Goal: Task Accomplishment & Management: Manage account settings

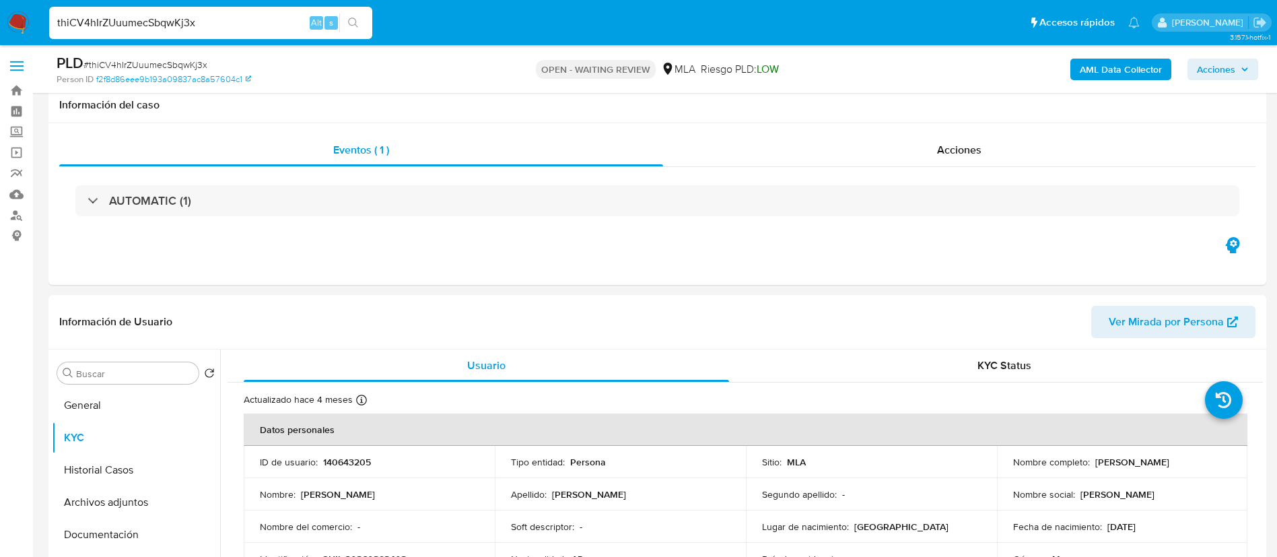
select select "10"
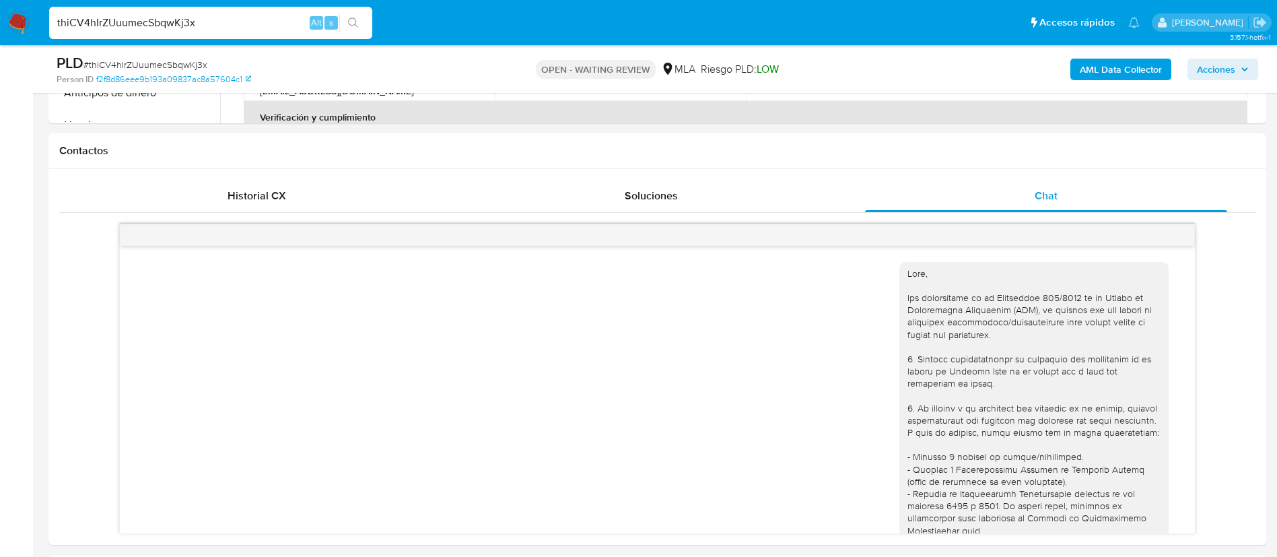
scroll to position [807, 0]
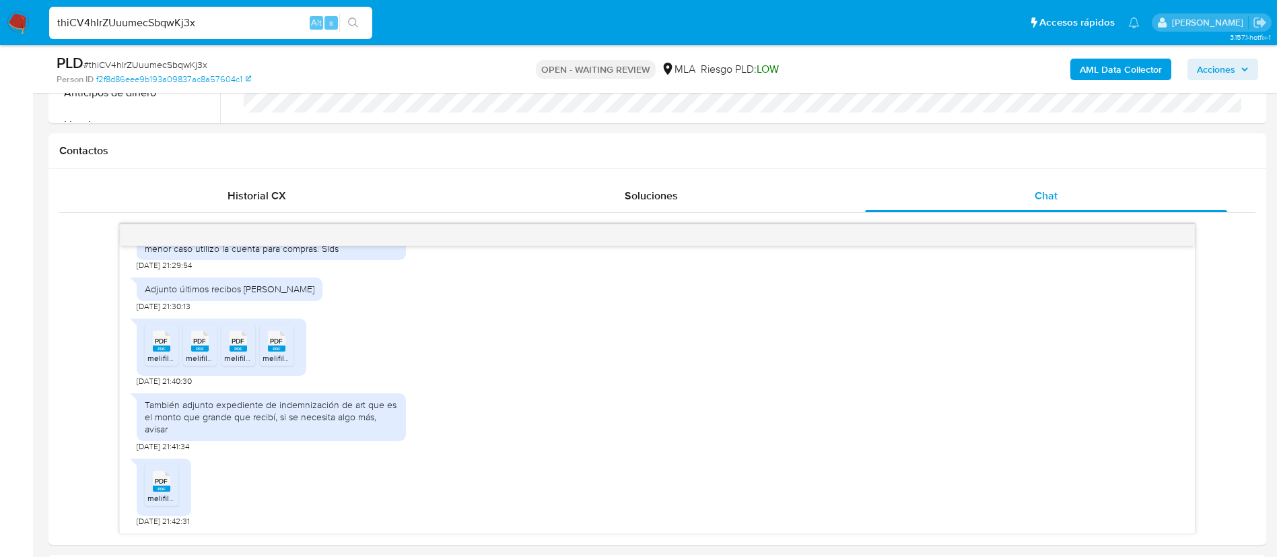
click at [259, 27] on input "thiCV4hIrZUuumecSbqwKj3x" at bounding box center [210, 23] width 323 height 18
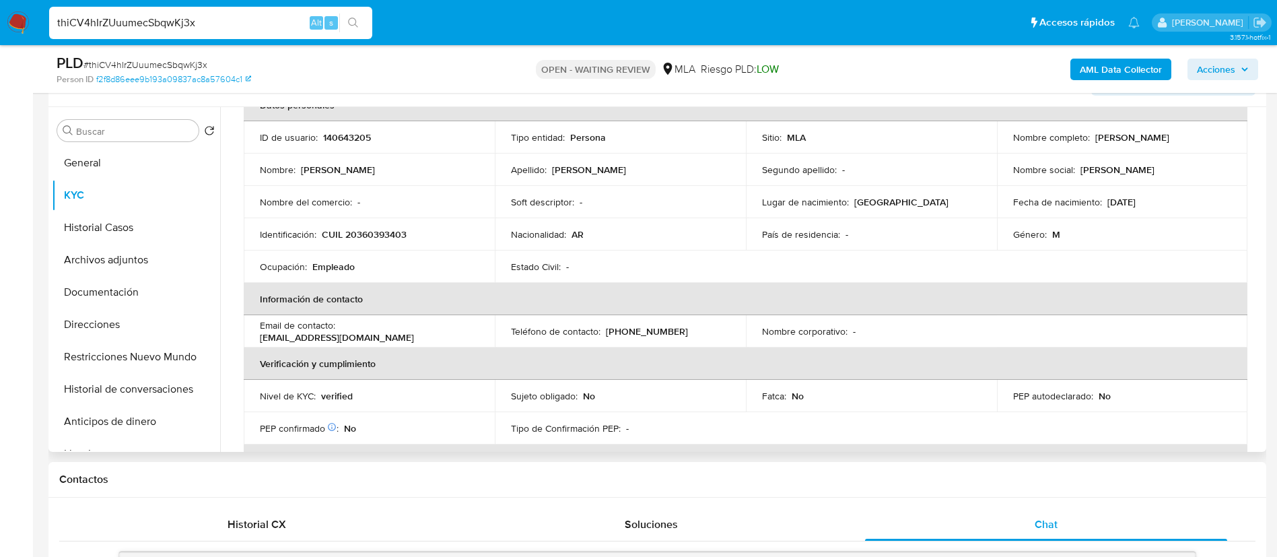
scroll to position [0, 0]
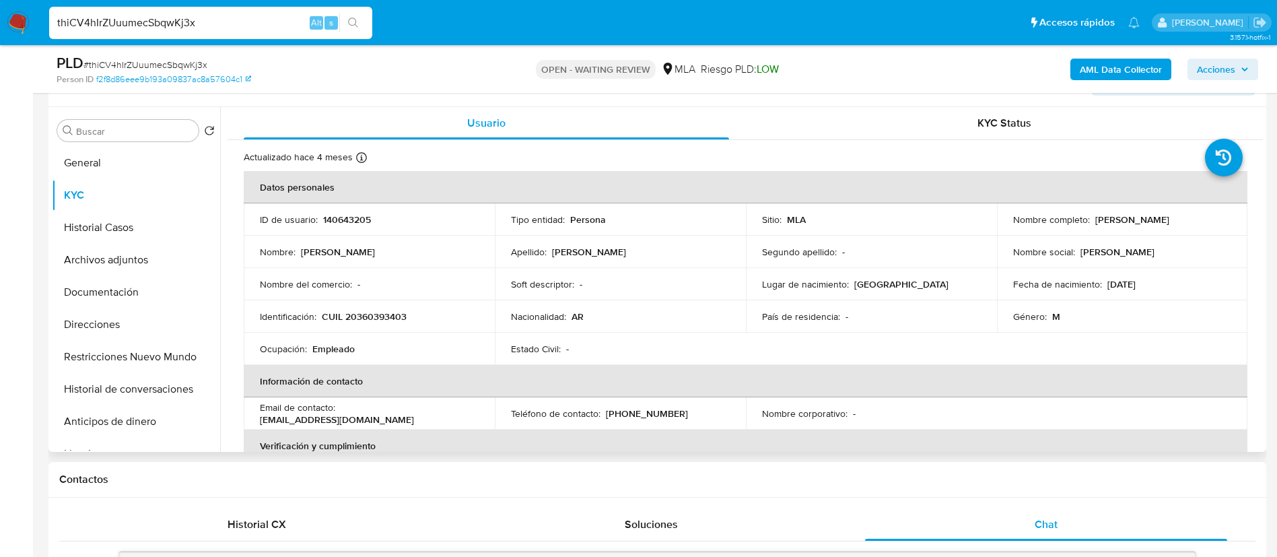
click at [376, 316] on p "CUIL 20360393403" at bounding box center [364, 316] width 85 height 12
copy p "20360393403"
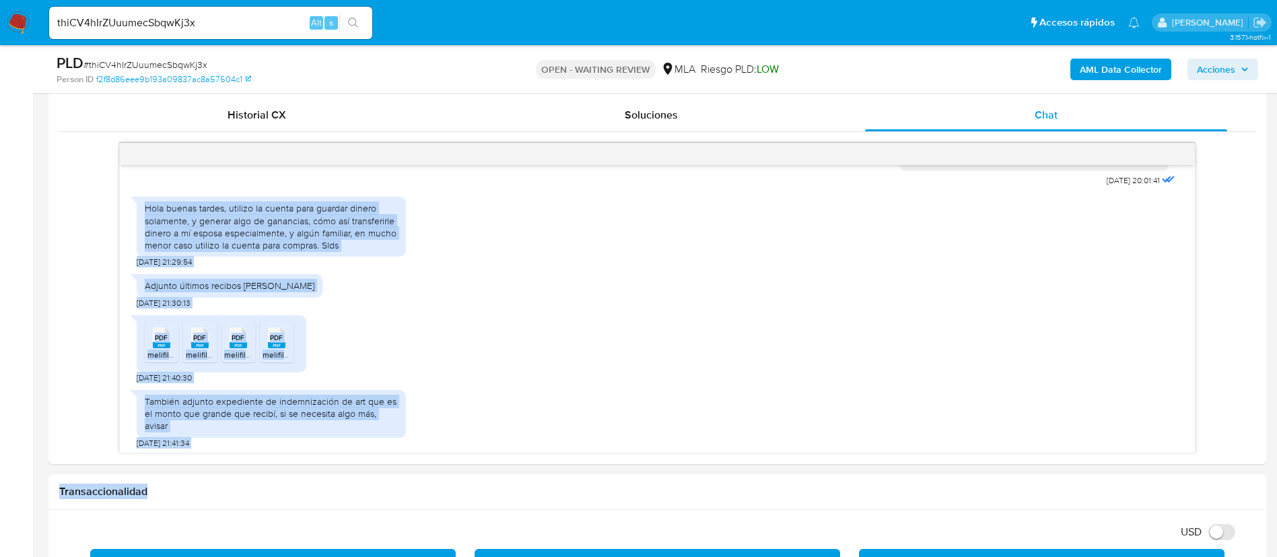
scroll to position [821, 0]
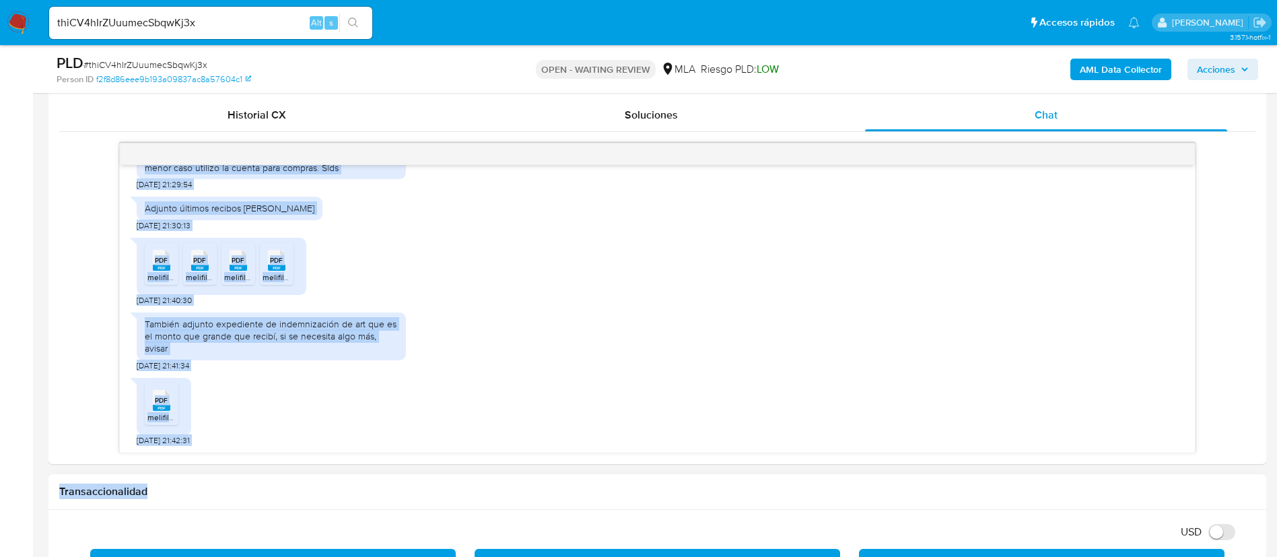
drag, startPoint x: 144, startPoint y: 313, endPoint x: 217, endPoint y: 477, distance: 179.7
copy div "Hola buenas tardes, utilizo la cuenta para guardar dinero solamente, y generar …"
click at [308, 331] on div "También adjunto expediente de indemnización de art que es el monto que grande q…" at bounding box center [271, 336] width 253 height 37
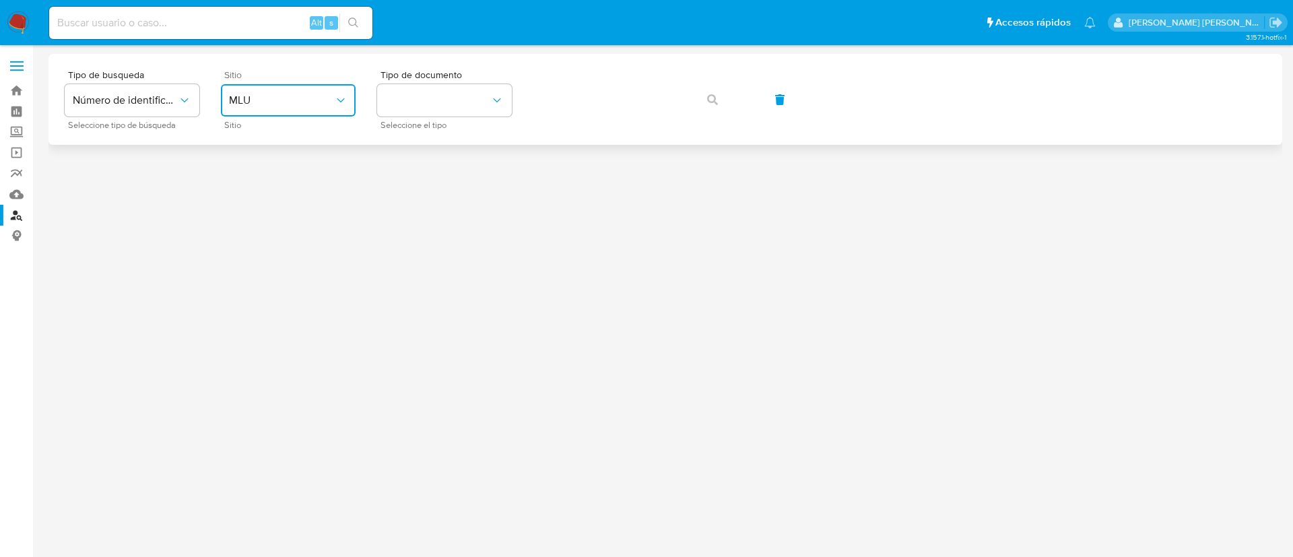
click at [316, 113] on button "MLU" at bounding box center [288, 100] width 135 height 32
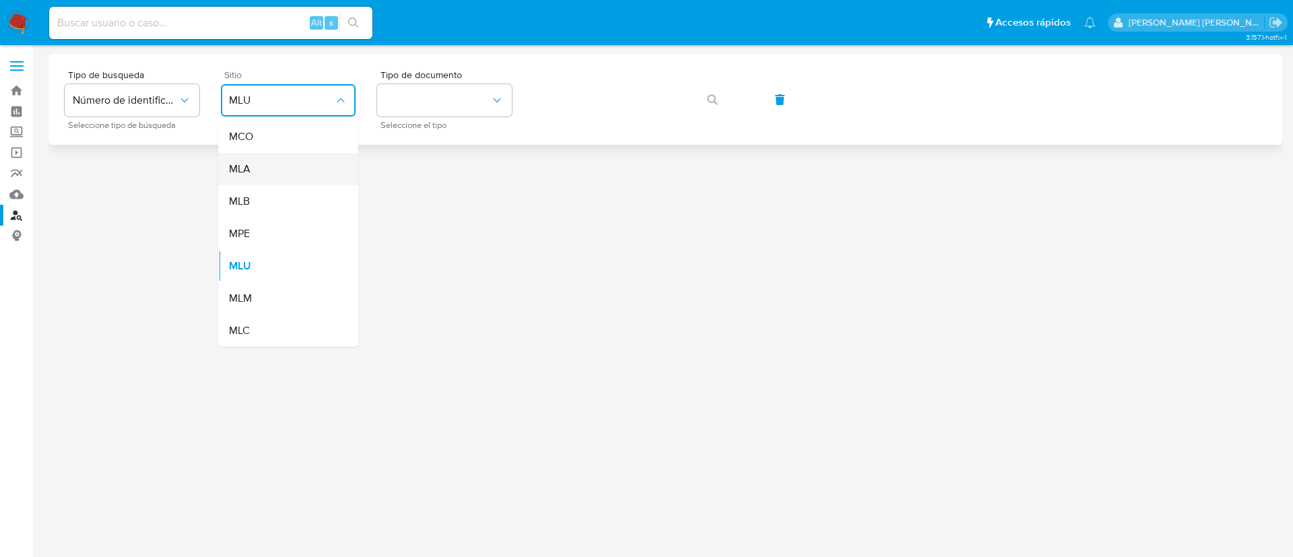
click at [292, 168] on div "MLA" at bounding box center [284, 169] width 110 height 32
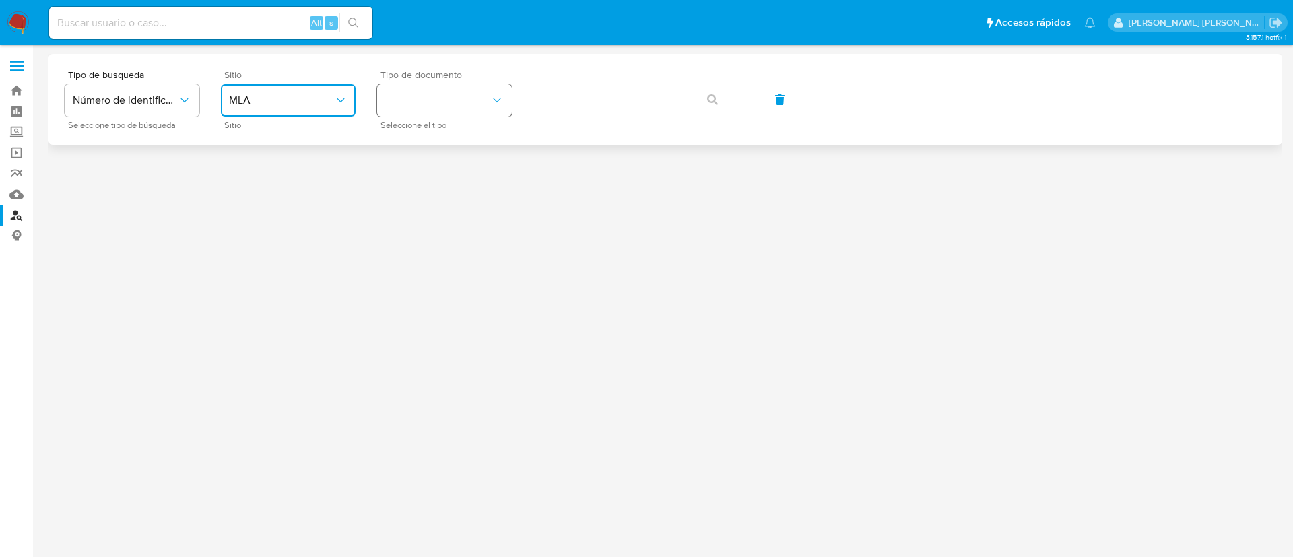
click at [425, 94] on button "identificationType" at bounding box center [444, 100] width 135 height 32
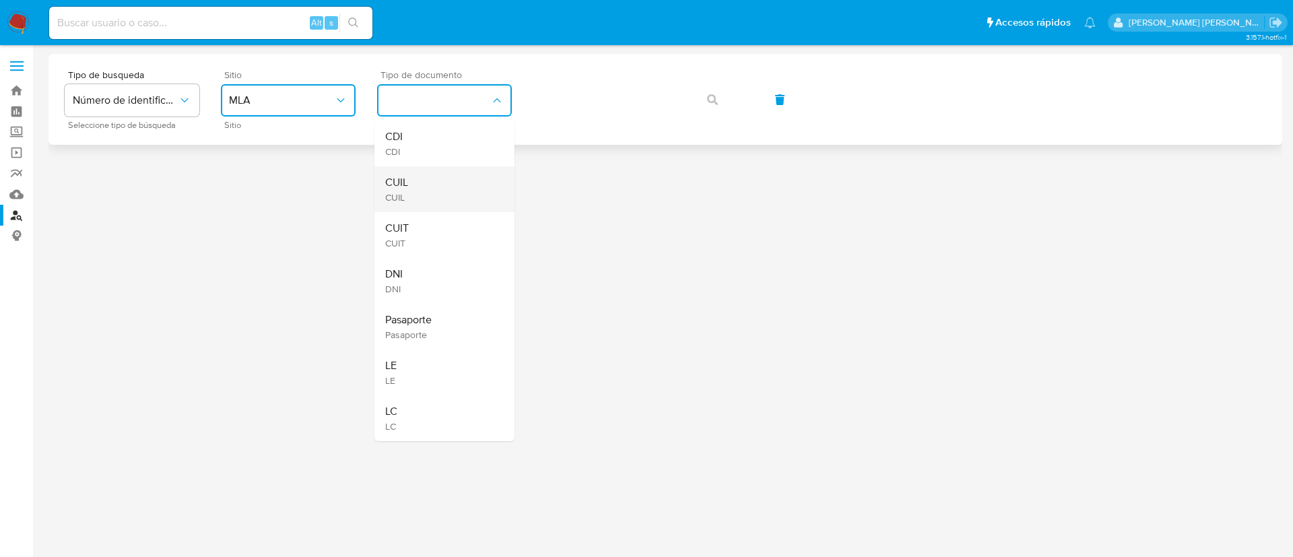
click at [419, 187] on div "CUIL CUIL" at bounding box center [440, 189] width 110 height 46
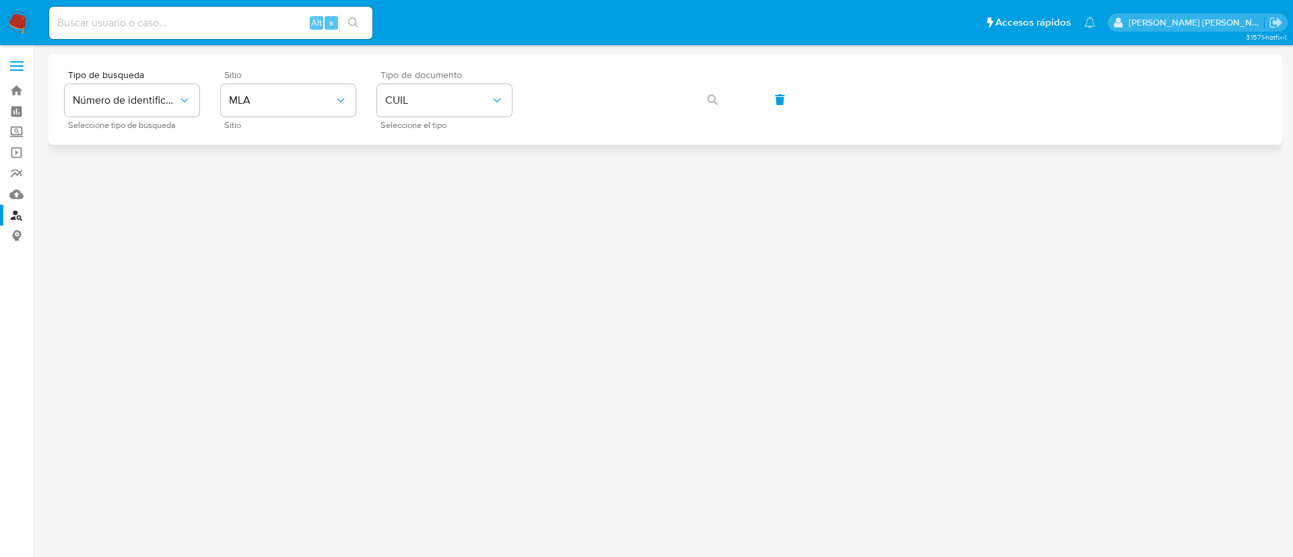
click at [610, 120] on div "Tipo de busqueda Número de identificación Seleccione tipo de búsqueda Sitio MLA…" at bounding box center [665, 99] width 1201 height 59
click at [699, 101] on button "button" at bounding box center [713, 99] width 46 height 32
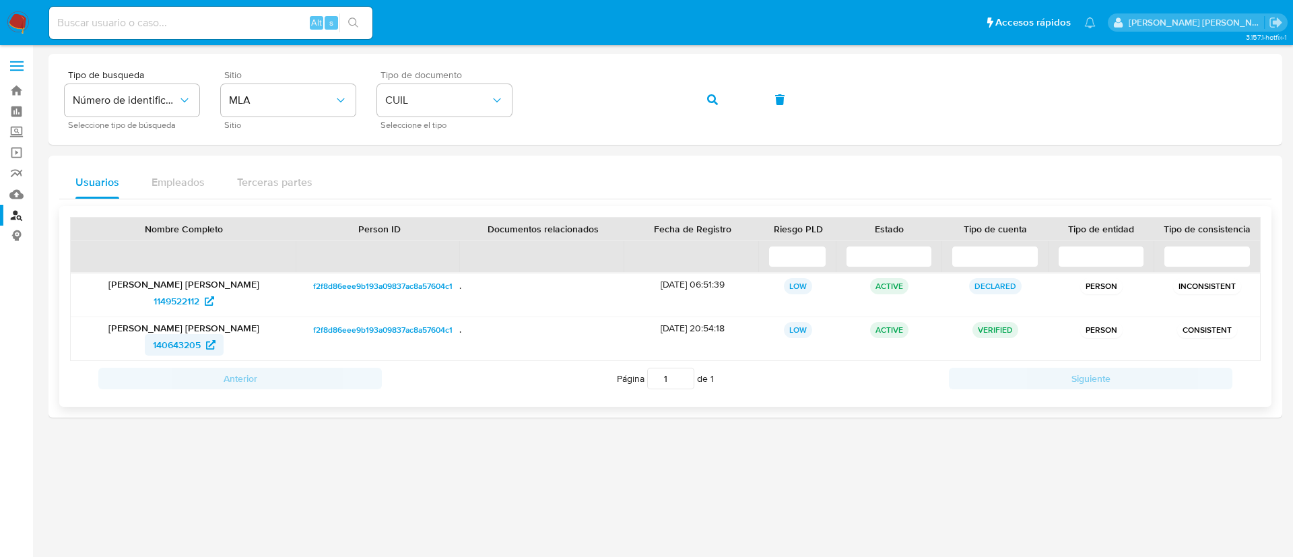
click at [168, 340] on span "140643205" at bounding box center [177, 345] width 48 height 22
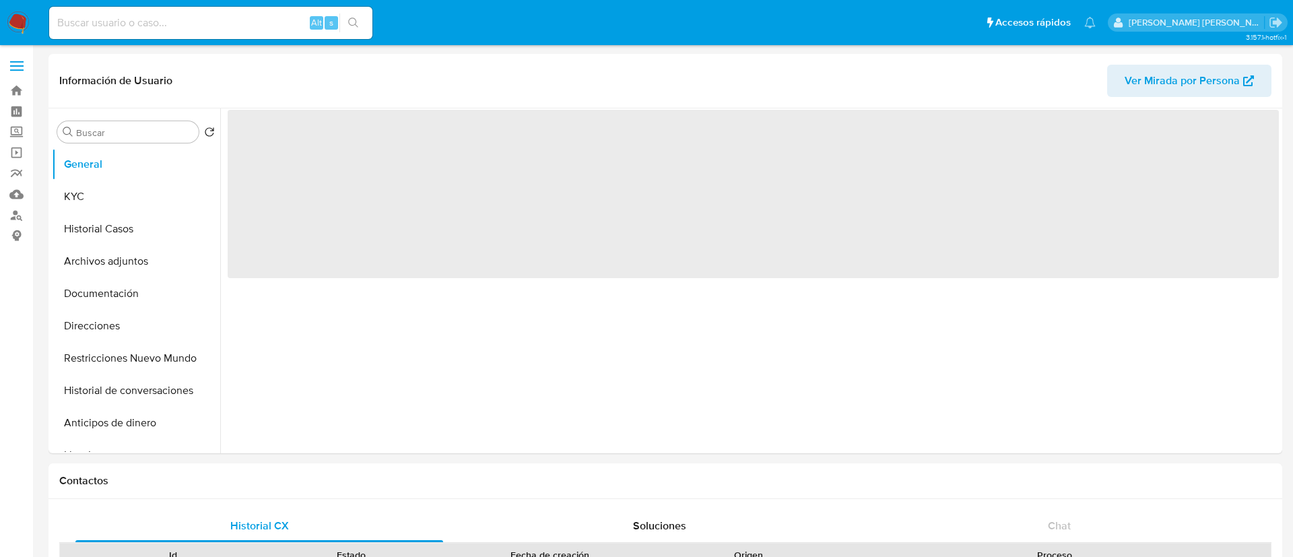
select select "10"
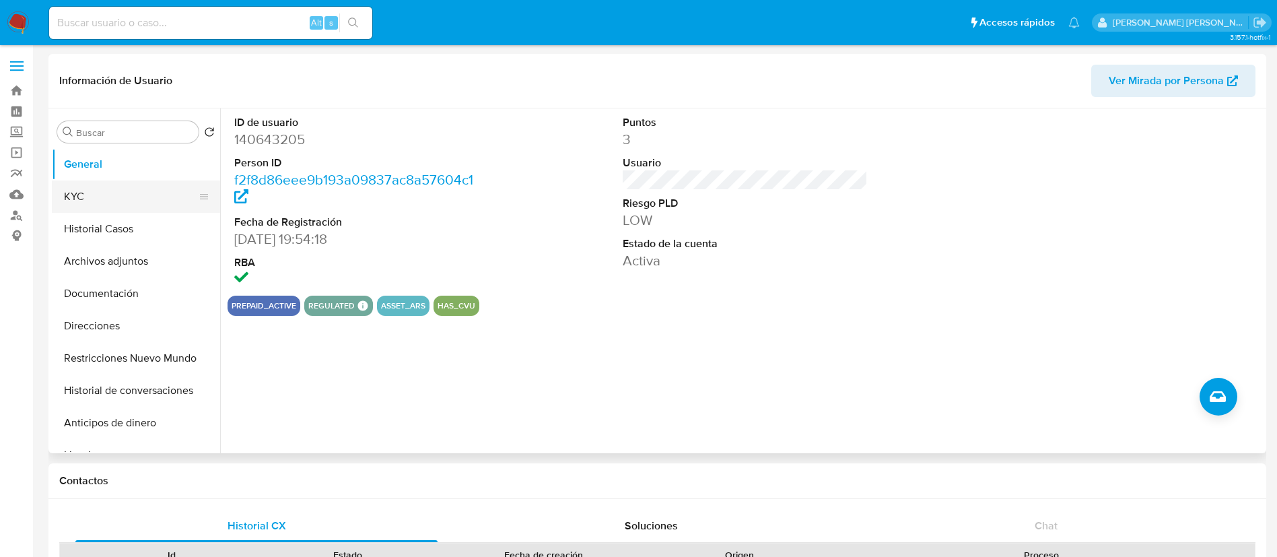
click at [94, 192] on button "KYC" at bounding box center [131, 196] width 158 height 32
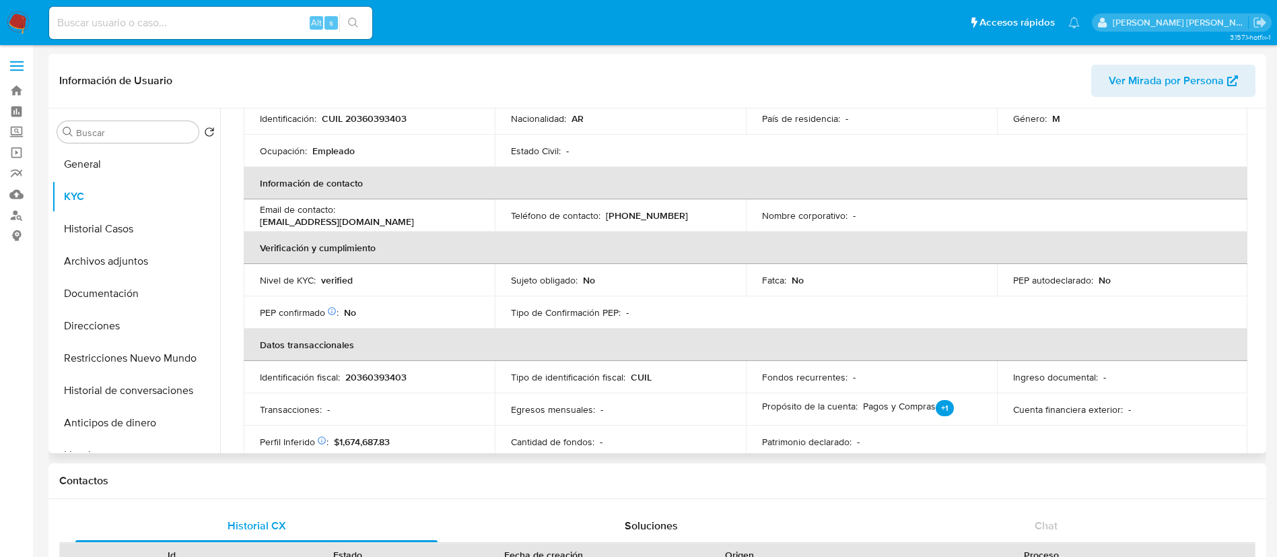
scroll to position [697, 0]
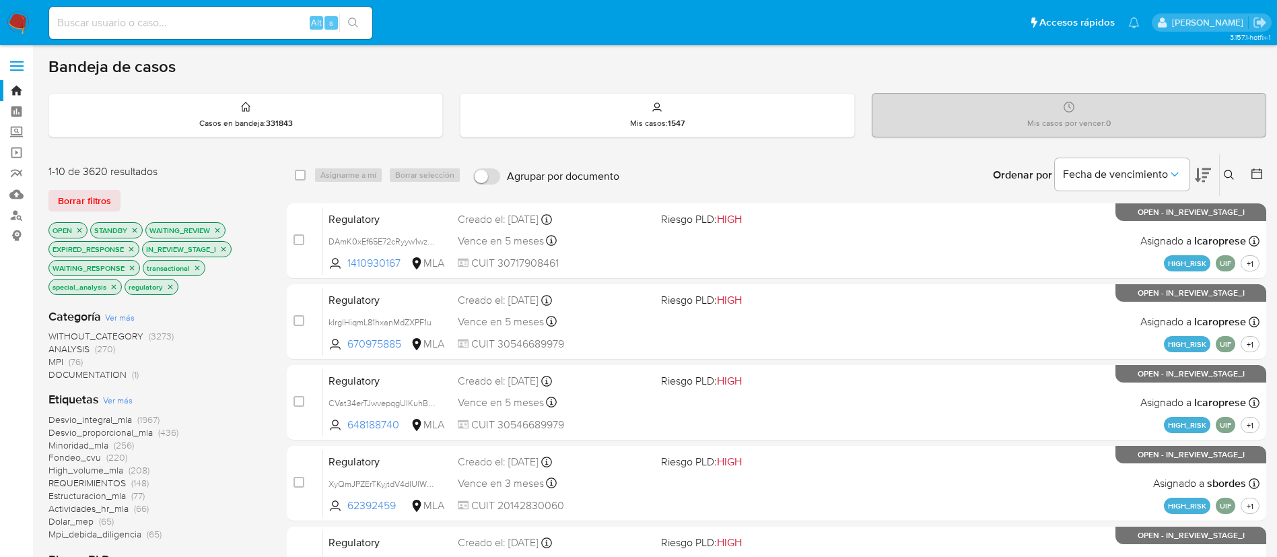
click at [1230, 171] on icon at bounding box center [1229, 175] width 11 height 11
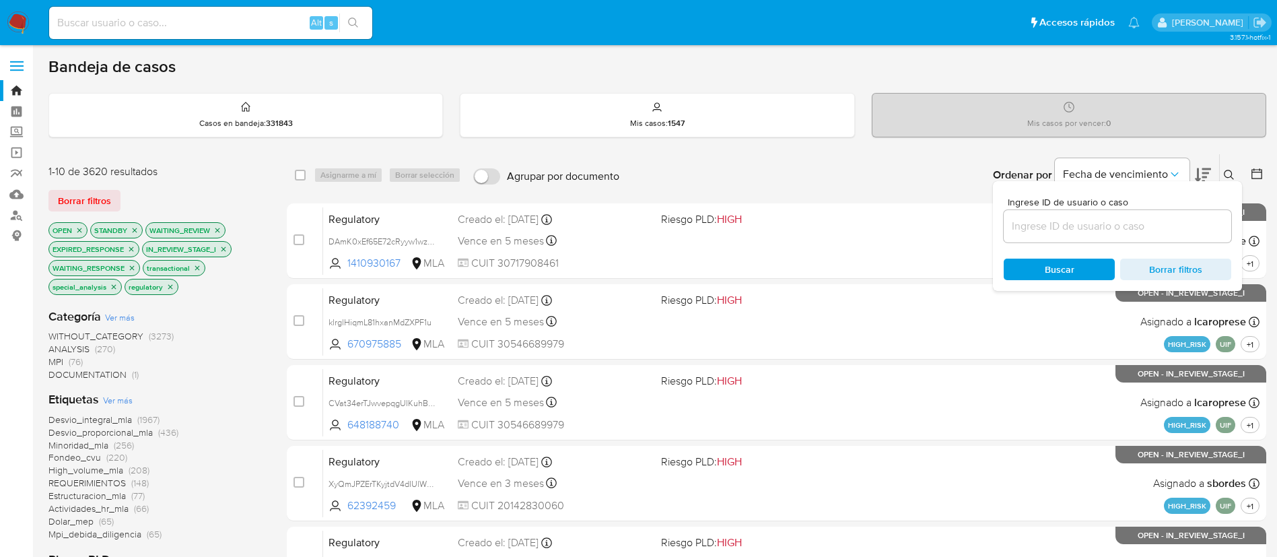
click at [1094, 220] on input at bounding box center [1118, 227] width 228 height 18
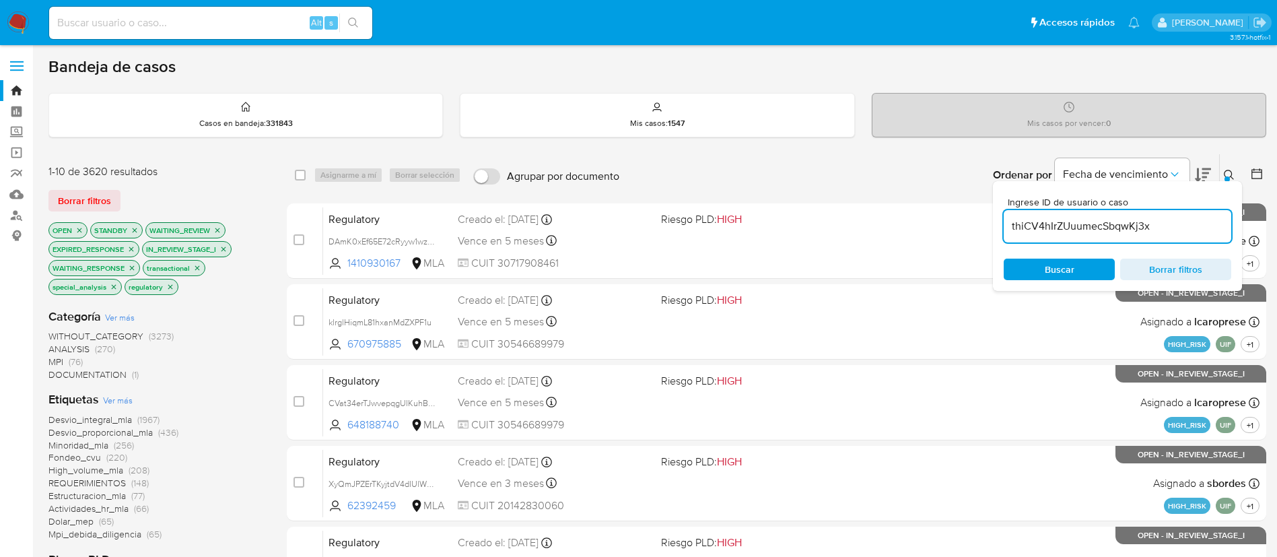
type input "thiCV4hIrZUuumecSbqwKj3x"
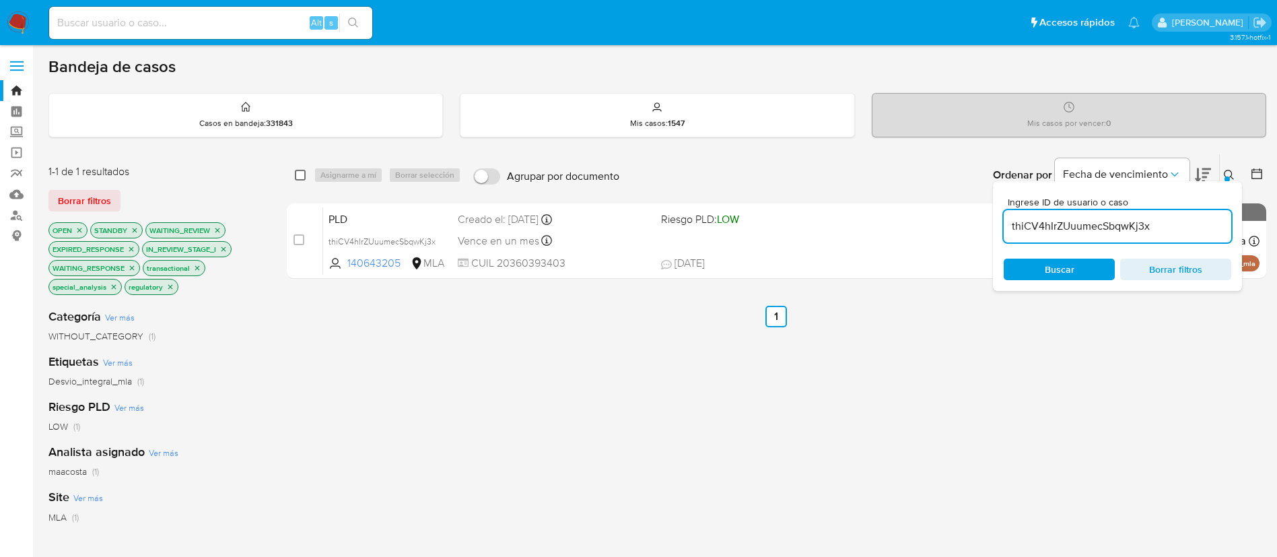
click at [301, 173] on input "checkbox" at bounding box center [300, 175] width 11 height 11
checkbox input "true"
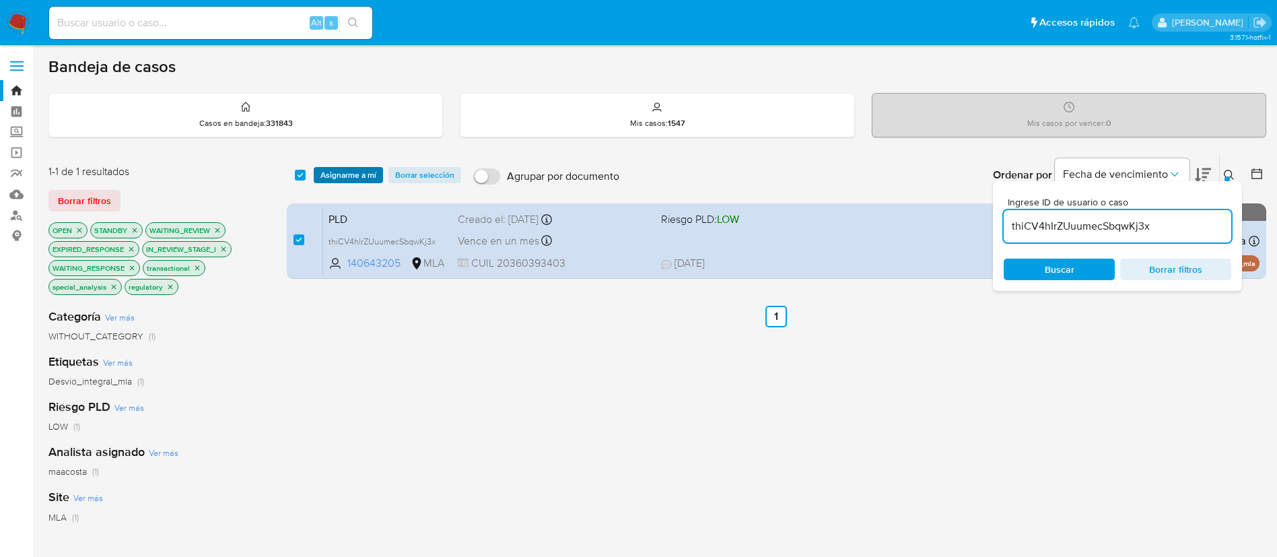
click at [340, 175] on span "Asignarme a mí" at bounding box center [349, 174] width 56 height 13
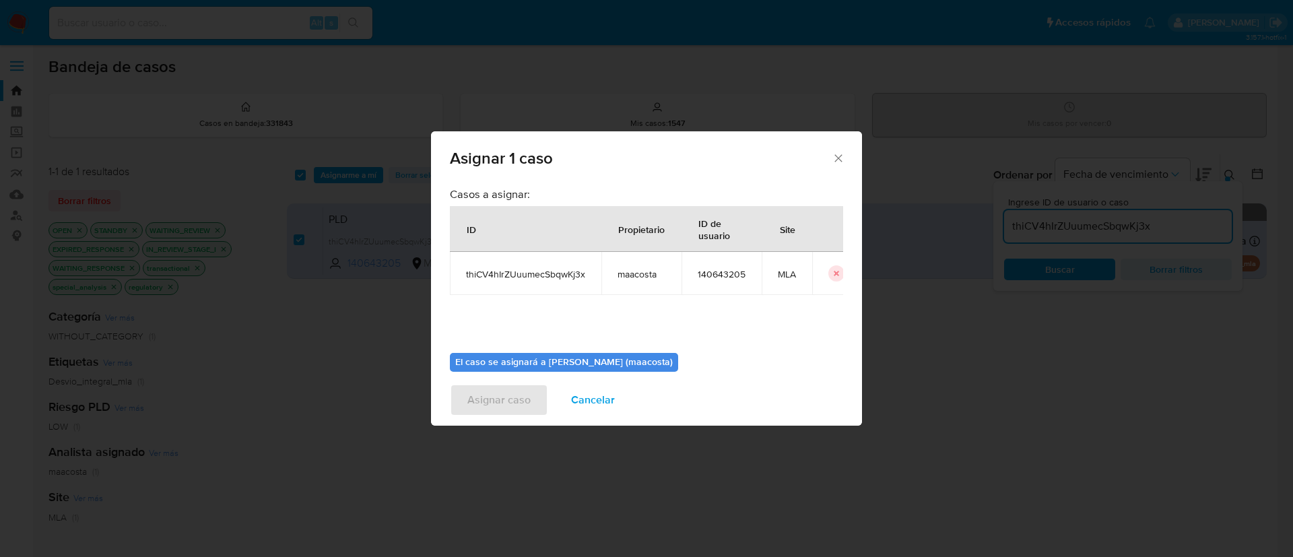
scroll to position [70, 0]
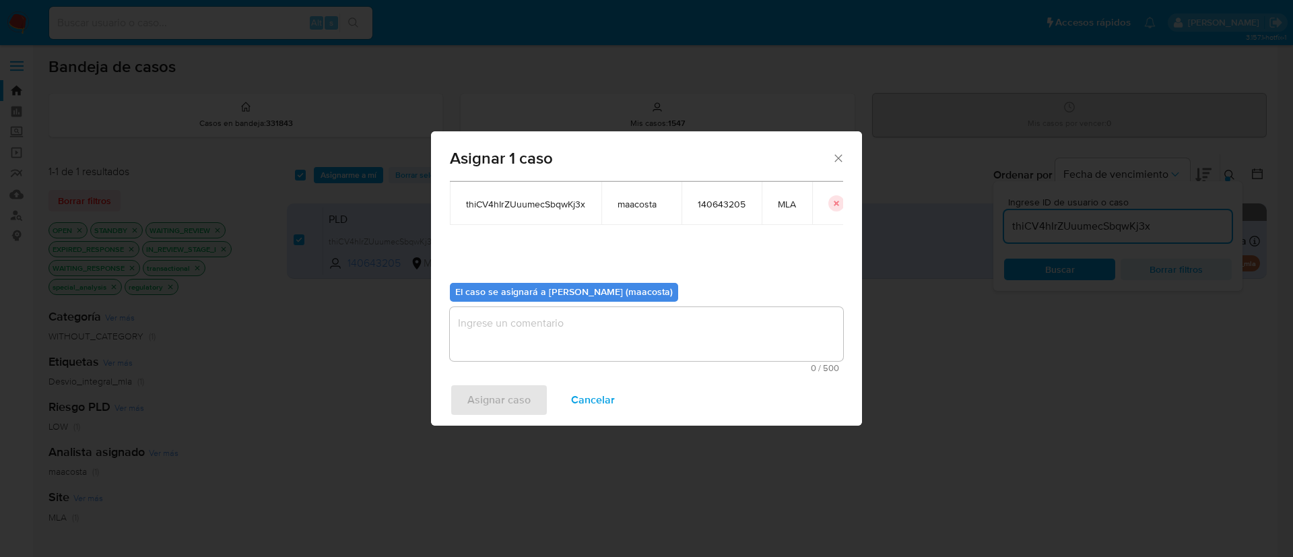
click at [529, 342] on textarea "assign-modal" at bounding box center [646, 334] width 393 height 54
click at [499, 393] on span "Asignar caso" at bounding box center [498, 400] width 63 height 30
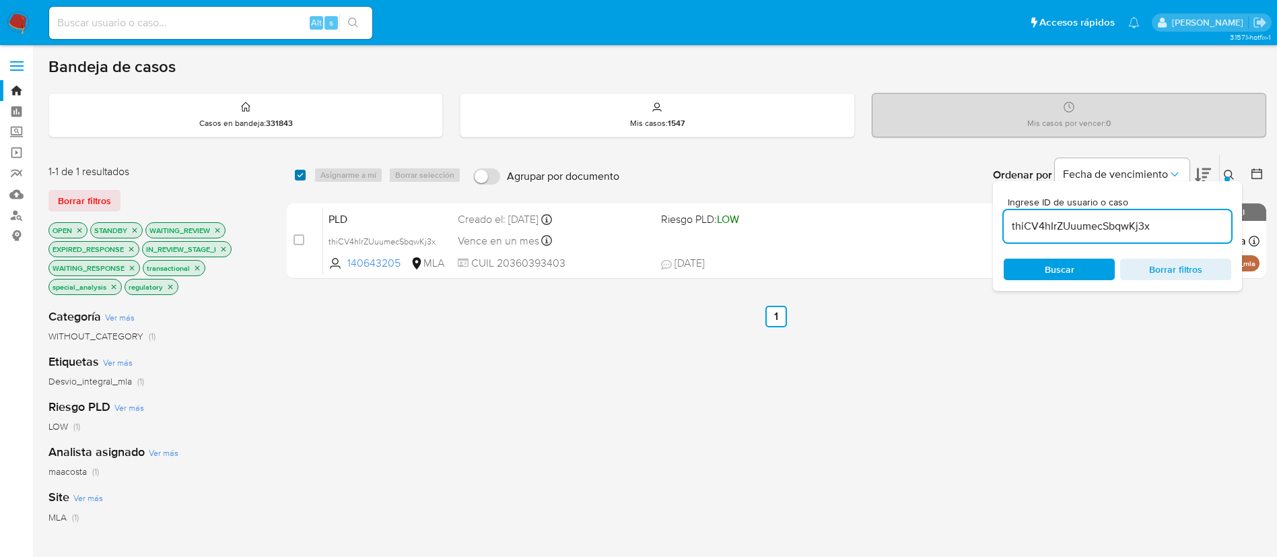
click at [299, 175] on input "checkbox" at bounding box center [300, 175] width 11 height 11
checkbox input "true"
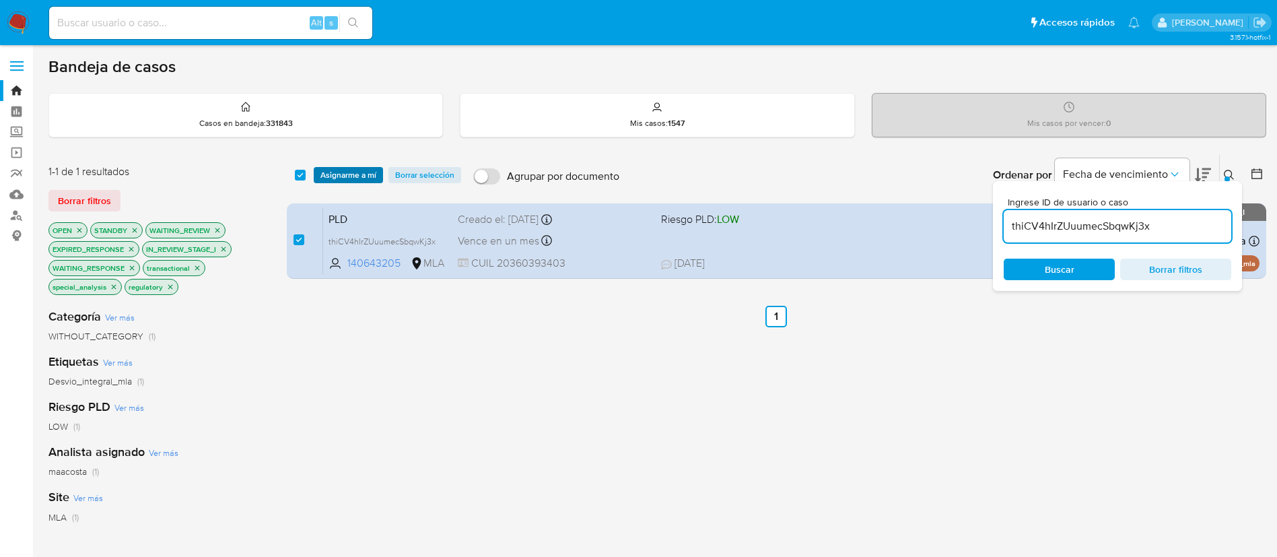
click at [338, 173] on span "Asignarme a mí" at bounding box center [349, 174] width 56 height 13
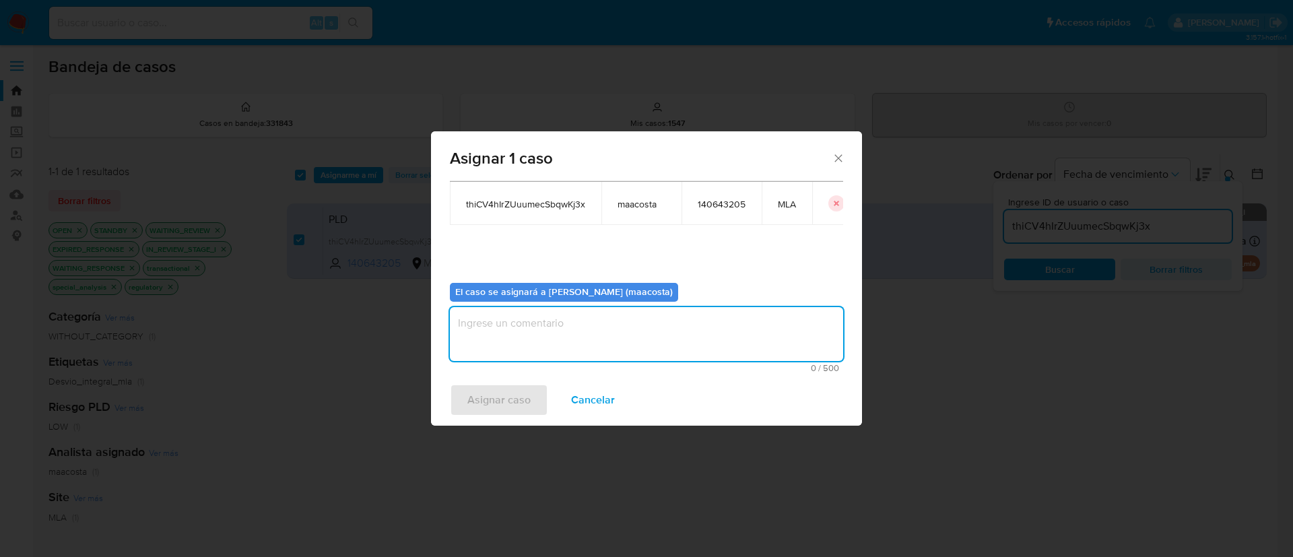
click at [523, 341] on textarea "assign-modal" at bounding box center [646, 334] width 393 height 54
click at [475, 403] on span "Asignar caso" at bounding box center [498, 400] width 63 height 30
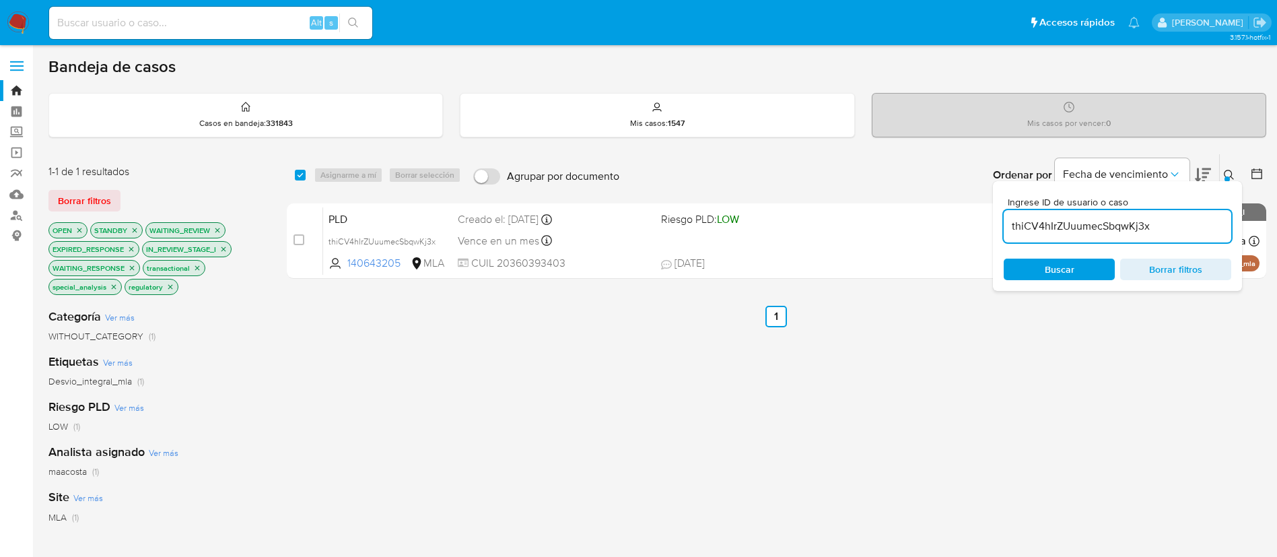
paste input "np97lAnVTP9awmao8cW1v439"
click at [1079, 219] on input "thiCV4hIrZUuumecSbqwKj3x" at bounding box center [1118, 227] width 228 height 18
type input "np97lAnVTP9awmao8cW1v439"
click at [288, 176] on div "select-all-cases-checkbox Asignarme a mí Borrar selección Agrupar por documento…" at bounding box center [777, 175] width 980 height 42
click at [302, 178] on input "checkbox" at bounding box center [300, 175] width 11 height 11
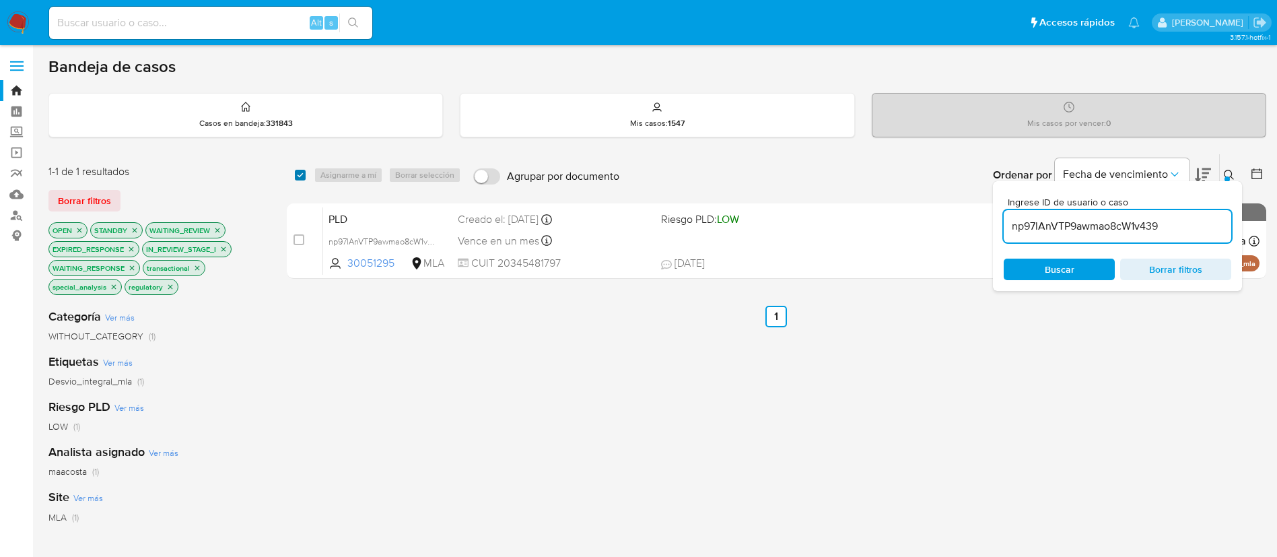
checkbox input "true"
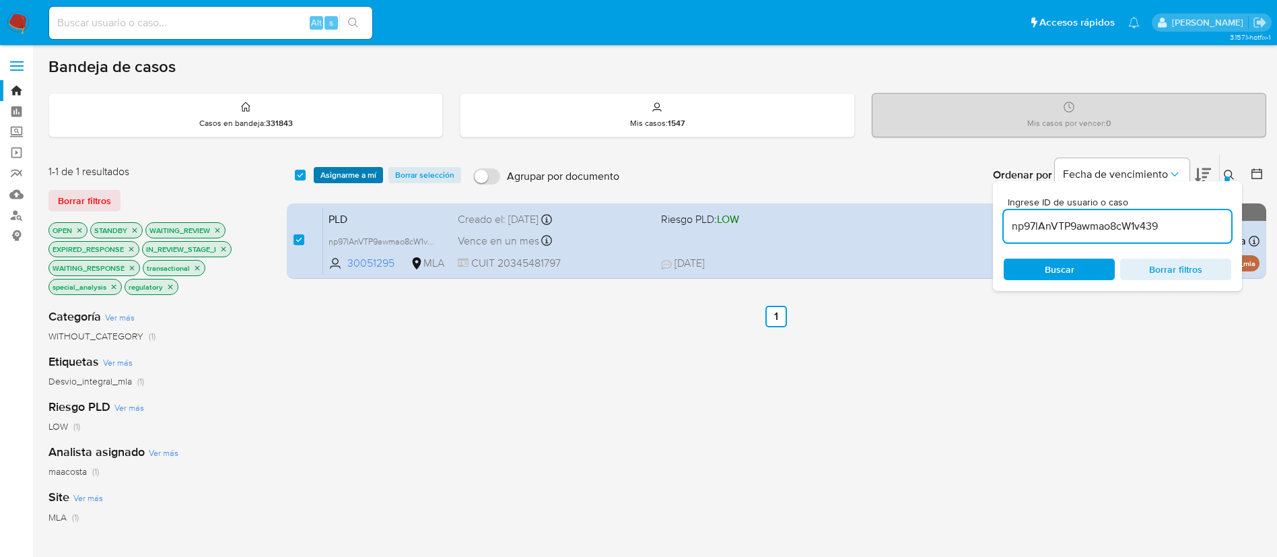
click at [343, 170] on span "Asignarme a mí" at bounding box center [349, 174] width 56 height 13
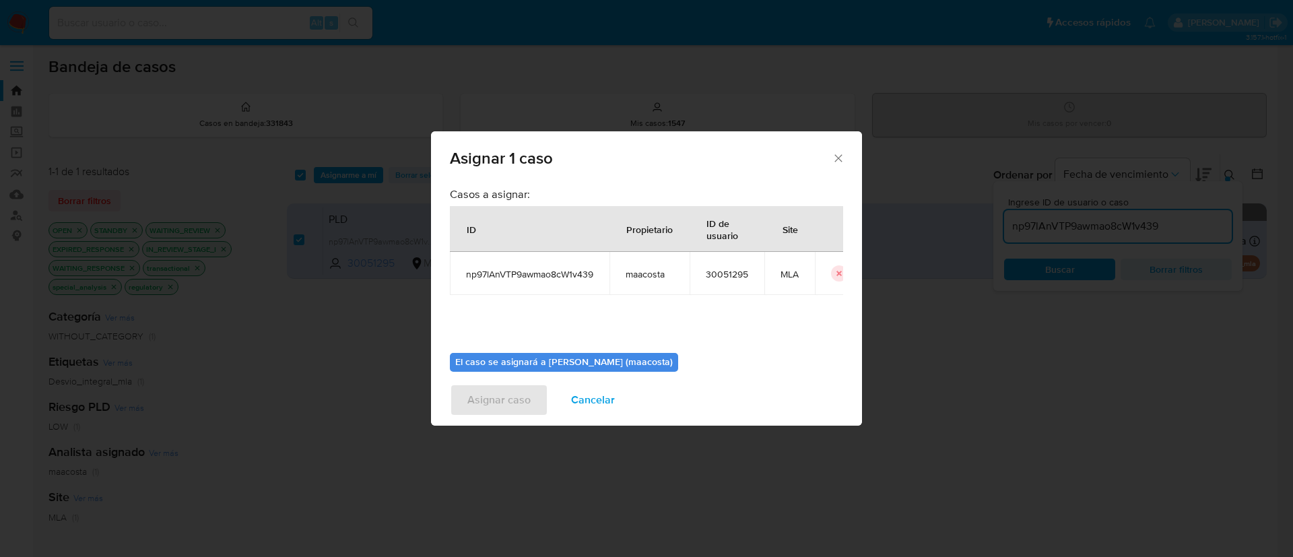
scroll to position [70, 0]
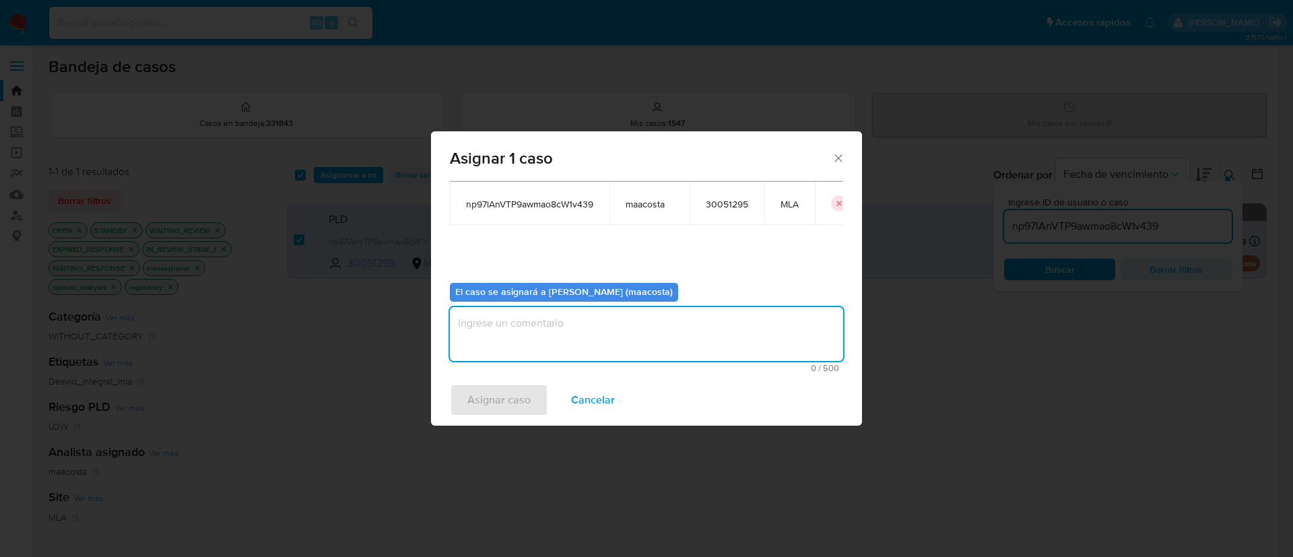
click at [534, 338] on textarea "assign-modal" at bounding box center [646, 334] width 393 height 54
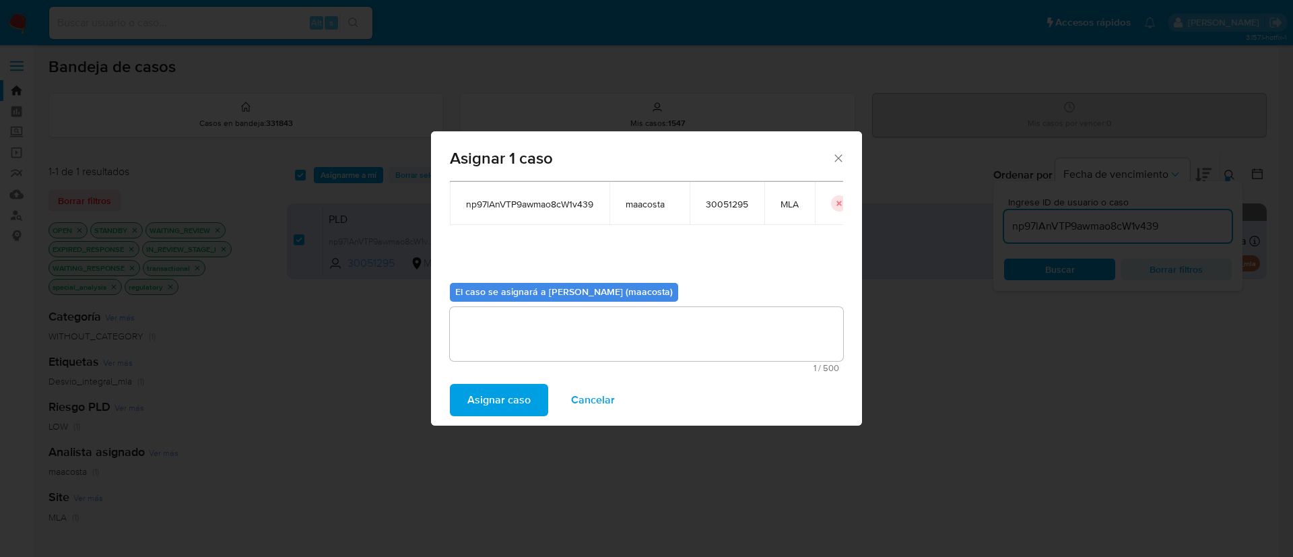
click at [506, 397] on span "Asignar caso" at bounding box center [498, 400] width 63 height 30
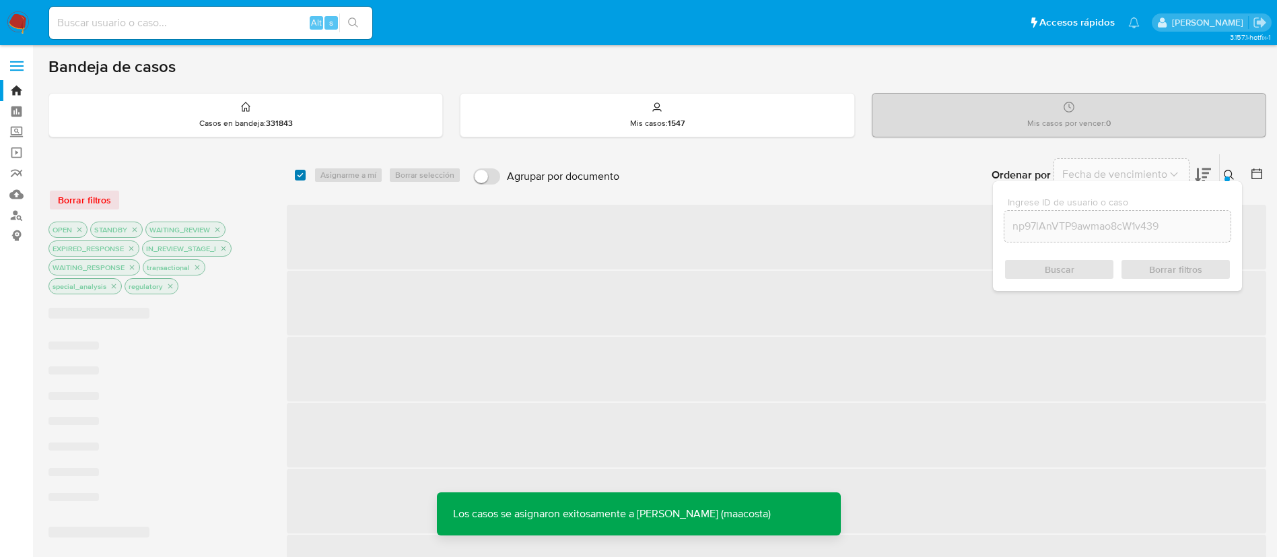
click at [300, 177] on input "checkbox" at bounding box center [300, 175] width 11 height 11
checkbox input "true"
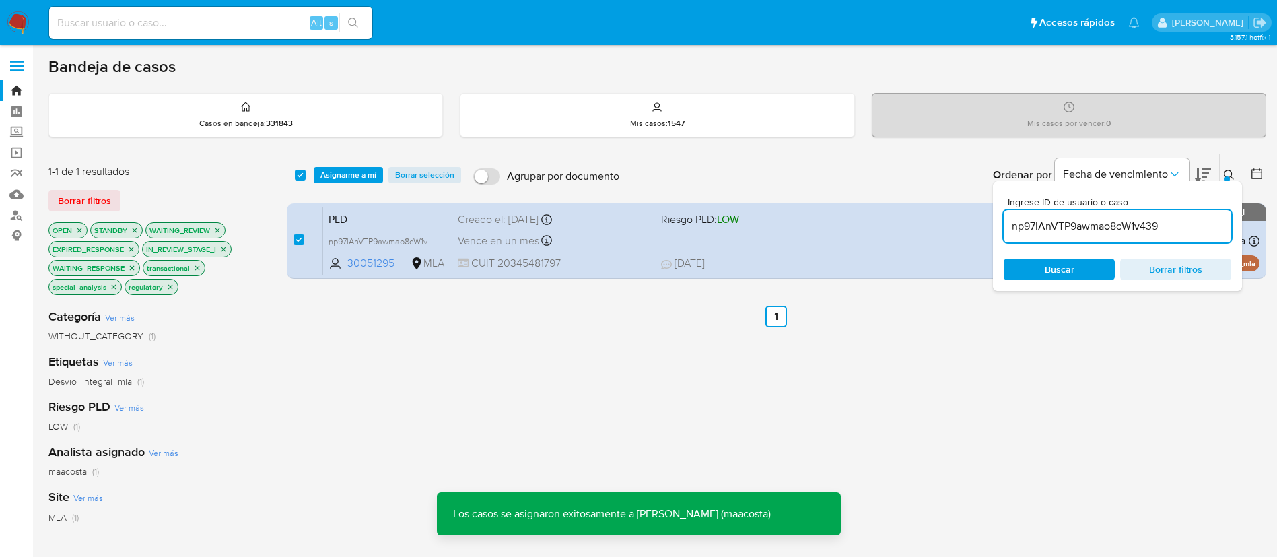
click at [341, 174] on span "Asignarme a mí" at bounding box center [349, 174] width 56 height 13
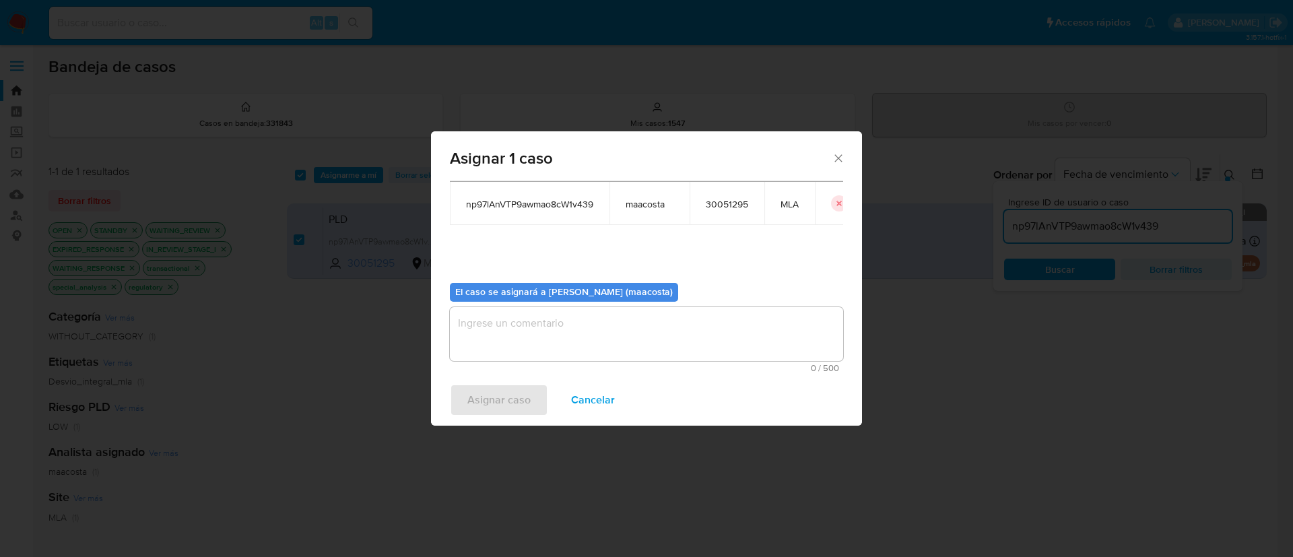
click at [533, 330] on textarea "assign-modal" at bounding box center [646, 334] width 393 height 54
click at [493, 392] on span "Asignar caso" at bounding box center [498, 400] width 63 height 30
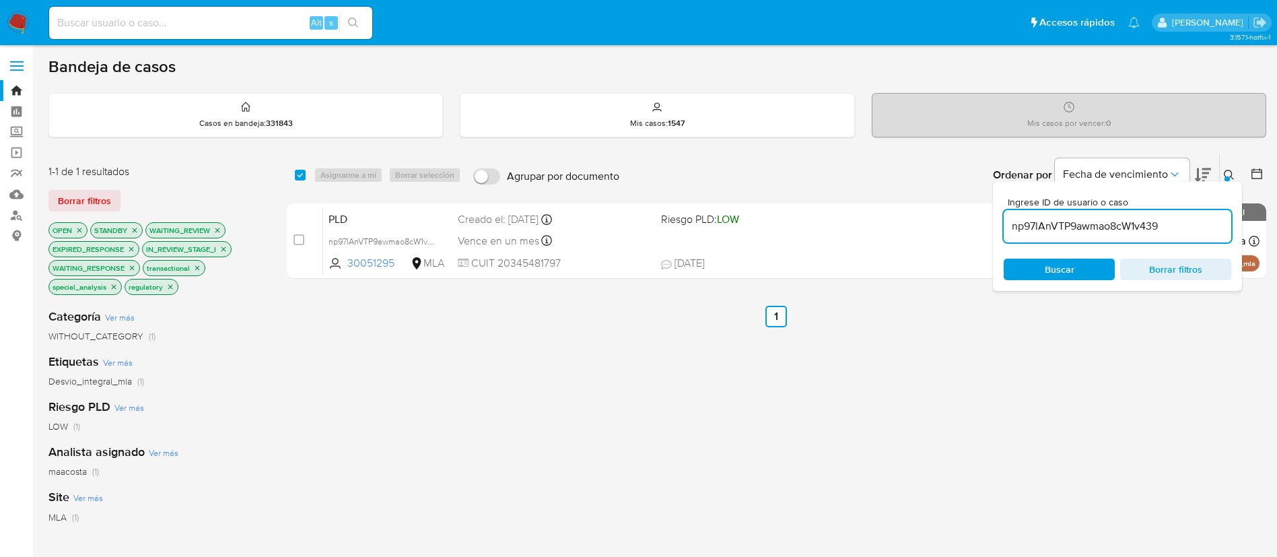
click at [1133, 230] on input "np97lAnVTP9awmao8cW1v439" at bounding box center [1118, 227] width 228 height 18
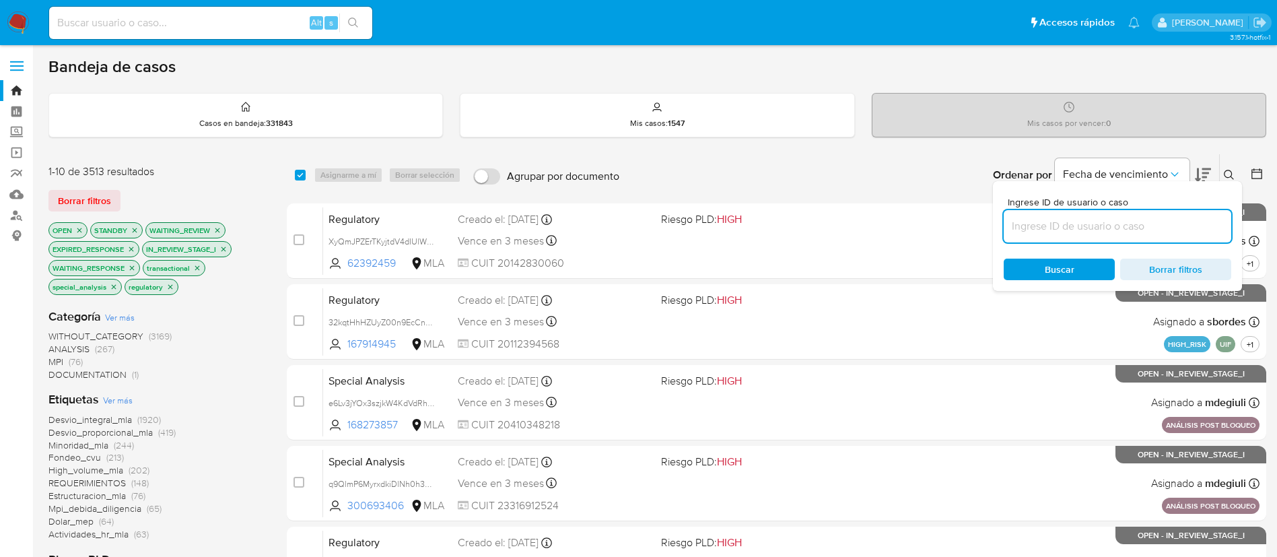
click at [1260, 172] on icon at bounding box center [1257, 173] width 11 height 11
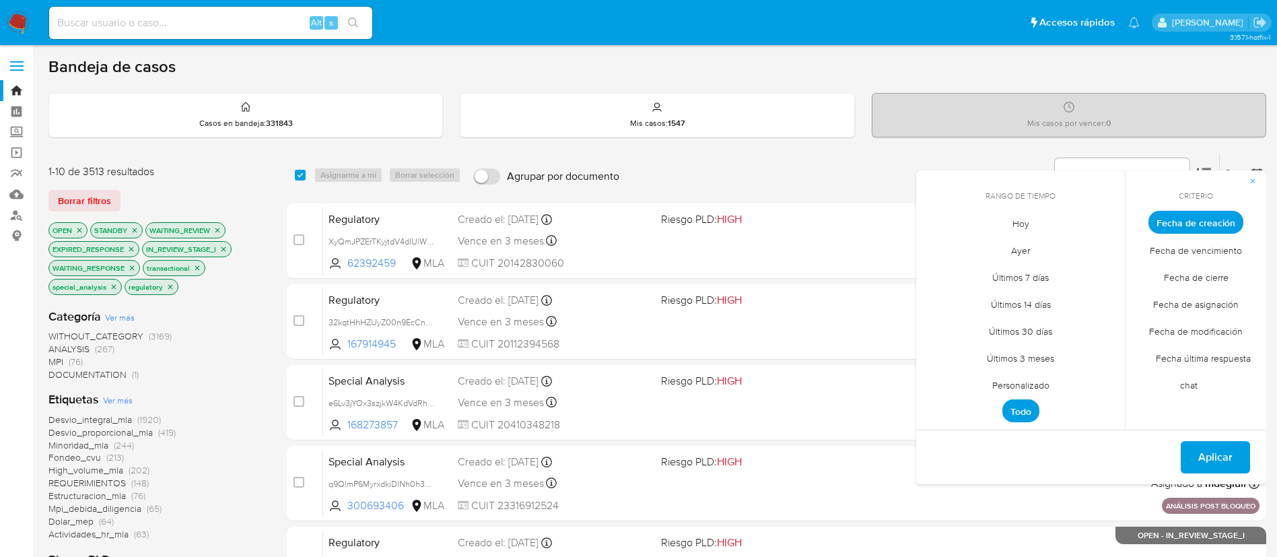
click at [1023, 385] on span "Personalizado" at bounding box center [1021, 385] width 86 height 28
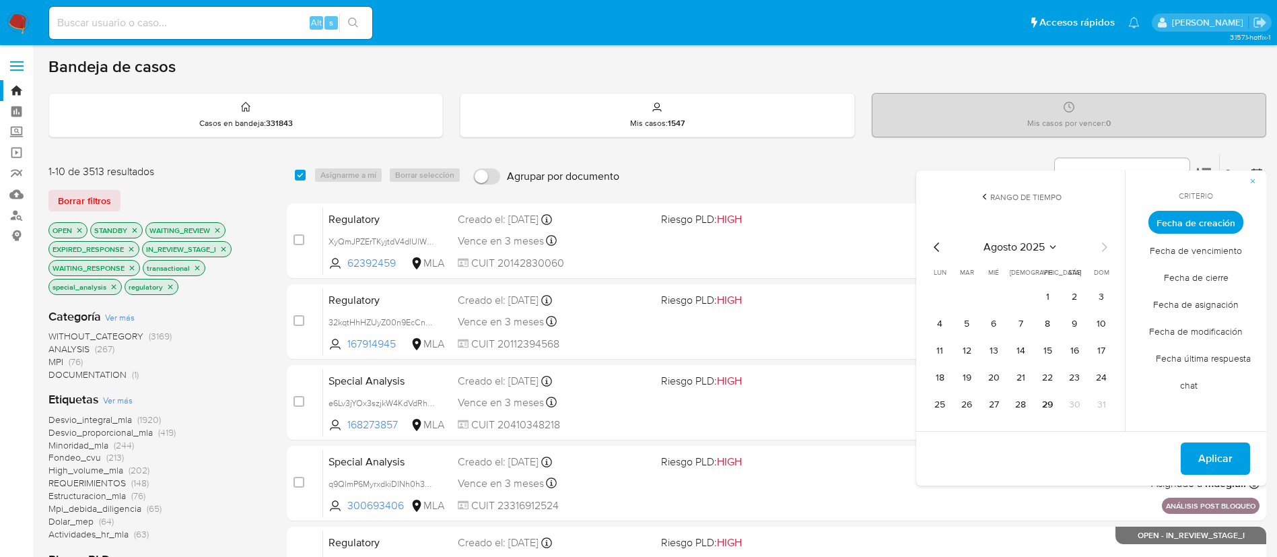
click at [1216, 156] on div "Ordenar por Fecha de vencimiento" at bounding box center [1100, 175] width 237 height 42
click at [1252, 178] on icon "button" at bounding box center [1253, 181] width 8 height 8
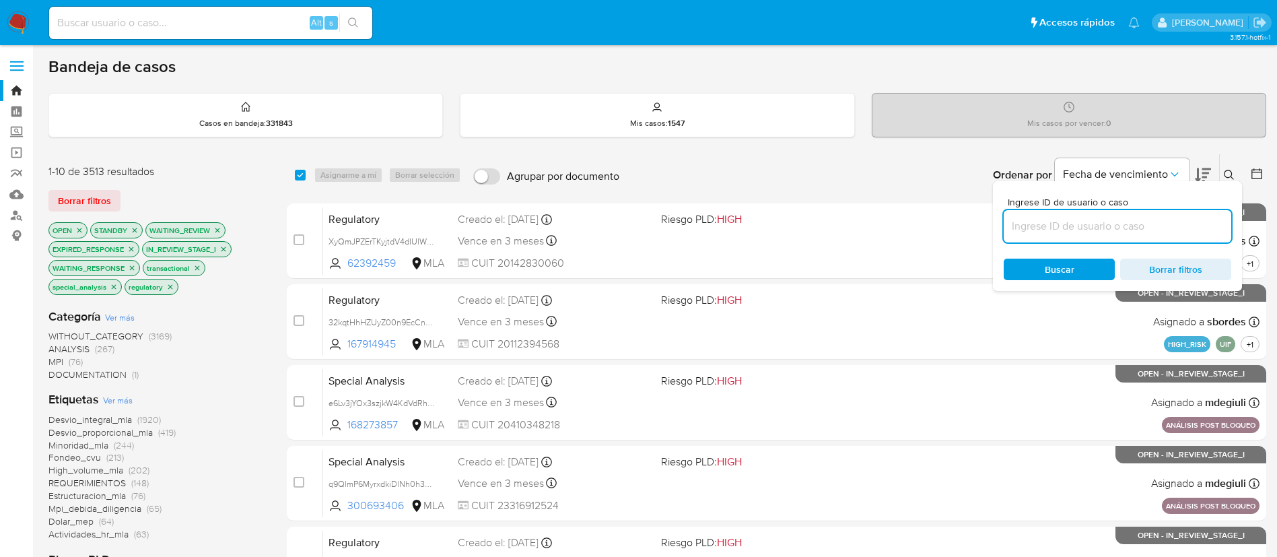
paste input "tSXzGWOney4JfeclpILnzlN0"
click at [1156, 220] on input "tSXzGWOney4JfeclpILnzlN0" at bounding box center [1118, 227] width 228 height 18
type input "tSXzGWOney4JfeclpILnzlN0"
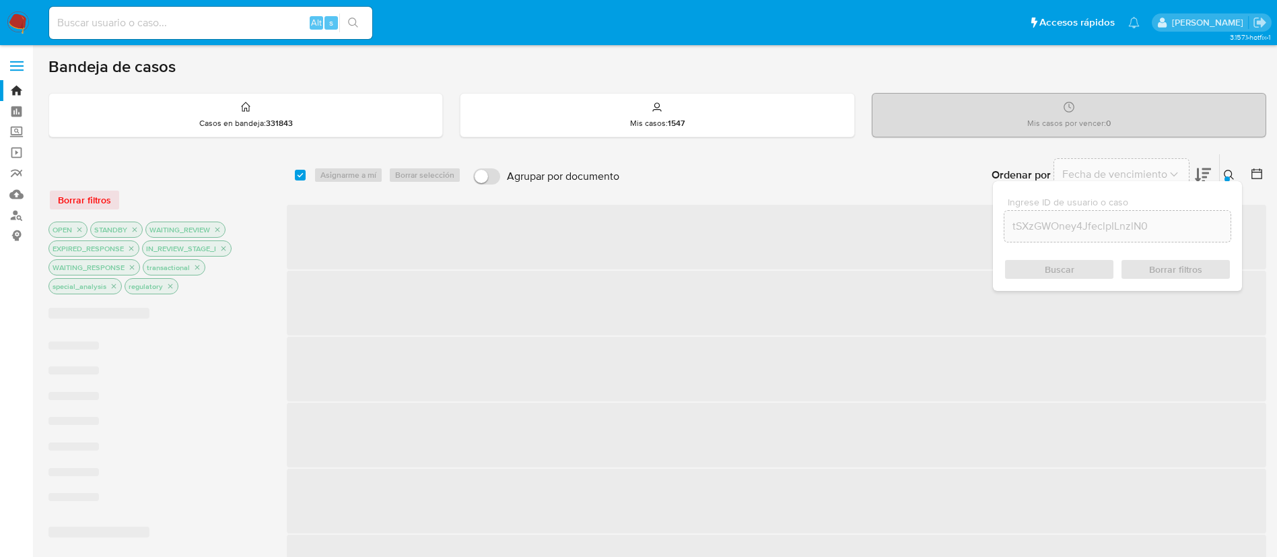
click at [300, 185] on div "select-all-cases-checkbox Asignarme a mí Borrar selección Agrupar por documento…" at bounding box center [777, 175] width 980 height 42
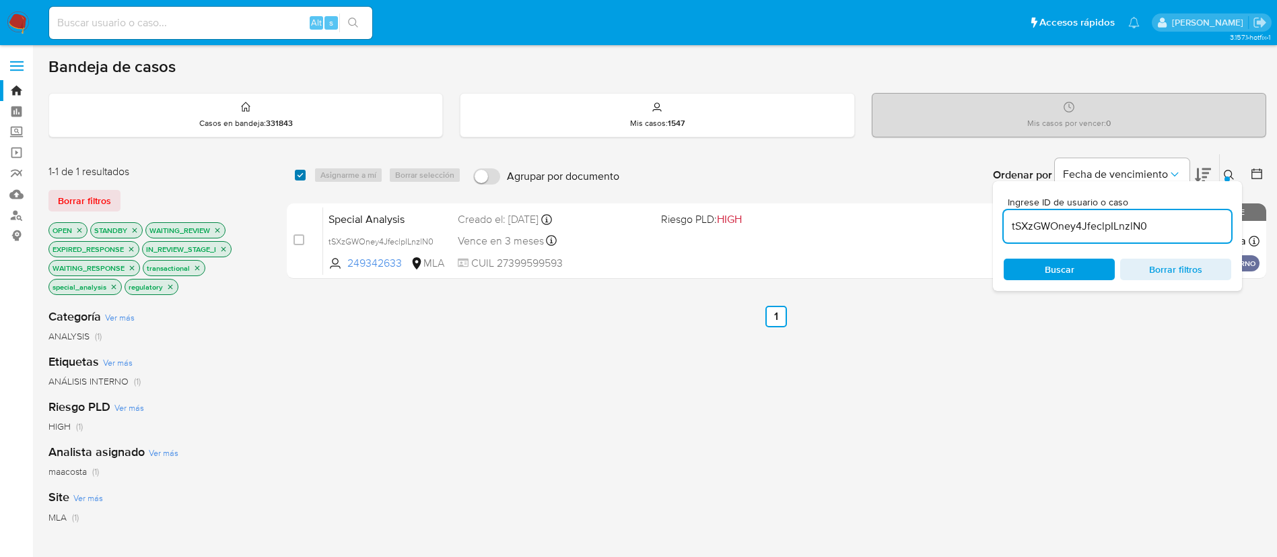
click at [299, 177] on input "checkbox" at bounding box center [300, 175] width 11 height 11
checkbox input "true"
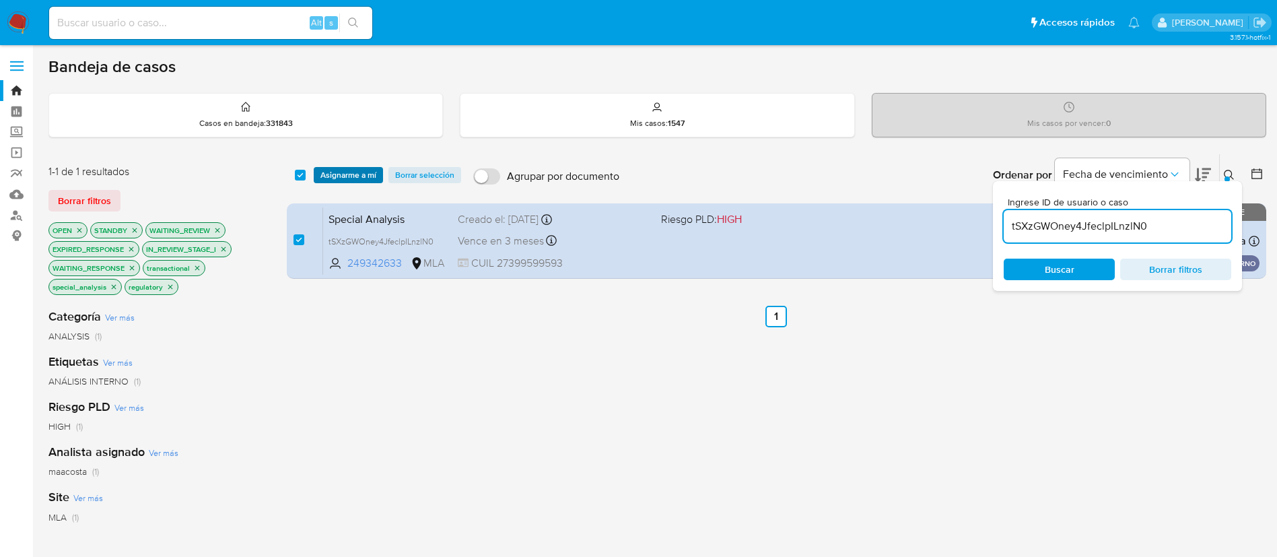
click at [345, 171] on span "Asignarme a mí" at bounding box center [349, 174] width 56 height 13
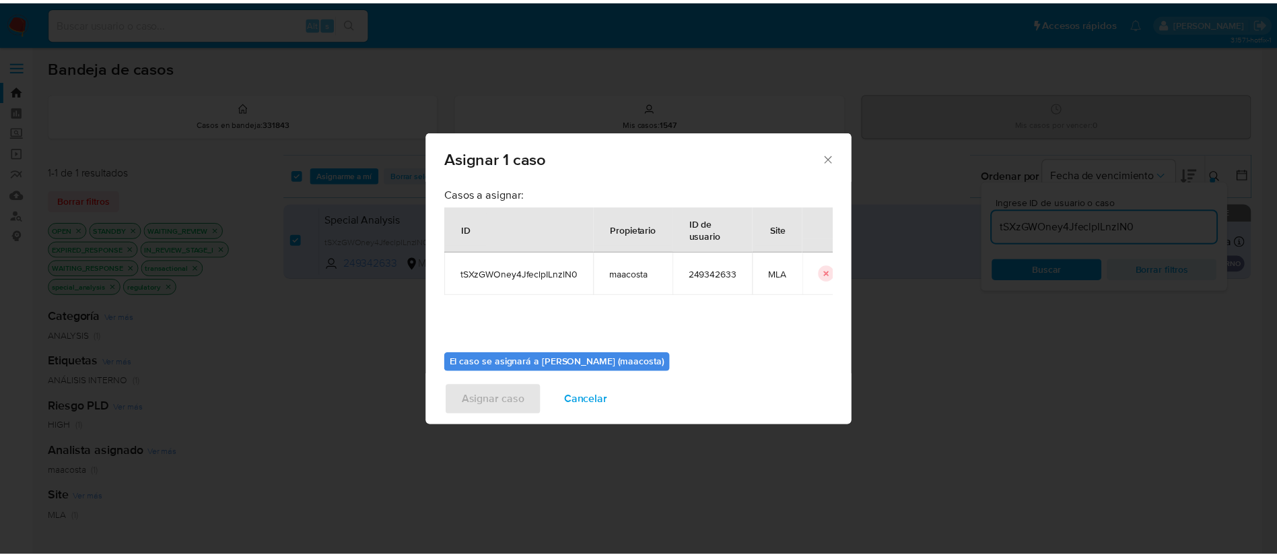
scroll to position [70, 0]
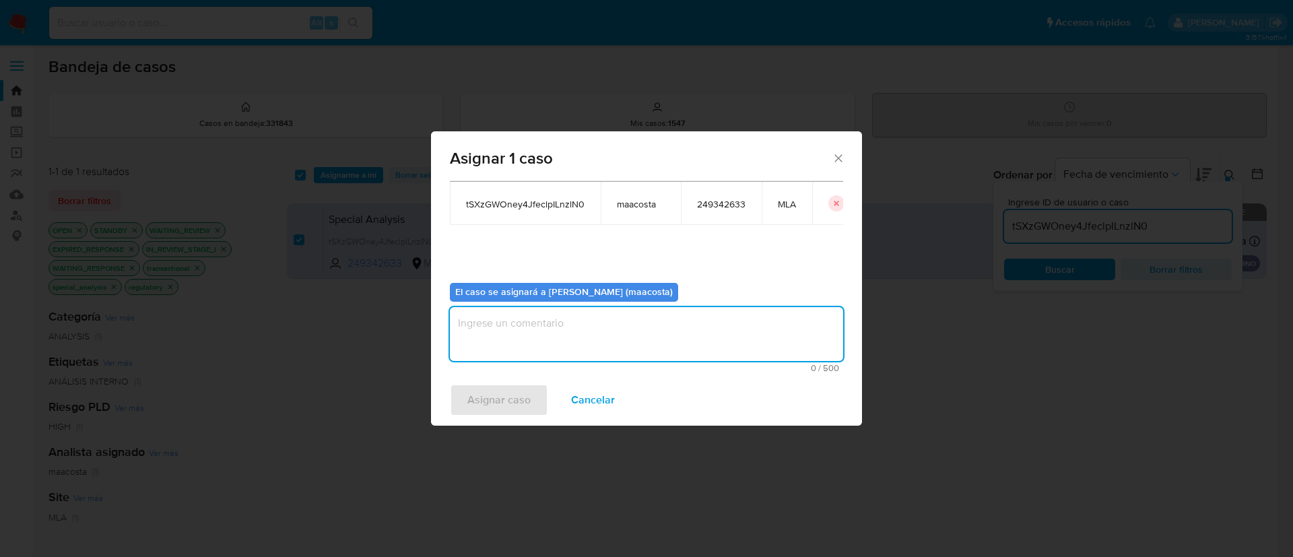
click at [494, 335] on textarea "assign-modal" at bounding box center [646, 334] width 393 height 54
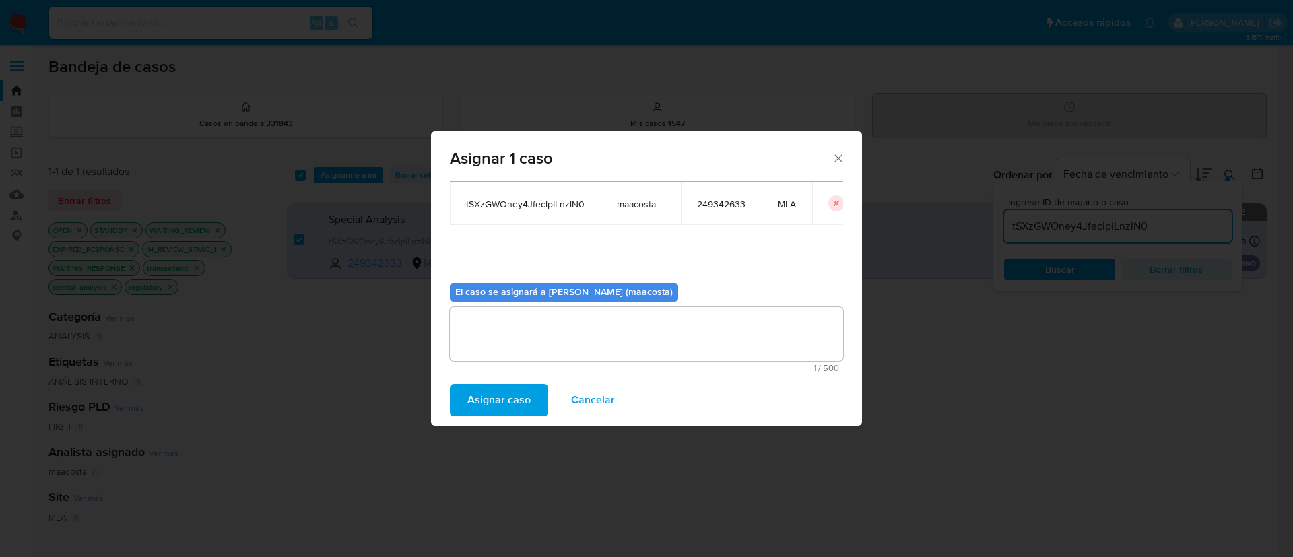
click at [479, 394] on span "Asignar caso" at bounding box center [498, 400] width 63 height 30
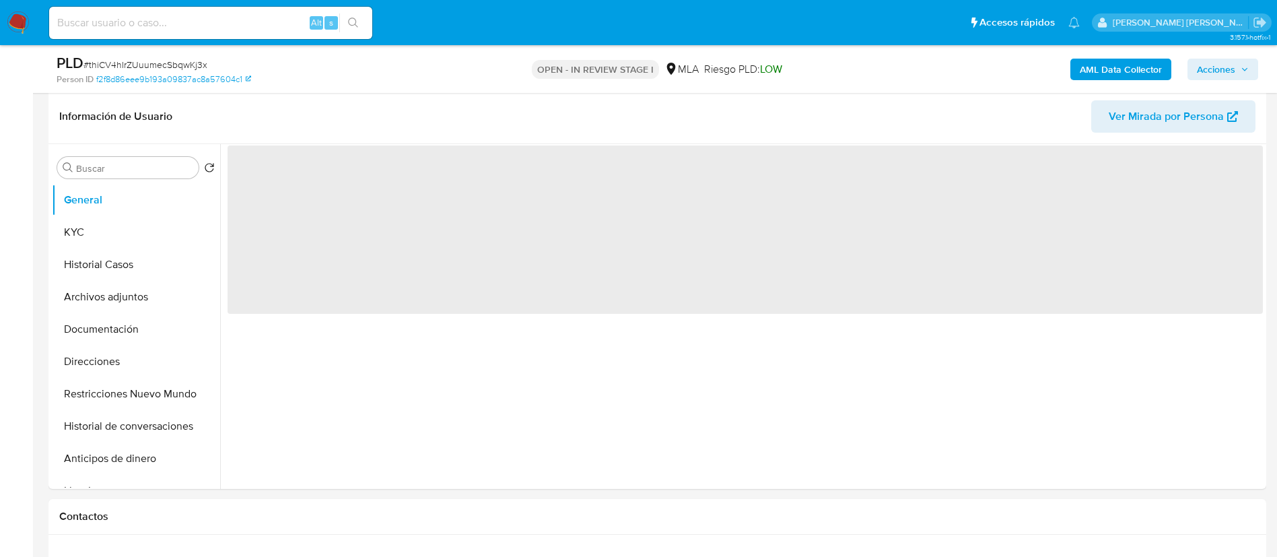
scroll to position [222, 0]
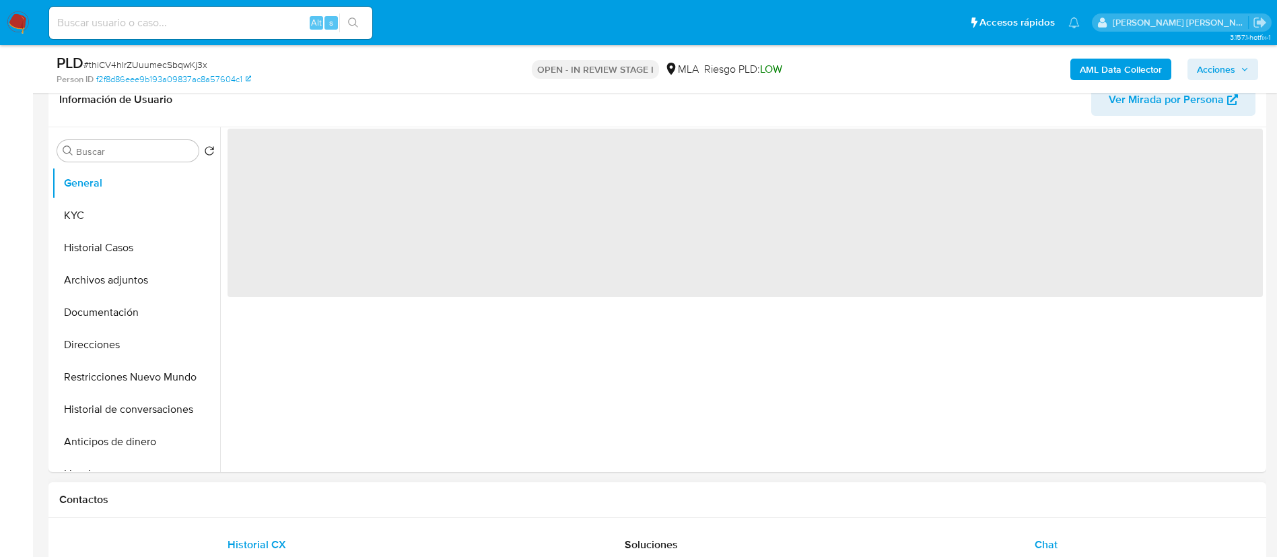
click at [1054, 531] on div "Chat" at bounding box center [1046, 545] width 362 height 32
select select "10"
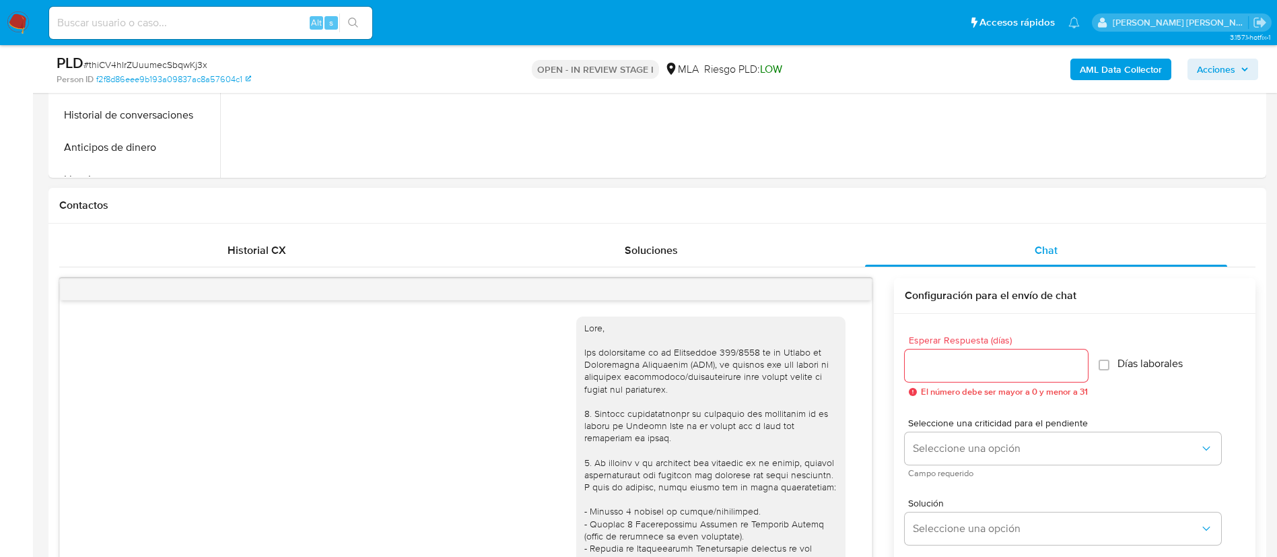
scroll to position [821, 0]
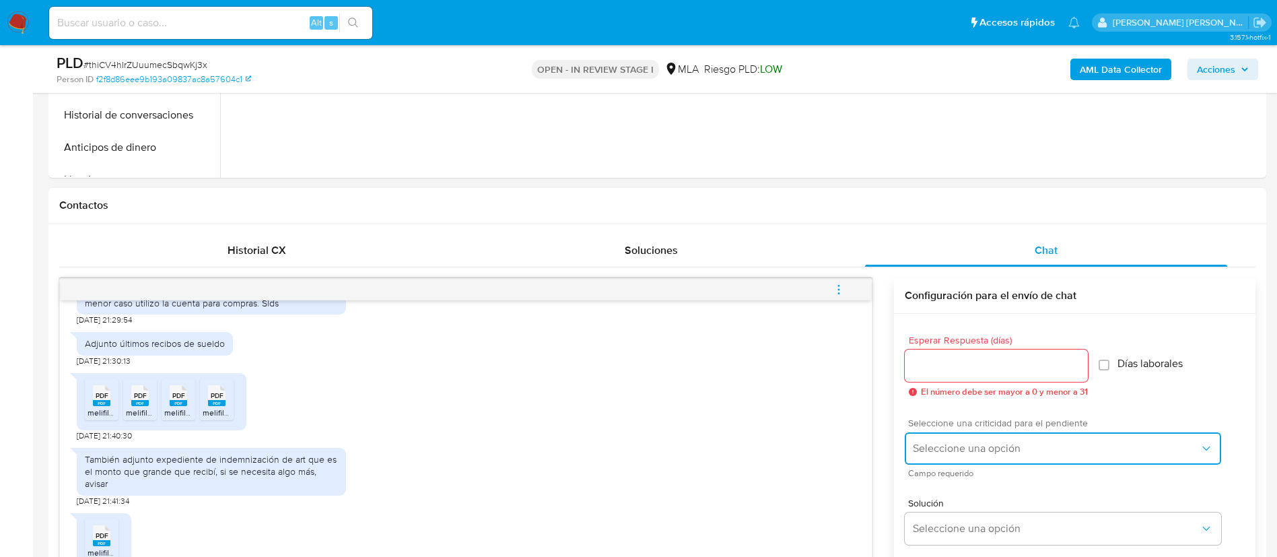
click at [936, 447] on span "Seleccione una opción" at bounding box center [1056, 448] width 287 height 13
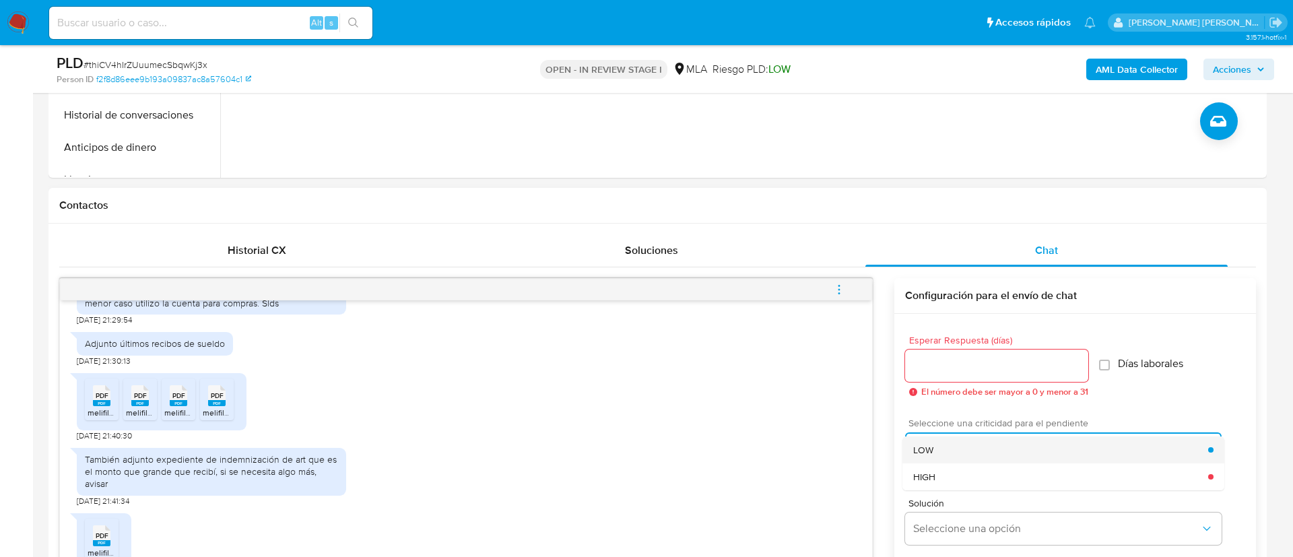
click at [923, 449] on span "LOW" at bounding box center [923, 450] width 20 height 12
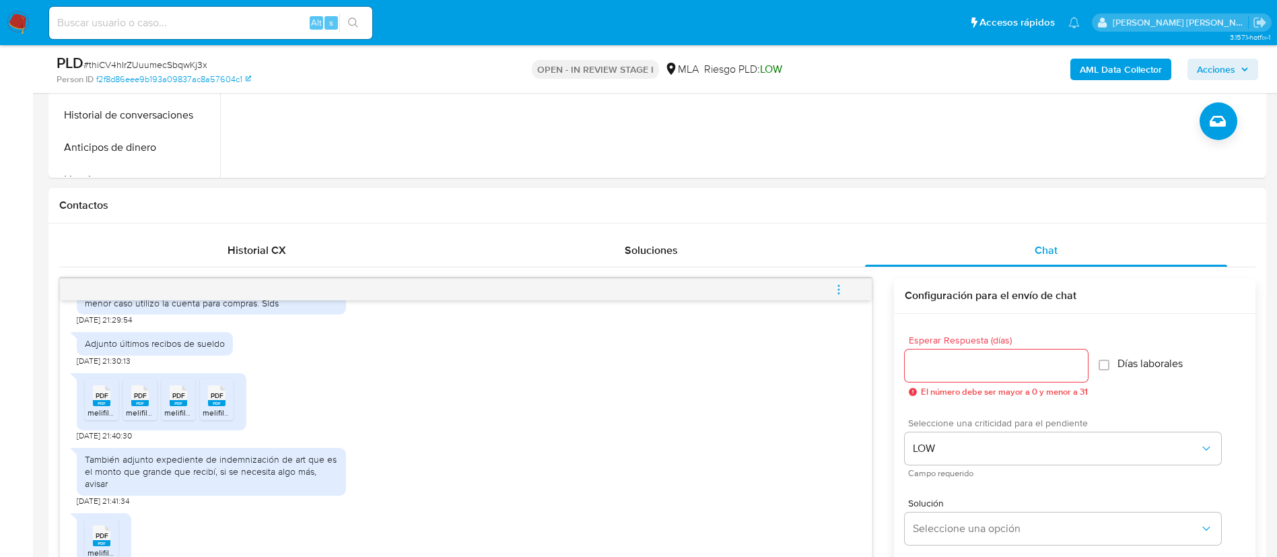
click at [928, 377] on div at bounding box center [996, 365] width 183 height 32
click at [937, 370] on input "Esperar Respuesta (días)" at bounding box center [996, 366] width 183 height 18
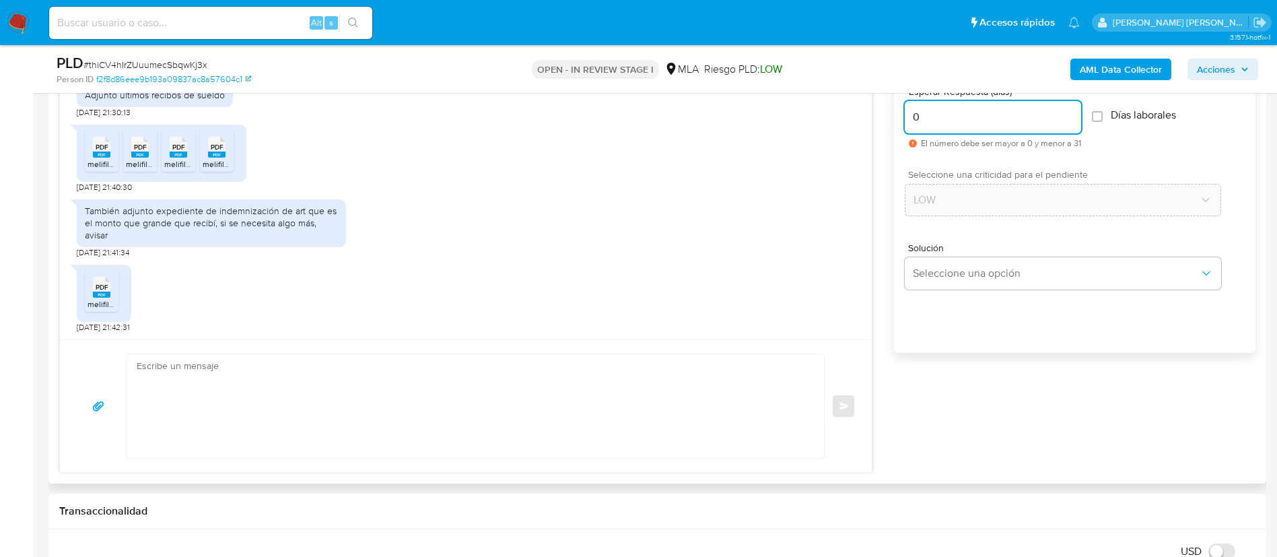
scroll to position [772, 0]
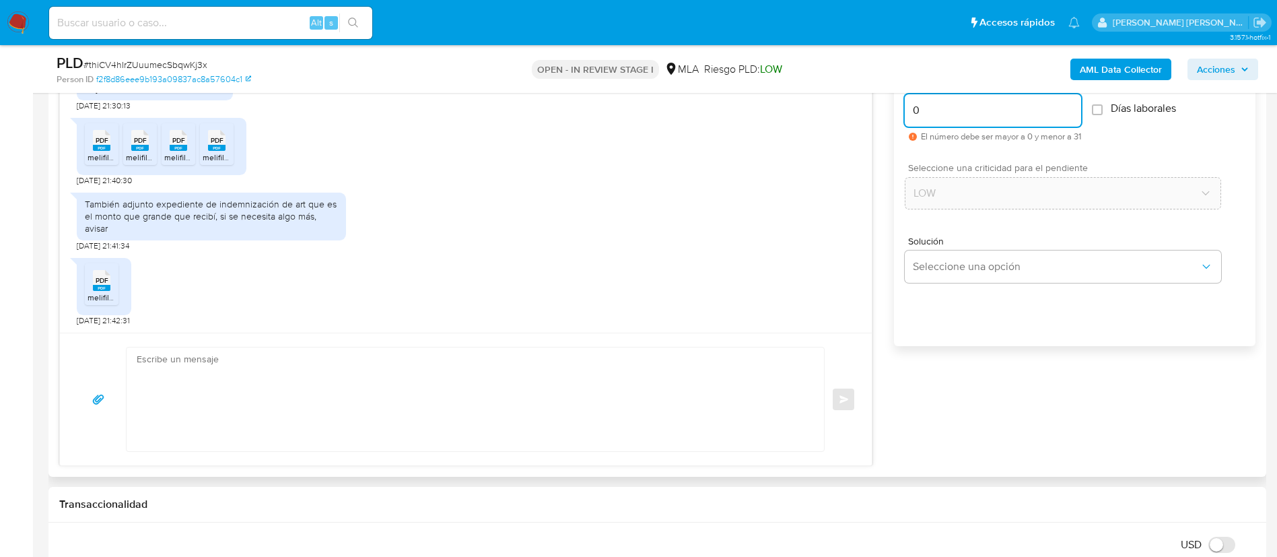
type input "0"
click at [687, 400] on textarea at bounding box center [472, 399] width 671 height 104
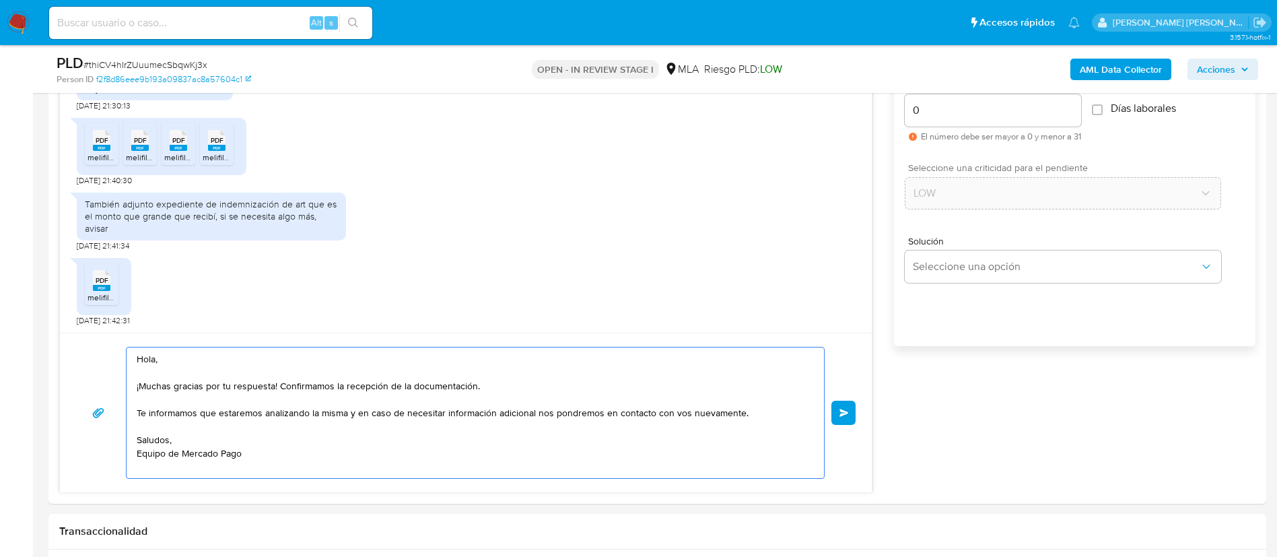
type textarea "Hola, ¡Muchas gracias por tu respuesta! Confirmamos la recepción de la document…"
click at [840, 409] on span "Enviar" at bounding box center [844, 413] width 9 height 8
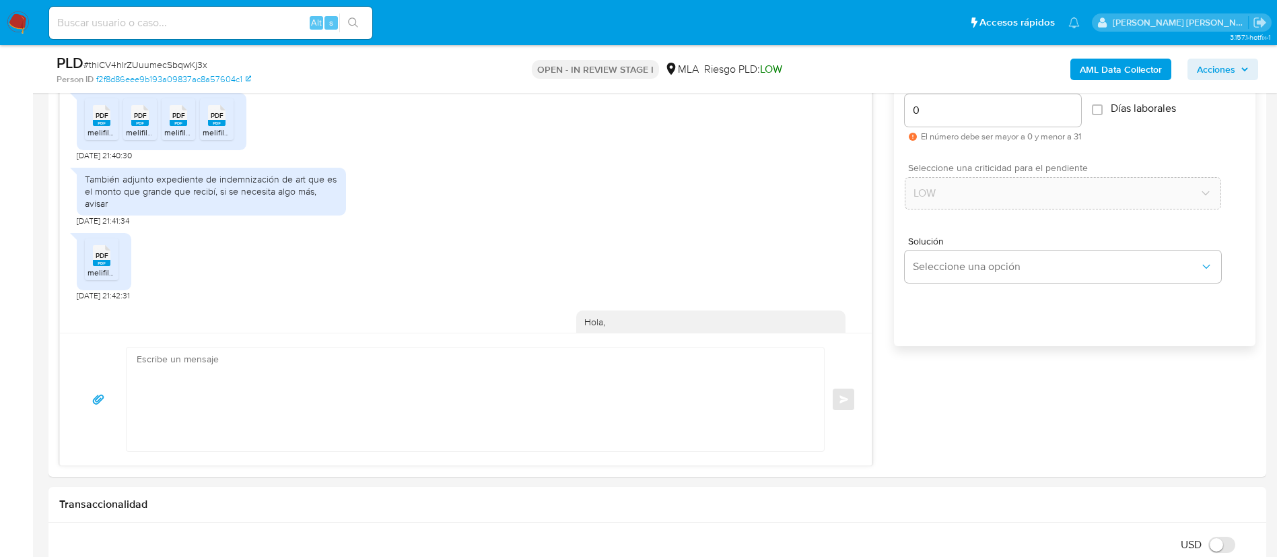
scroll to position [995, 0]
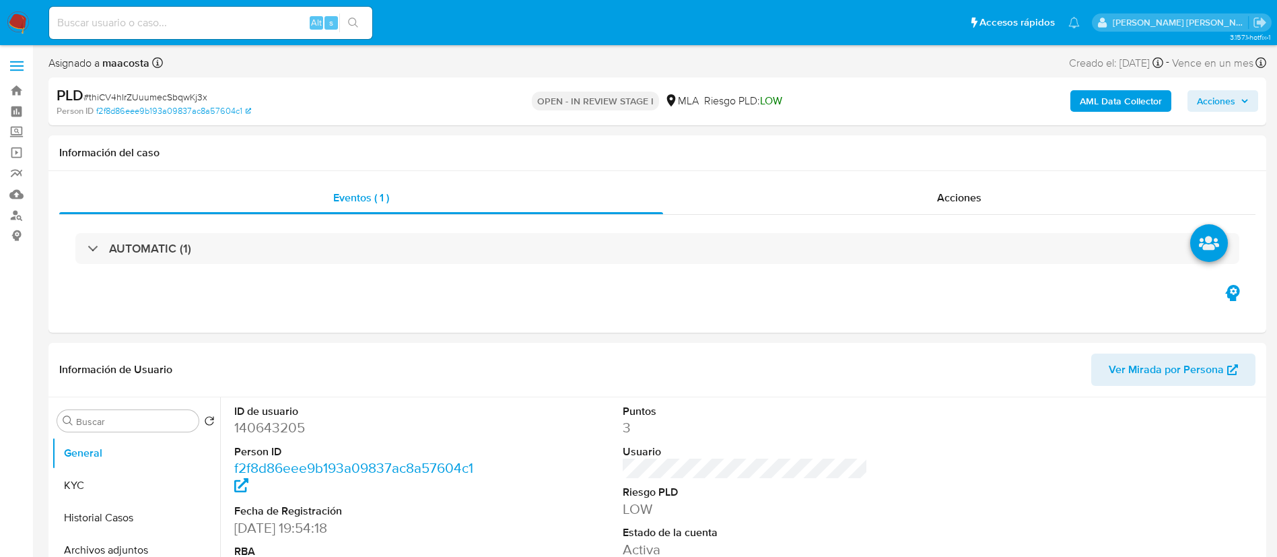
select select "10"
click at [360, 292] on div "Eventos ( 1 ) Acciones AUTOMATIC (1)" at bounding box center [657, 252] width 1218 height 162
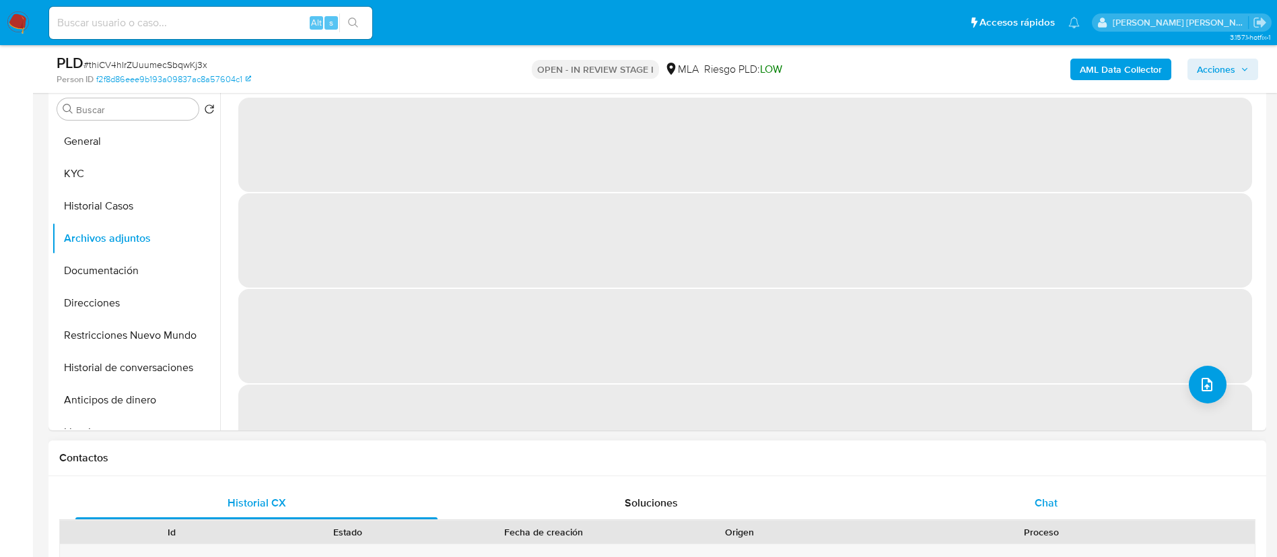
click at [1040, 494] on div "Chat" at bounding box center [1046, 503] width 362 height 32
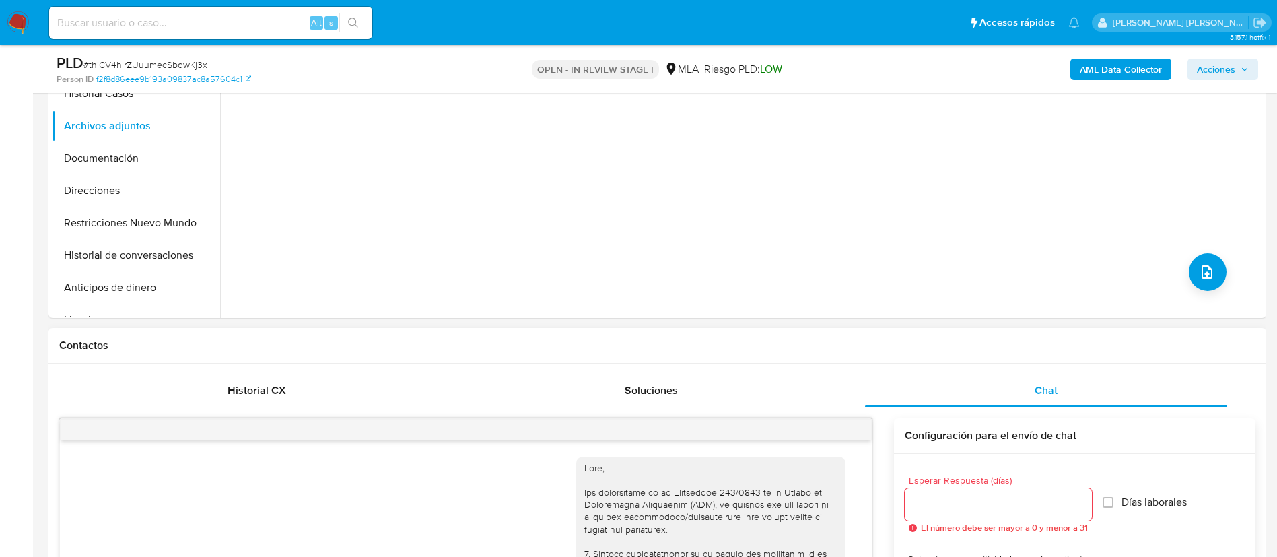
scroll to position [995, 0]
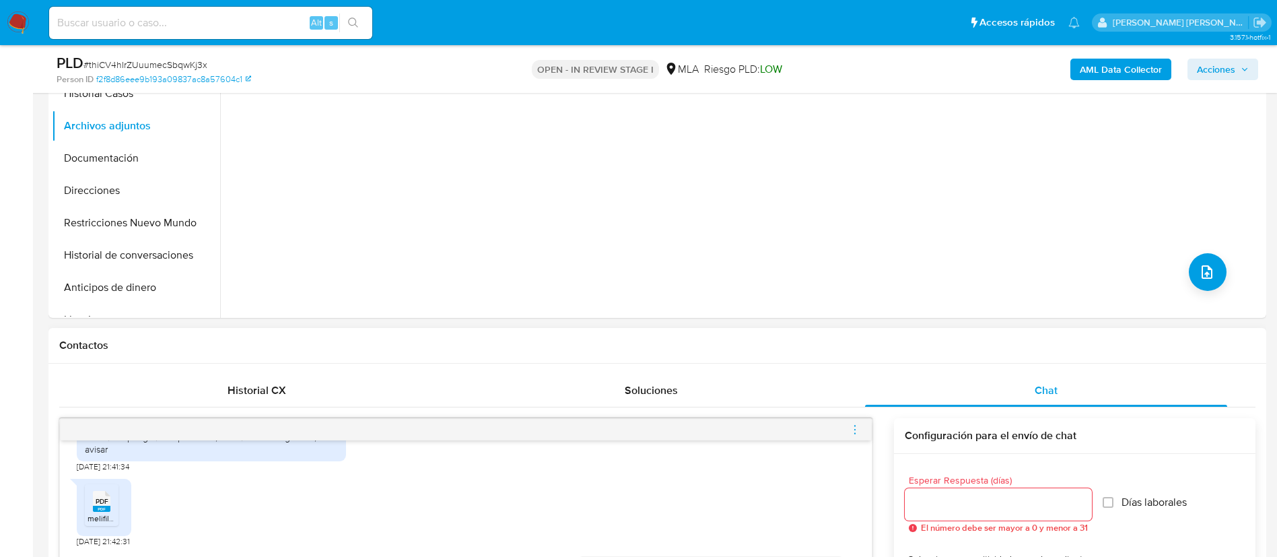
click at [855, 432] on icon "menu-action" at bounding box center [855, 430] width 12 height 12
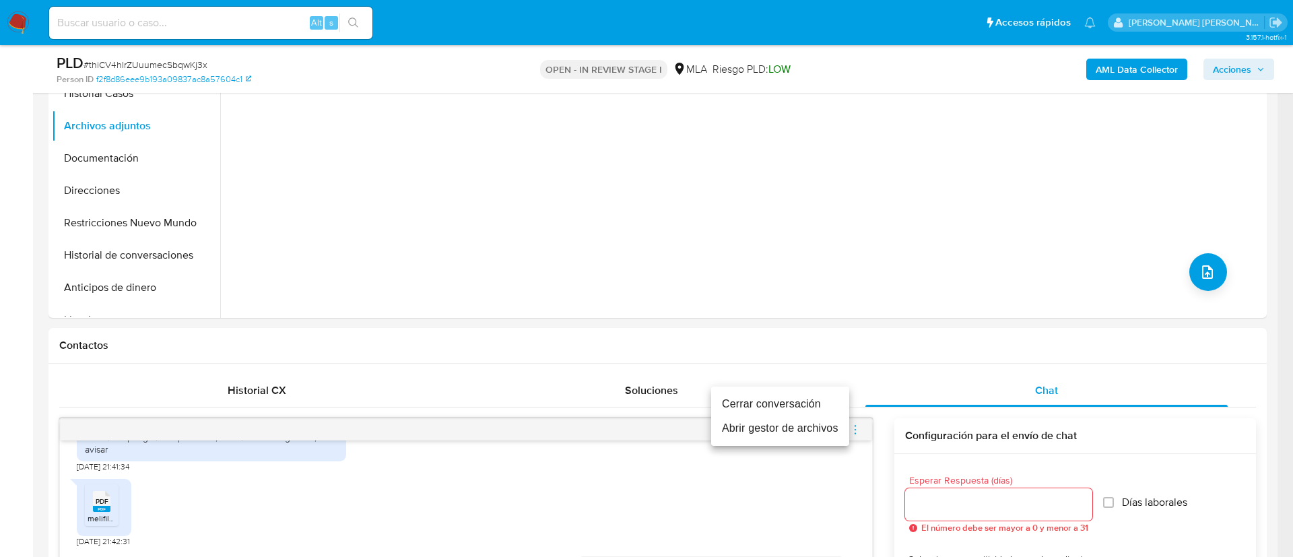
click at [769, 394] on li "Cerrar conversación" at bounding box center [780, 404] width 138 height 24
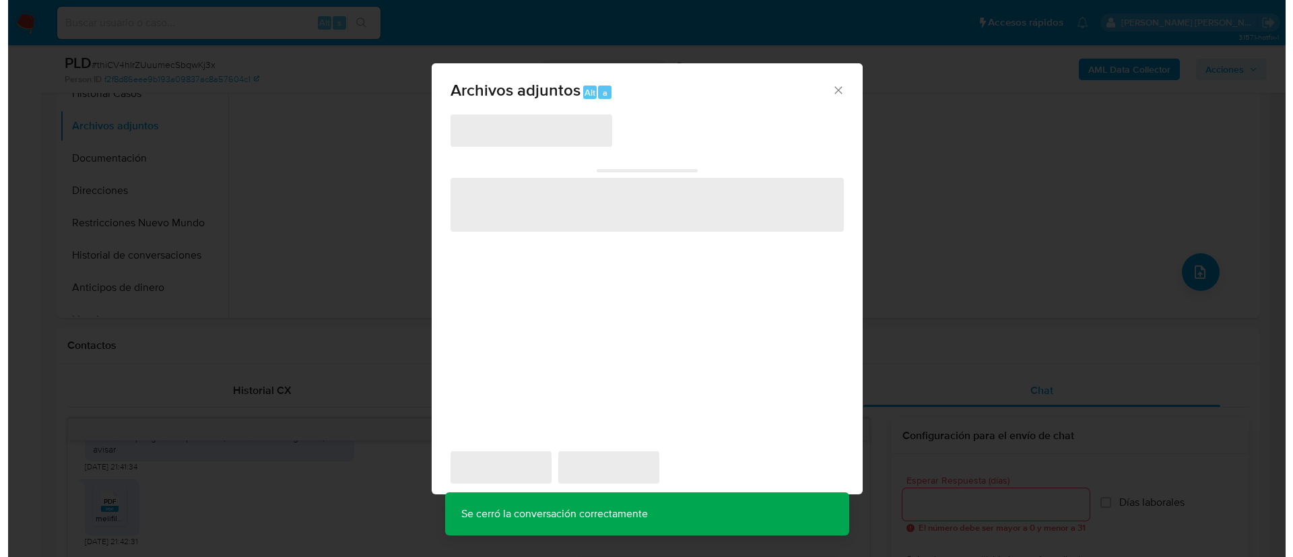
scroll to position [216, 0]
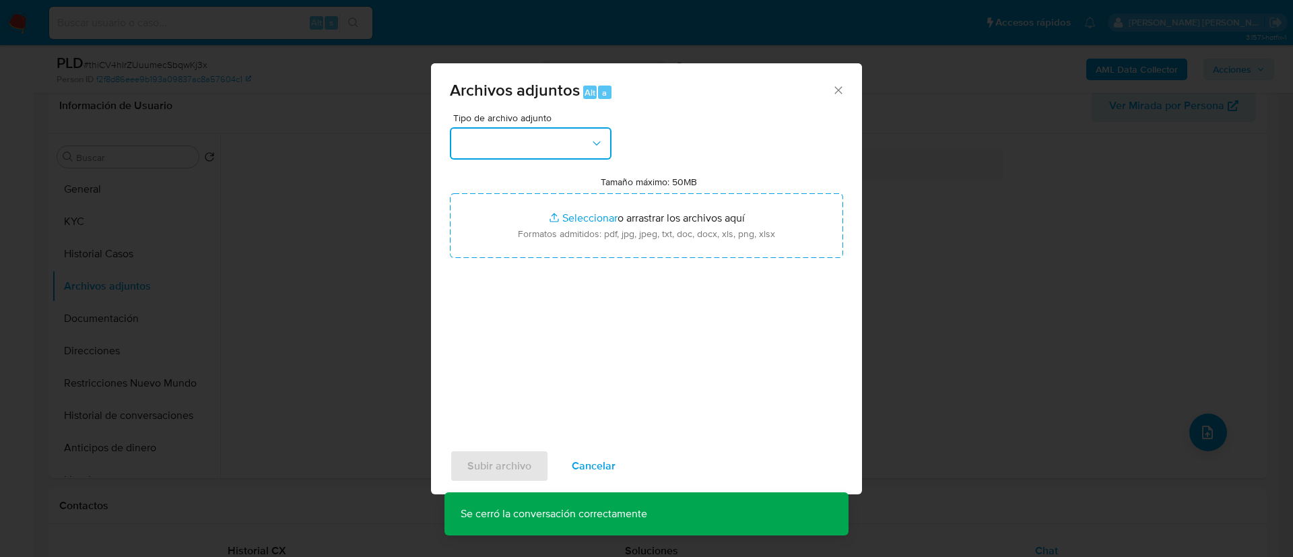
click at [556, 149] on button "button" at bounding box center [531, 143] width 162 height 32
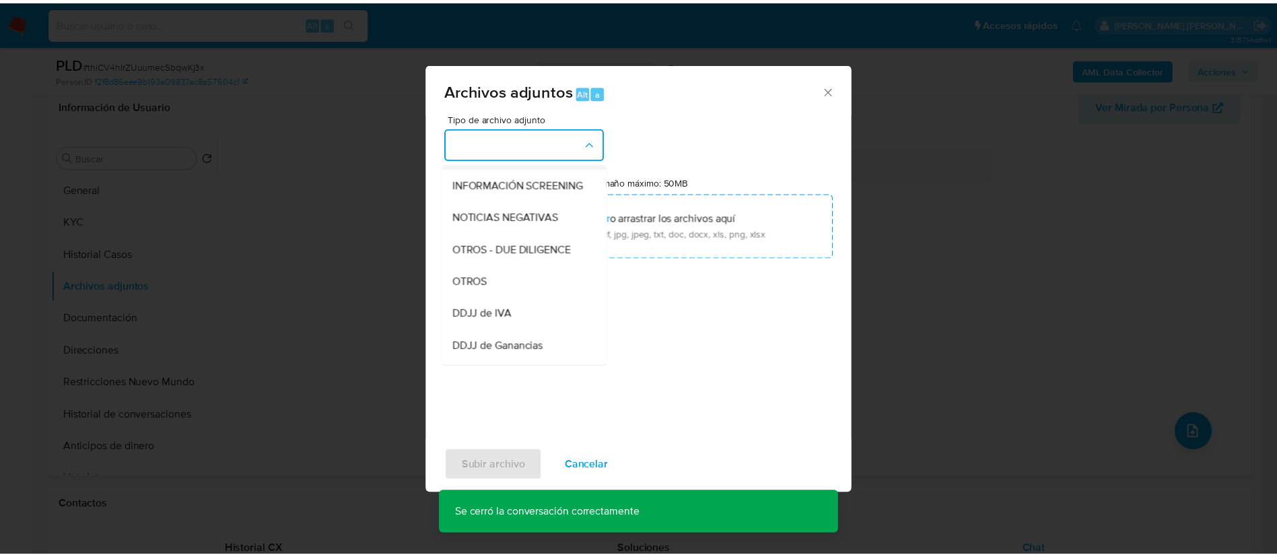
scroll to position [158, 0]
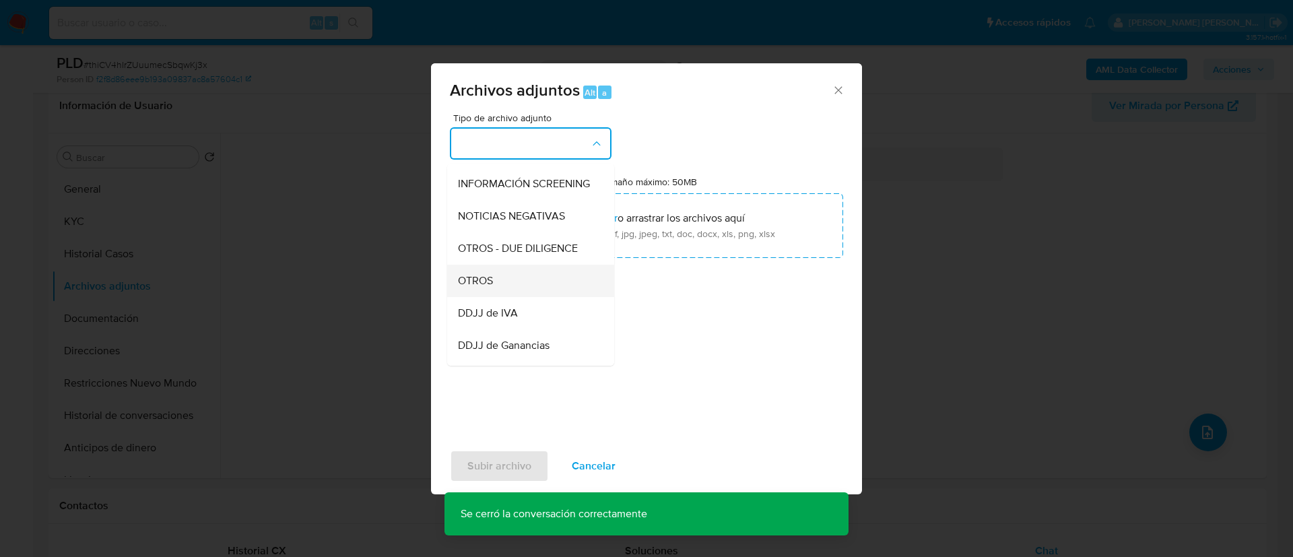
click at [495, 288] on div "OTROS" at bounding box center [526, 281] width 137 height 32
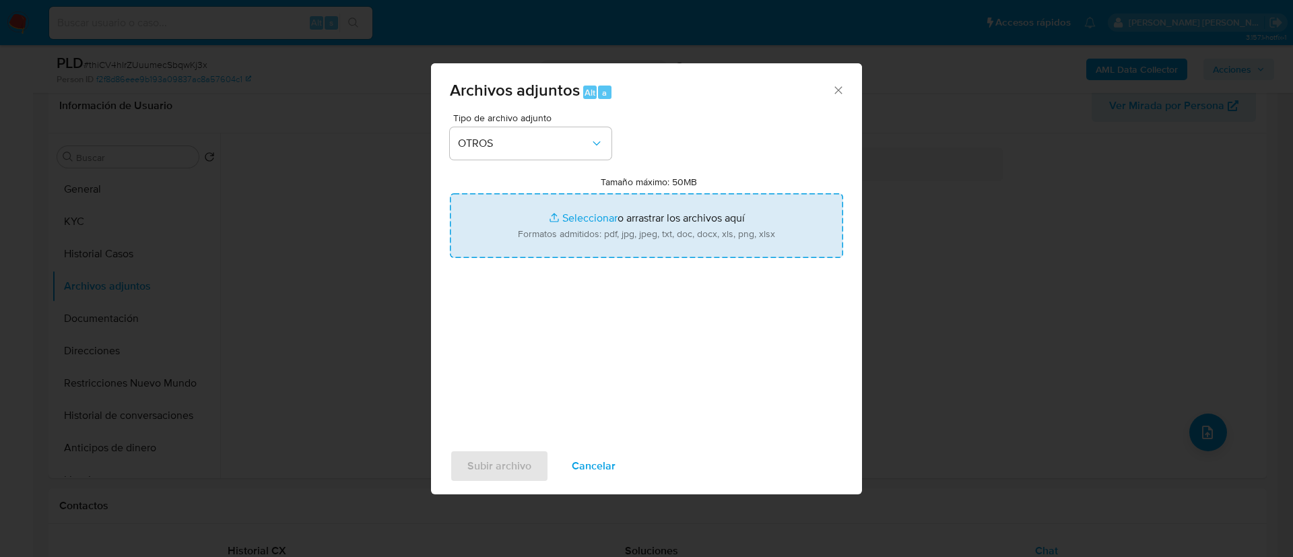
type input "C:\fakepath\Matias Nahuel Chamorro - Movimientos.xlsx"
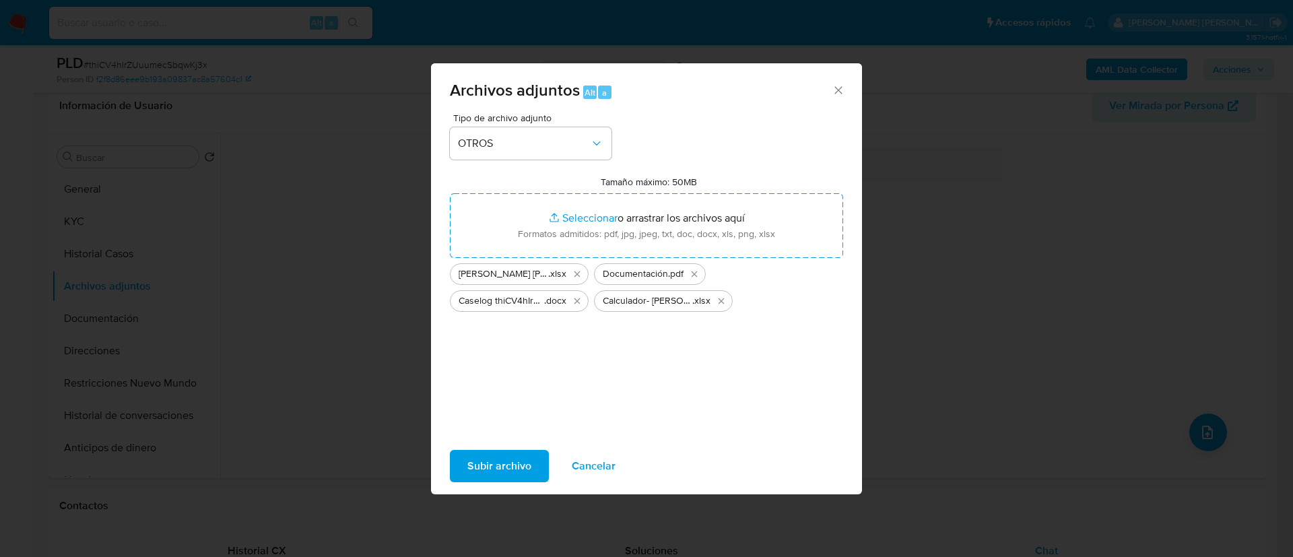
click at [503, 475] on span "Subir archivo" at bounding box center [499, 466] width 64 height 30
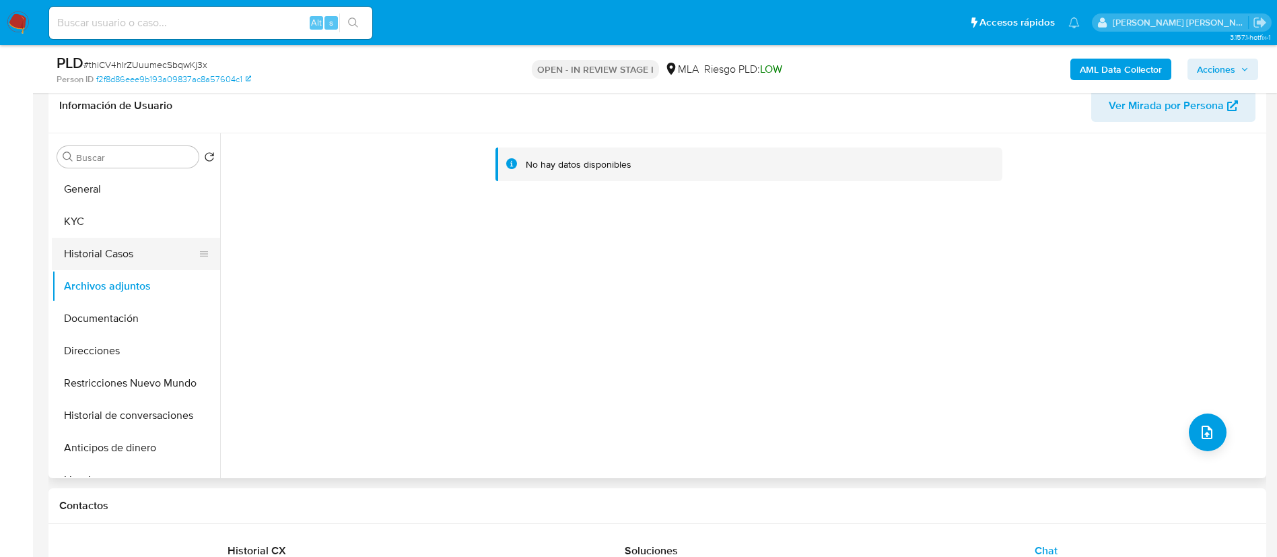
click at [102, 254] on button "Historial Casos" at bounding box center [131, 254] width 158 height 32
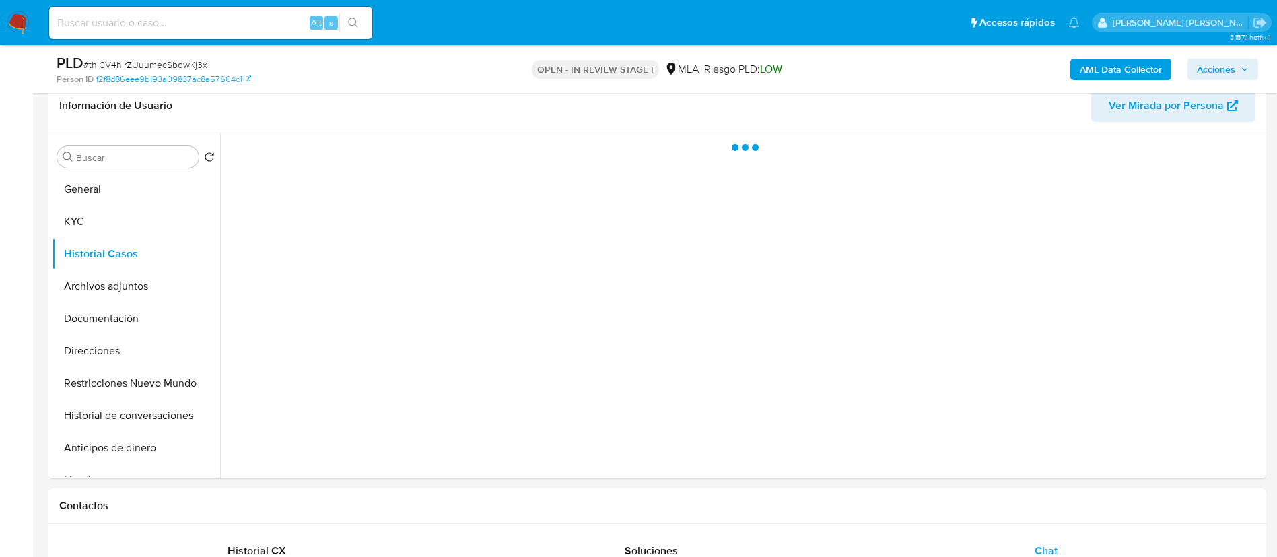
click at [1239, 59] on button "Acciones" at bounding box center [1223, 70] width 71 height 22
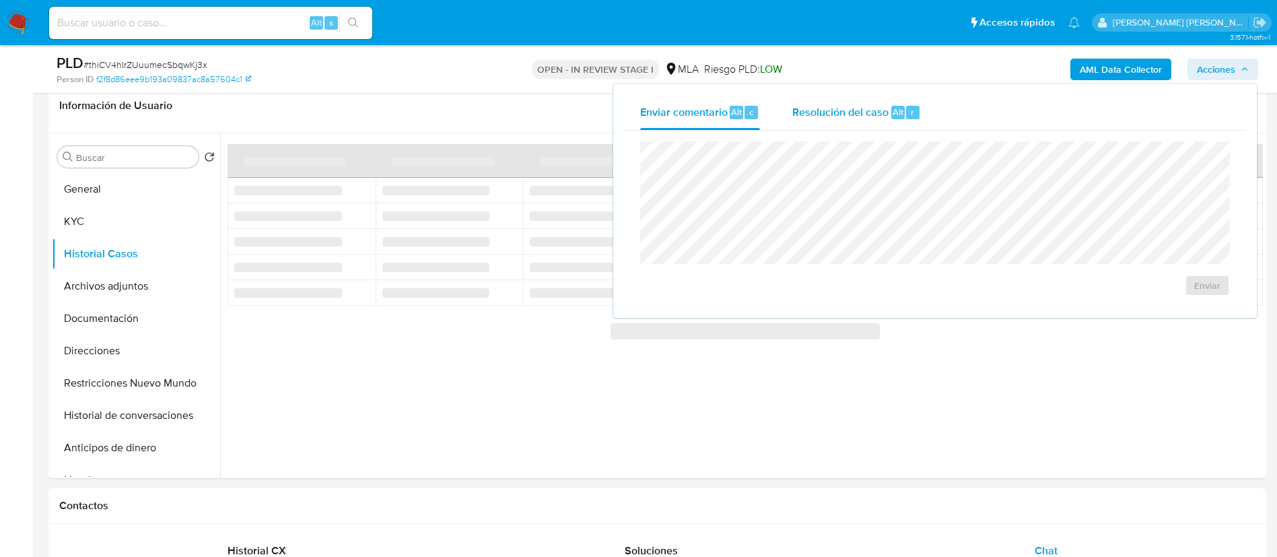
click at [842, 102] on div "Resolución del caso Alt r" at bounding box center [857, 112] width 129 height 35
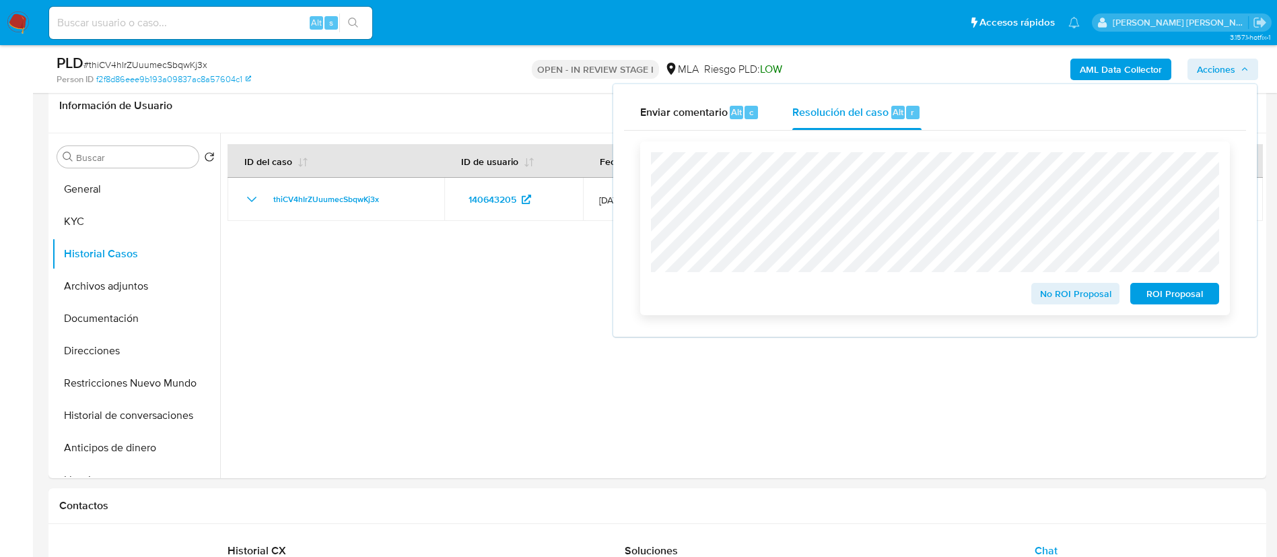
click at [1071, 301] on span "No ROI Proposal" at bounding box center [1076, 293] width 70 height 19
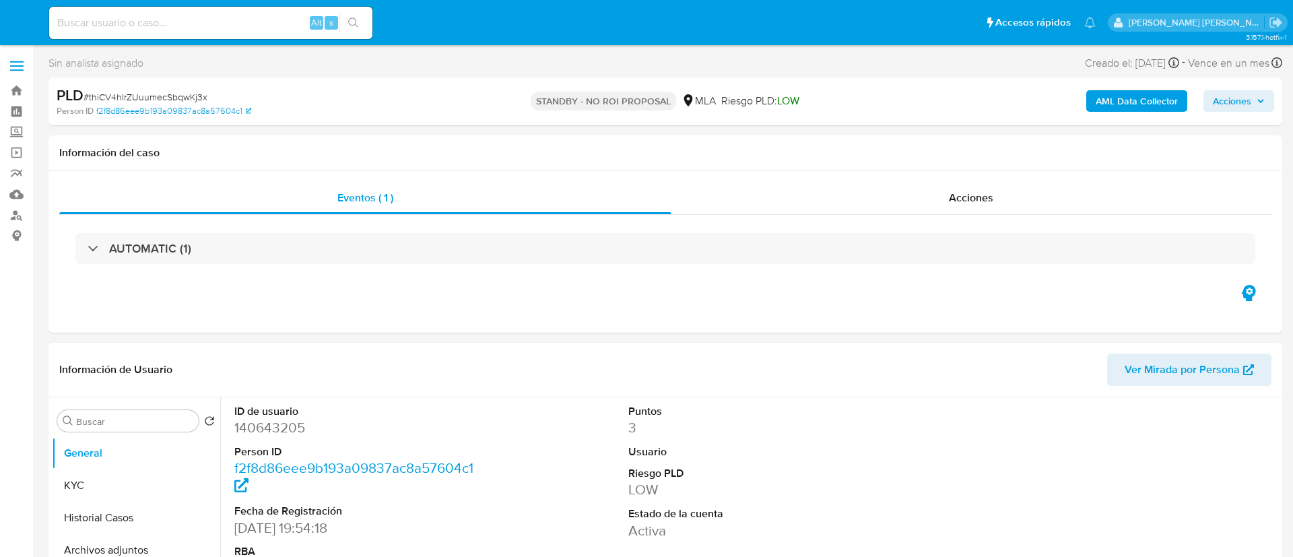
select select "10"
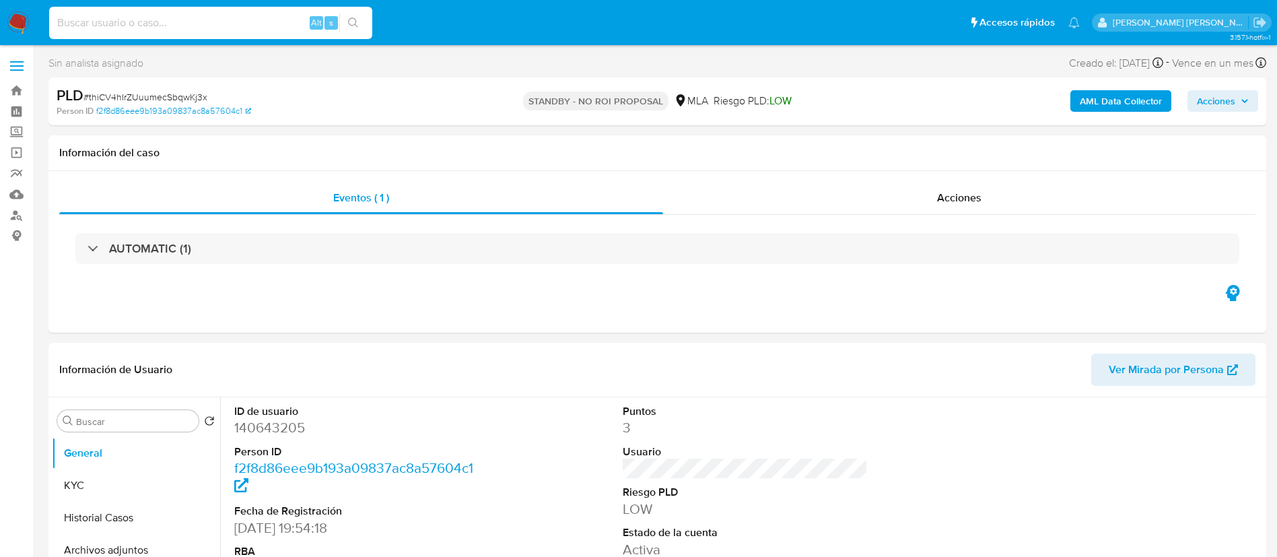
paste input "np97lAnVTP9awmao8cW1v439"
click at [251, 30] on input "np97lAnVTP9awmao8cW1v439" at bounding box center [210, 23] width 323 height 18
type input "np97lAnVTP9awmao8cW1v439"
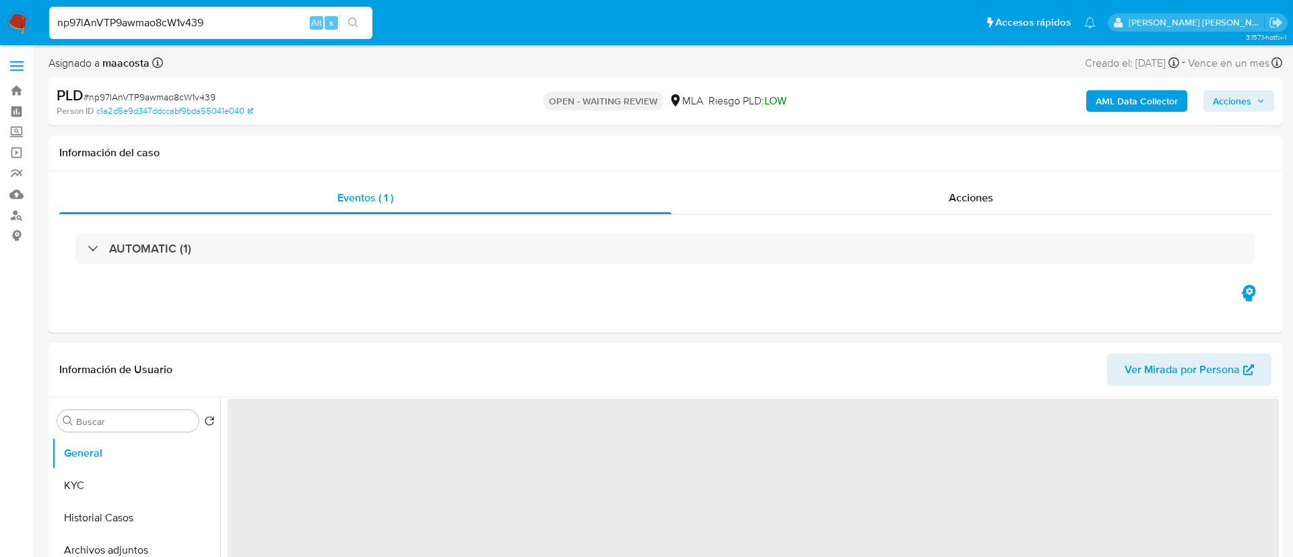
select select "10"
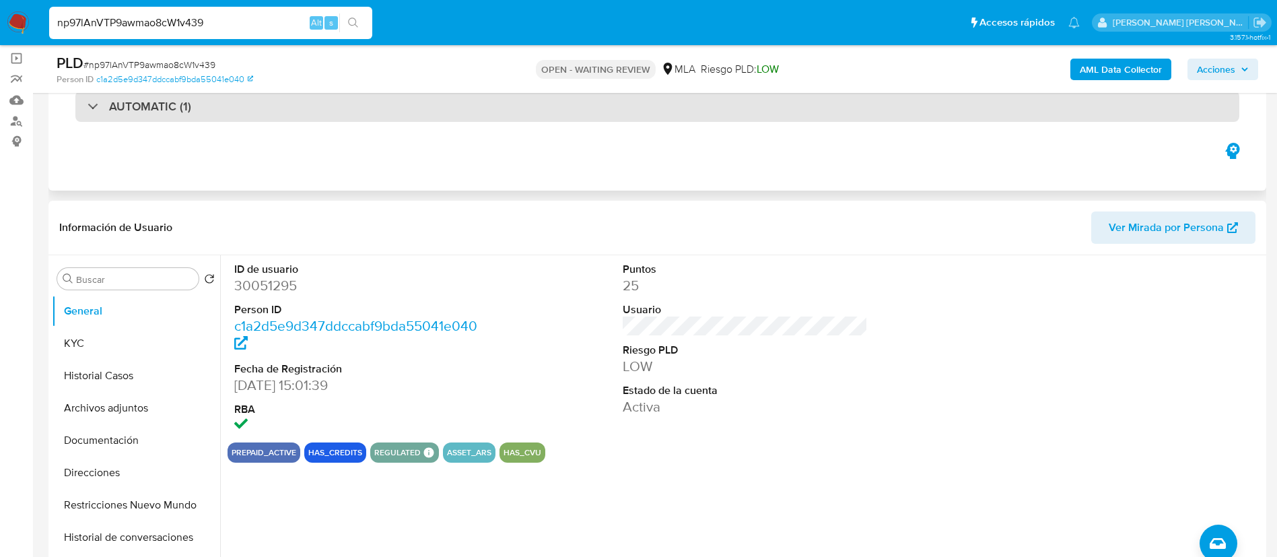
scroll to position [96, 0]
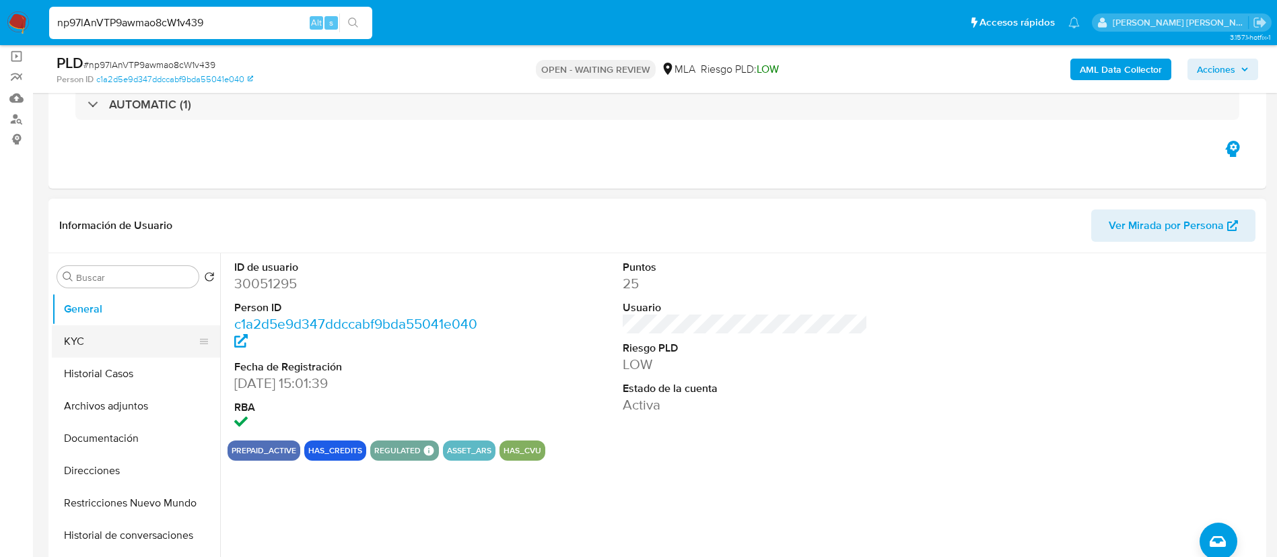
click at [98, 345] on button "KYC" at bounding box center [131, 341] width 158 height 32
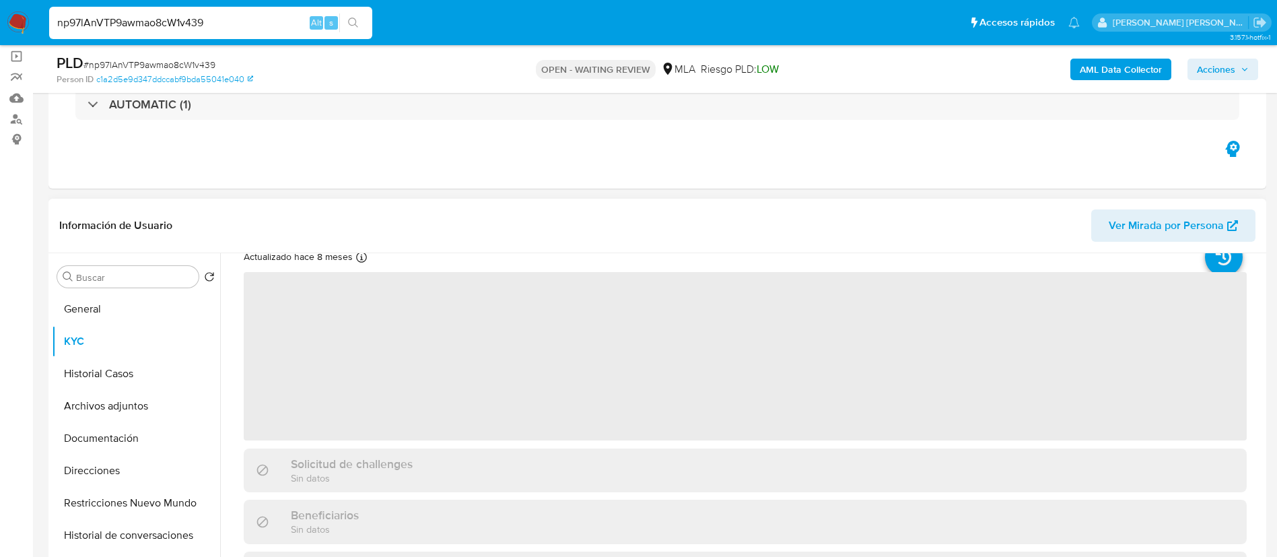
scroll to position [48, 0]
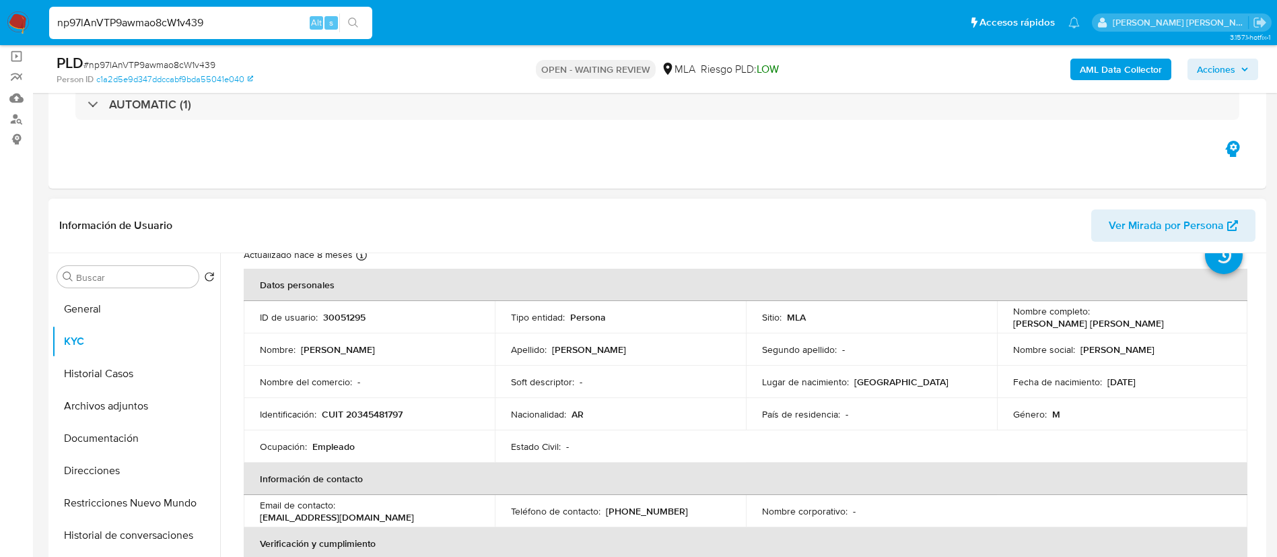
click at [667, 238] on header "Información de Usuario Ver Mirada por Persona" at bounding box center [657, 225] width 1197 height 32
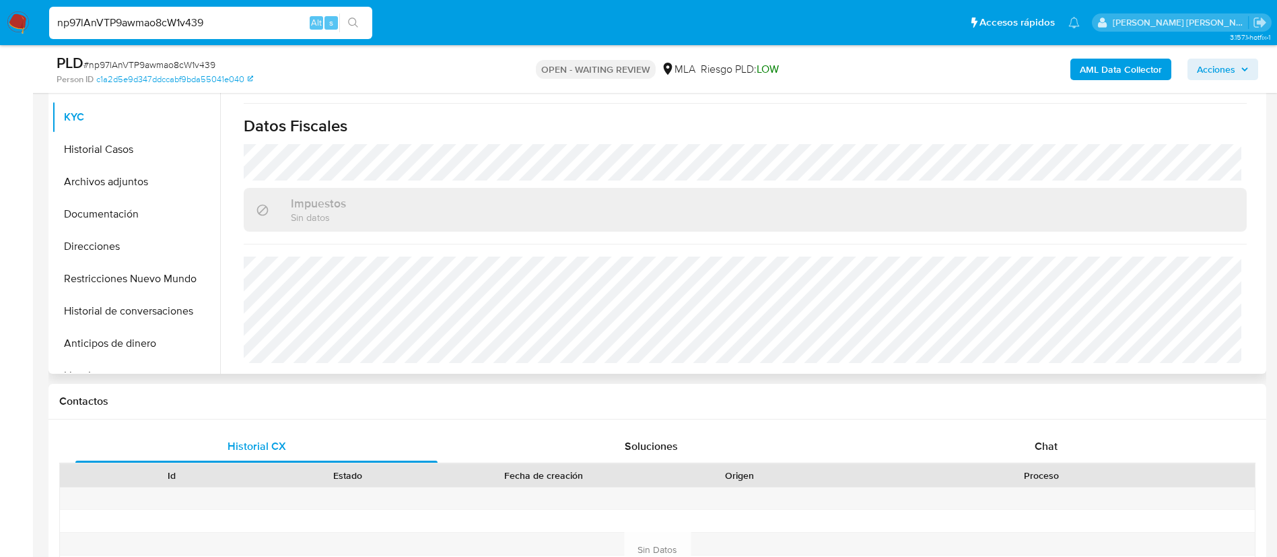
scroll to position [349, 0]
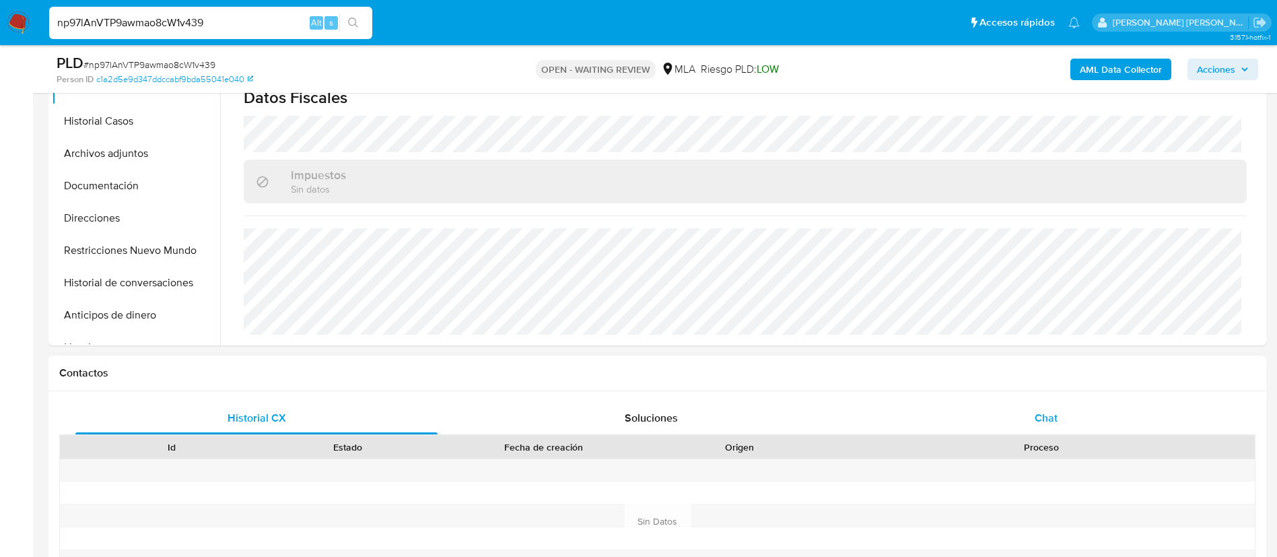
click at [1050, 414] on span "Chat" at bounding box center [1046, 417] width 23 height 15
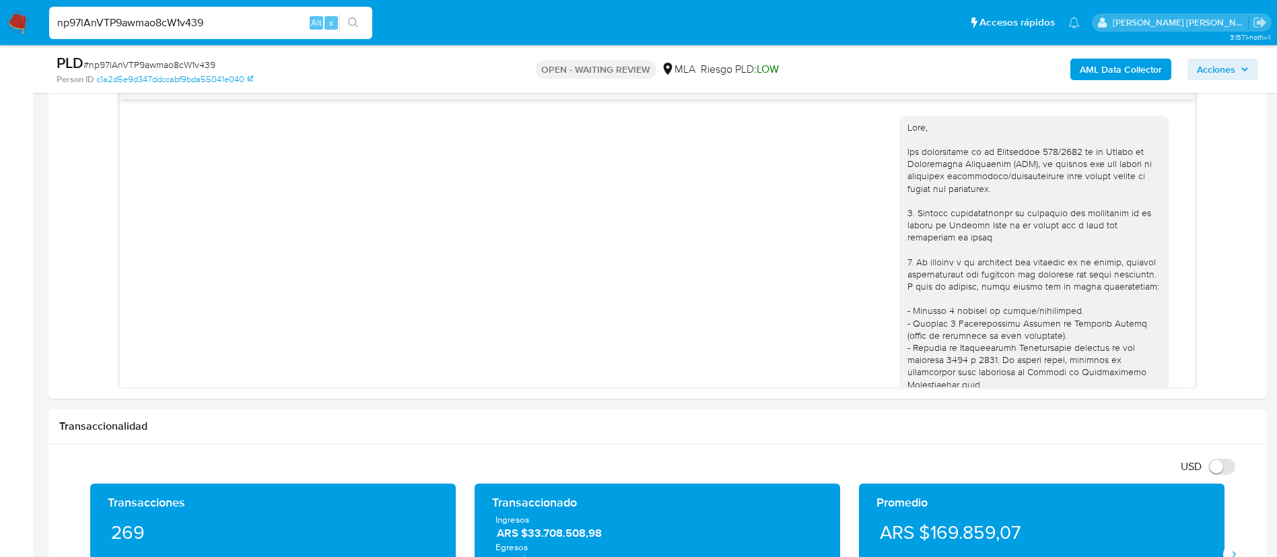
scroll to position [603, 0]
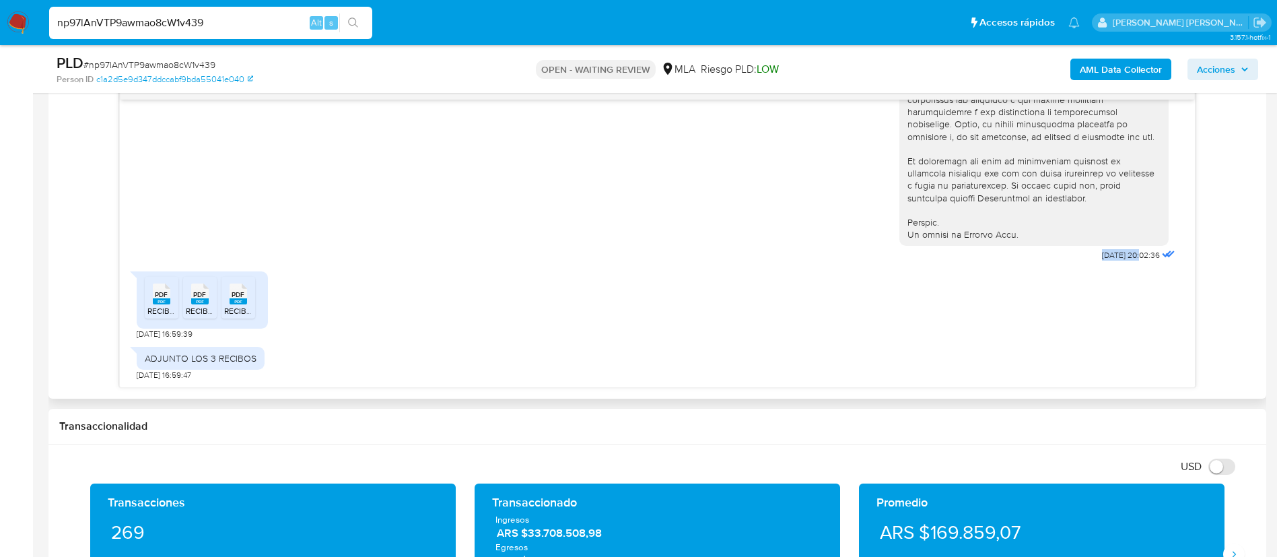
drag, startPoint x: 1064, startPoint y: 257, endPoint x: 1112, endPoint y: 262, distance: 48.0
copy span "17/07/2025"
click at [192, 363] on div "ADJUNTO LOS 3 RECIBOS" at bounding box center [201, 358] width 112 height 12
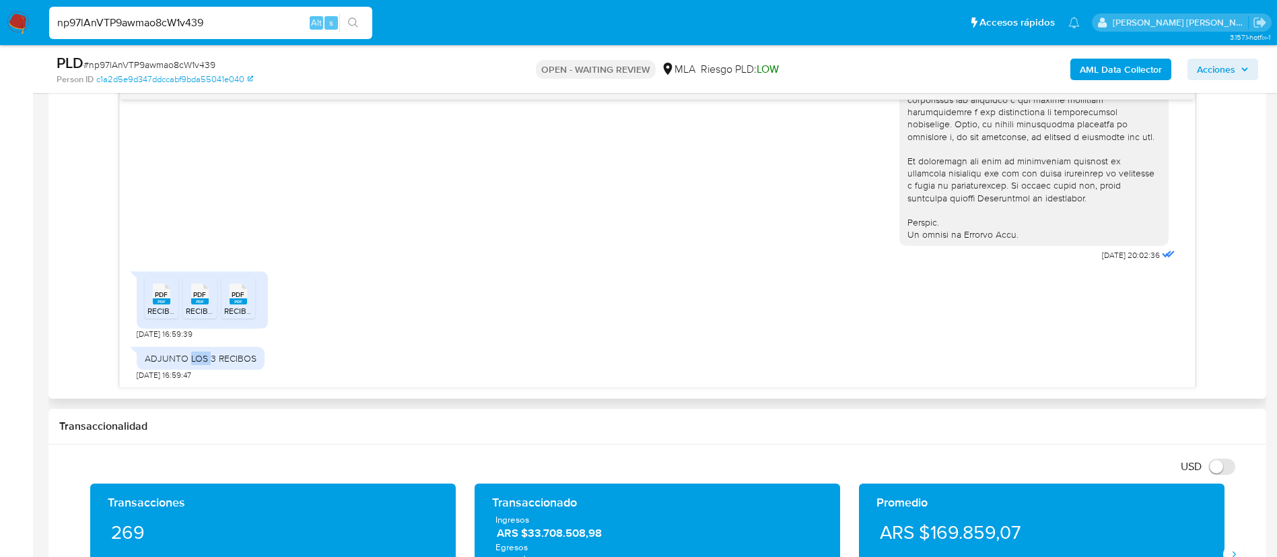
click at [192, 363] on div "ADJUNTO LOS 3 RECIBOS" at bounding box center [201, 358] width 112 height 12
copy div "ADJUNTO LOS 3 RECIBOS"
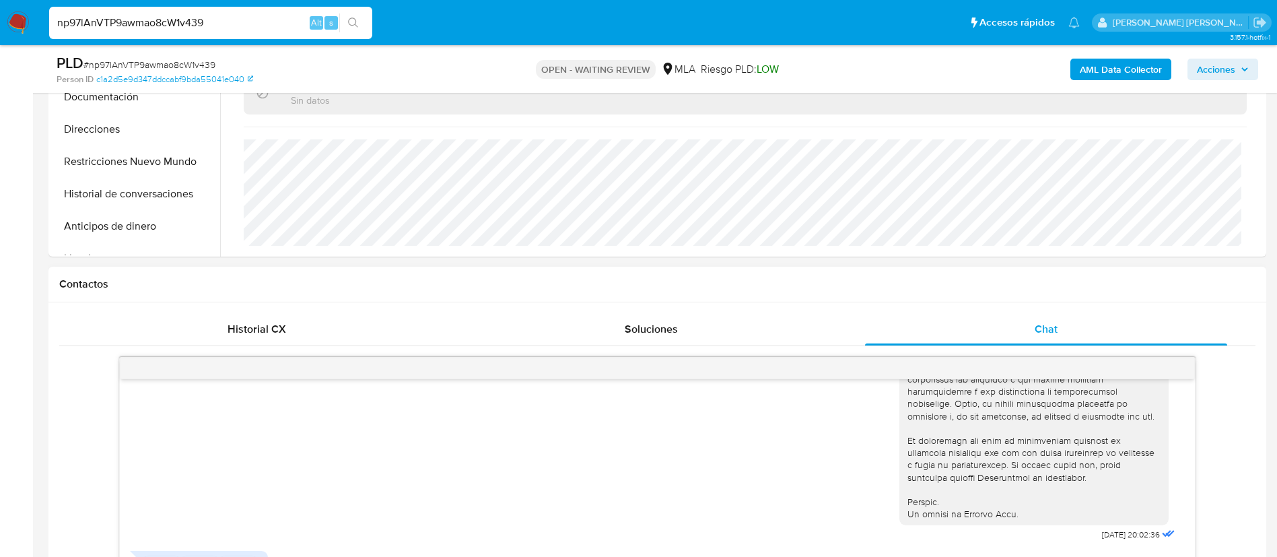
scroll to position [436, 0]
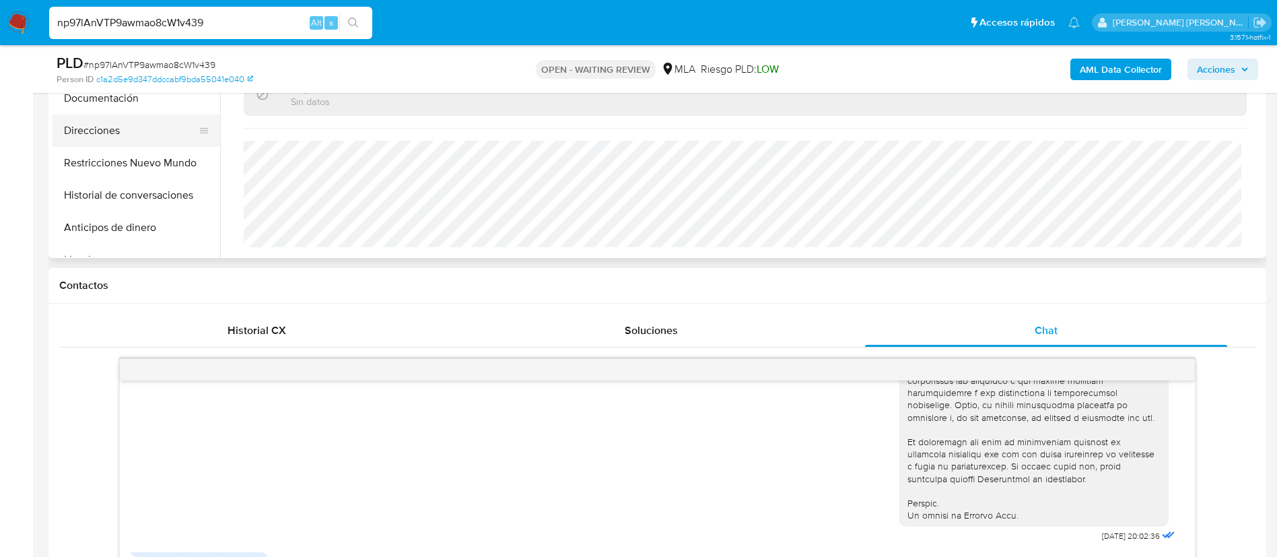
click at [113, 126] on button "Direcciones" at bounding box center [131, 130] width 158 height 32
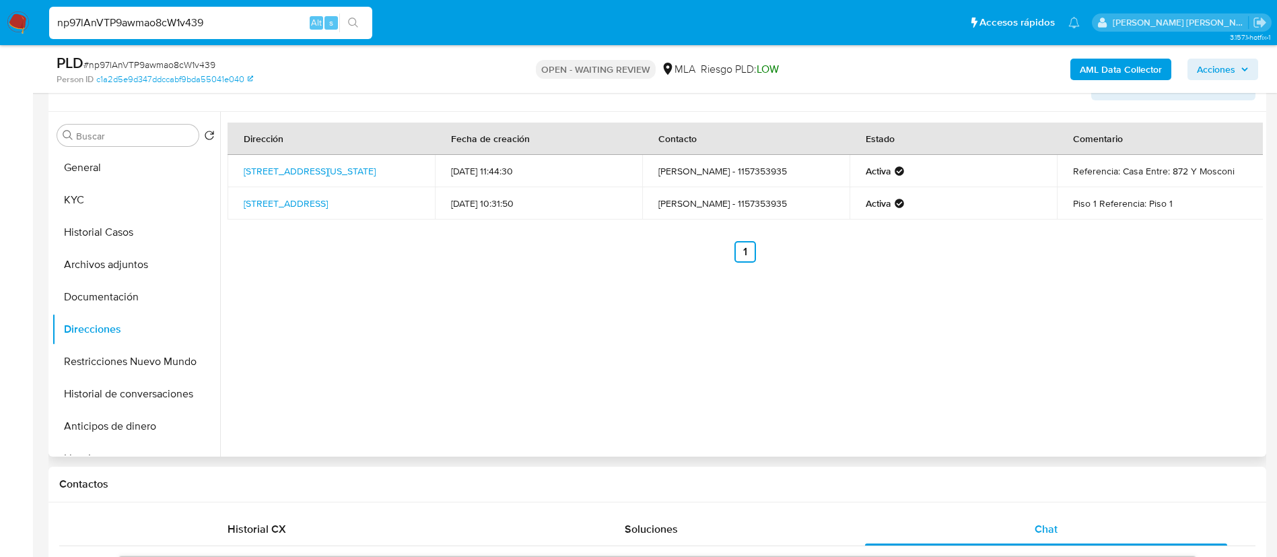
scroll to position [236, 0]
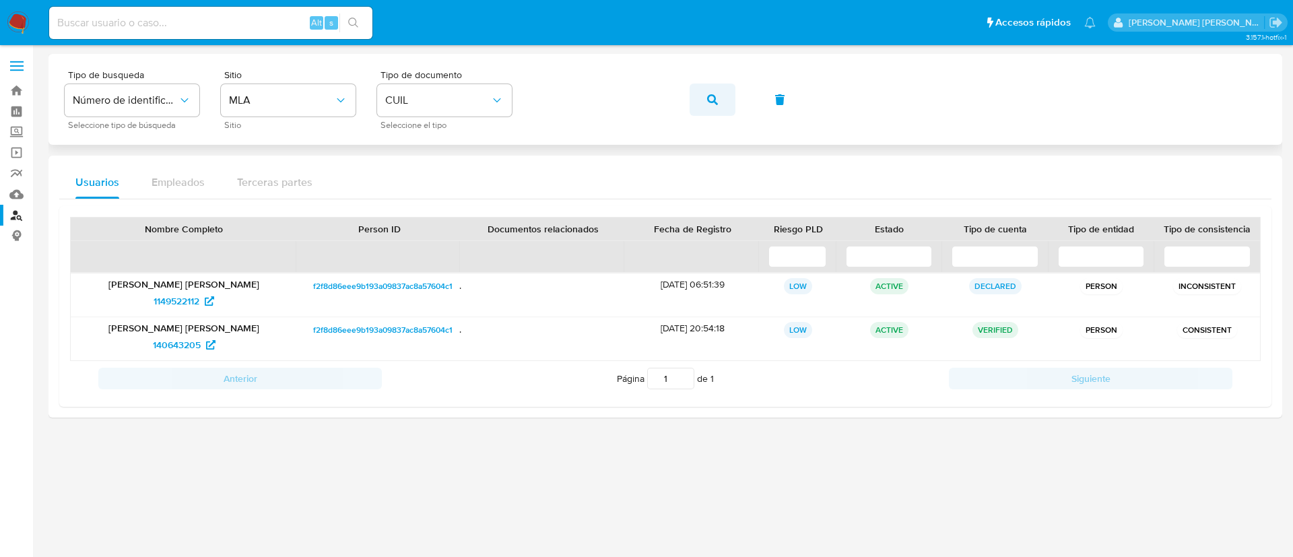
click at [715, 106] on span "button" at bounding box center [712, 100] width 11 height 30
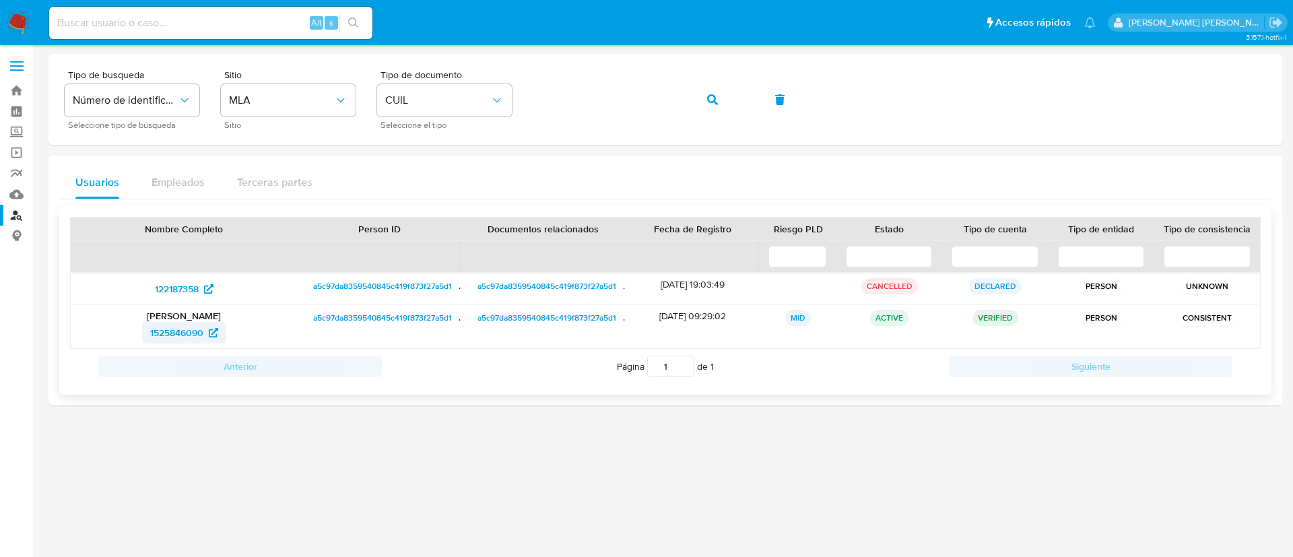
click at [192, 325] on span "1525846090" at bounding box center [176, 333] width 53 height 22
click at [714, 108] on span "button" at bounding box center [712, 100] width 11 height 30
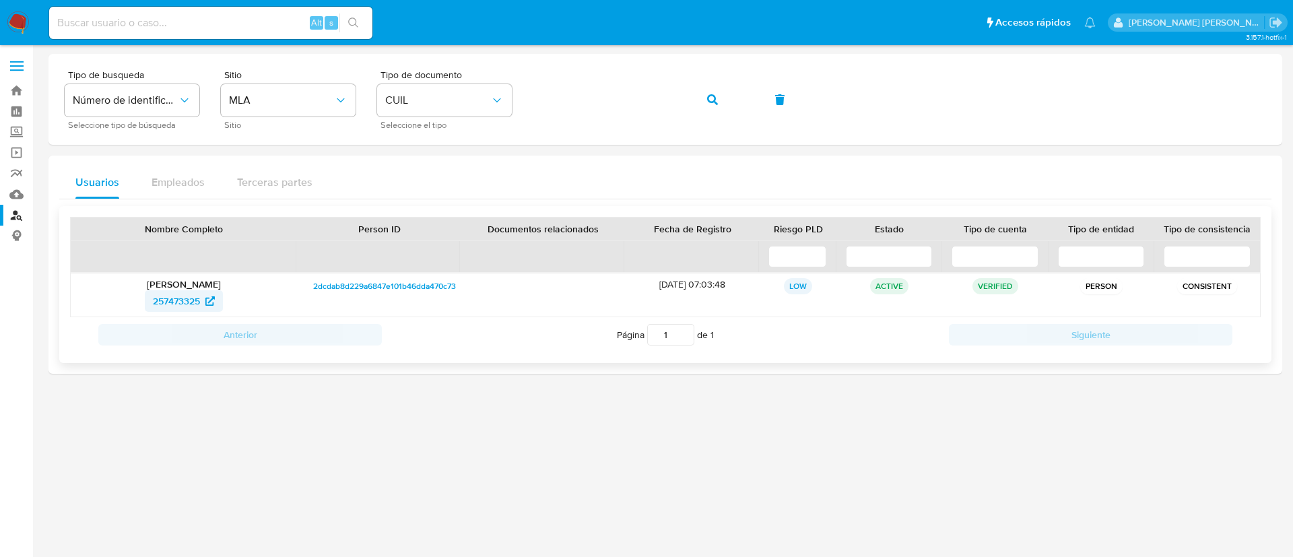
click at [165, 302] on span "257473325" at bounding box center [176, 301] width 47 height 22
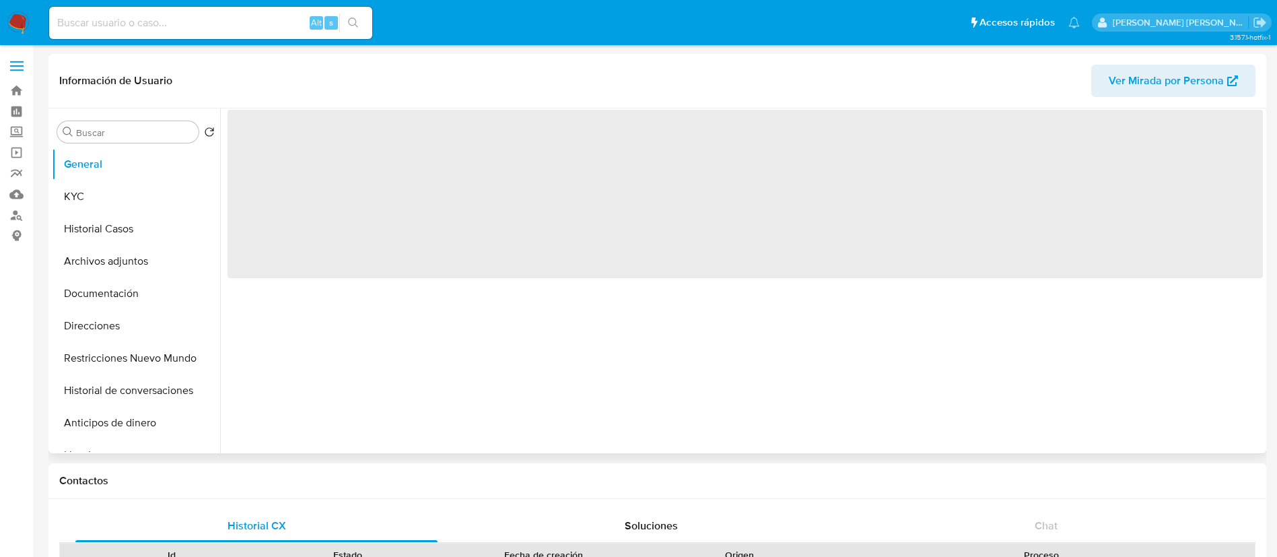
select select "10"
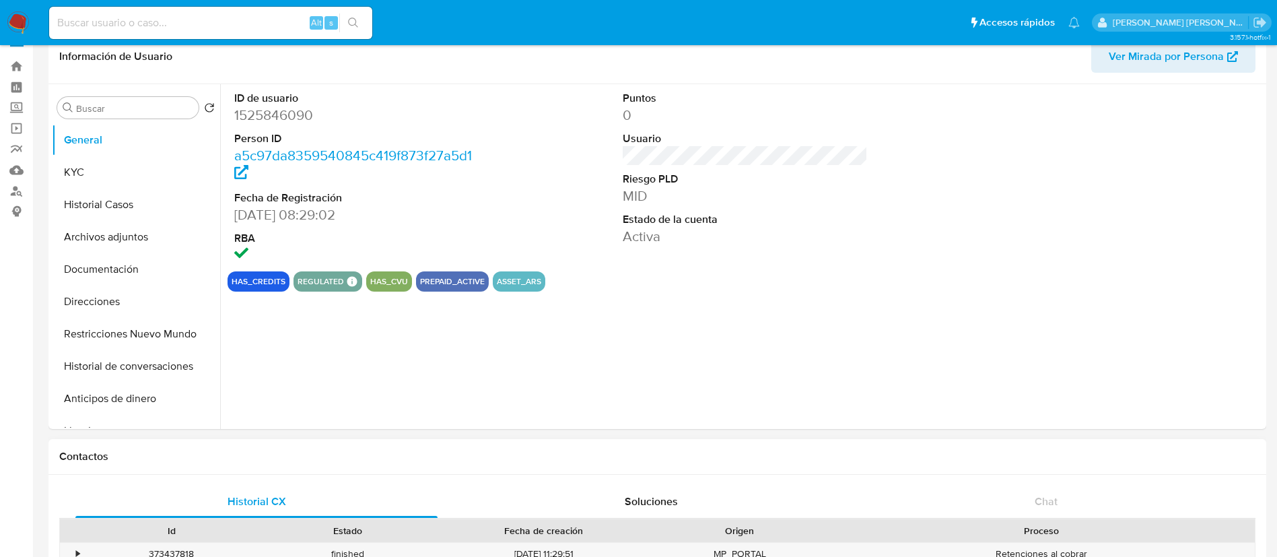
scroll to position [10, 0]
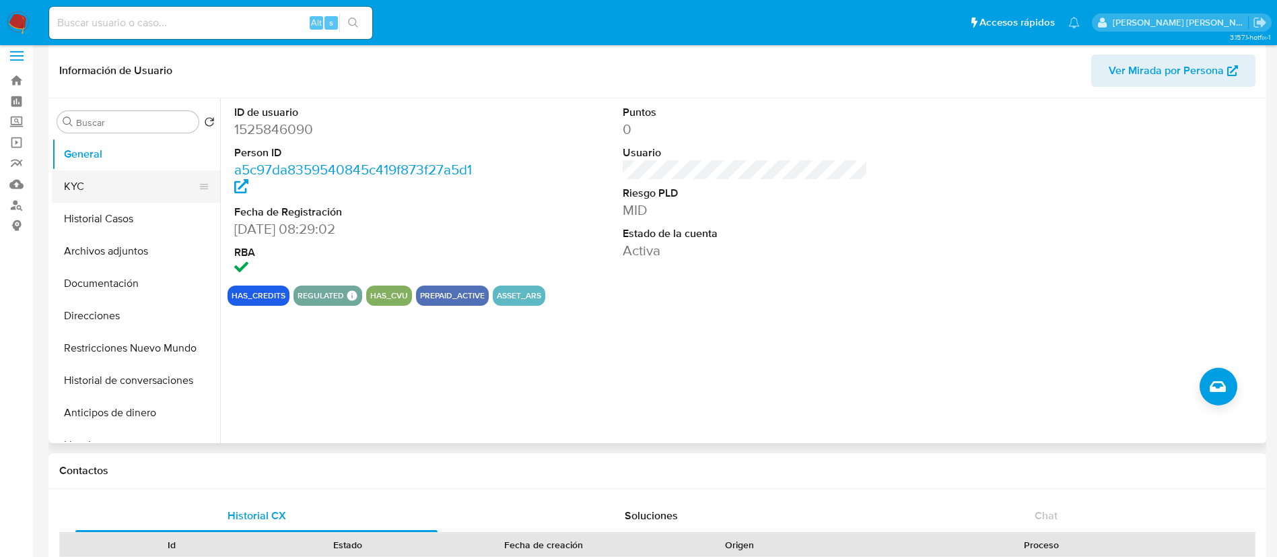
click at [79, 175] on button "KYC" at bounding box center [131, 186] width 158 height 32
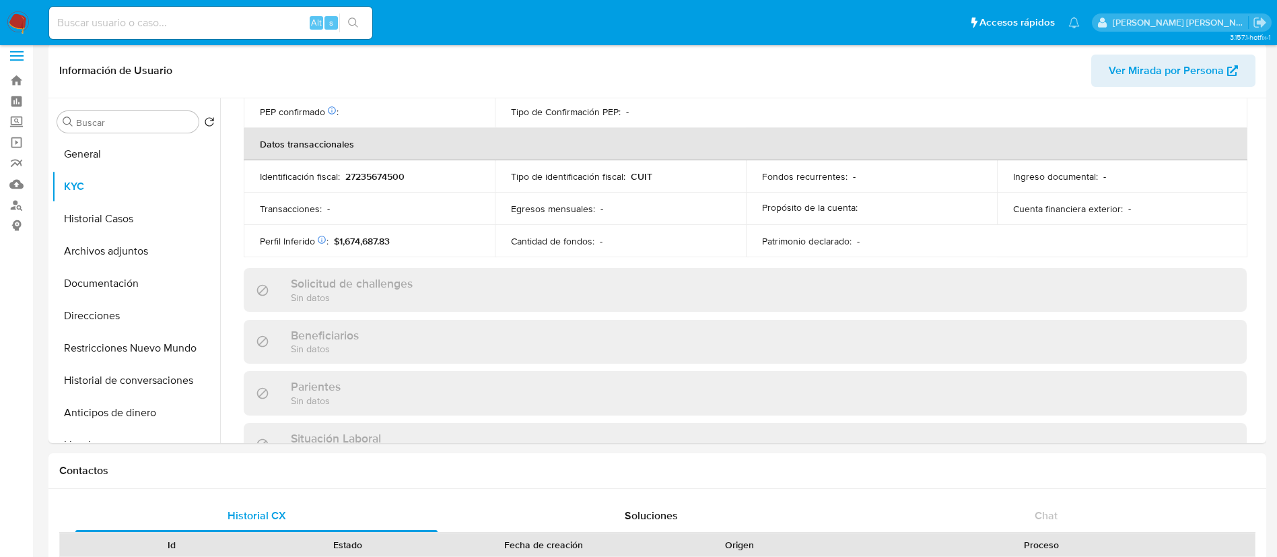
scroll to position [697, 0]
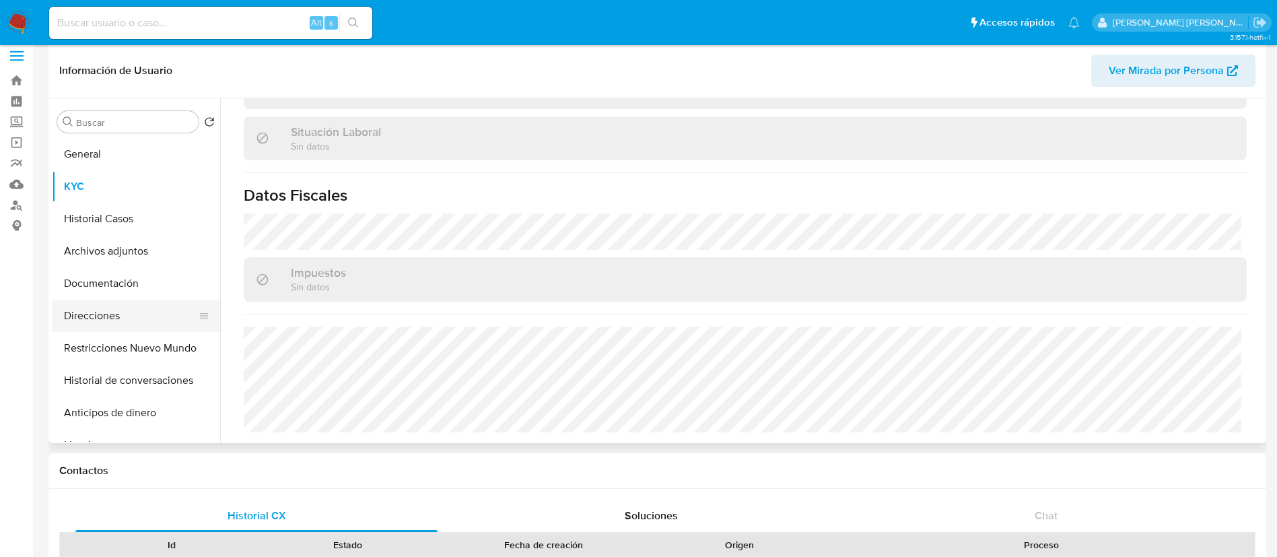
click at [106, 307] on button "Direcciones" at bounding box center [131, 316] width 158 height 32
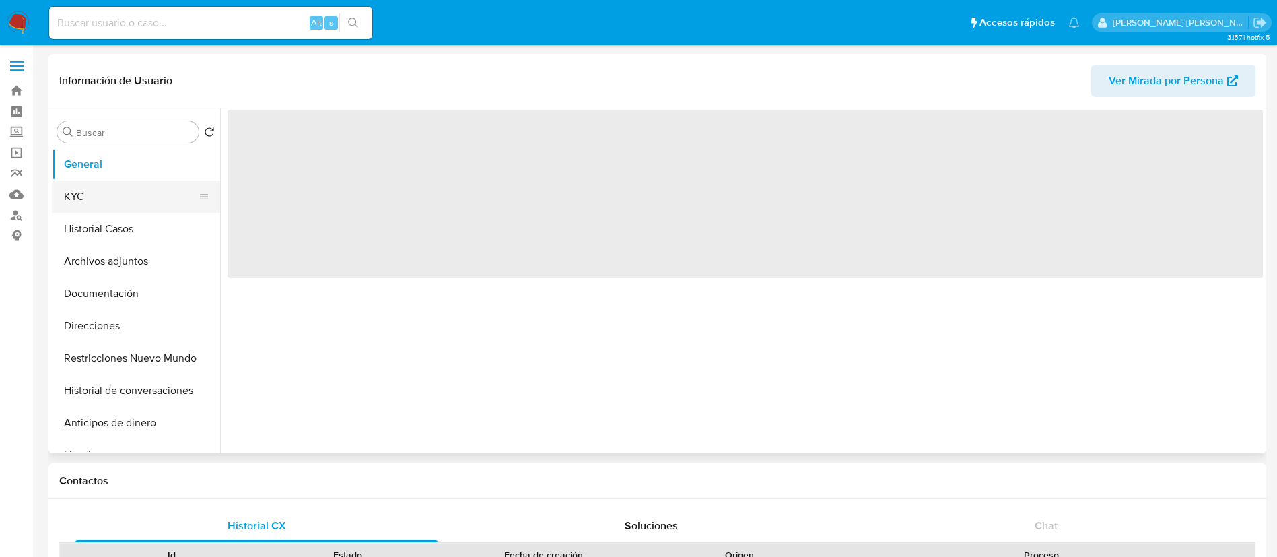
click at [113, 201] on button "KYC" at bounding box center [131, 196] width 158 height 32
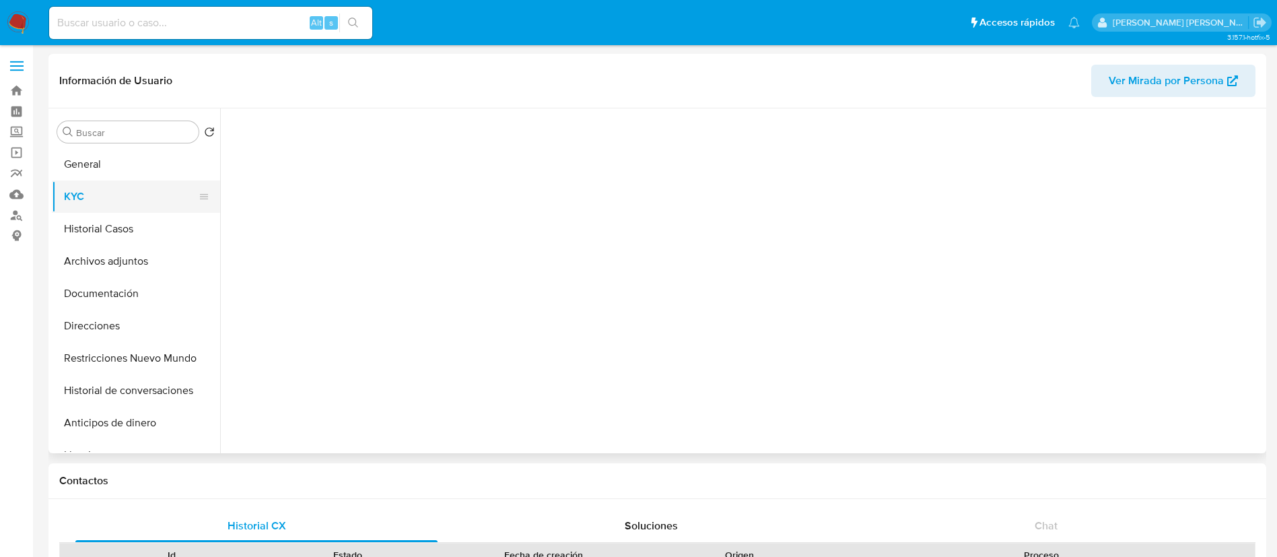
select select "10"
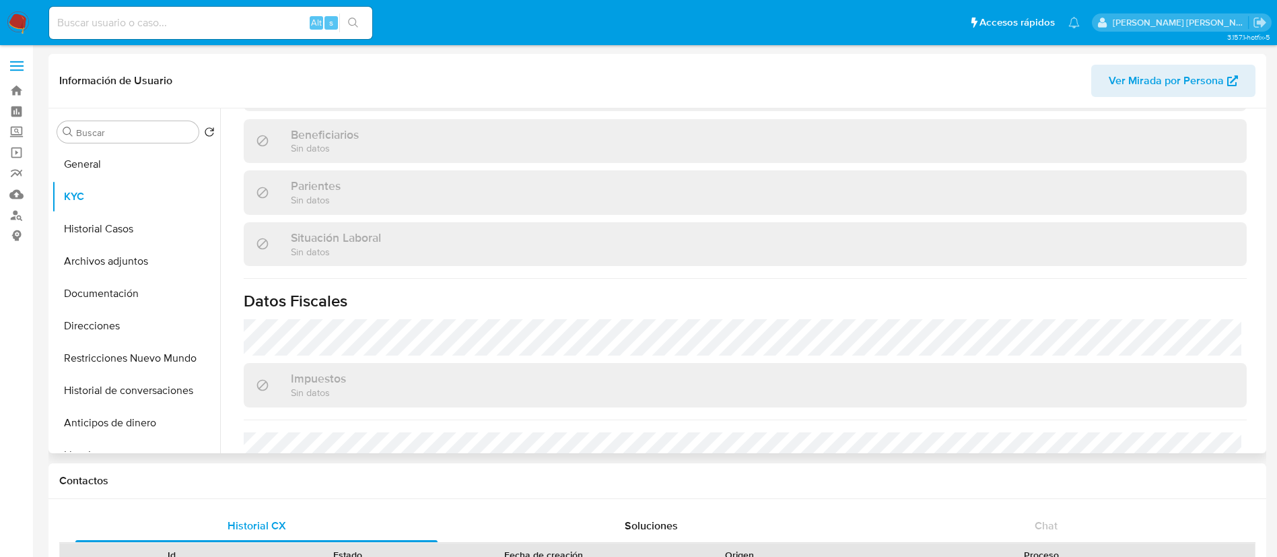
scroll to position [697, 0]
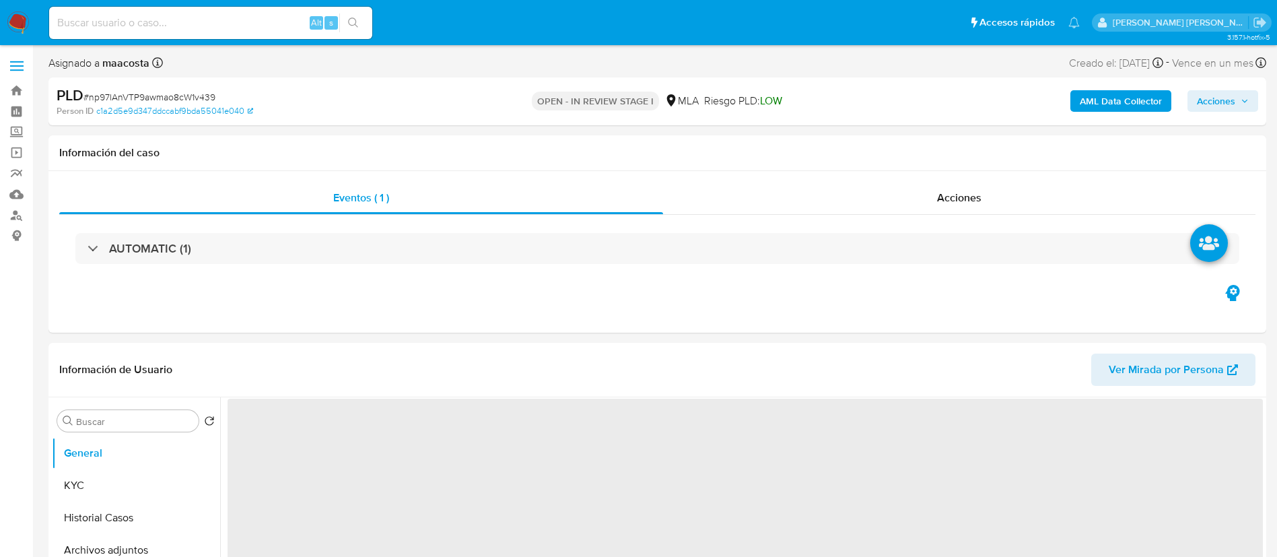
select select "10"
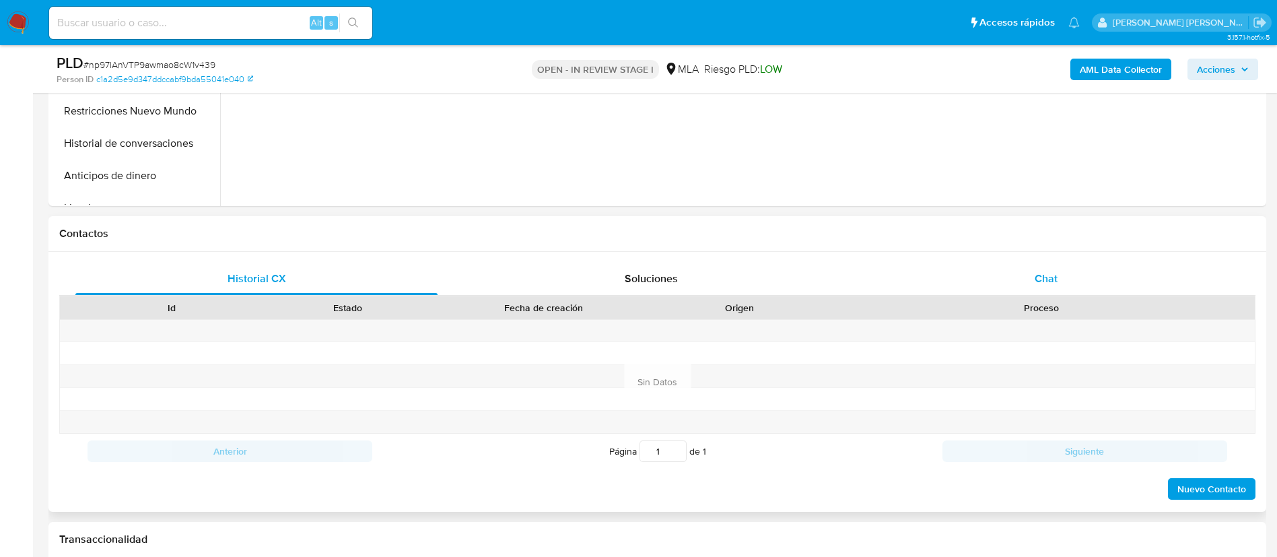
click at [1051, 277] on span "Chat" at bounding box center [1046, 278] width 23 height 15
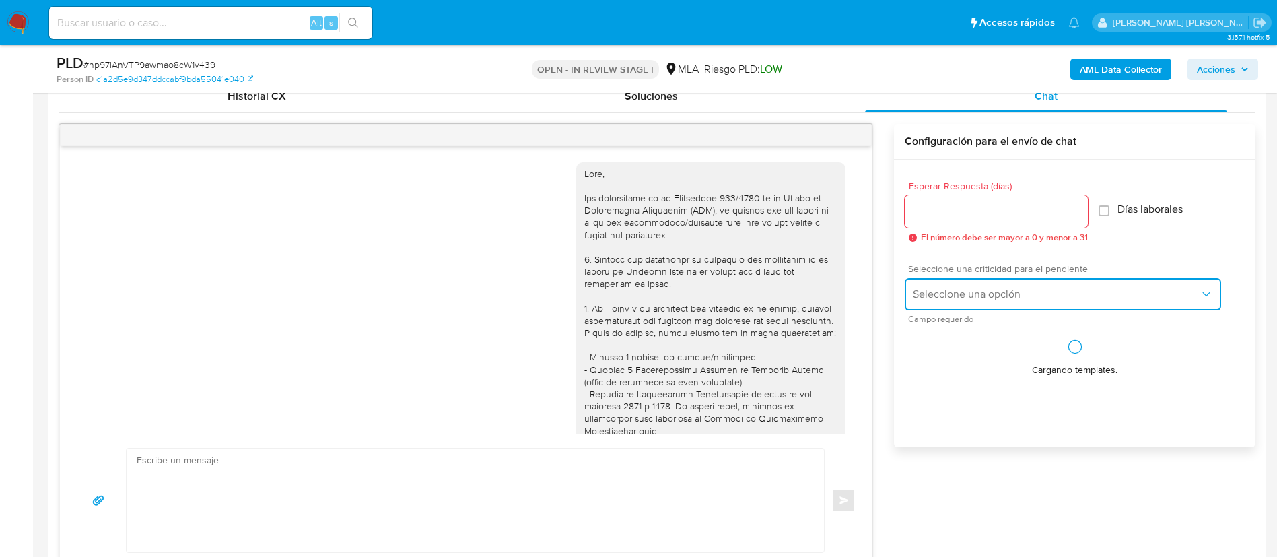
scroll to position [603, 0]
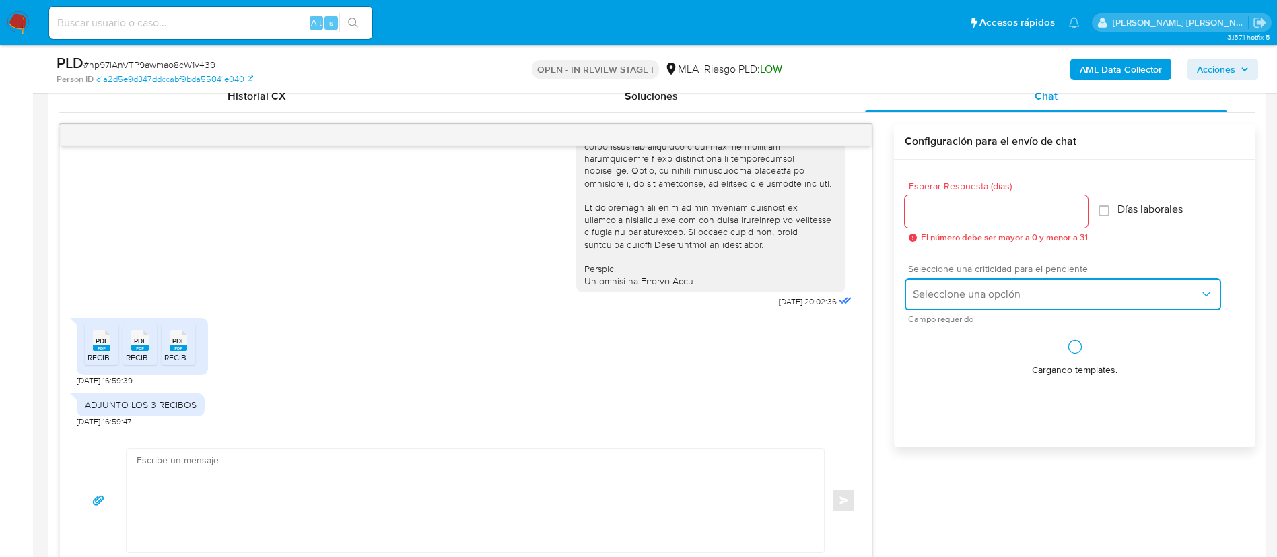
click at [926, 290] on span "Seleccione una opción" at bounding box center [1056, 294] width 287 height 13
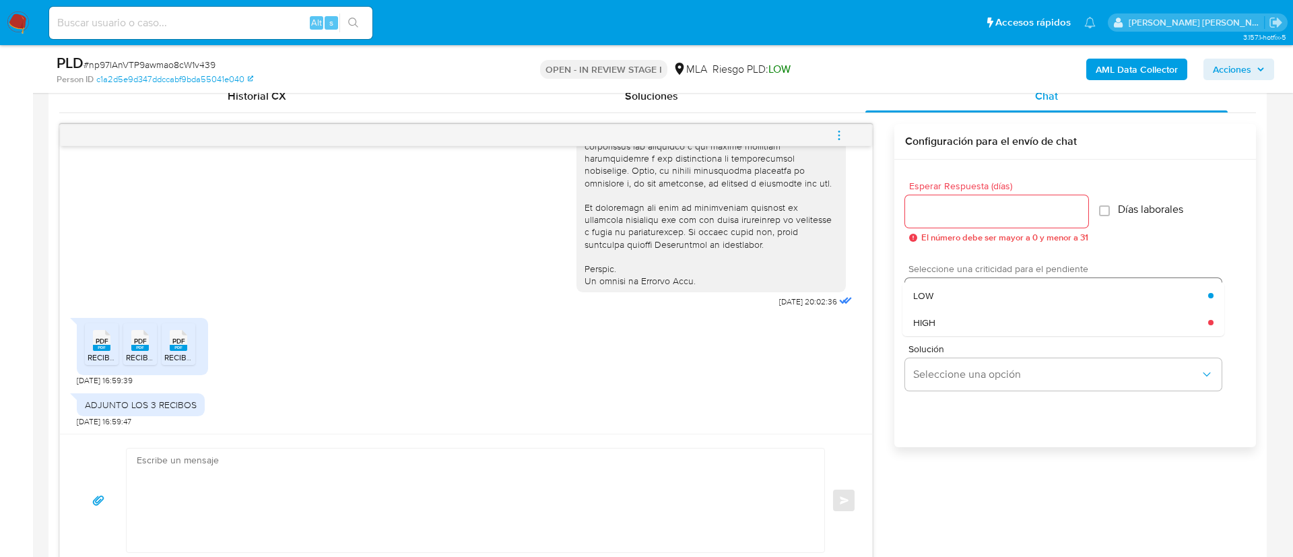
click at [926, 290] on span "LOW" at bounding box center [923, 296] width 20 height 12
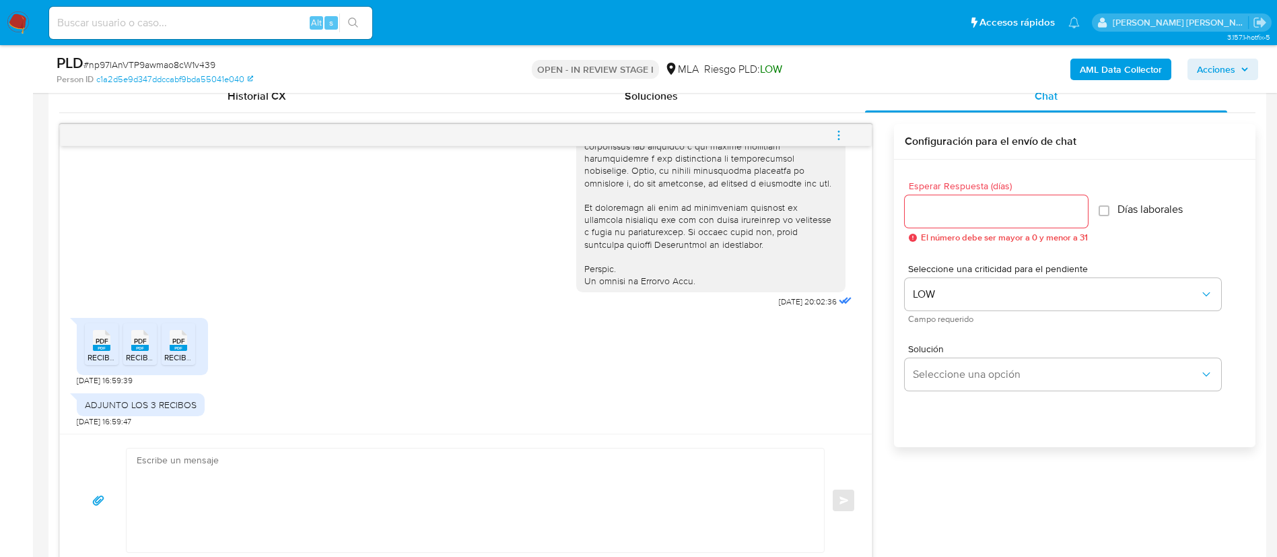
click at [926, 218] on input "Esperar Respuesta (días)" at bounding box center [996, 212] width 183 height 18
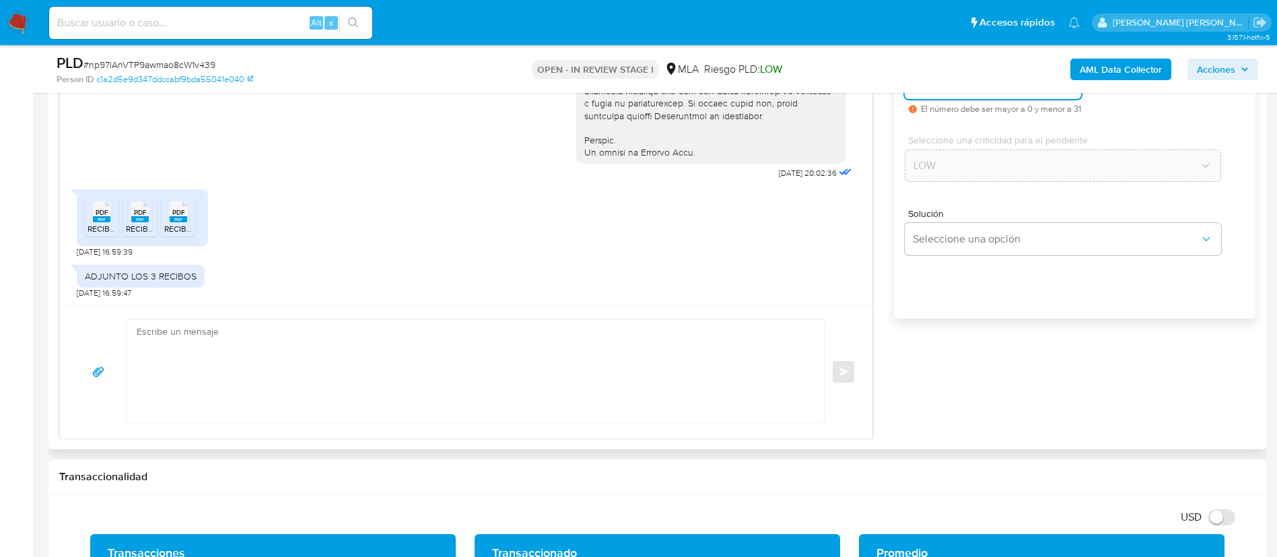
scroll to position [801, 0]
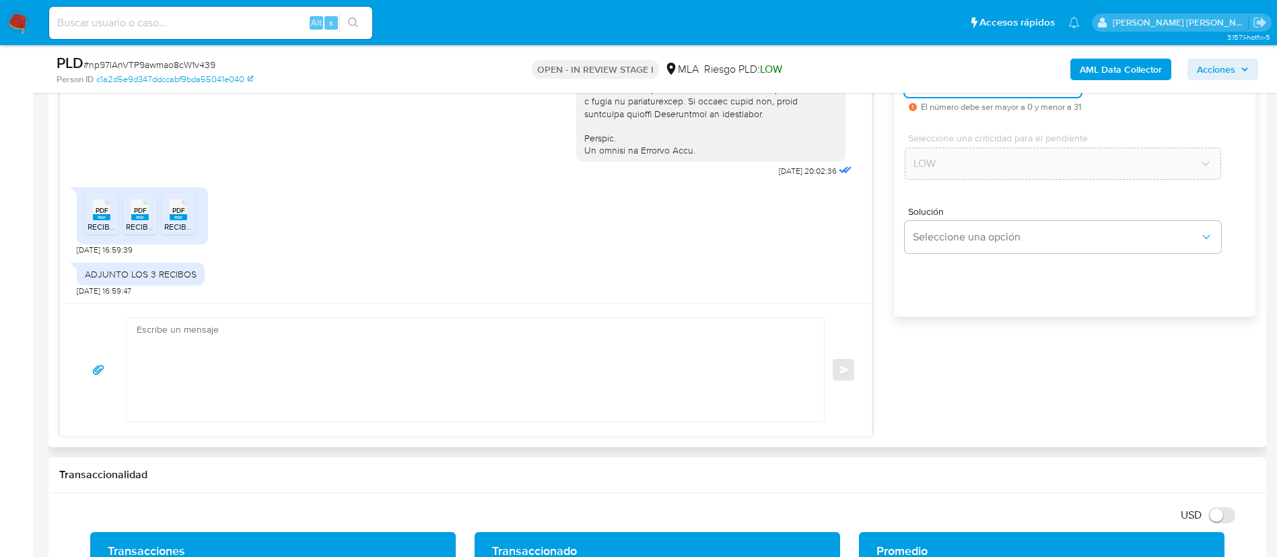
type input "0"
click at [723, 362] on textarea at bounding box center [472, 370] width 671 height 104
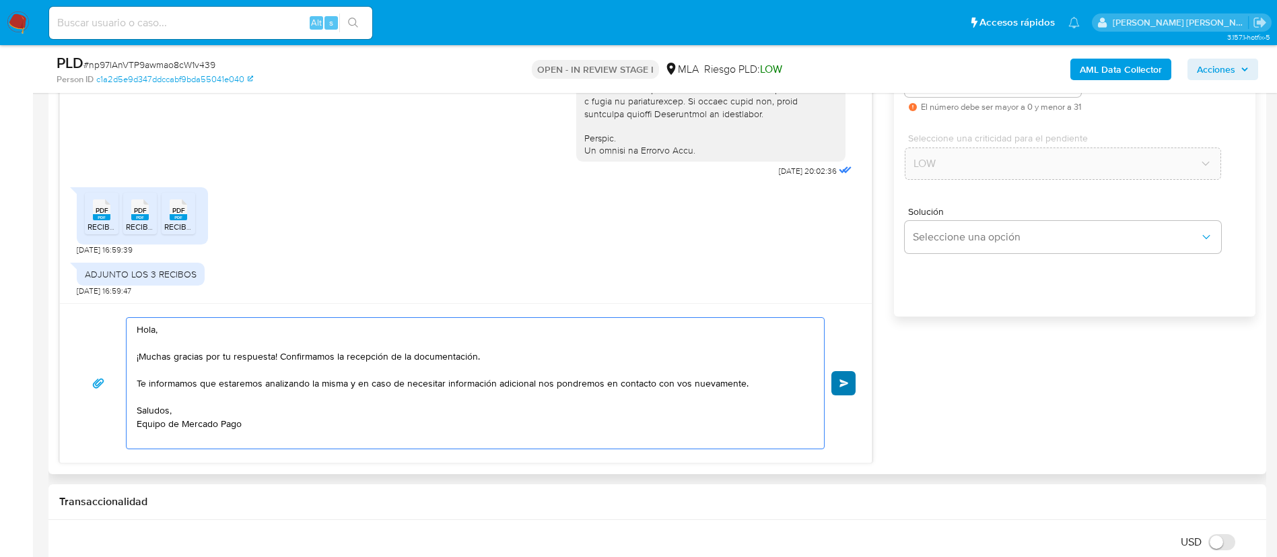
type textarea "Hola, ¡Muchas gracias por tu respuesta! Confirmamos la recepción de la document…"
click at [850, 386] on button "Enviar" at bounding box center [844, 383] width 24 height 24
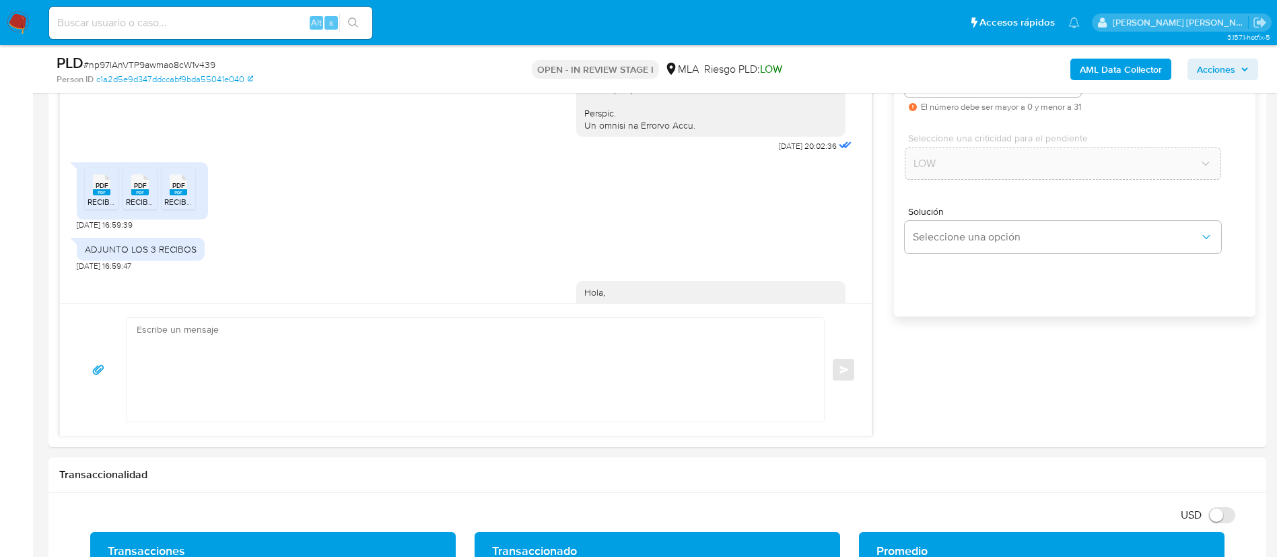
scroll to position [777, 0]
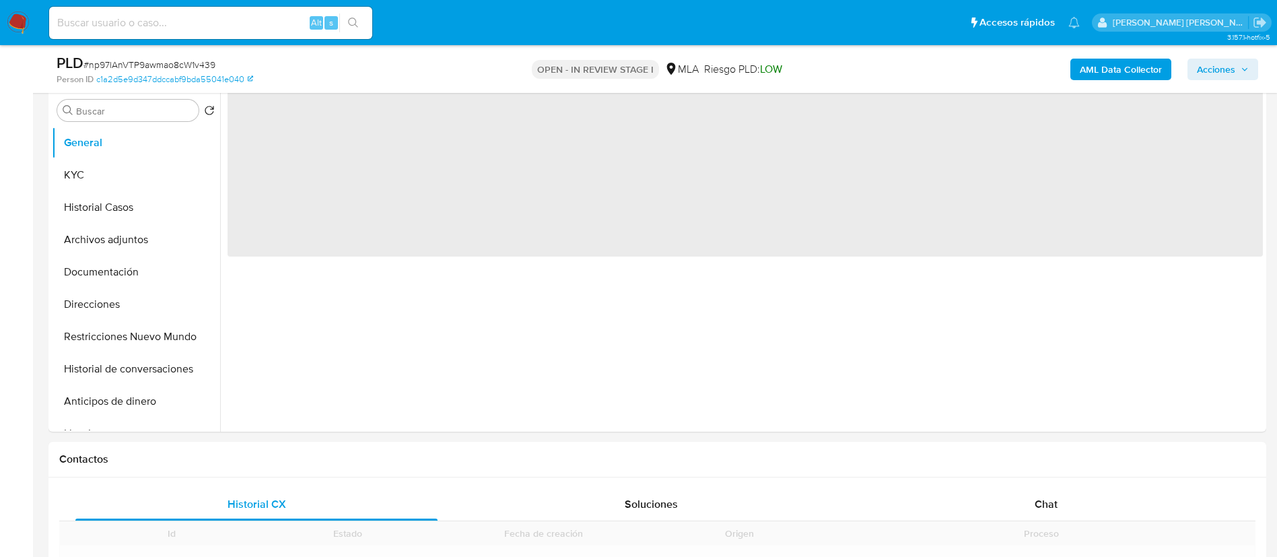
scroll to position [374, 0]
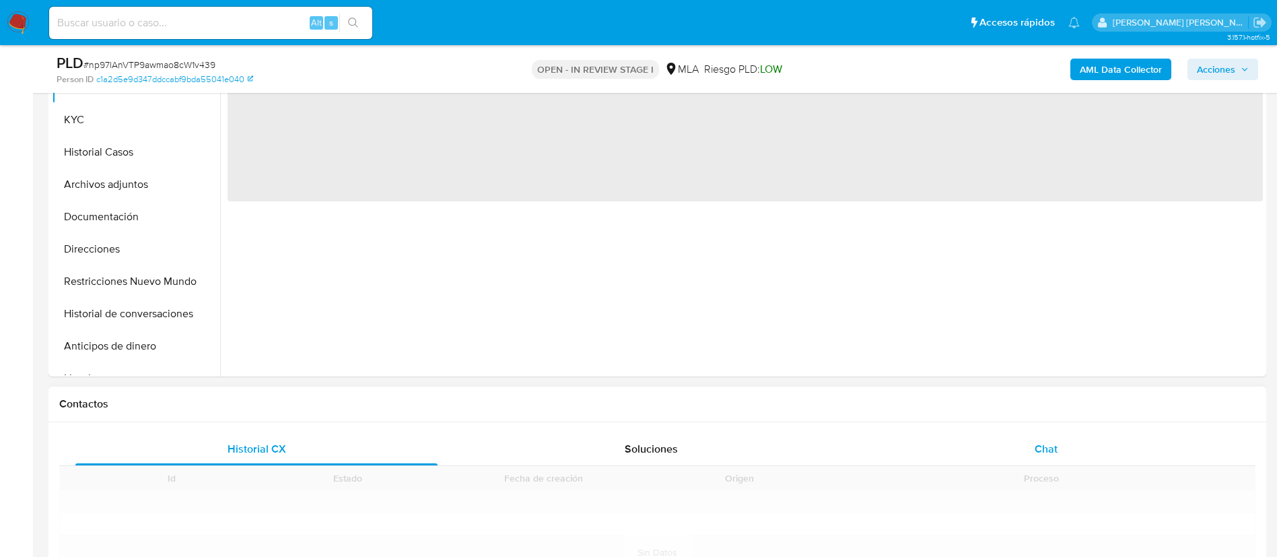
click at [1050, 442] on span "Chat" at bounding box center [1046, 448] width 23 height 15
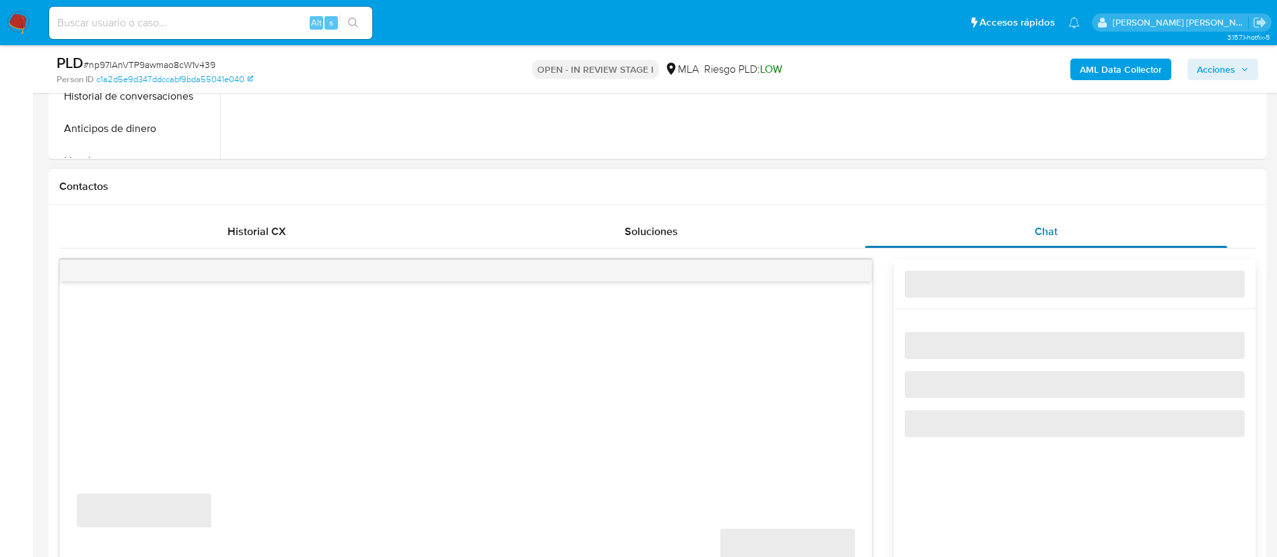
scroll to position [595, 0]
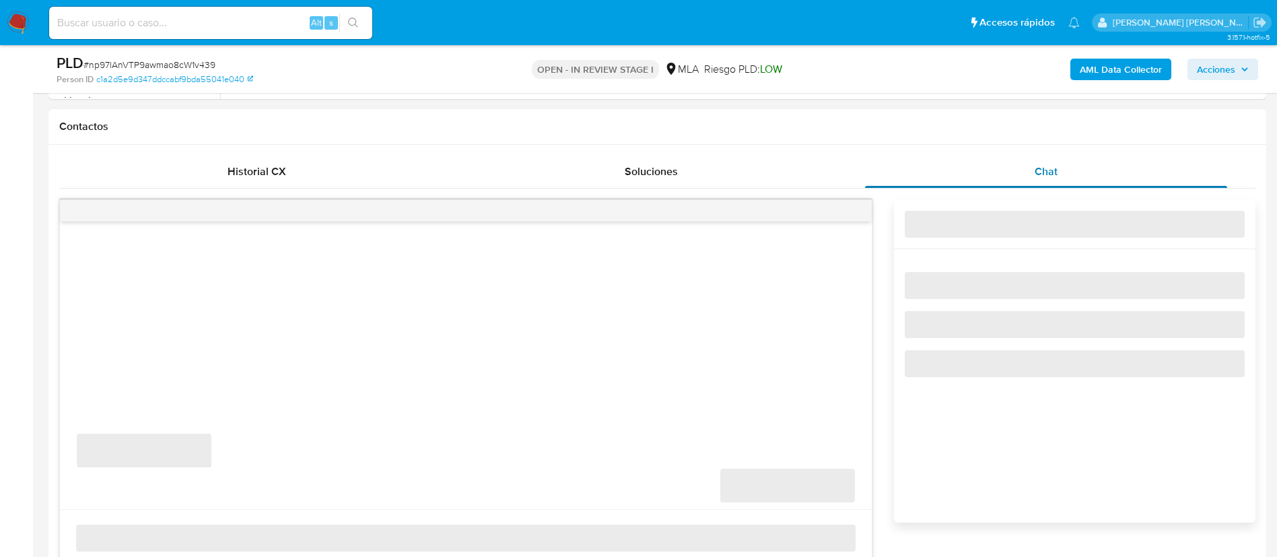
select select "10"
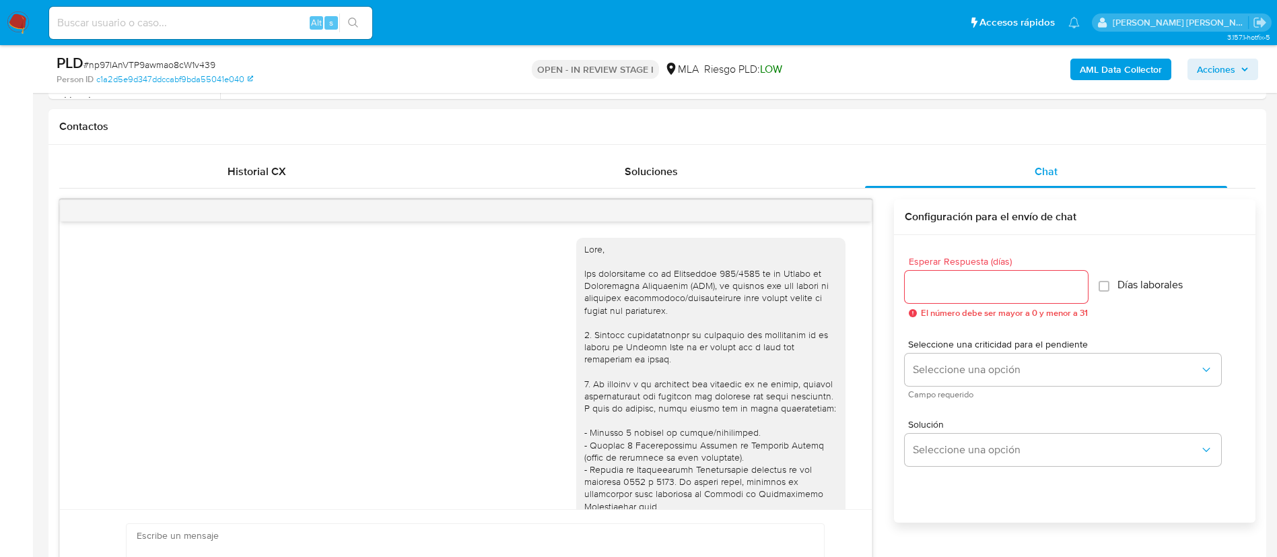
scroll to position [777, 0]
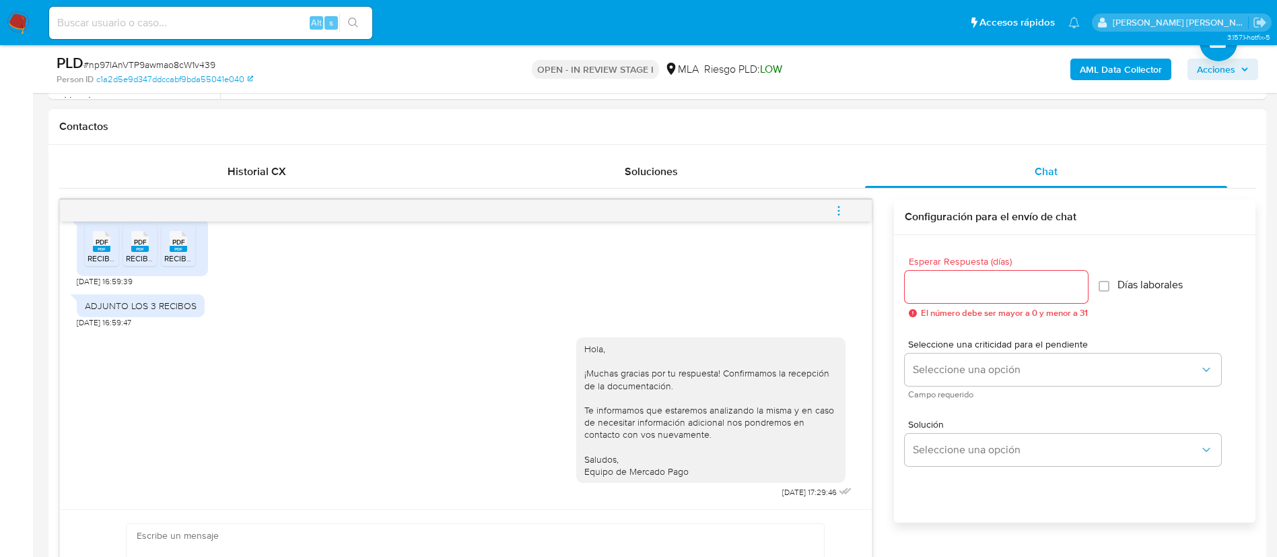
click at [850, 208] on button "menu-action" at bounding box center [839, 211] width 44 height 32
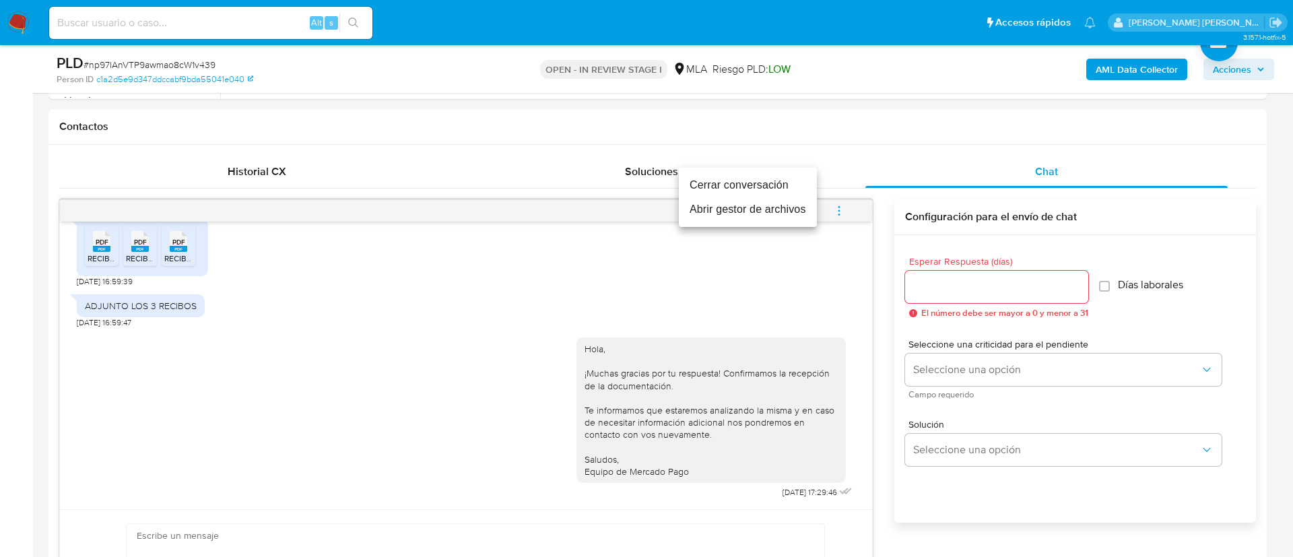
click at [757, 180] on li "Cerrar conversación" at bounding box center [748, 185] width 138 height 24
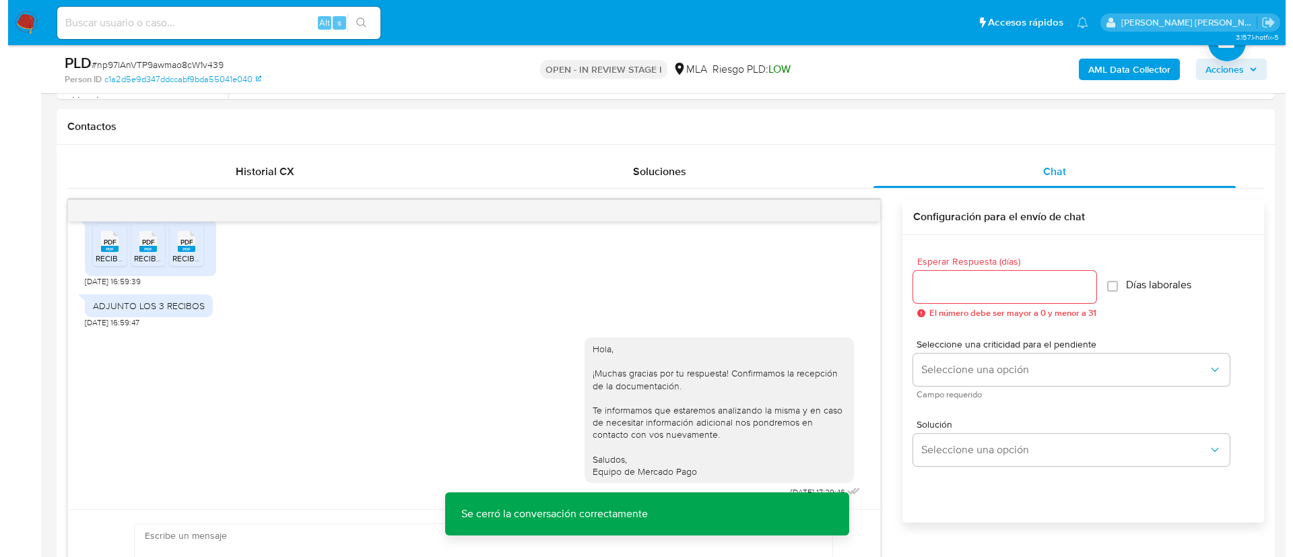
scroll to position [216, 0]
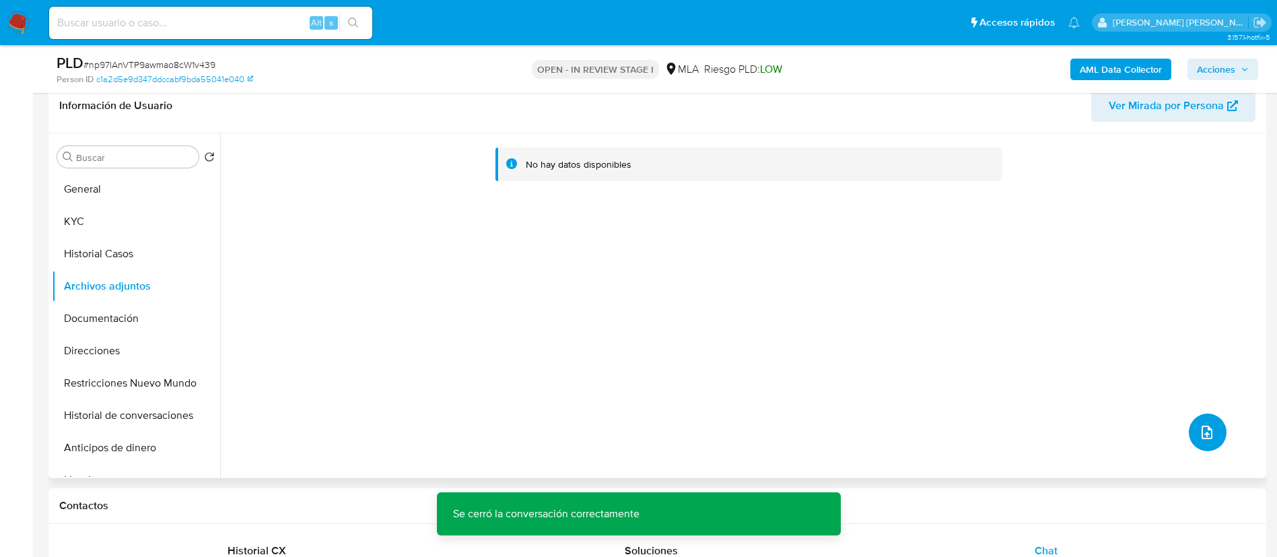
click at [1199, 440] on span "upload-file" at bounding box center [1207, 432] width 16 height 16
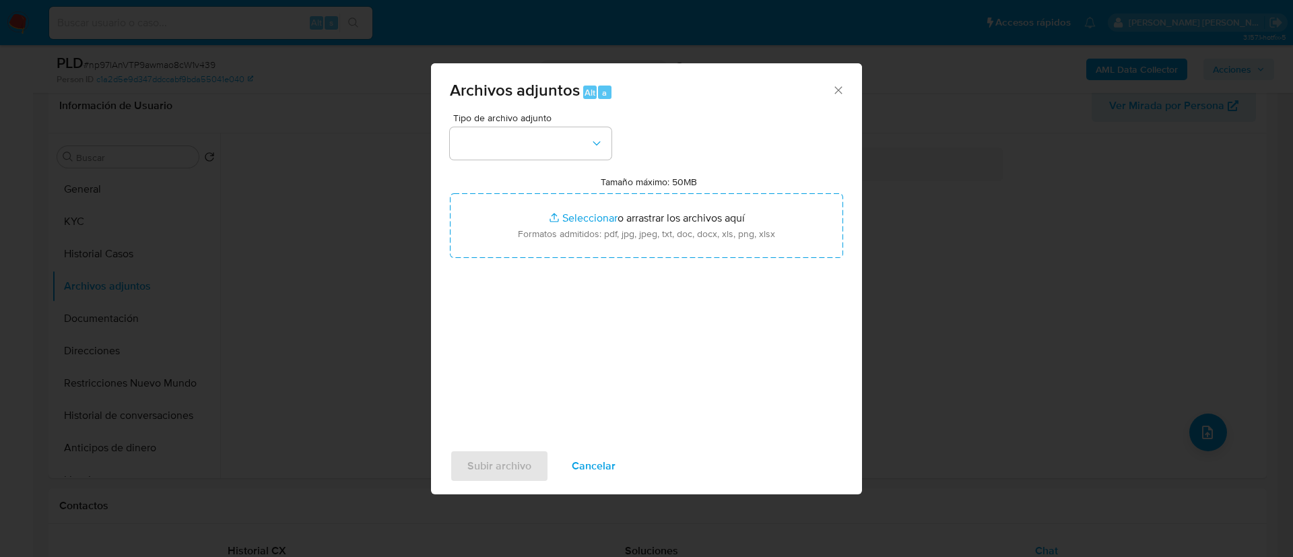
click at [559, 136] on button "button" at bounding box center [531, 143] width 162 height 32
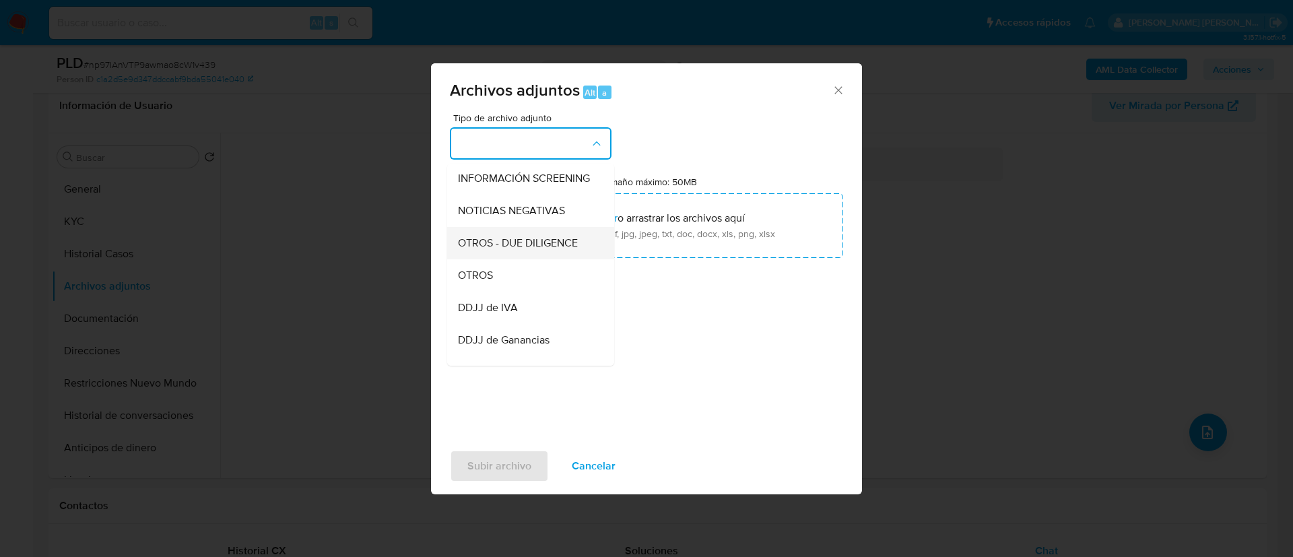
scroll to position [164, 0]
click at [486, 281] on span "OTROS" at bounding box center [475, 274] width 35 height 13
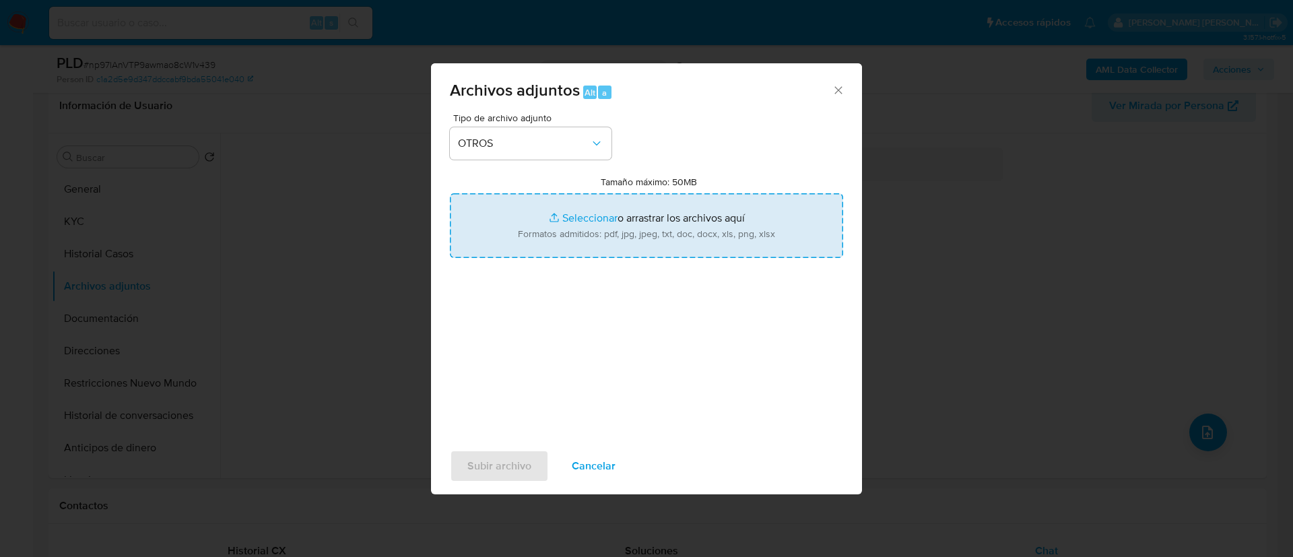
type input "C:\fakepath\Rodrigo Leandro Perez- Movimientos.xlsx"
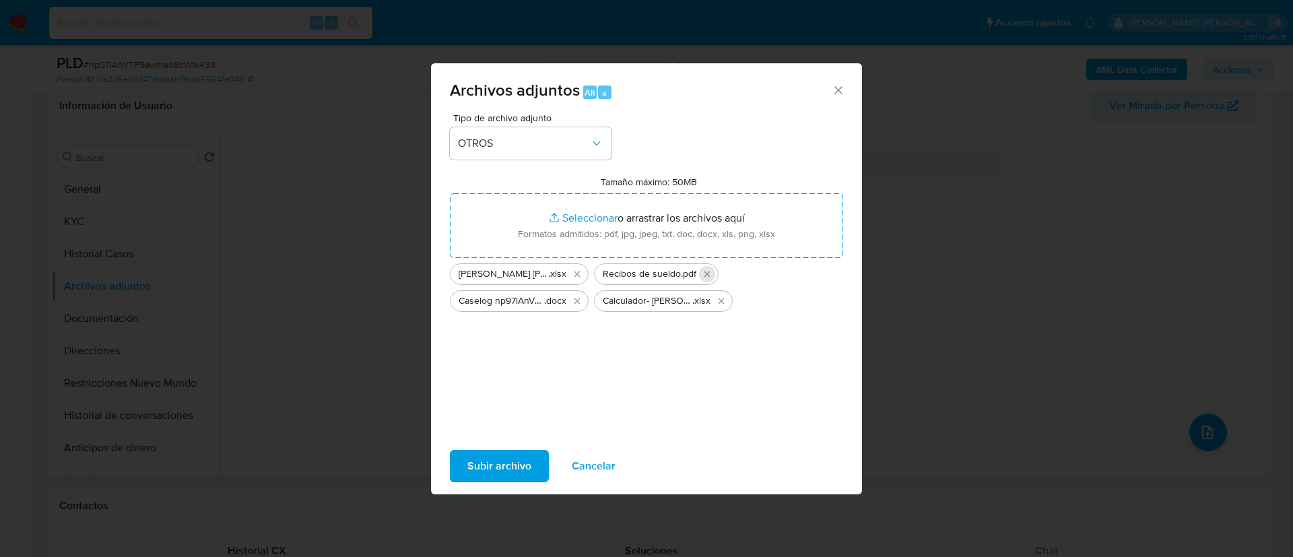
click at [706, 271] on icon "Eliminar Recibos de sueldo.pdf" at bounding box center [707, 274] width 11 height 11
click at [516, 448] on div "Subir archivo Cancelar" at bounding box center [646, 465] width 431 height 51
click at [508, 468] on span "Subir archivo" at bounding box center [499, 466] width 64 height 30
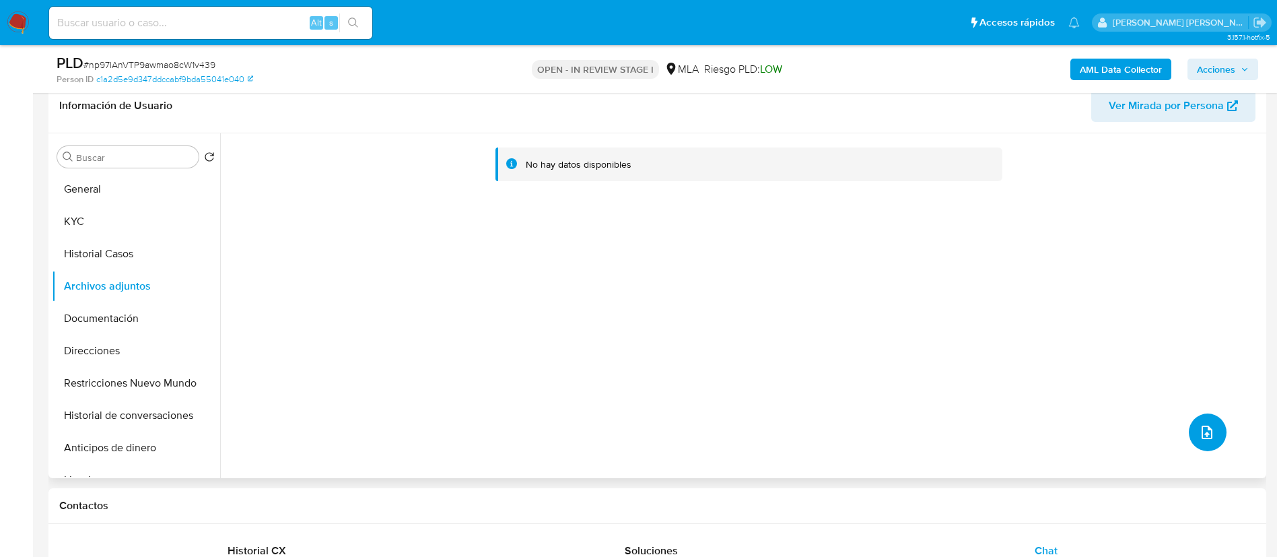
click at [1202, 426] on icon "upload-file" at bounding box center [1207, 432] width 11 height 13
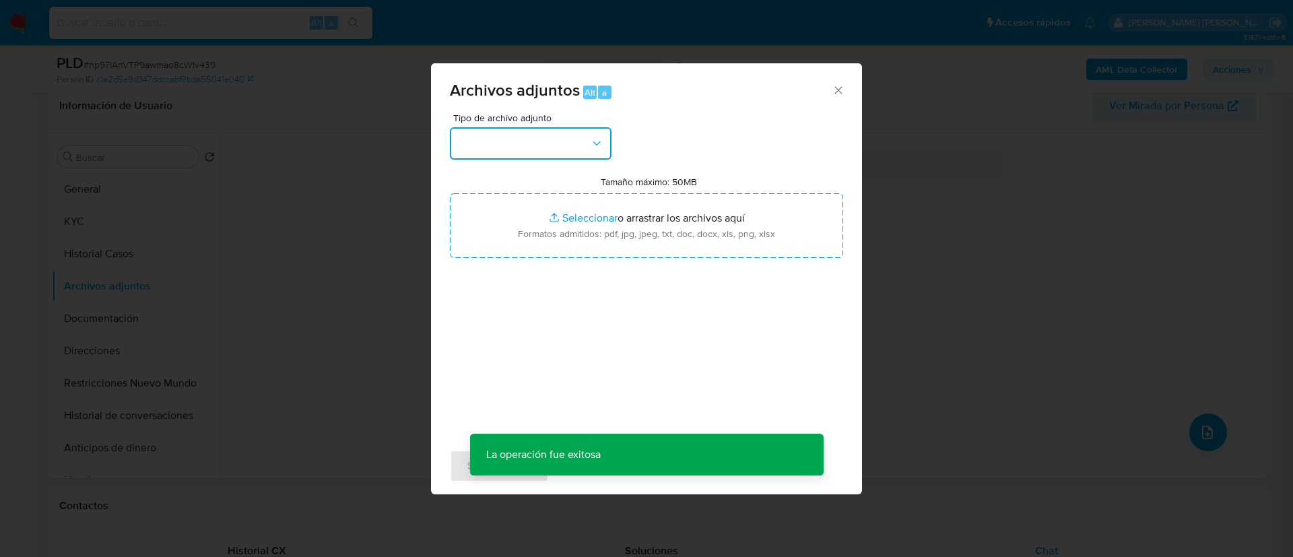
click at [540, 154] on button "button" at bounding box center [531, 143] width 162 height 32
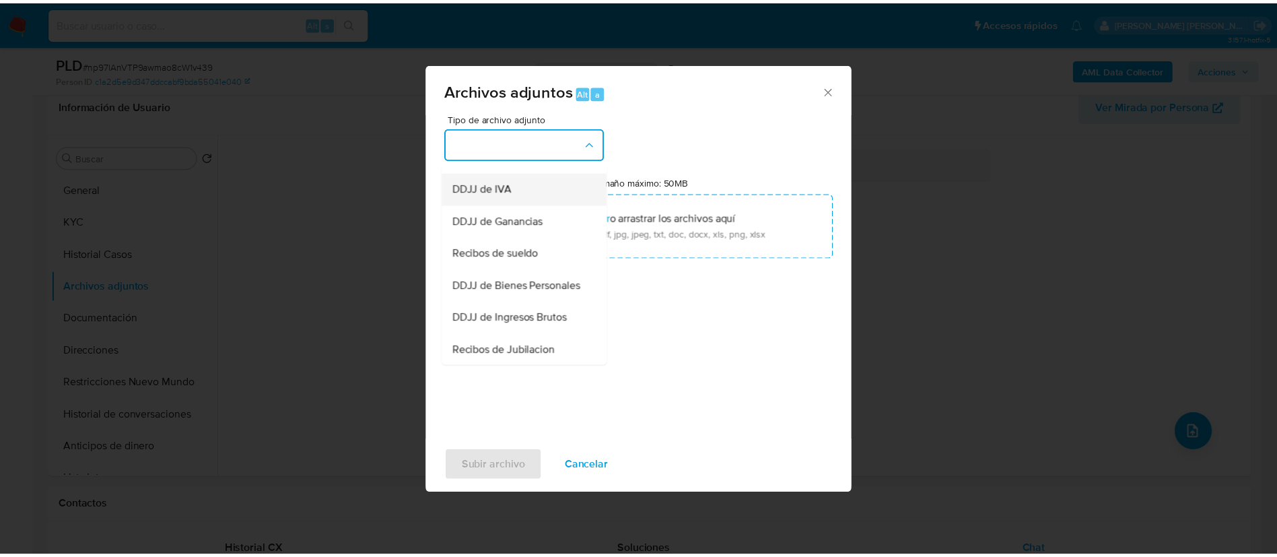
scroll to position [291, 0]
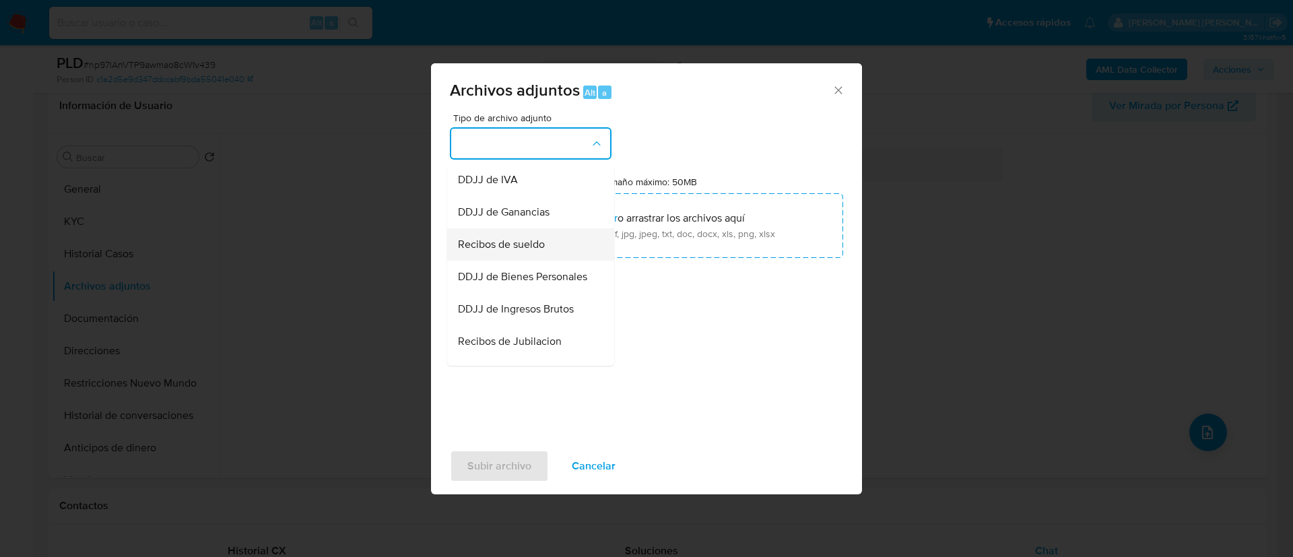
click at [493, 251] on span "Recibos de sueldo" at bounding box center [501, 244] width 87 height 13
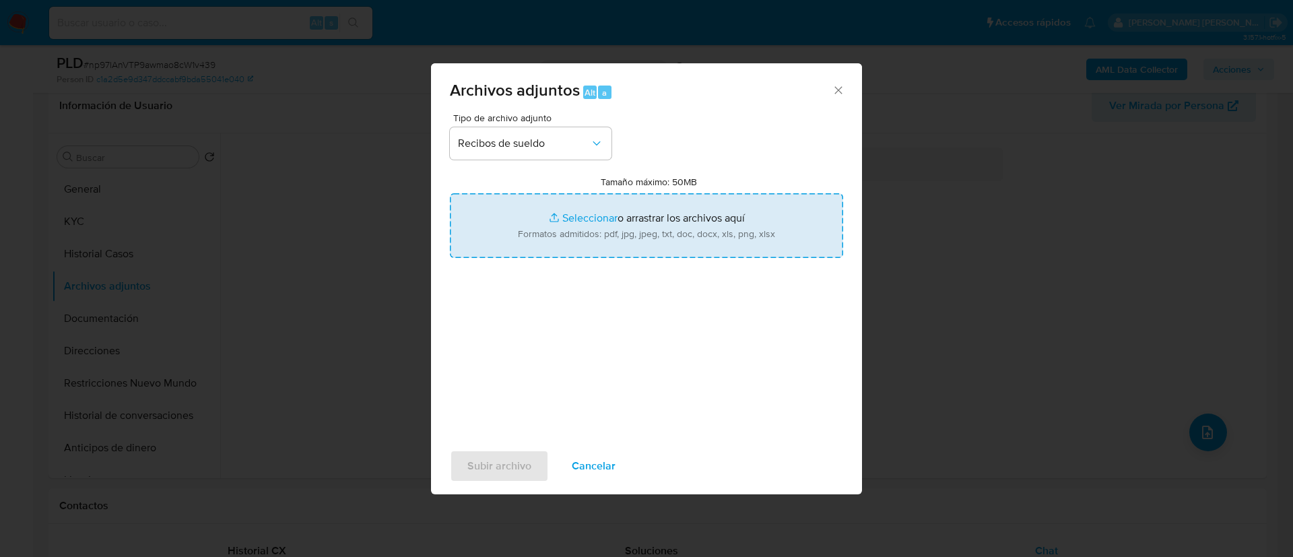
type input "C:\fakepath\Recibos de sueldo.pdf"
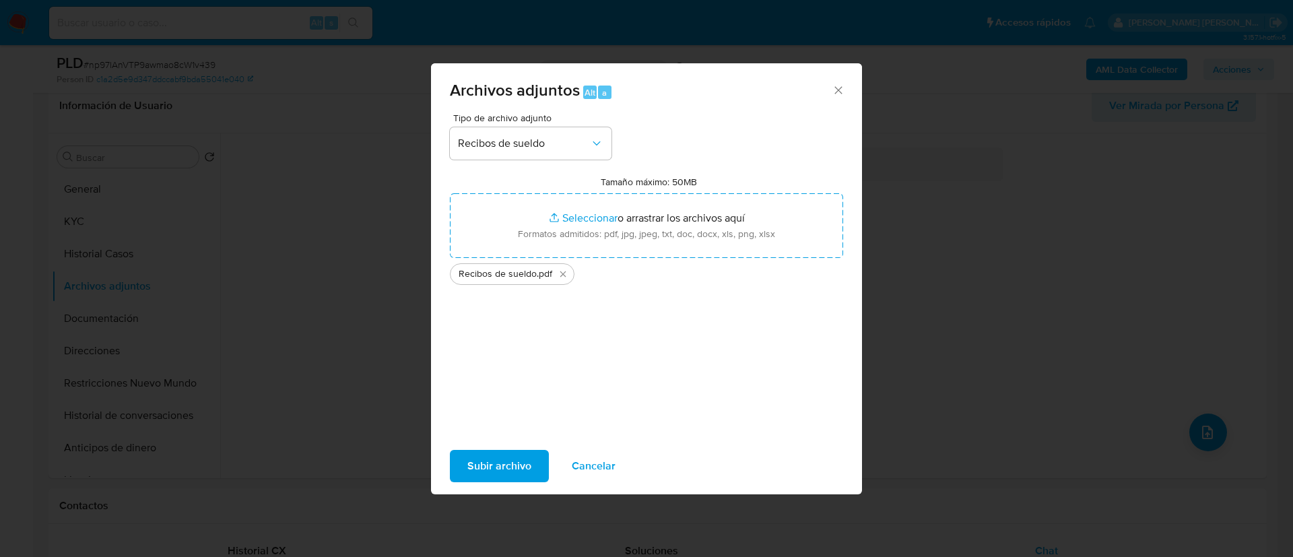
click at [492, 463] on span "Subir archivo" at bounding box center [499, 466] width 64 height 30
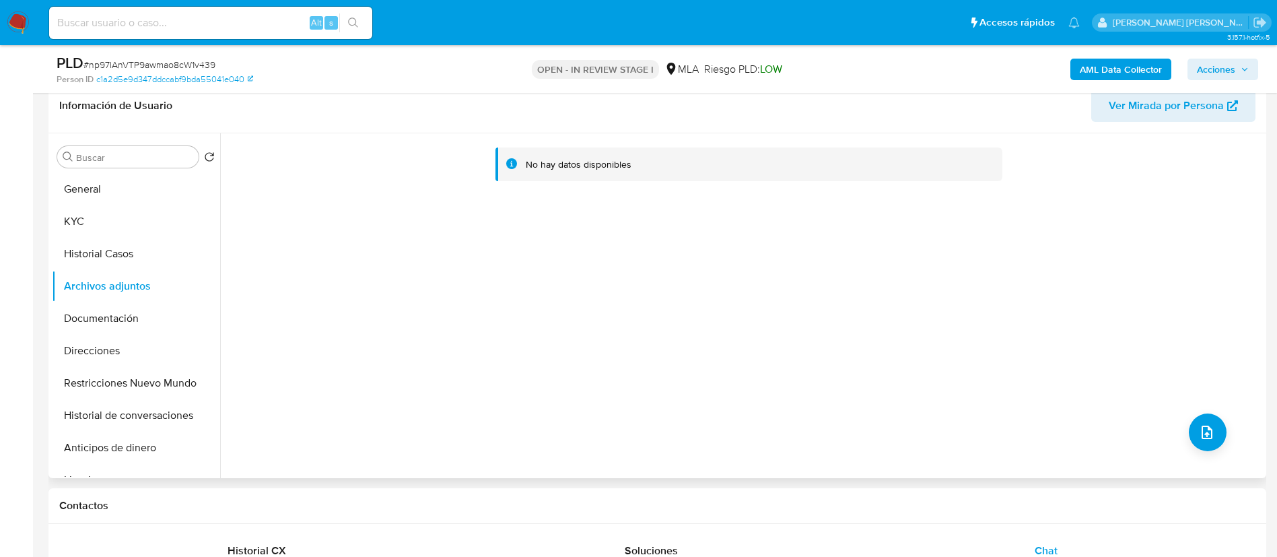
click at [275, 326] on div "No hay datos disponibles" at bounding box center [741, 305] width 1043 height 345
click at [103, 243] on button "Historial Casos" at bounding box center [131, 254] width 158 height 32
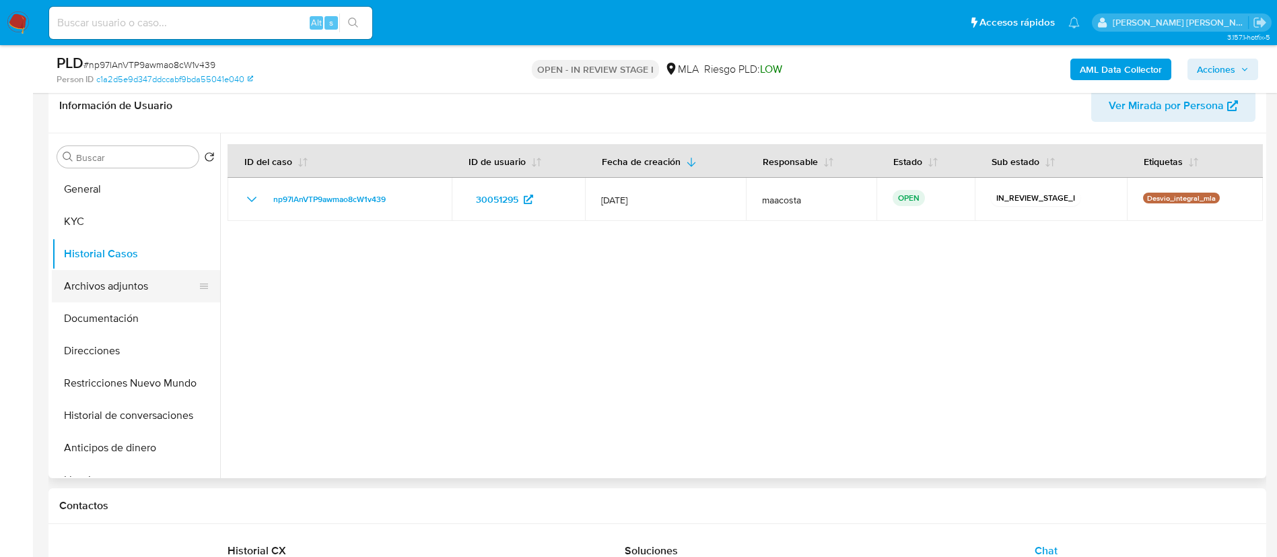
click at [116, 283] on button "Archivos adjuntos" at bounding box center [131, 286] width 158 height 32
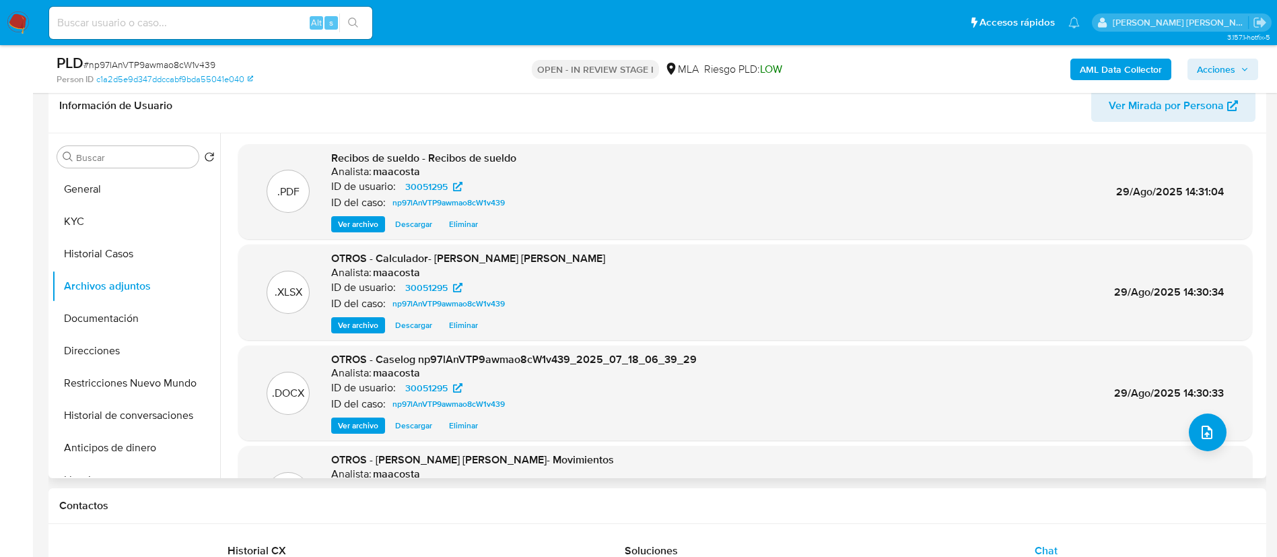
scroll to position [75, 0]
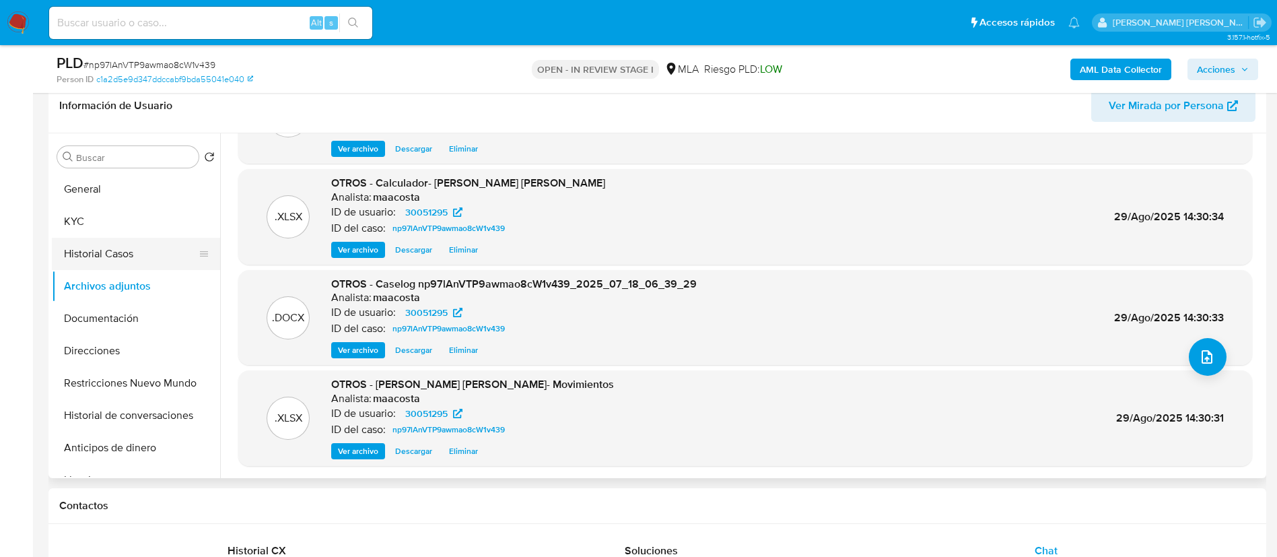
click at [145, 259] on button "Historial Casos" at bounding box center [131, 254] width 158 height 32
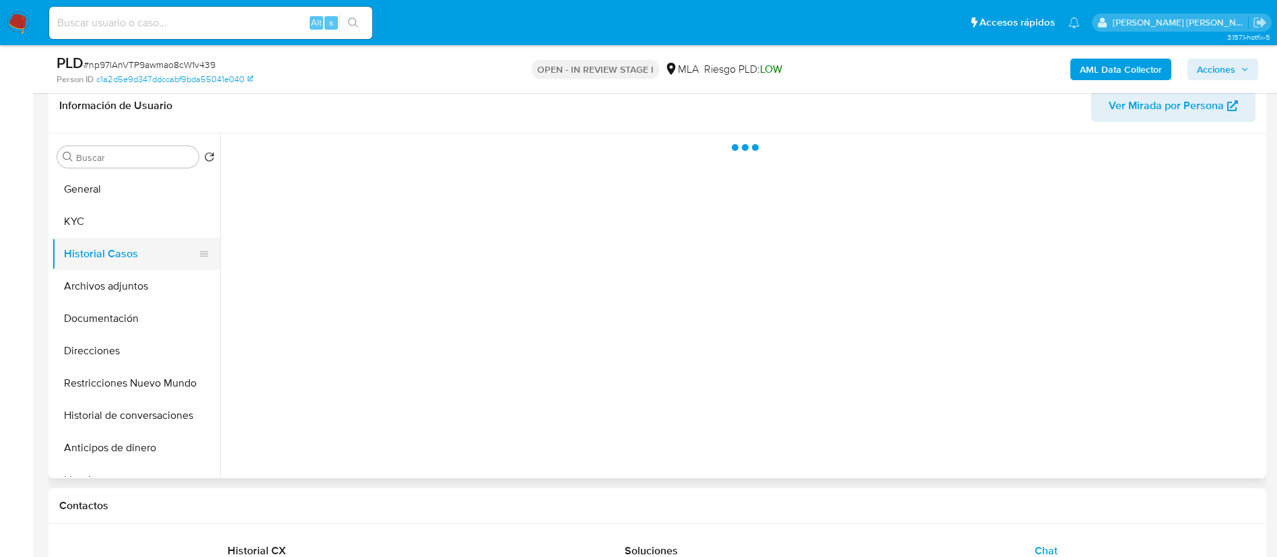
scroll to position [0, 0]
click at [1196, 59] on button "Acciones" at bounding box center [1223, 70] width 71 height 22
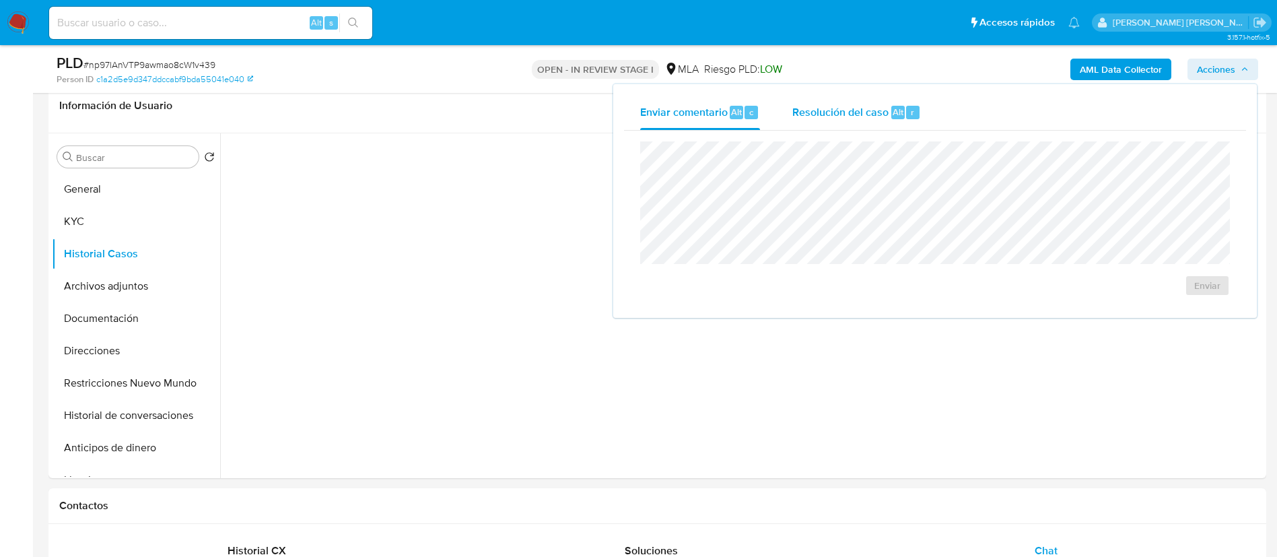
click at [813, 96] on div "Resolución del caso Alt r" at bounding box center [857, 112] width 129 height 35
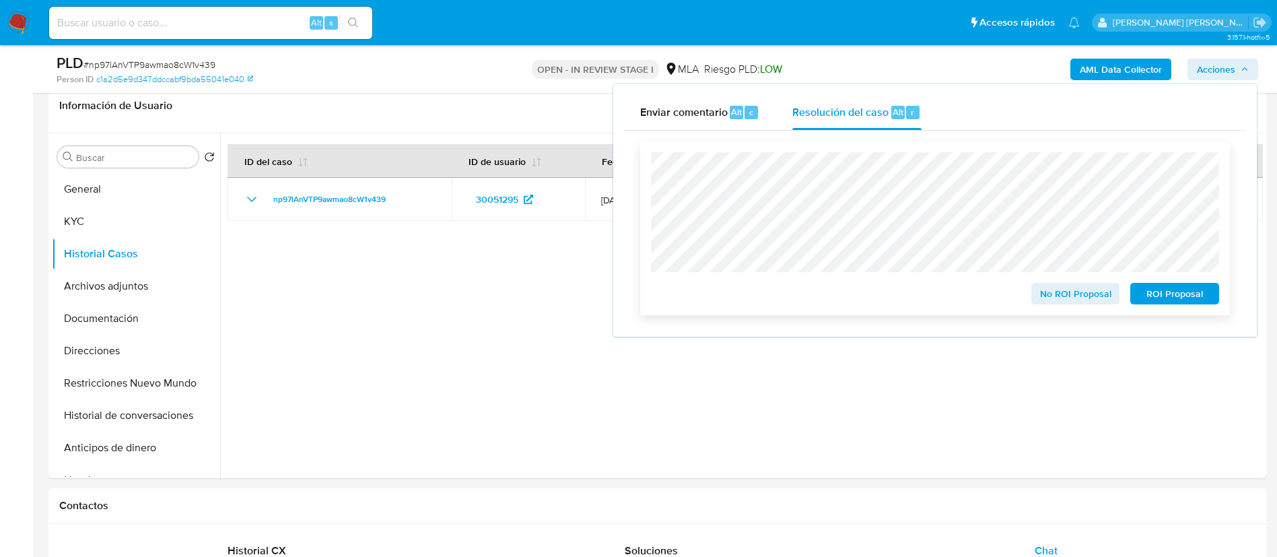
click at [1052, 297] on span "No ROI Proposal" at bounding box center [1076, 293] width 70 height 19
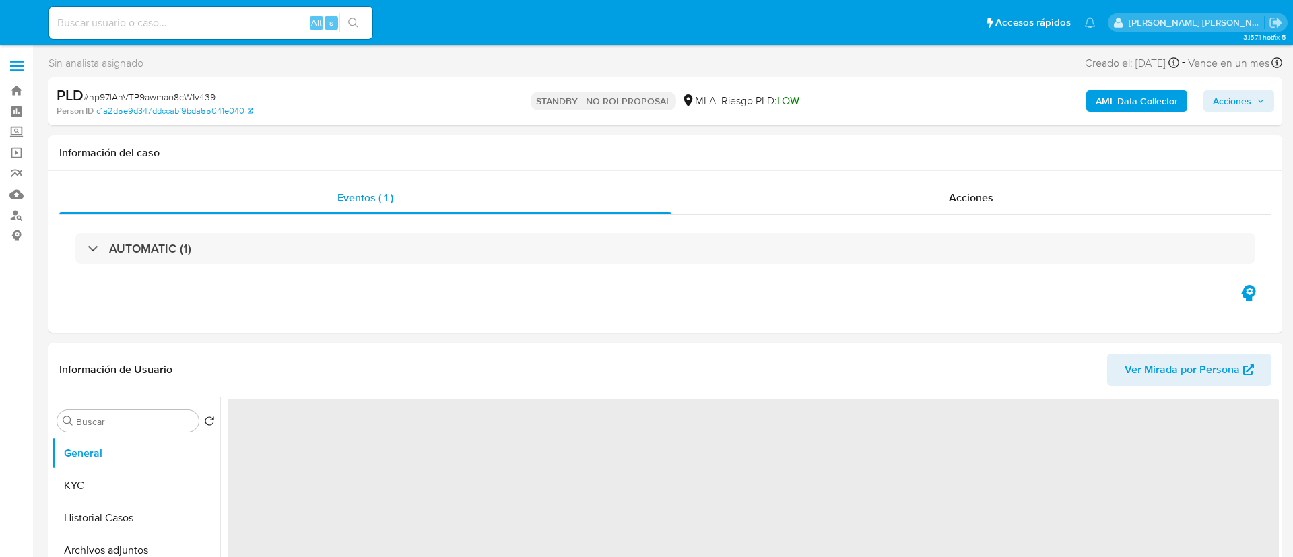
select select "10"
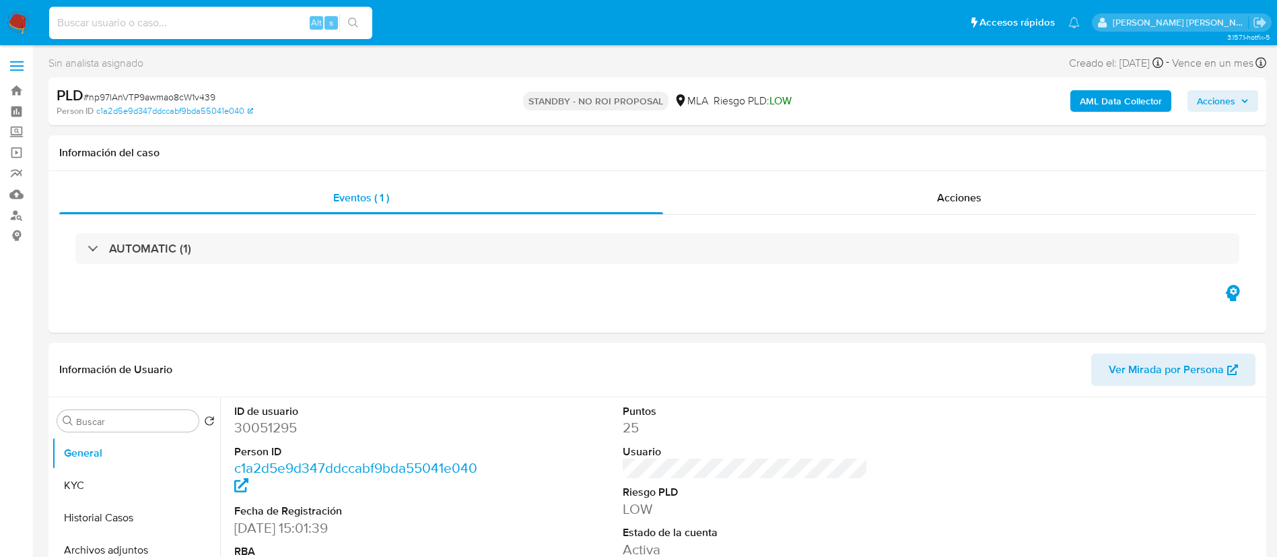
paste input "zQexCTQkTqXwMiQPU0mcPUnF"
click at [273, 20] on input "zQexCTQkTqXwMiQPU0mcPUnF" at bounding box center [210, 23] width 323 height 18
type input "zQexCTQkTqXwMiQPU0mcPUnF"
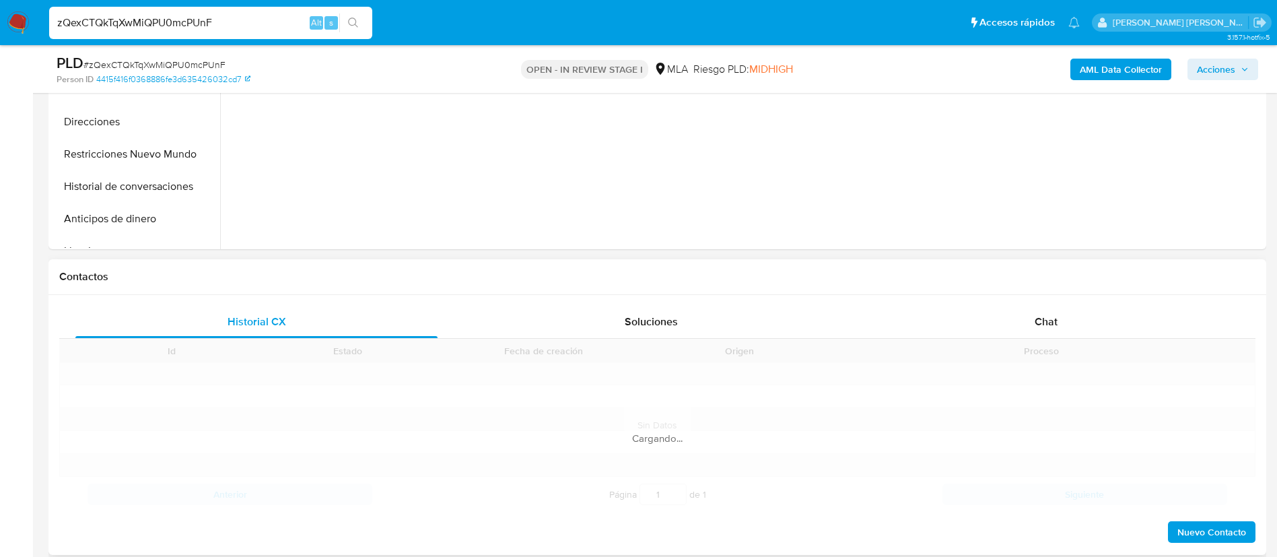
scroll to position [502, 0]
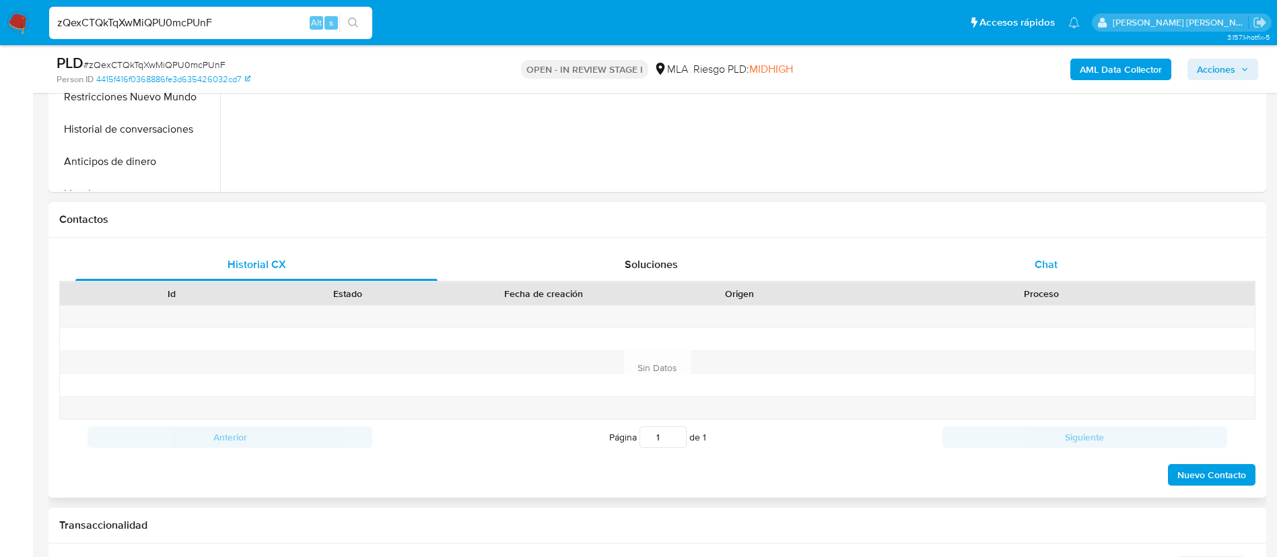
select select "10"
click at [1053, 260] on span "Chat" at bounding box center [1046, 264] width 23 height 15
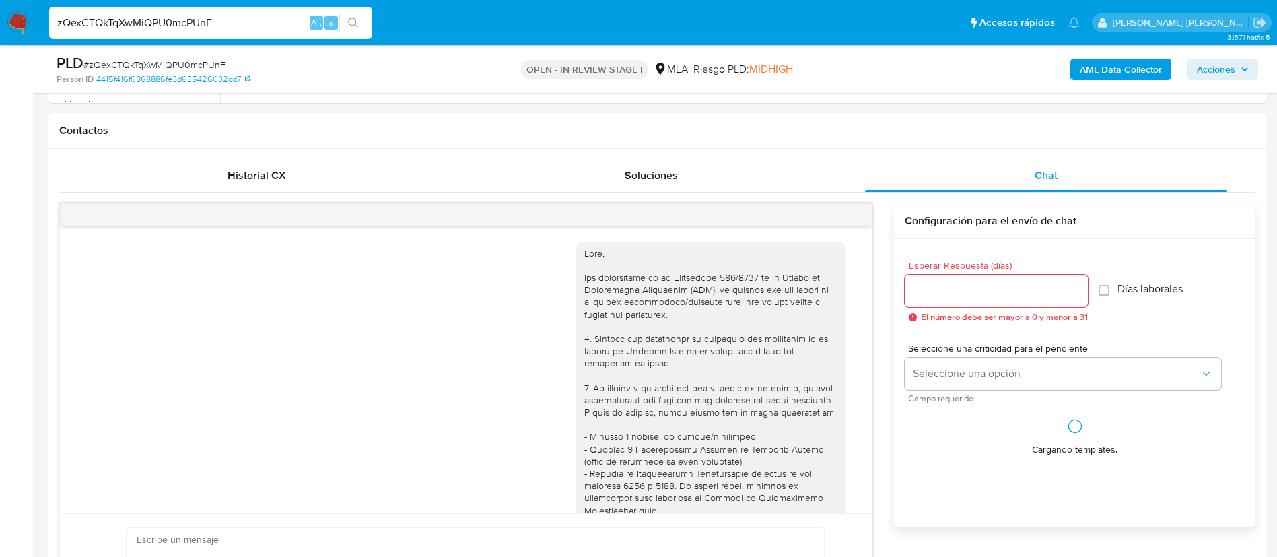
scroll to position [772, 0]
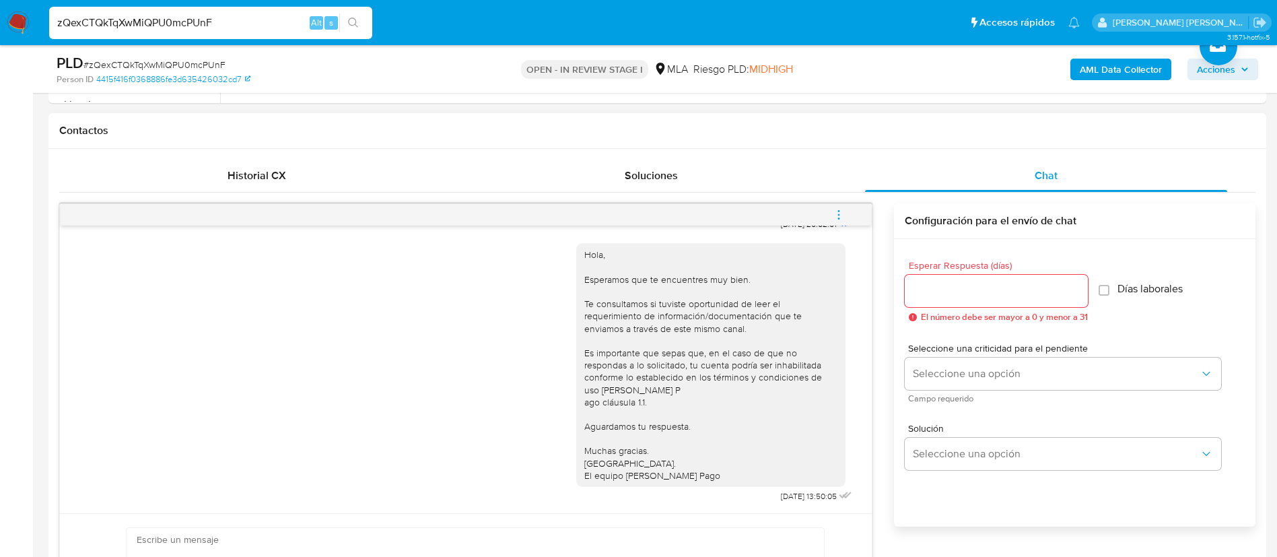
click at [843, 215] on icon "menu-action" at bounding box center [839, 215] width 12 height 12
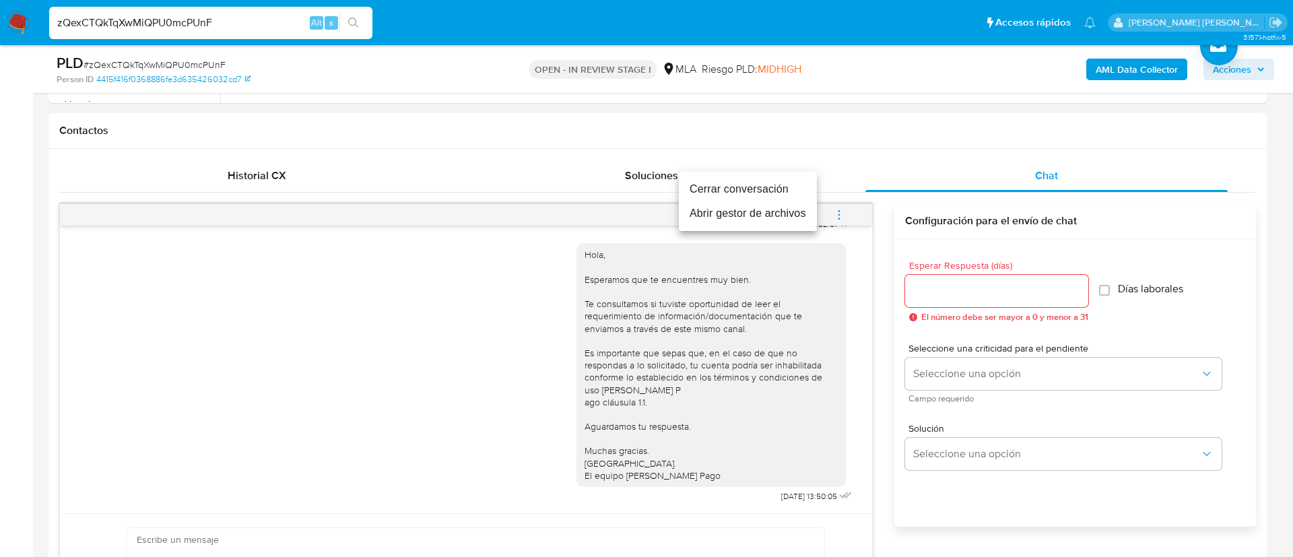
click at [754, 185] on li "Cerrar conversación" at bounding box center [748, 189] width 138 height 24
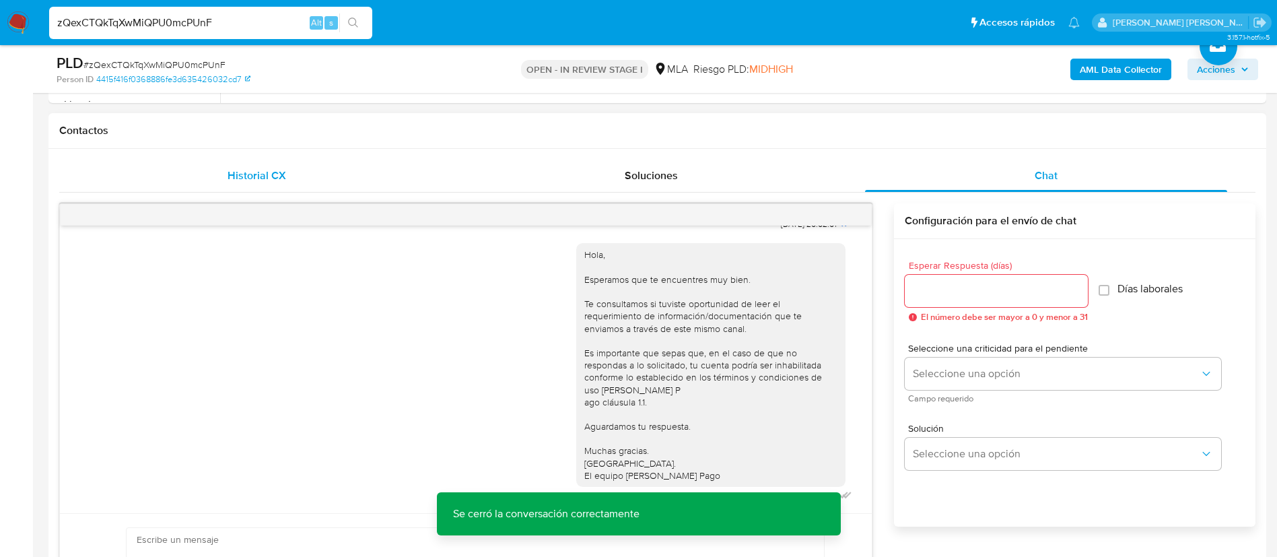
click at [275, 180] on span "Historial CX" at bounding box center [257, 175] width 59 height 15
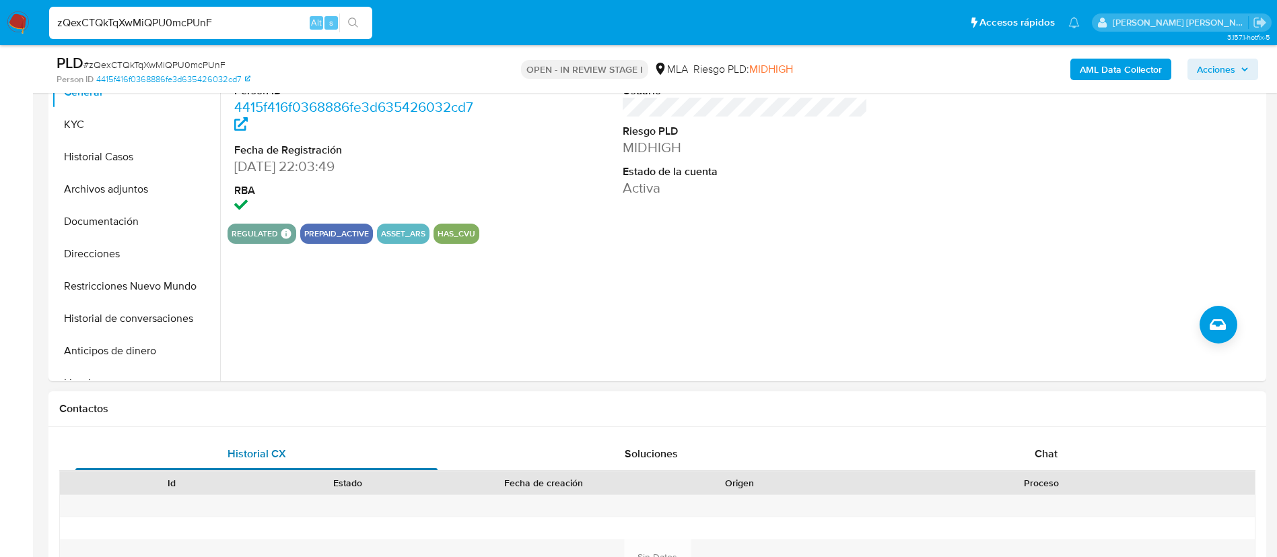
scroll to position [312, 0]
click at [170, 287] on button "Restricciones Nuevo Mundo" at bounding box center [131, 287] width 158 height 32
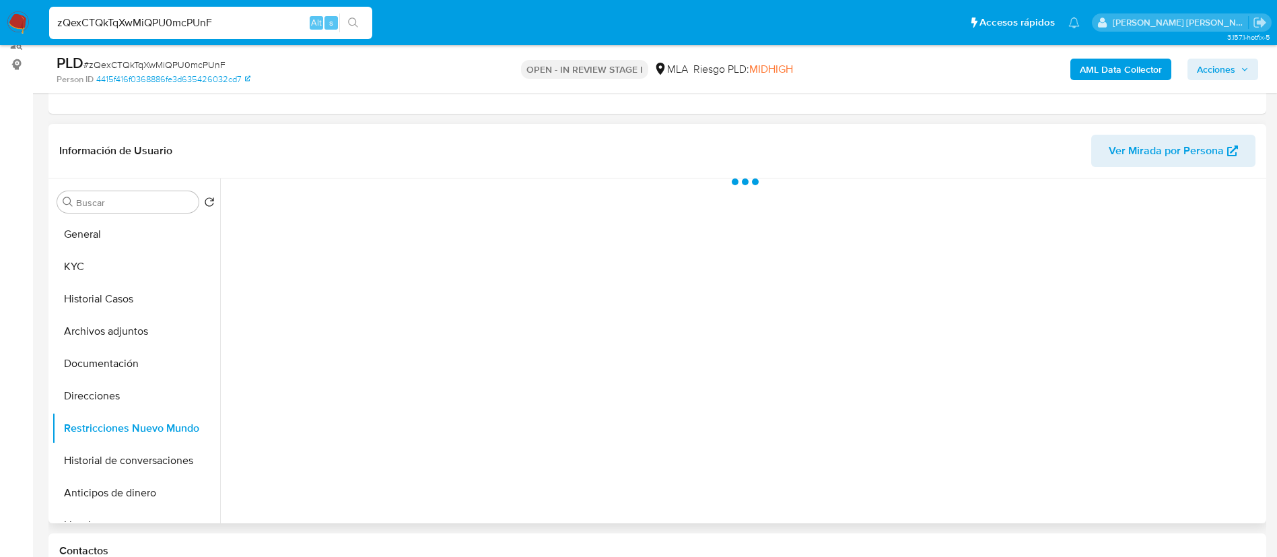
scroll to position [162, 0]
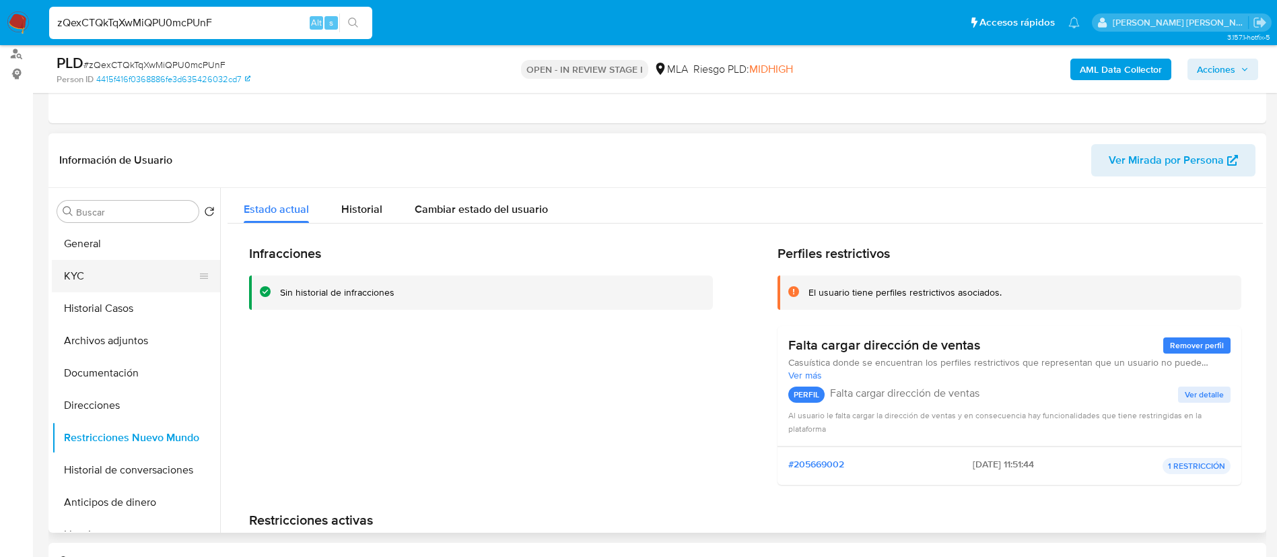
click at [83, 276] on button "KYC" at bounding box center [131, 276] width 158 height 32
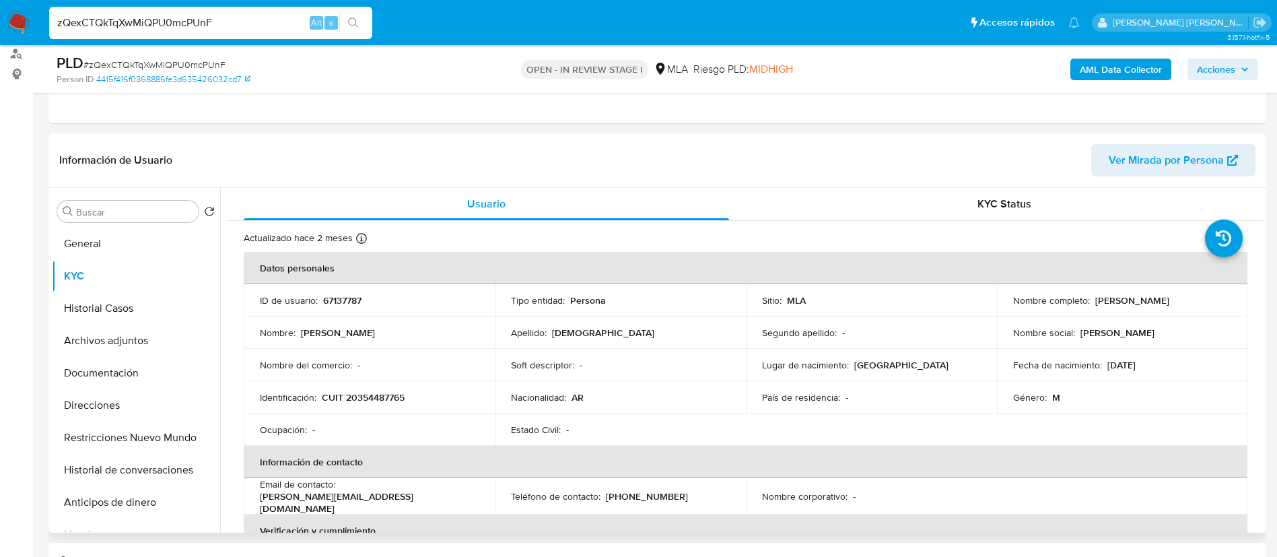
click at [1147, 444] on table "Datos personales ID de usuario : 67137787 Tipo entidad : Persona Sitio : MLA No…" at bounding box center [746, 496] width 1004 height 489
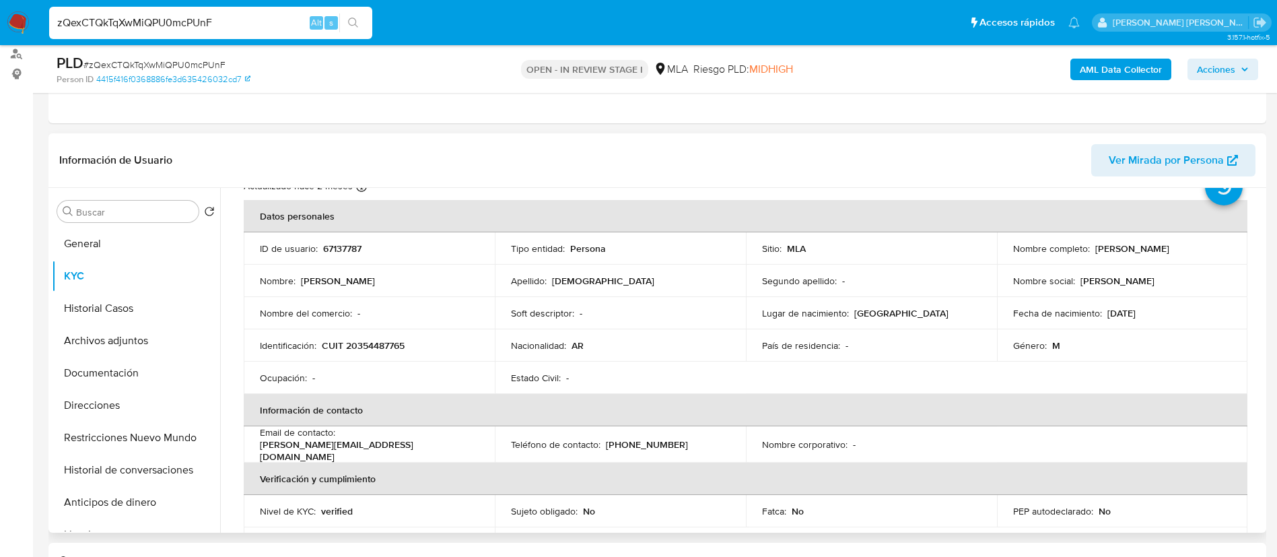
scroll to position [51, 0]
click at [659, 270] on td "Apellido : Christen" at bounding box center [620, 282] width 251 height 32
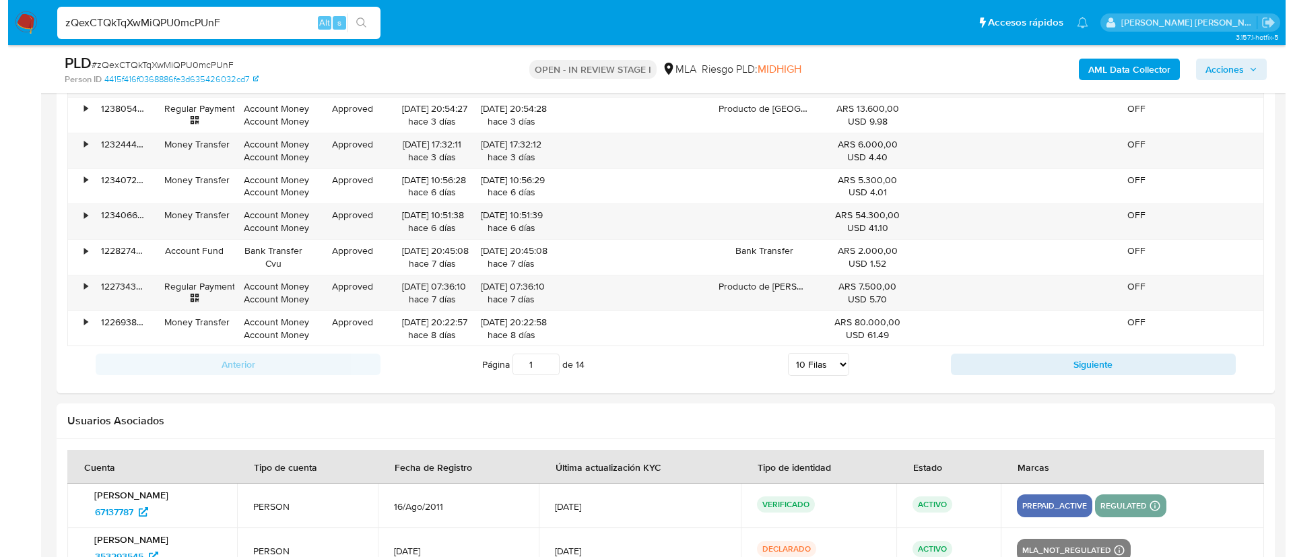
scroll to position [2164, 0]
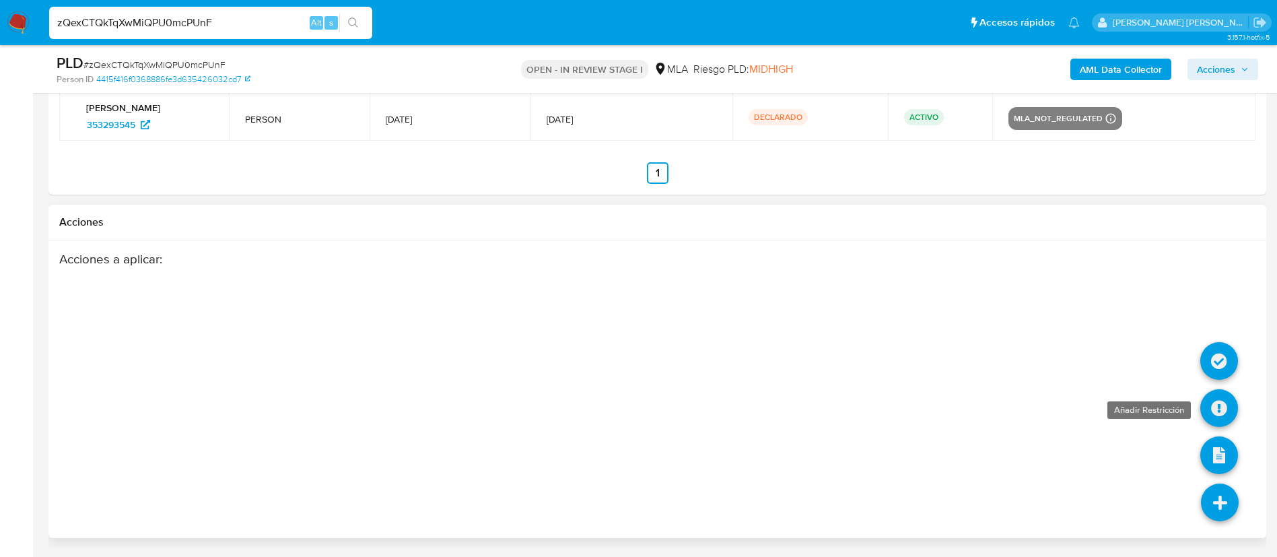
click at [1221, 399] on icon at bounding box center [1220, 408] width 38 height 38
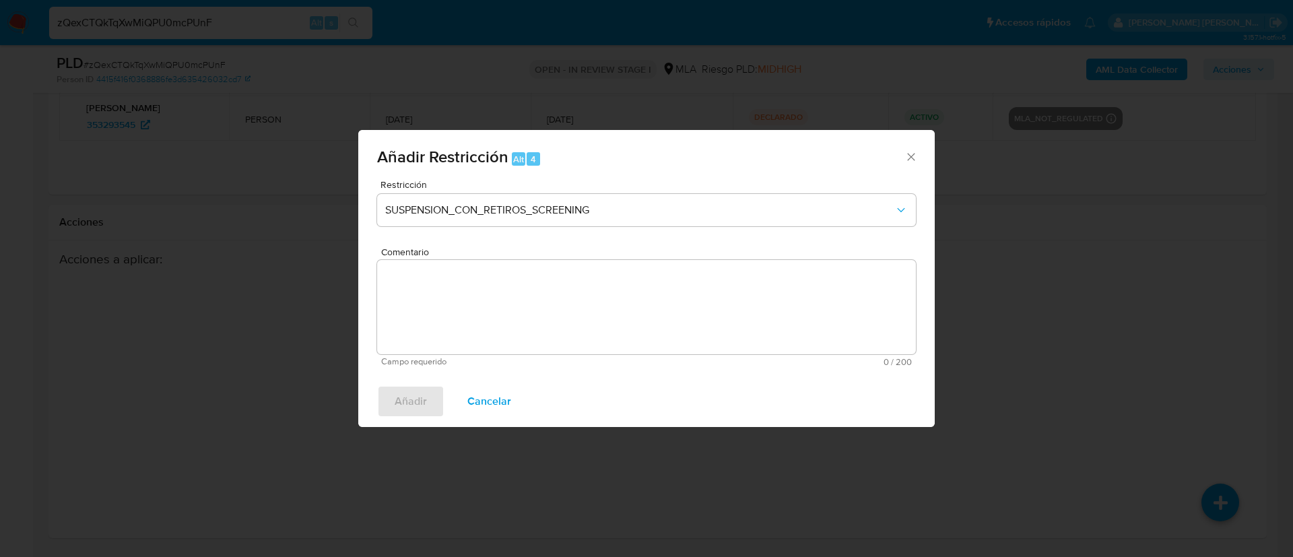
click at [620, 193] on div "Restricción SUSPENSION_CON_RETIROS_SCREENING" at bounding box center [646, 212] width 539 height 64
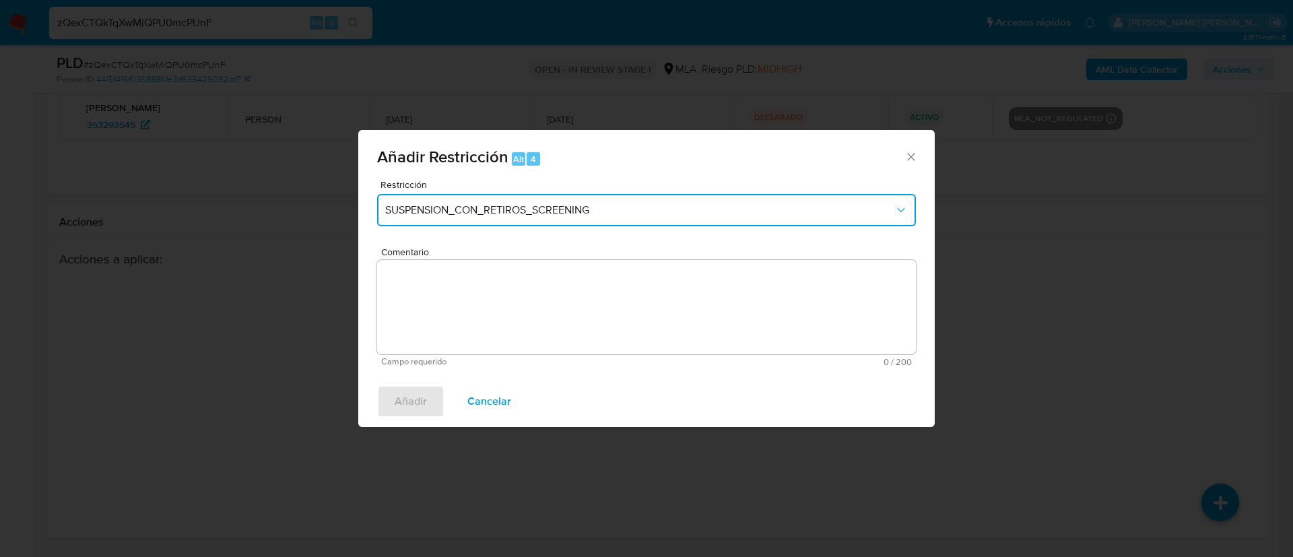
click at [524, 211] on span "SUSPENSION_CON_RETIROS_SCREENING" at bounding box center [639, 209] width 509 height 13
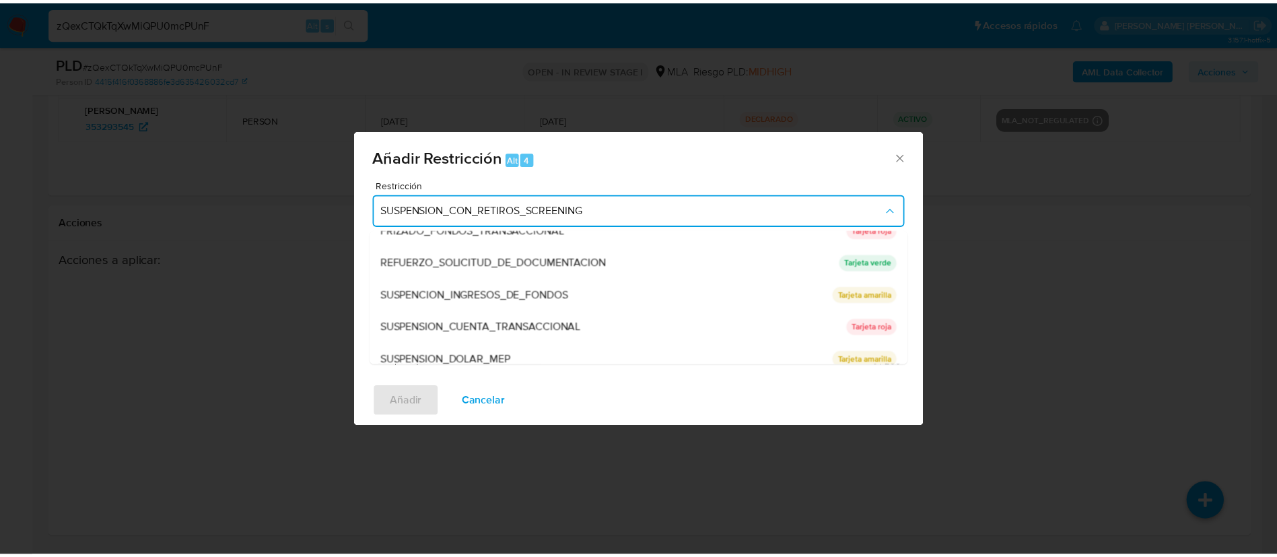
scroll to position [286, 0]
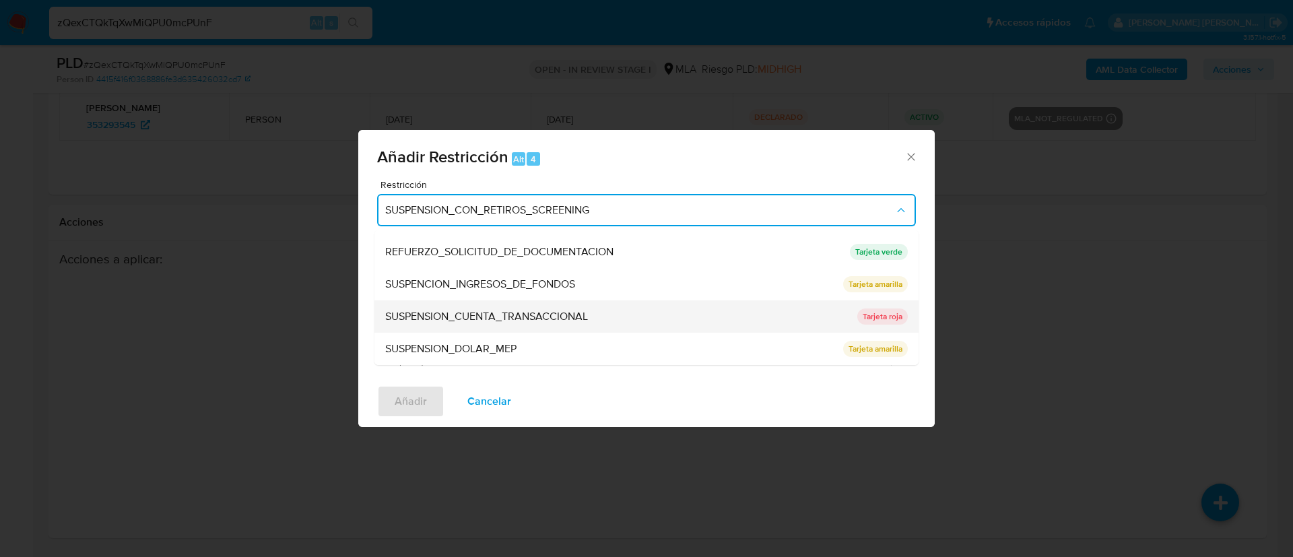
click at [487, 313] on span "SUSPENSION_CUENTA_TRANSACCIONAL" at bounding box center [486, 316] width 203 height 13
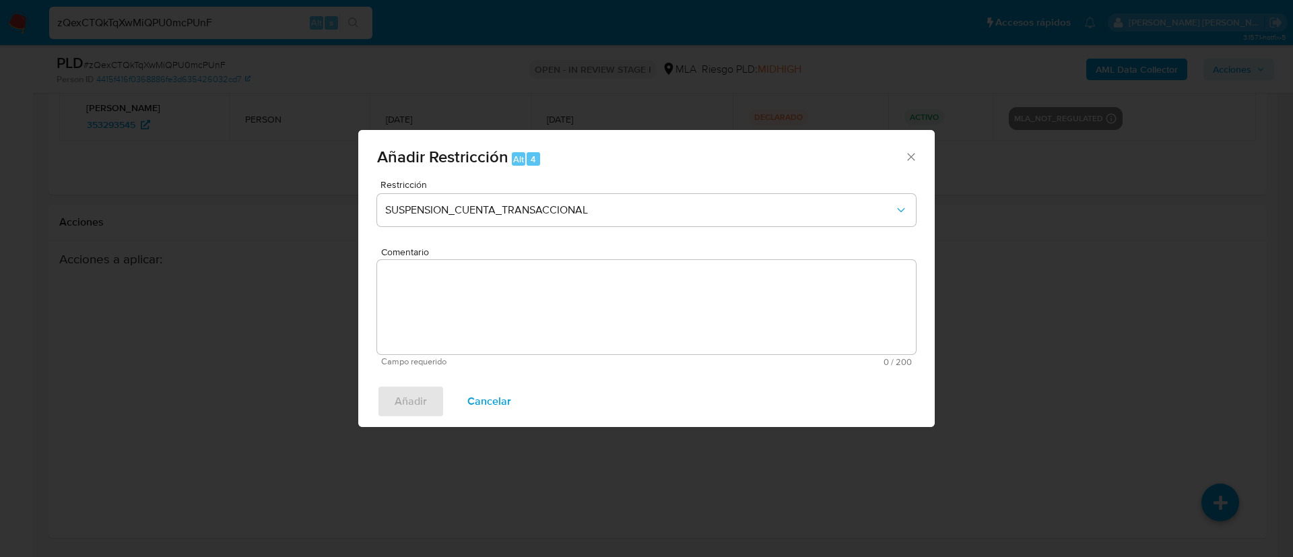
click at [487, 313] on textarea "Comentario" at bounding box center [646, 307] width 539 height 94
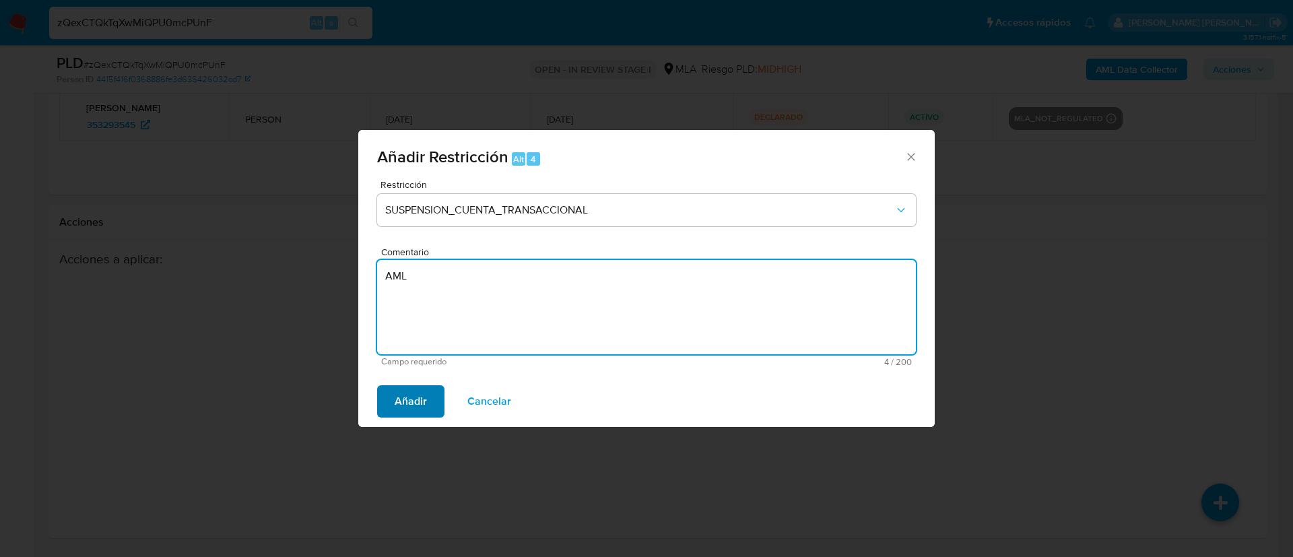
type textarea "AML"
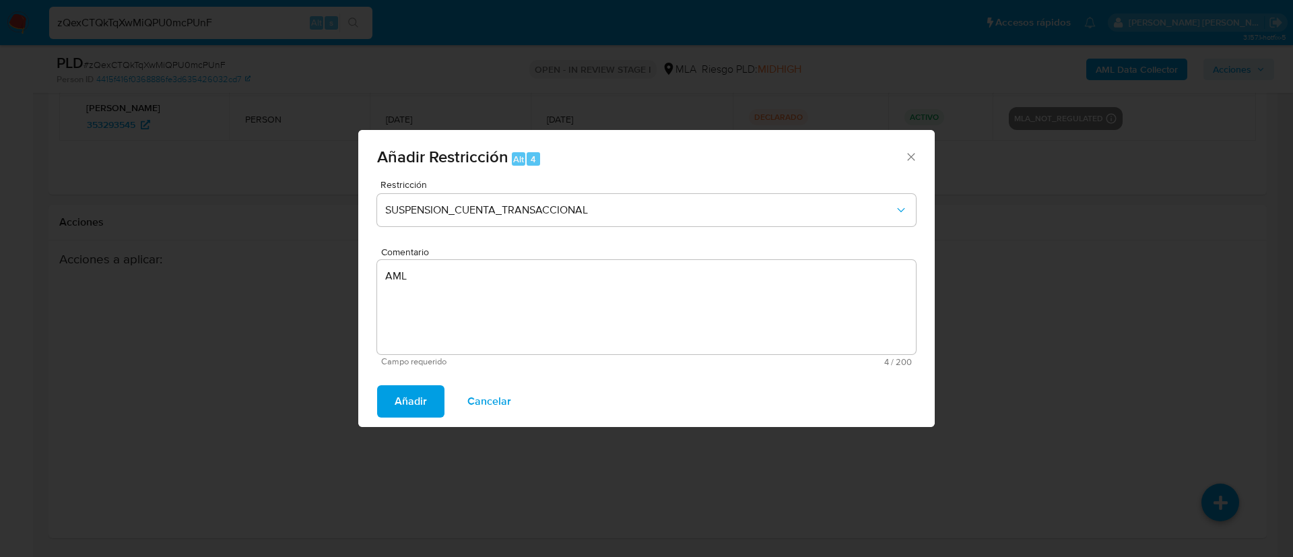
click at [414, 401] on span "Añadir" at bounding box center [411, 402] width 32 height 30
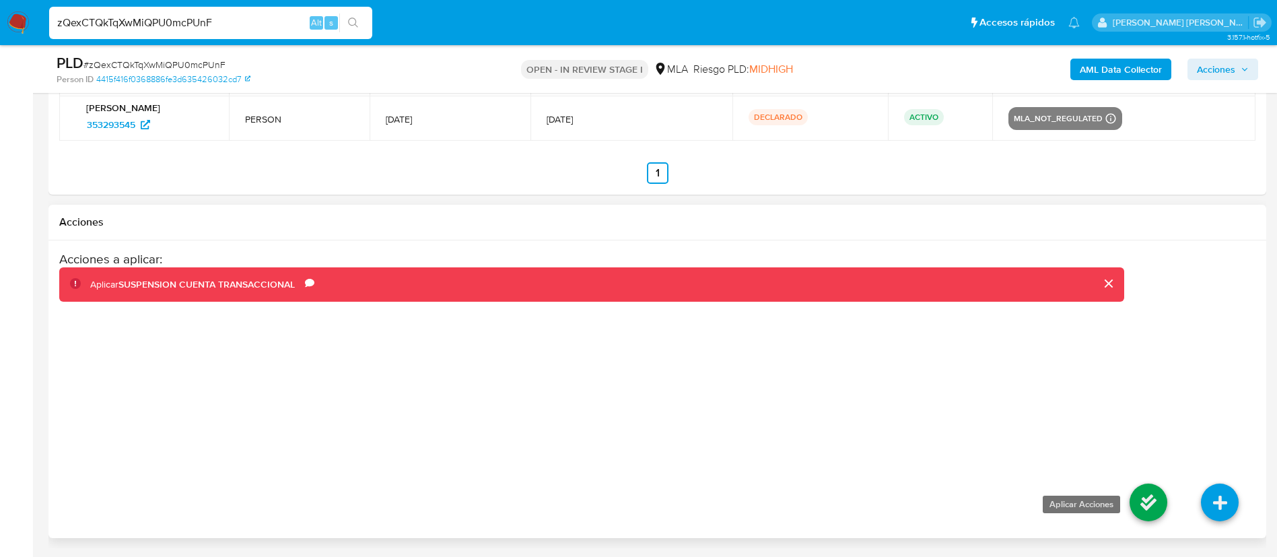
click at [1149, 496] on icon at bounding box center [1149, 502] width 38 height 38
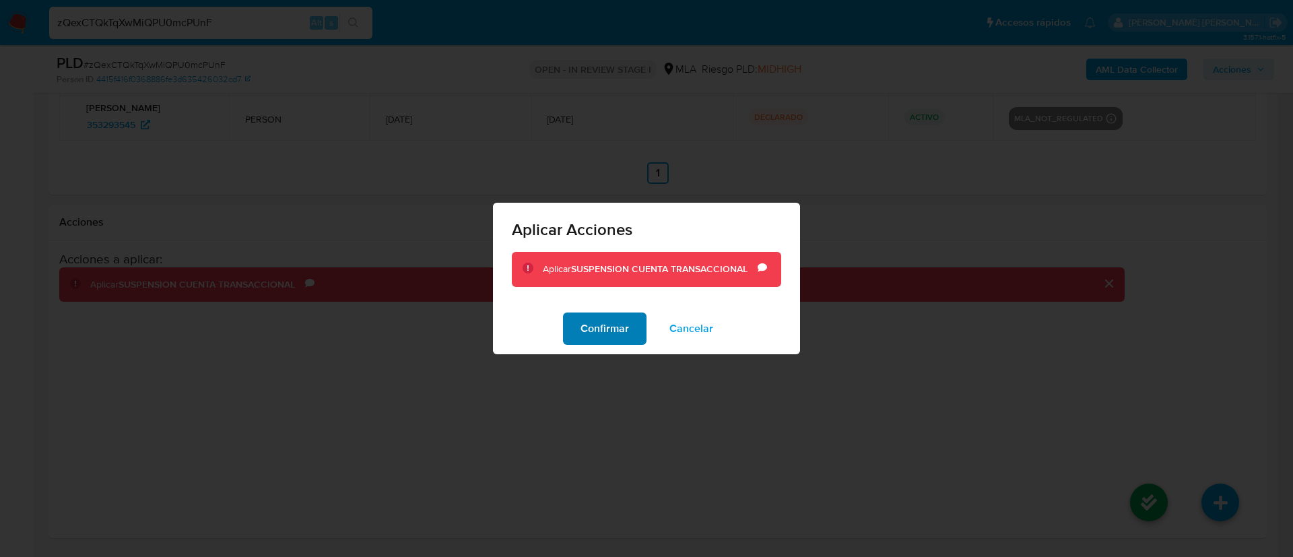
click at [613, 327] on span "Confirmar" at bounding box center [604, 329] width 48 height 30
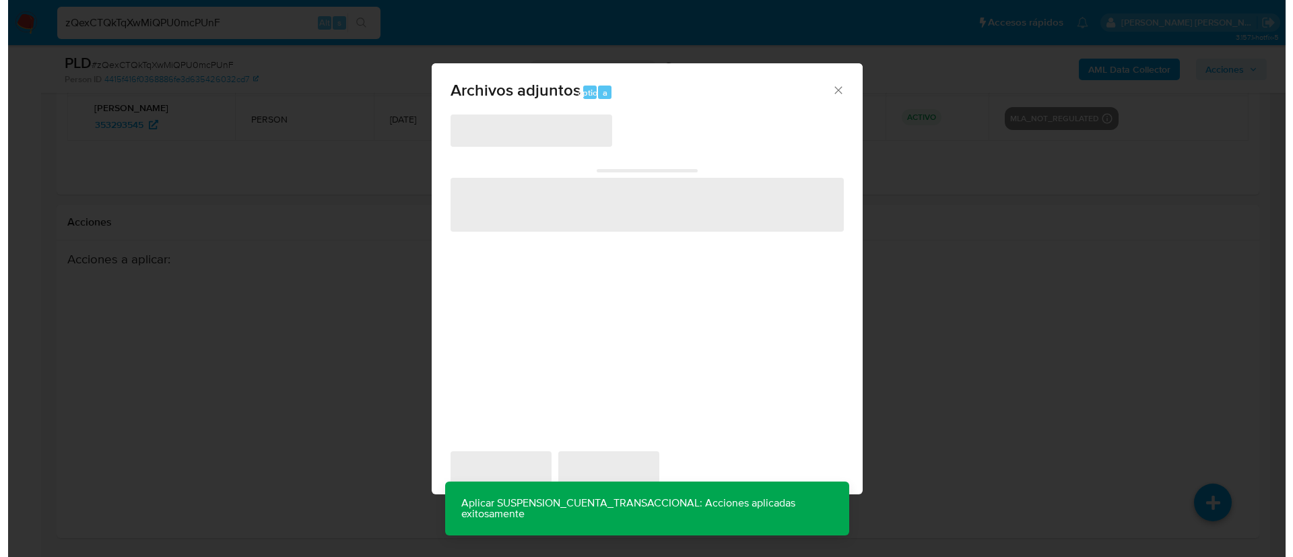
scroll to position [216, 0]
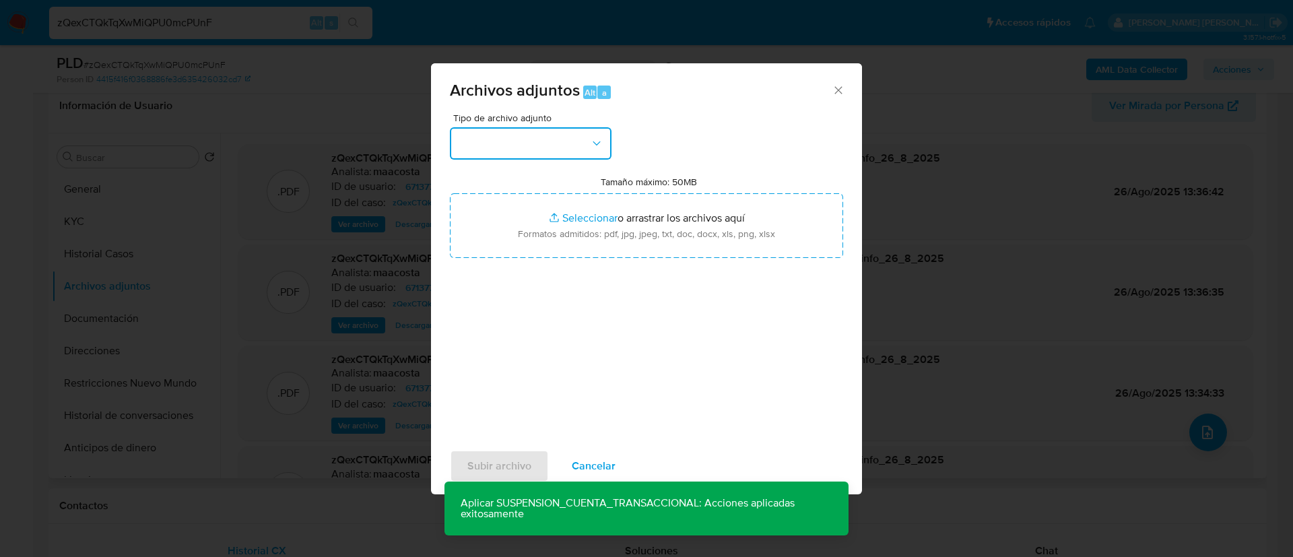
click at [514, 134] on button "button" at bounding box center [531, 143] width 162 height 32
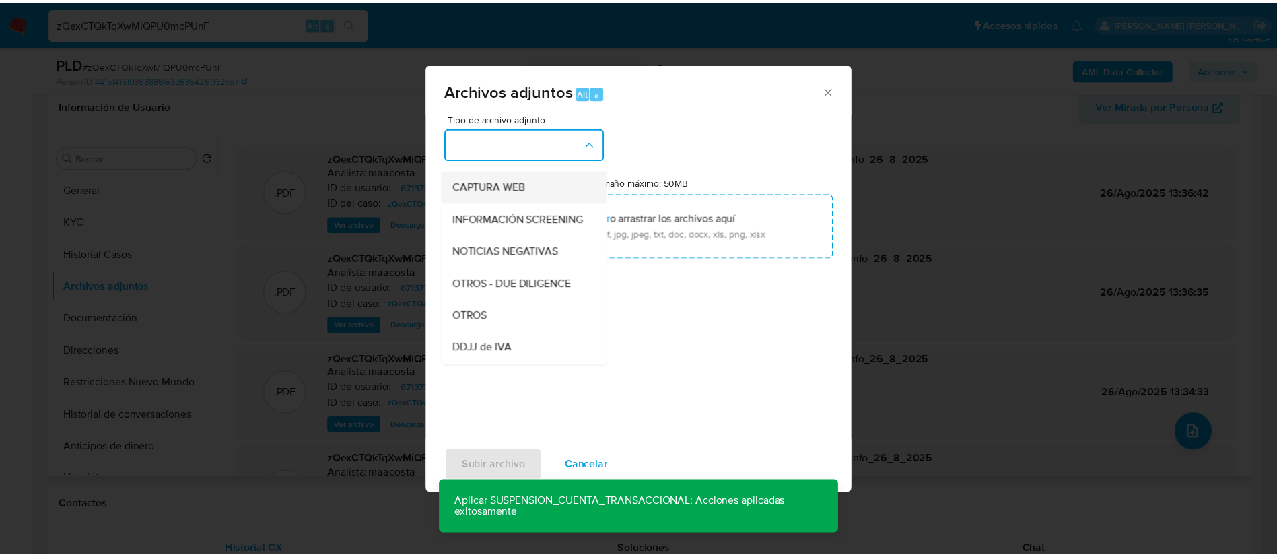
scroll to position [157, 0]
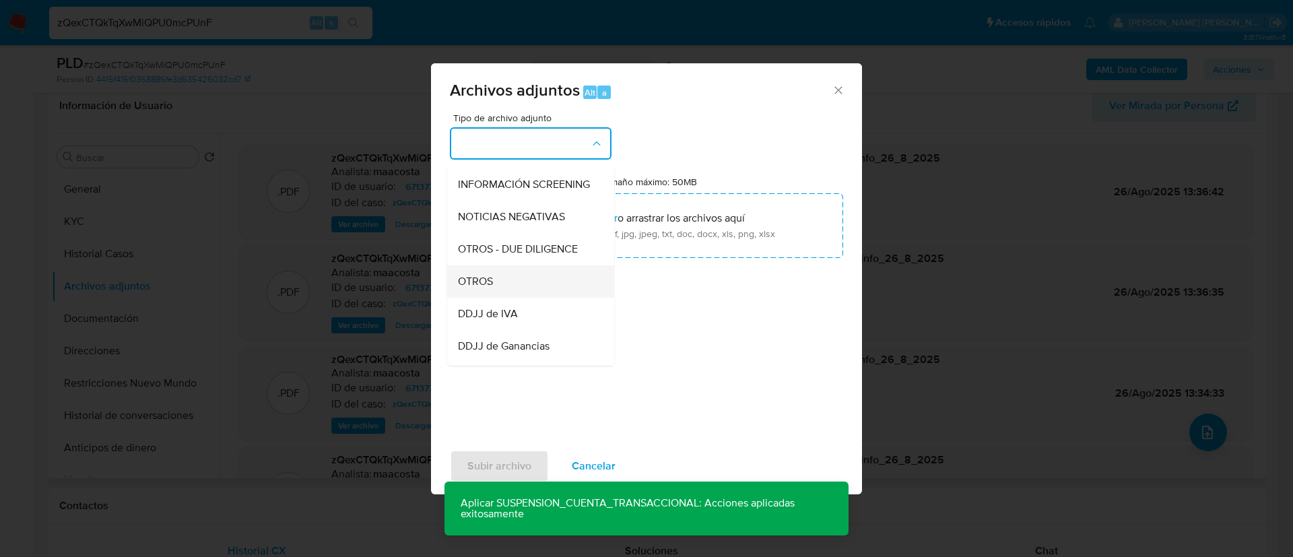
click at [506, 294] on div "OTROS" at bounding box center [526, 281] width 137 height 32
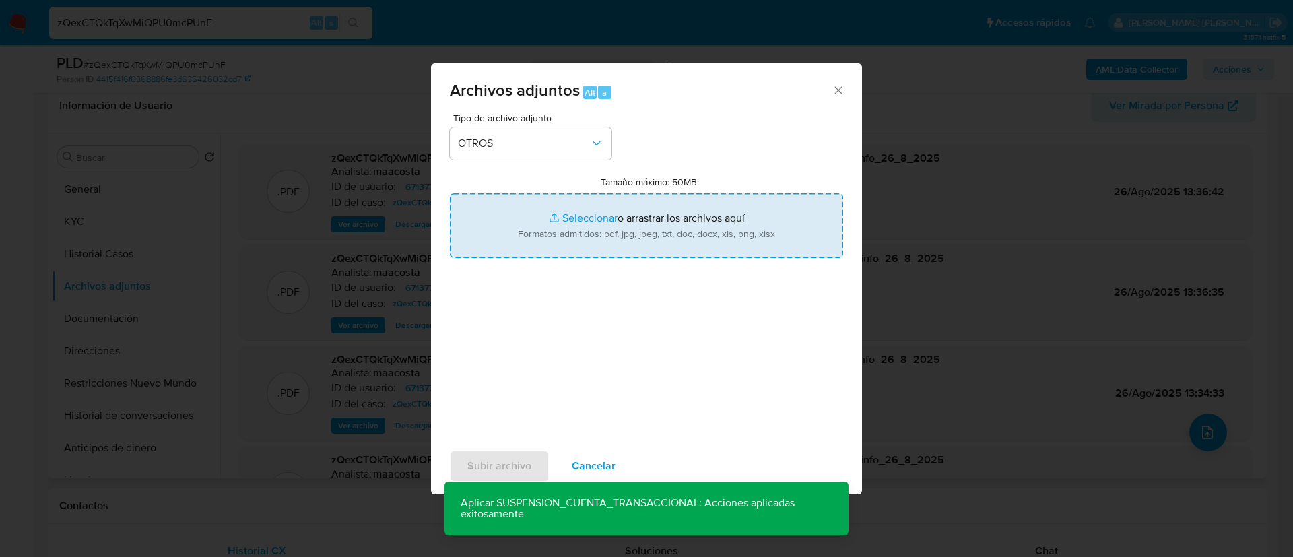
type input "C:\fakepath\Mirko Christen- Movimientos.xlsx"
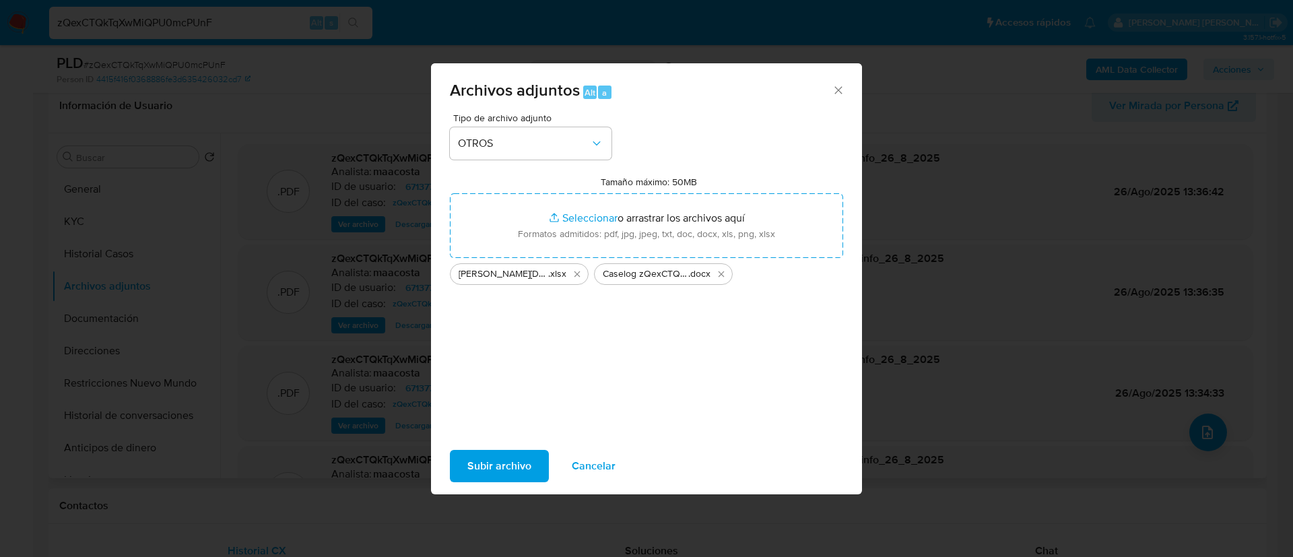
click at [506, 457] on span "Subir archivo" at bounding box center [499, 466] width 64 height 30
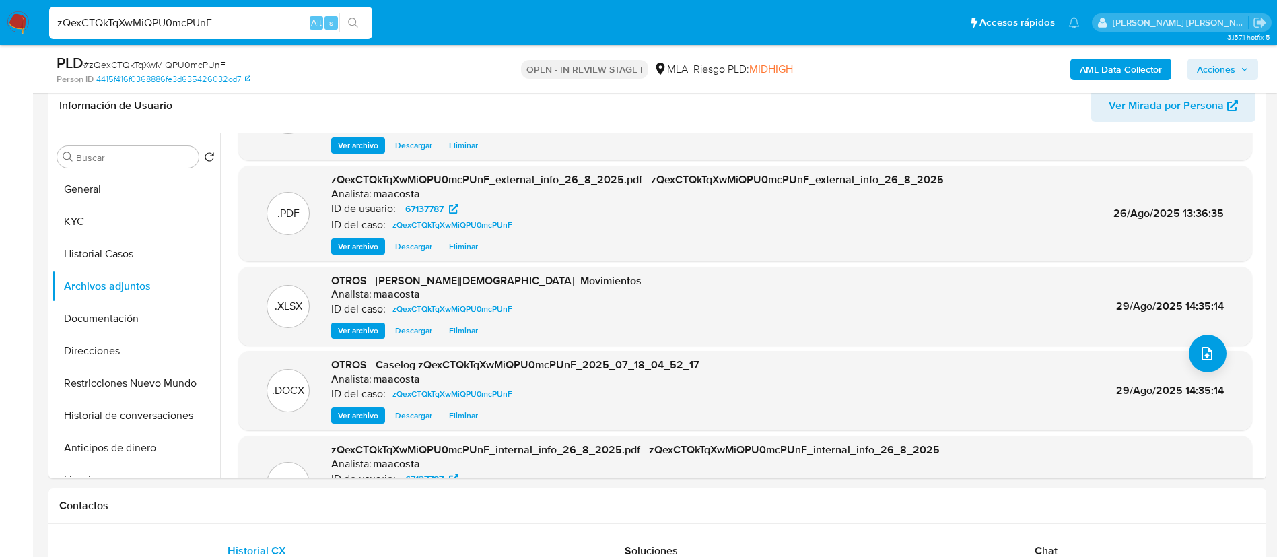
scroll to position [85, 0]
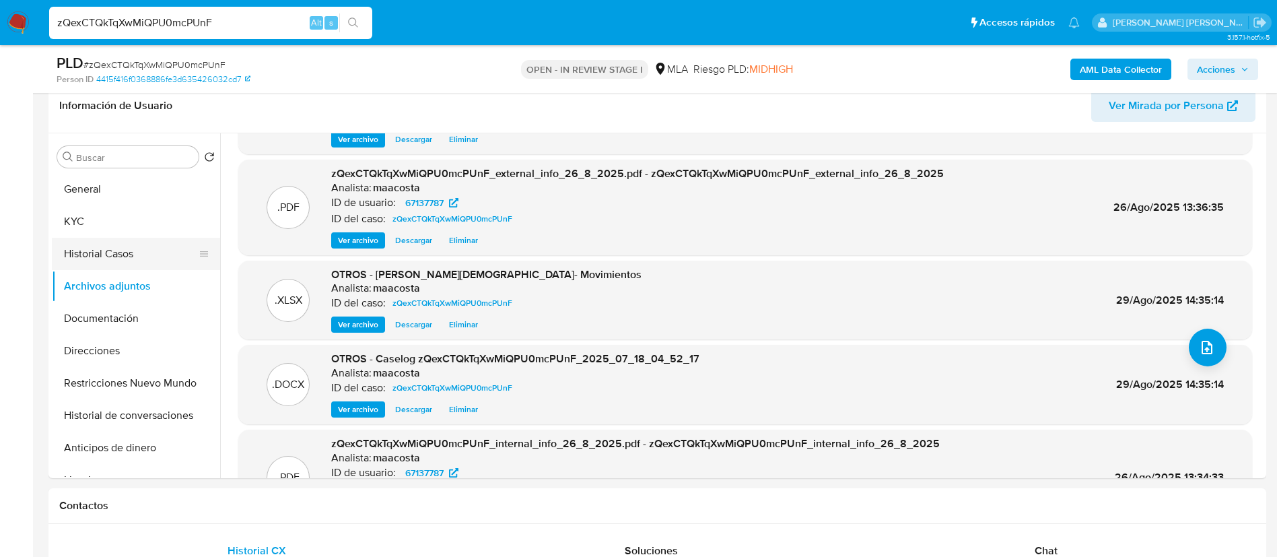
click at [135, 262] on button "Historial Casos" at bounding box center [131, 254] width 158 height 32
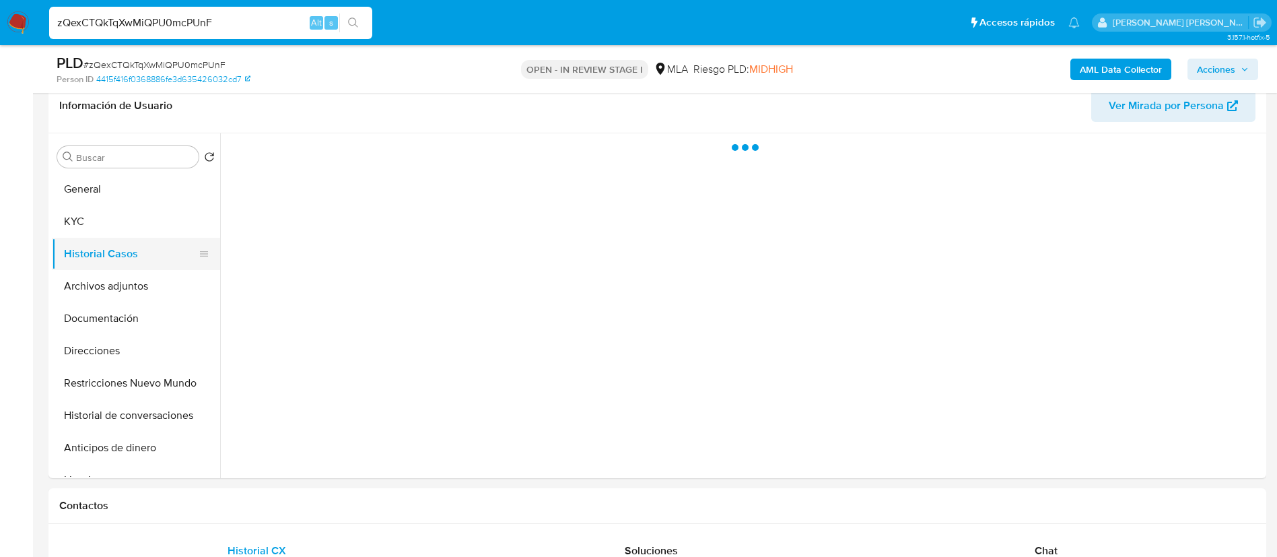
scroll to position [0, 0]
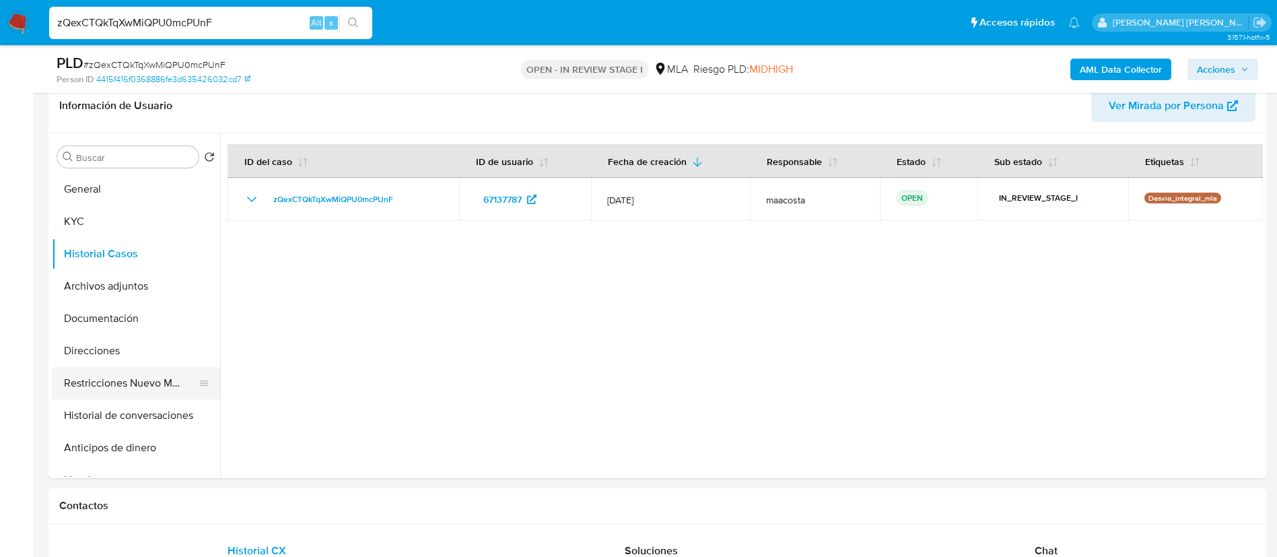
click at [88, 393] on button "Restricciones Nuevo Mundo" at bounding box center [131, 383] width 158 height 32
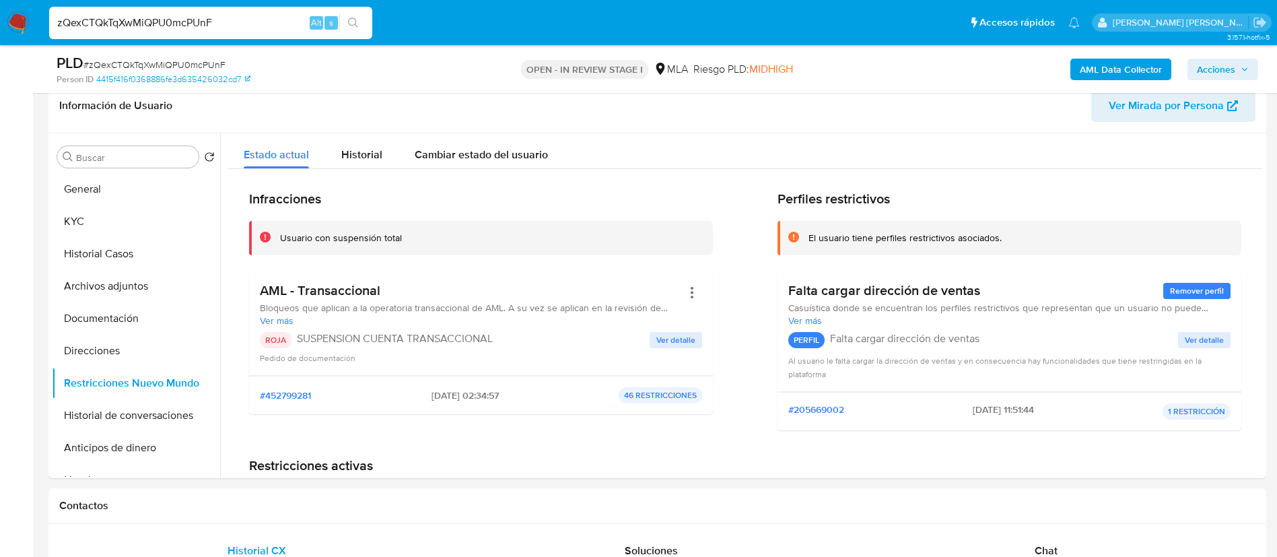
click at [1223, 66] on span "Acciones" at bounding box center [1216, 70] width 38 height 22
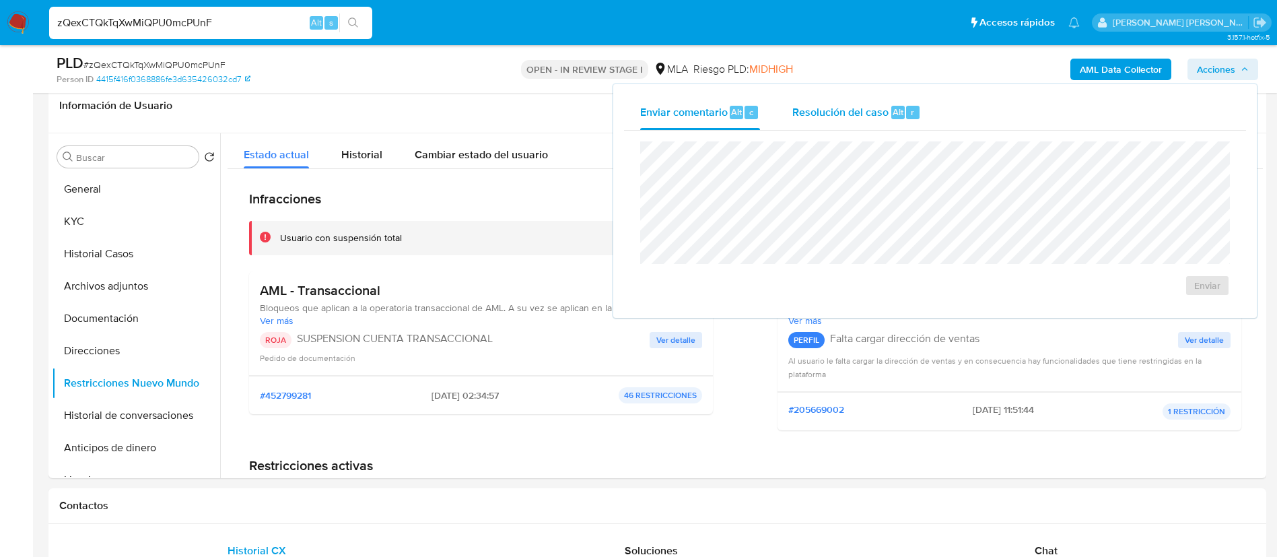
click at [850, 117] on span "Resolución del caso" at bounding box center [841, 111] width 96 height 15
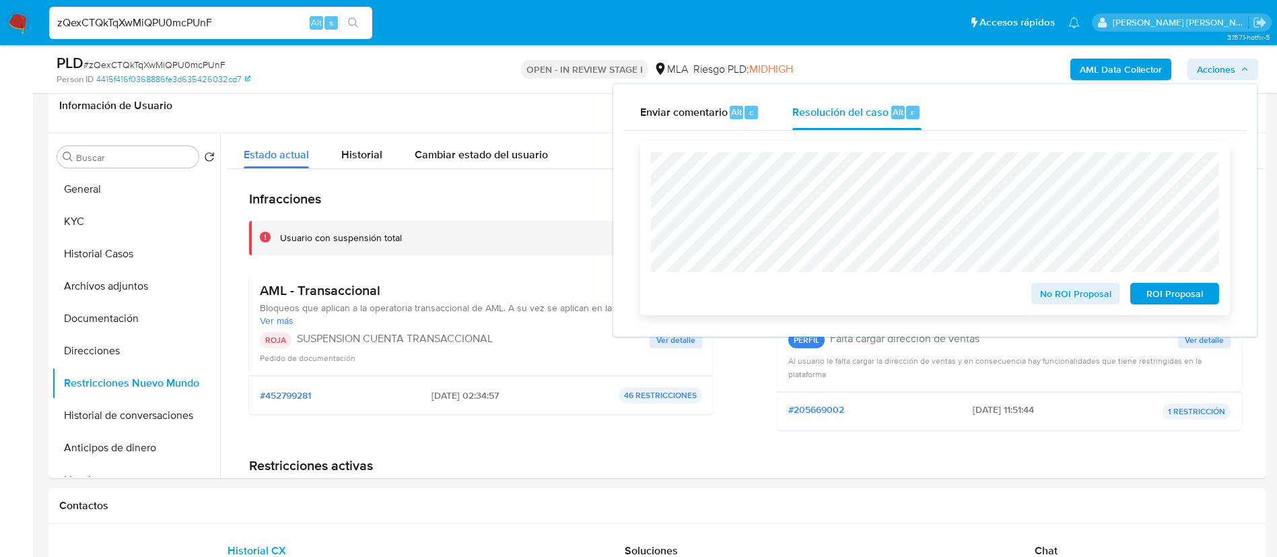
click at [1148, 292] on span "ROI Proposal" at bounding box center [1175, 293] width 70 height 19
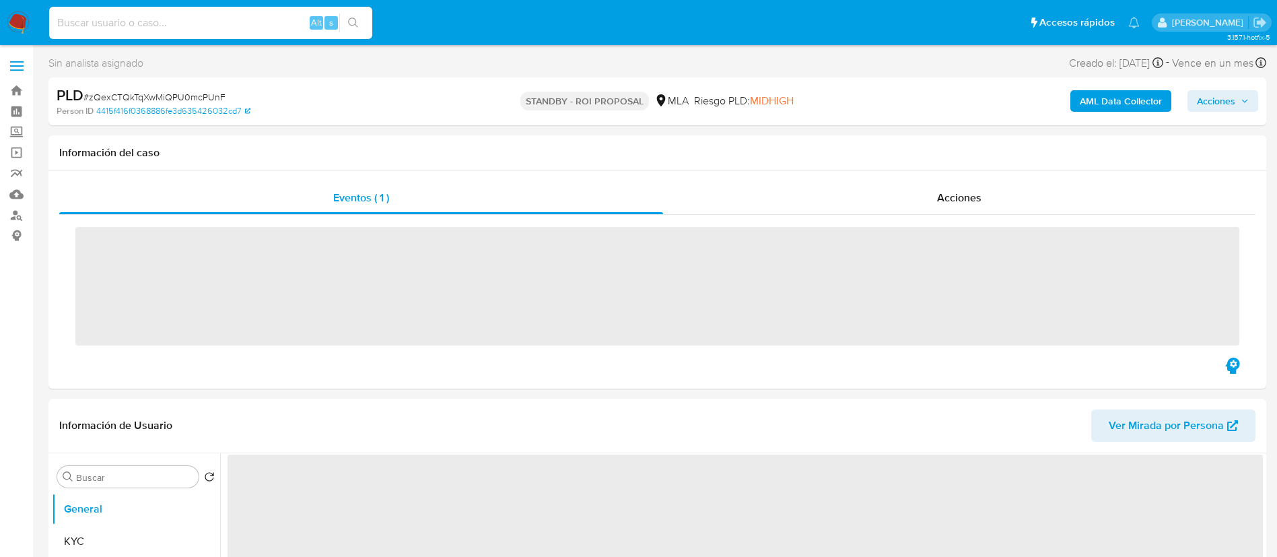
paste input "XEsaixqJ3LF2BpjJgUVl1rsp"
click at [267, 20] on input at bounding box center [210, 23] width 323 height 18
type input "XEsaixqJ3LF2BpjJgUVl1rsp"
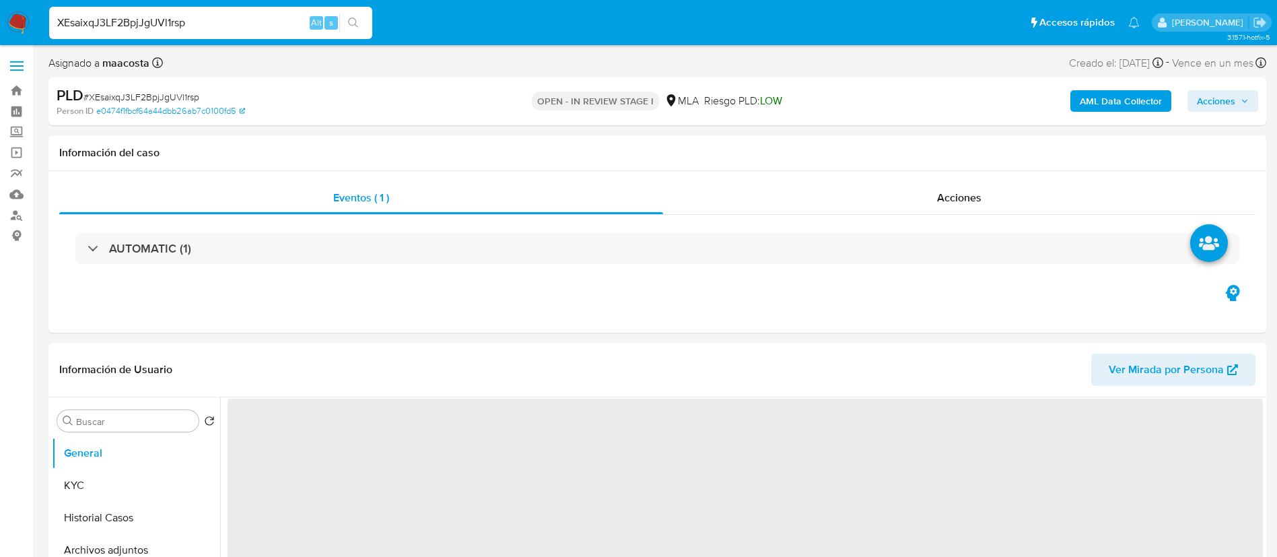
select select "10"
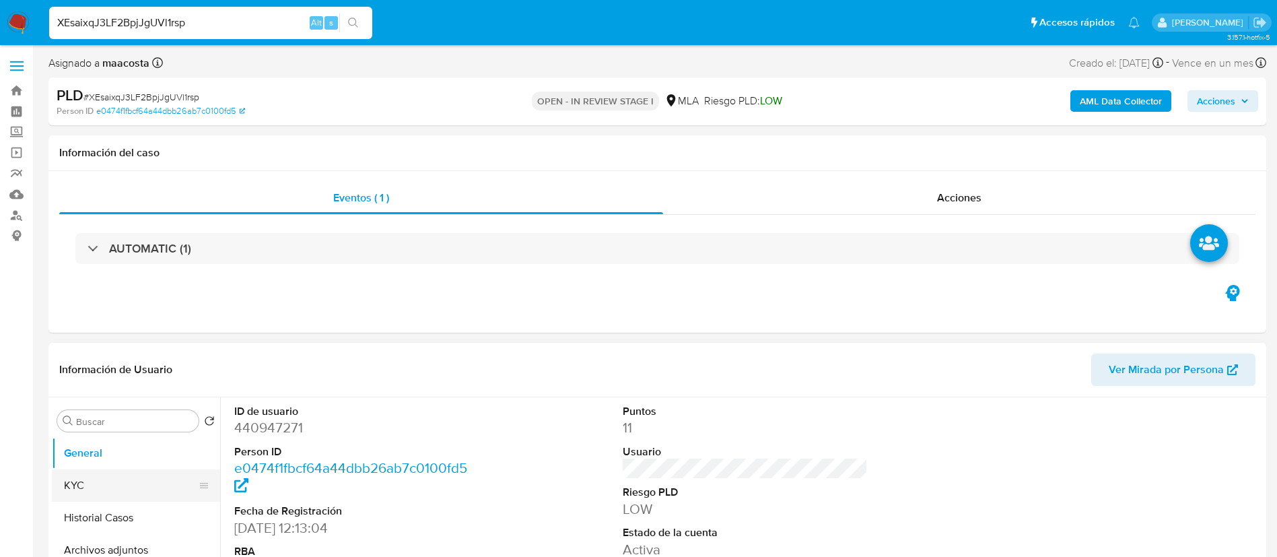
click at [76, 479] on button "KYC" at bounding box center [131, 485] width 158 height 32
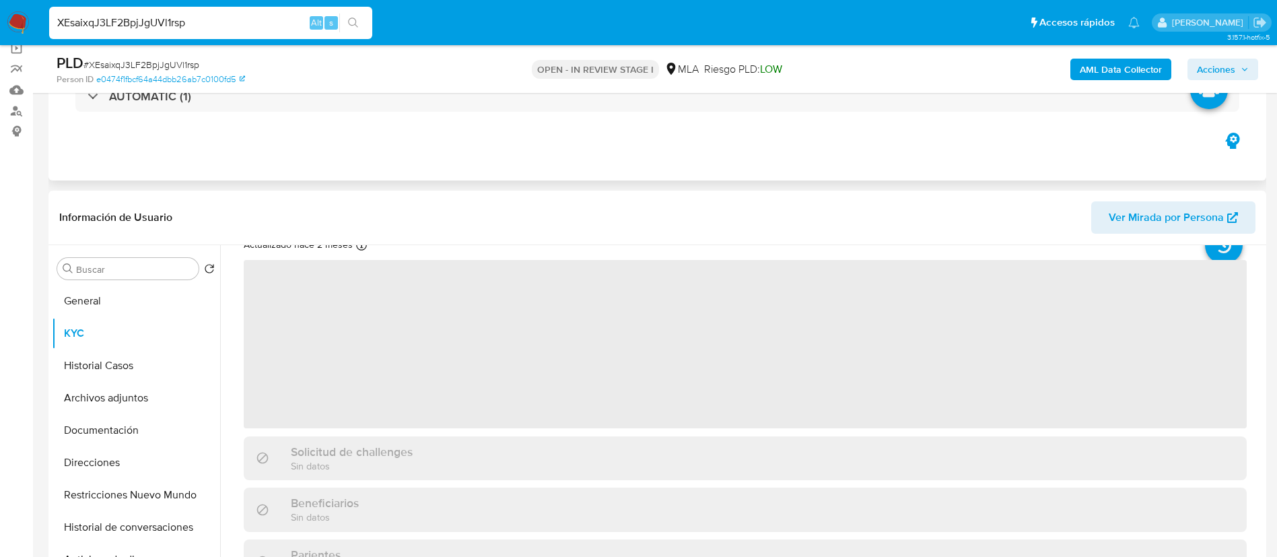
scroll to position [57, 0]
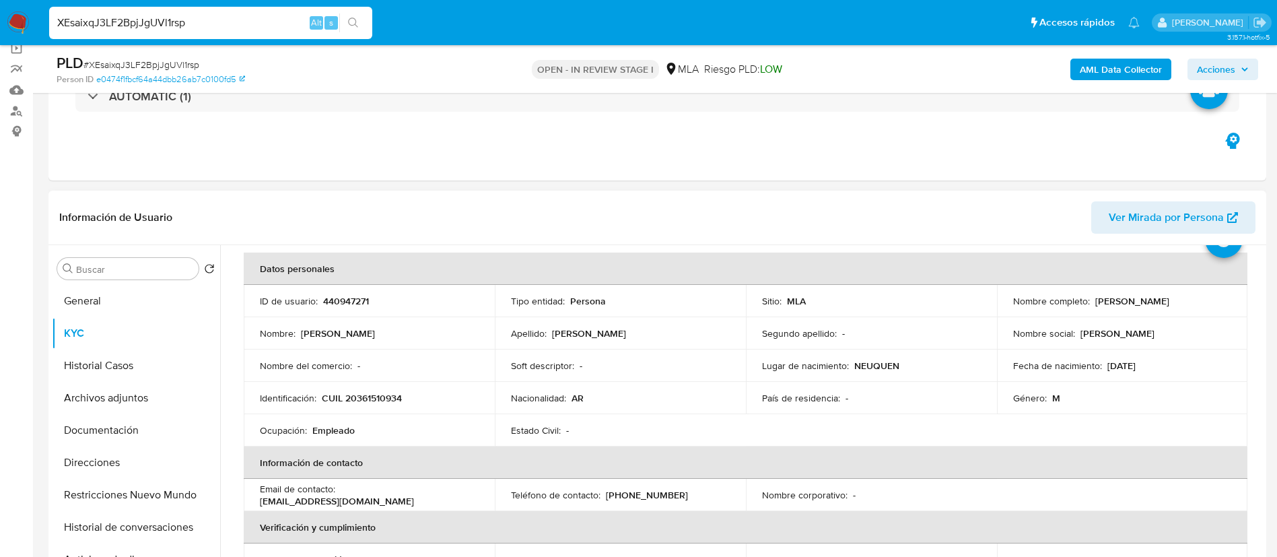
click at [436, 253] on th "Datos personales" at bounding box center [746, 269] width 1004 height 32
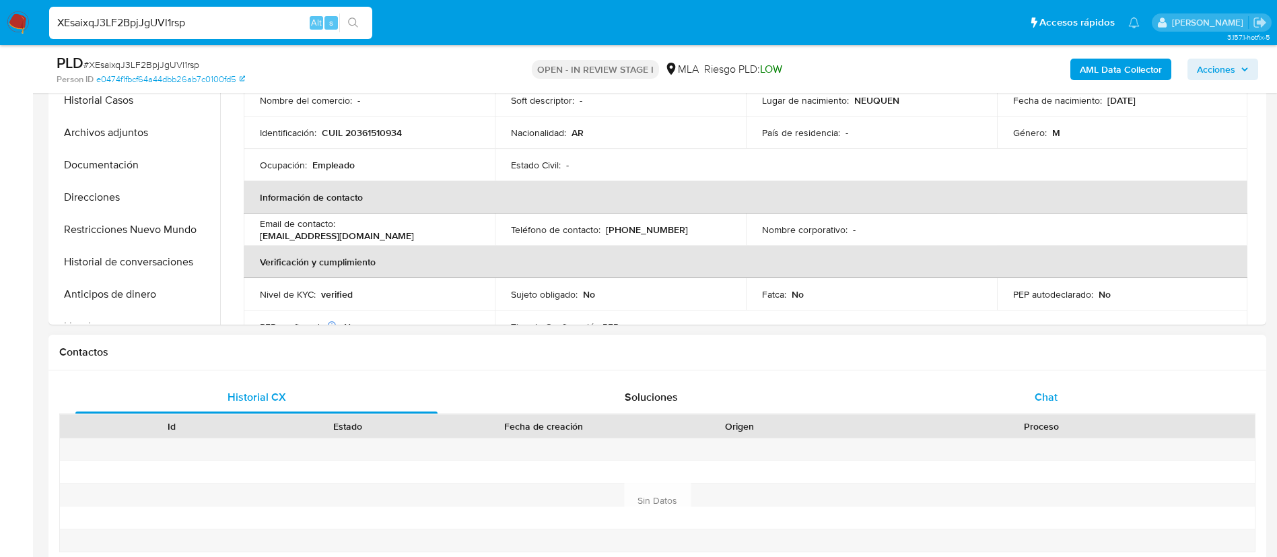
click at [1030, 393] on div "Chat" at bounding box center [1046, 397] width 362 height 32
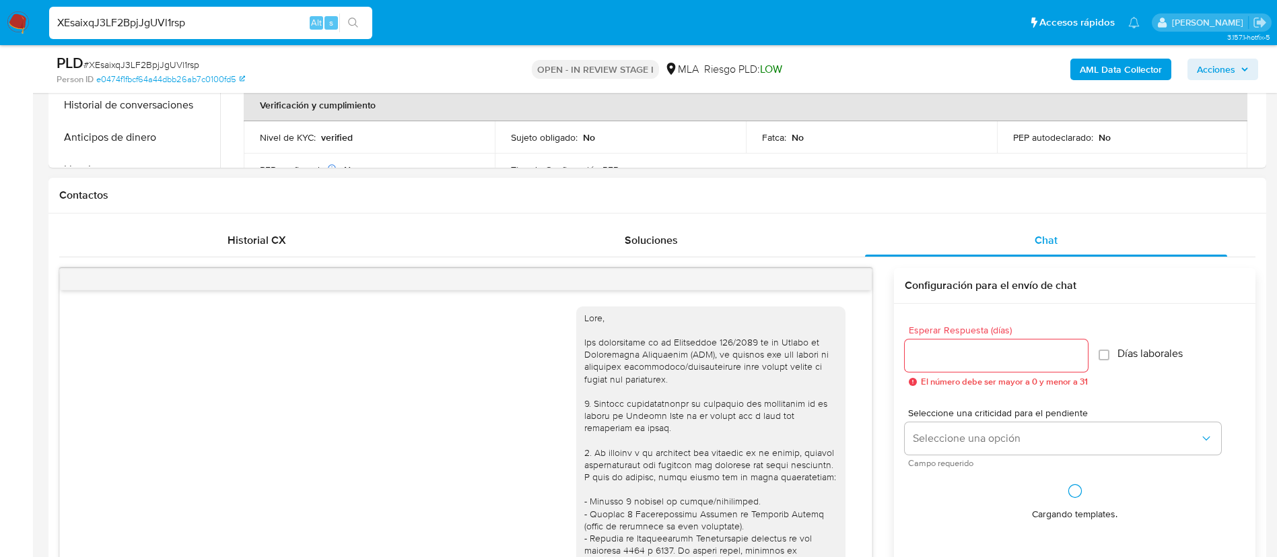
scroll to position [772, 0]
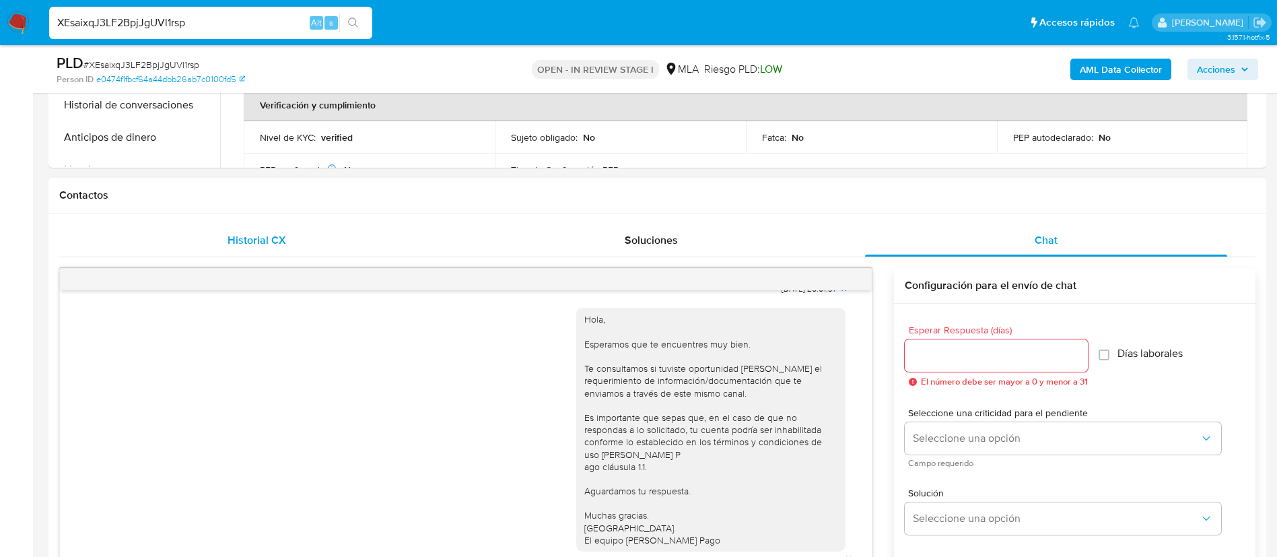
click at [275, 237] on span "Historial CX" at bounding box center [257, 239] width 59 height 15
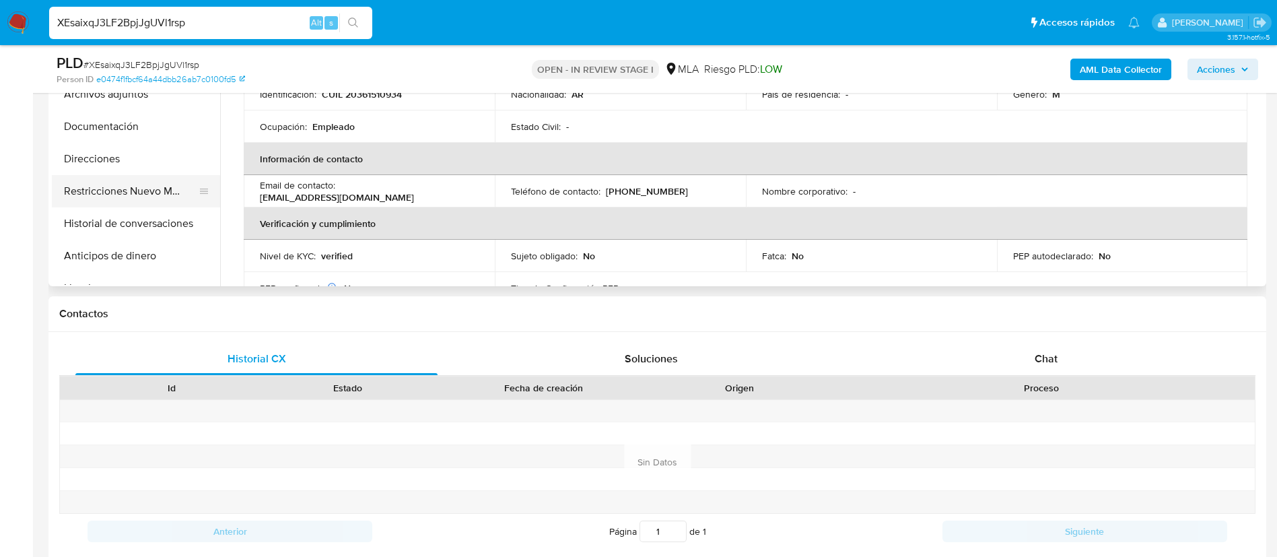
scroll to position [407, 0]
click at [129, 177] on button "Restricciones Nuevo Mundo" at bounding box center [131, 192] width 158 height 32
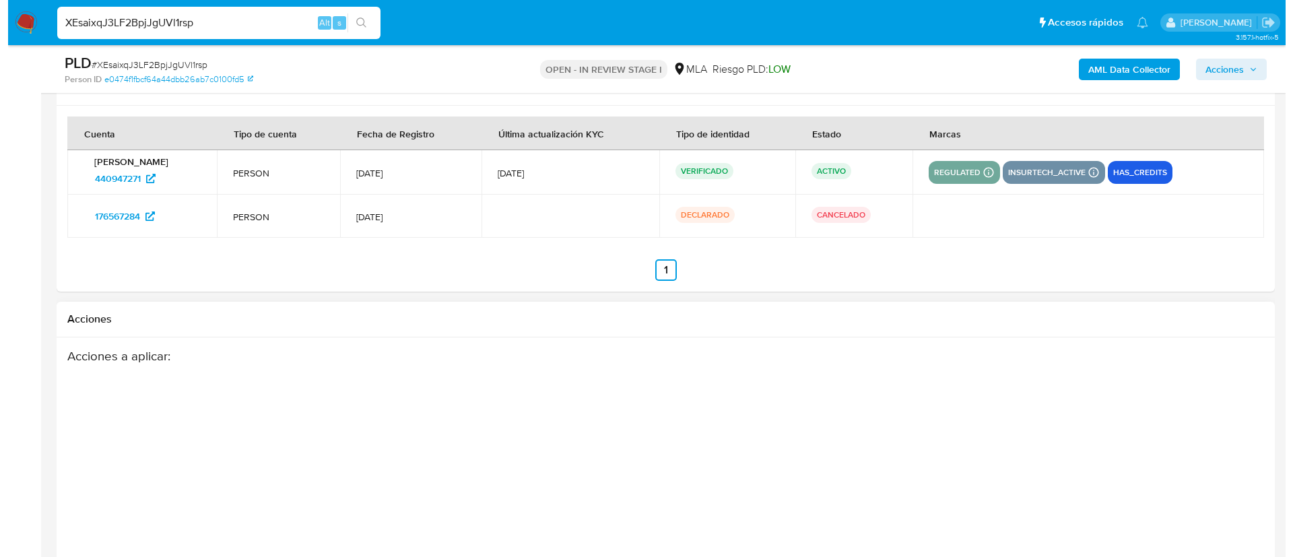
scroll to position [2163, 0]
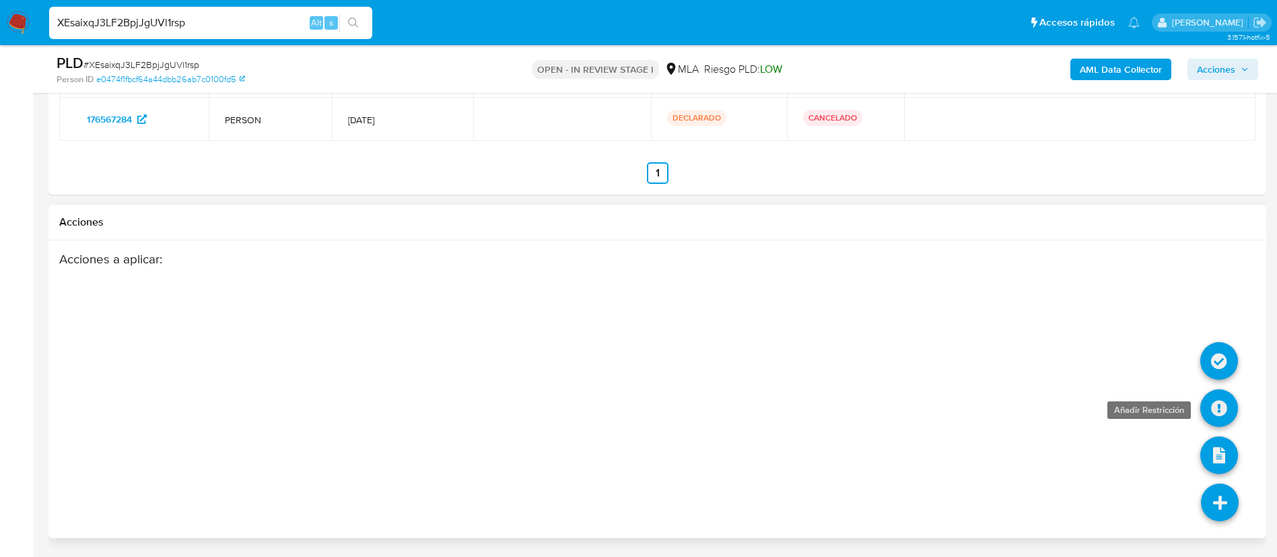
click at [1220, 403] on icon at bounding box center [1220, 408] width 38 height 38
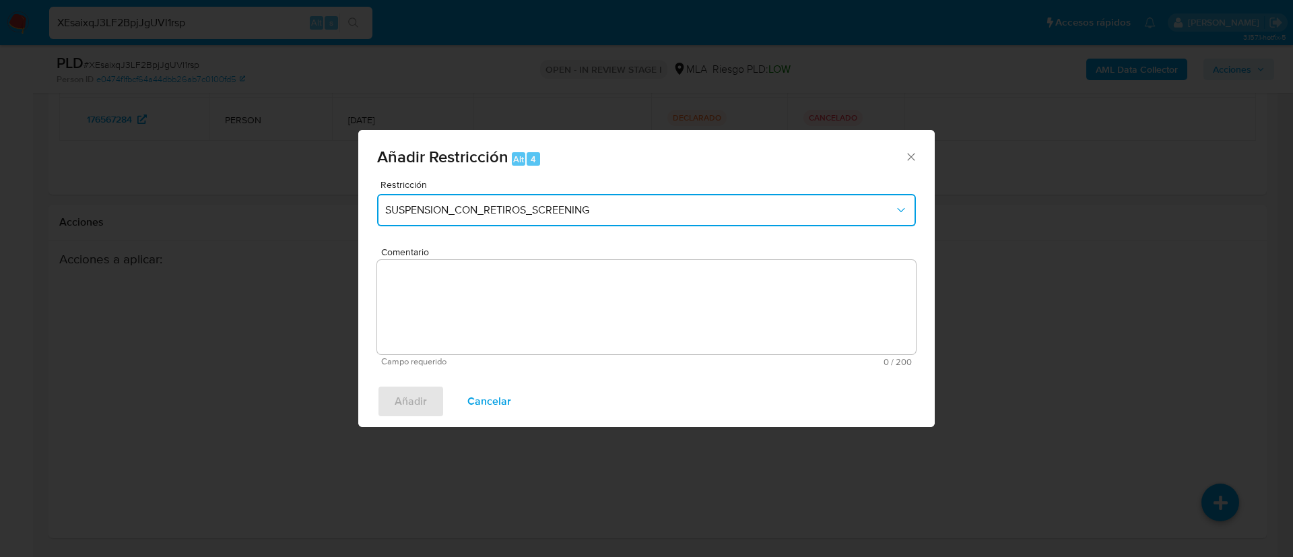
click at [574, 213] on span "SUSPENSION_CON_RETIROS_SCREENING" at bounding box center [639, 209] width 509 height 13
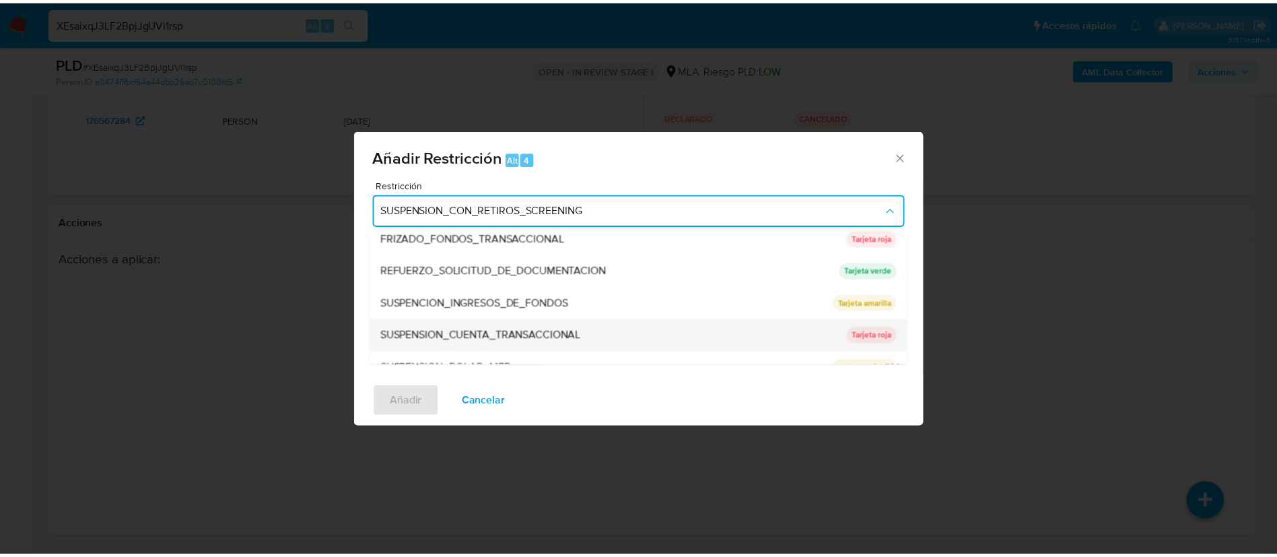
scroll to position [286, 0]
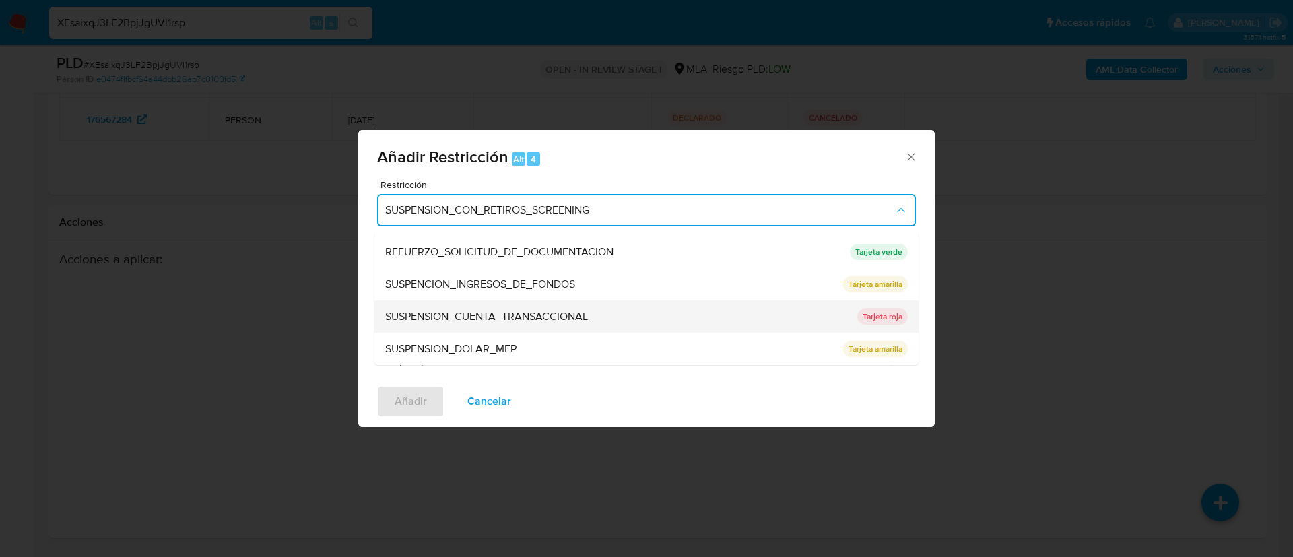
click at [448, 321] on span "SUSPENSION_CUENTA_TRANSACCIONAL" at bounding box center [486, 316] width 203 height 13
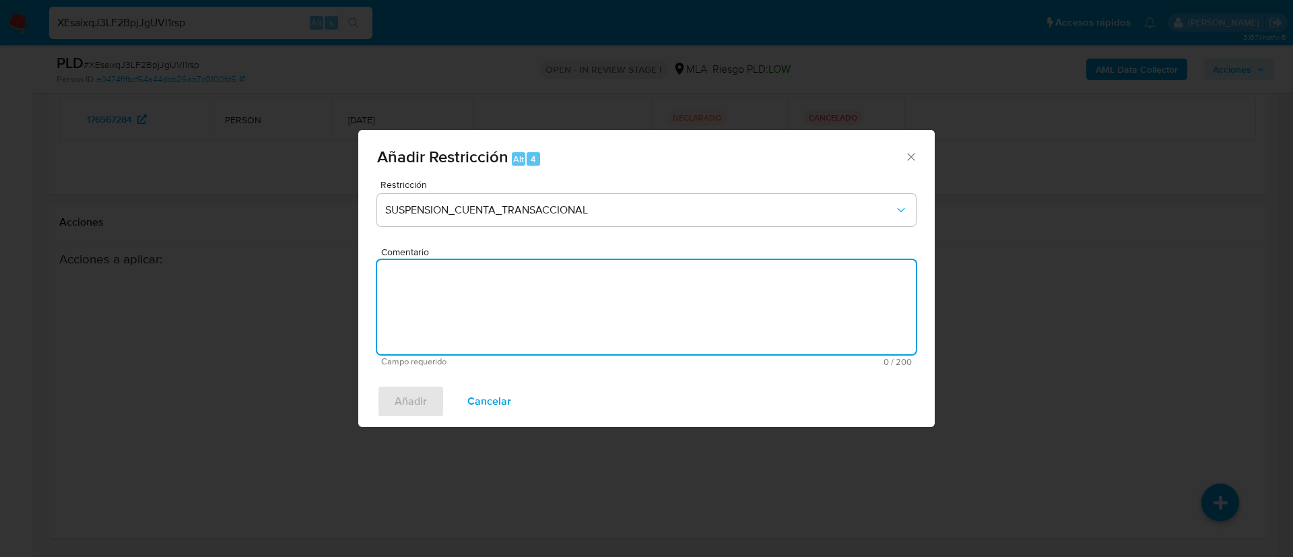
click at [448, 321] on textarea "Comentario" at bounding box center [646, 307] width 539 height 94
type textarea "AML"
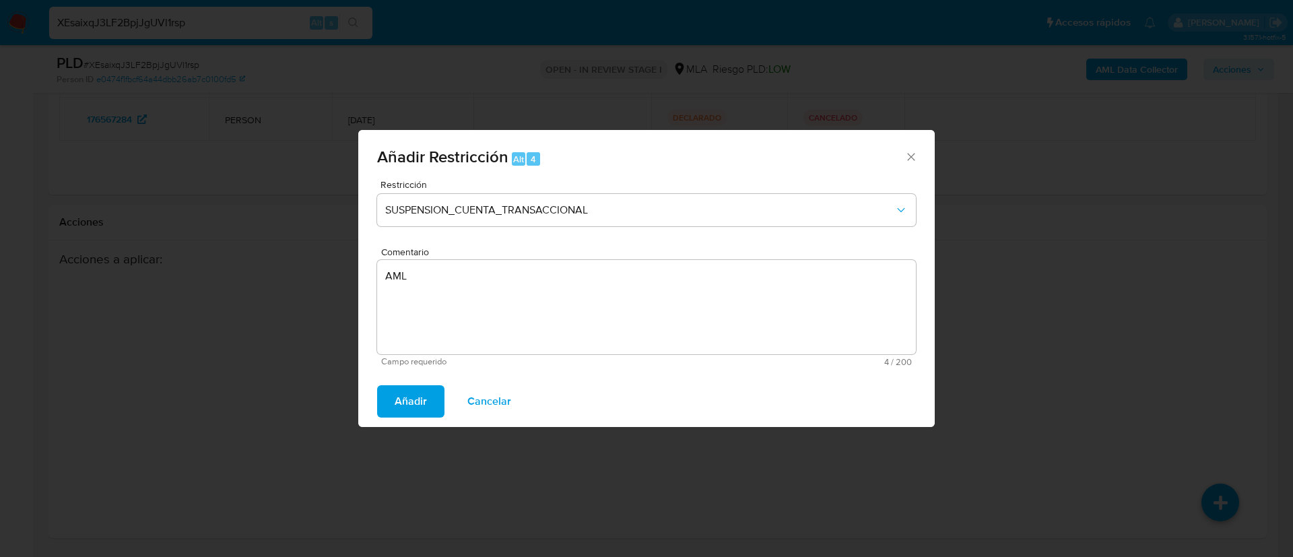
click at [411, 409] on span "Añadir" at bounding box center [411, 402] width 32 height 30
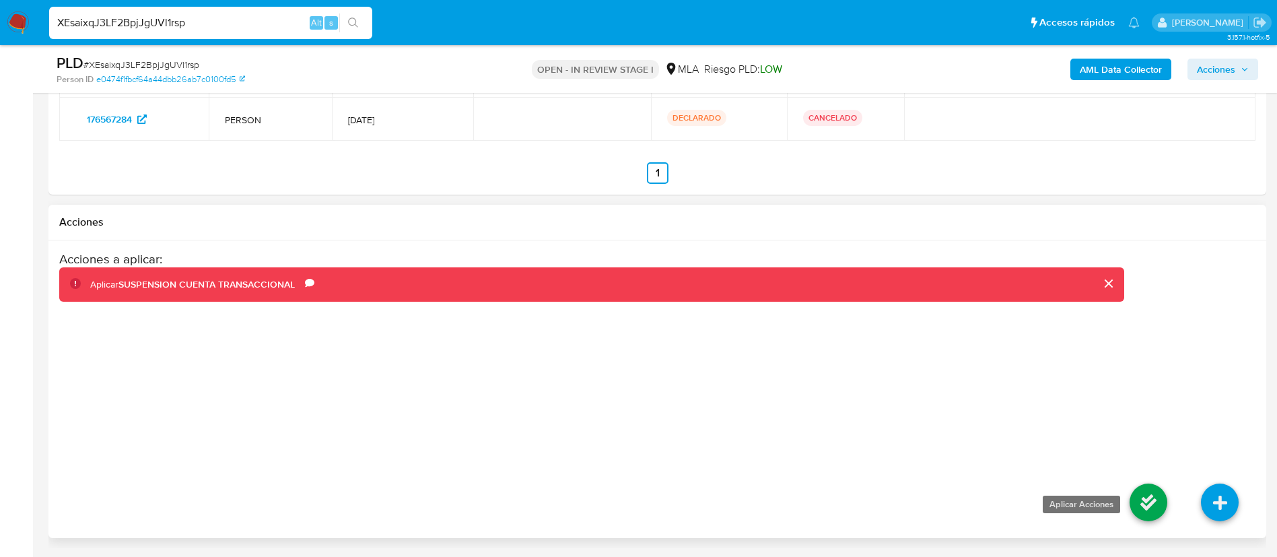
click at [1142, 497] on icon at bounding box center [1149, 502] width 38 height 38
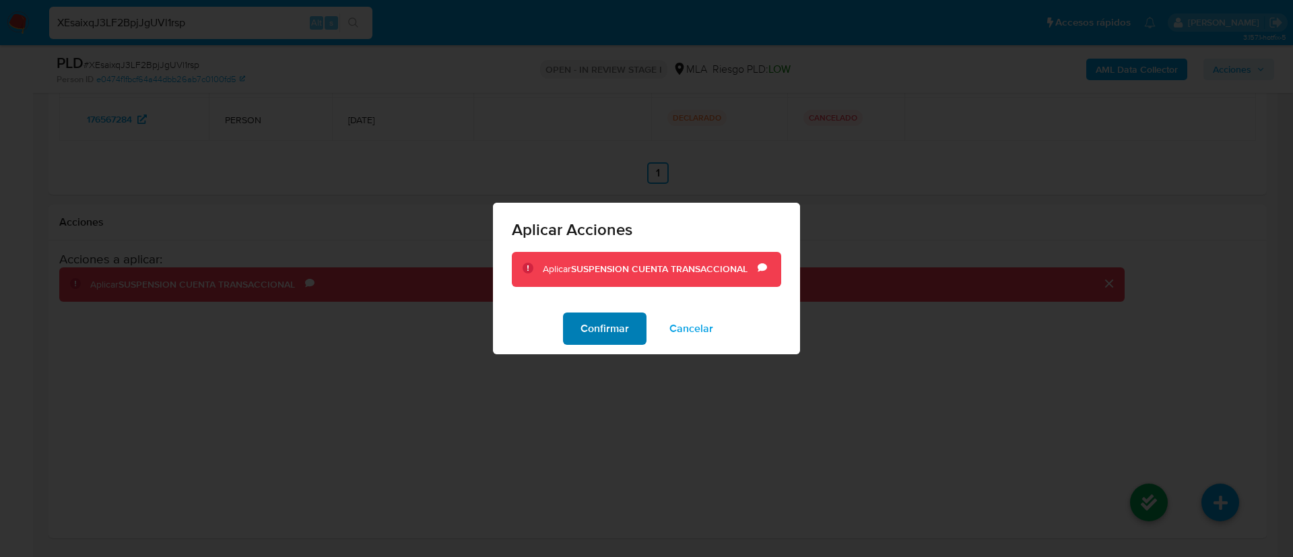
click at [630, 331] on button "Confirmar" at bounding box center [604, 328] width 83 height 32
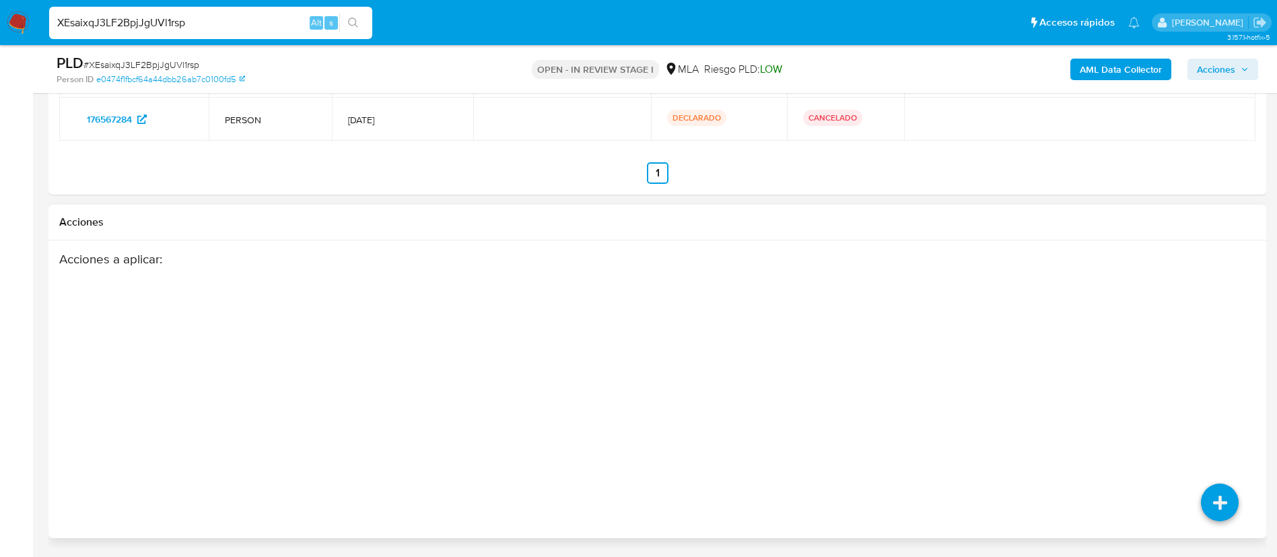
click at [150, 365] on div "Acciones a aplicar :" at bounding box center [591, 358] width 1065 height 215
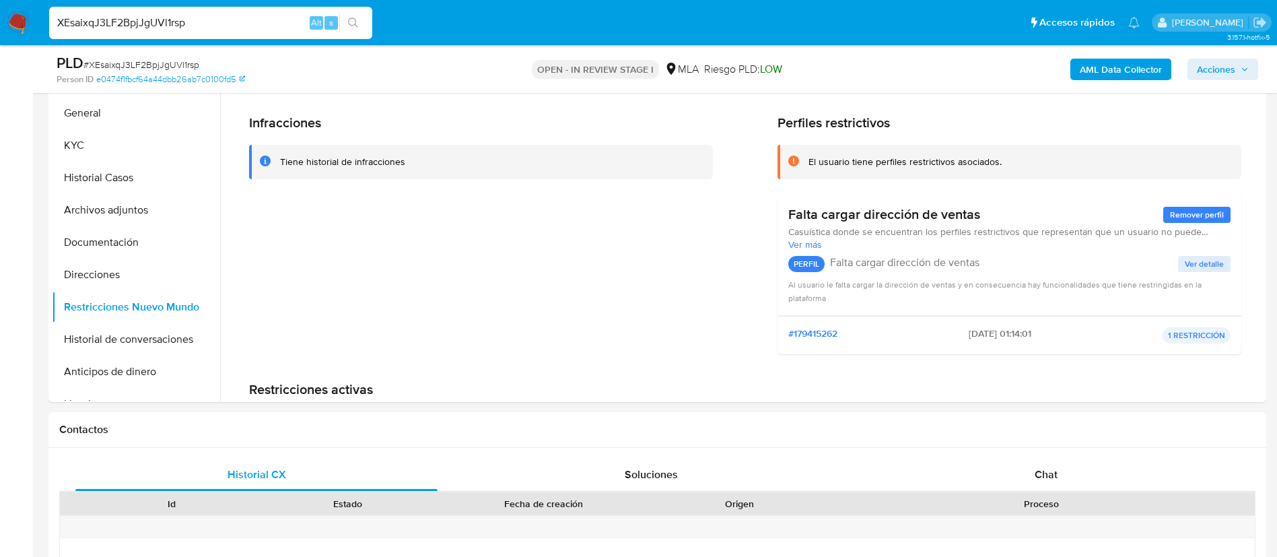
scroll to position [292, 0]
click at [131, 213] on button "Archivos adjuntos" at bounding box center [131, 211] width 158 height 32
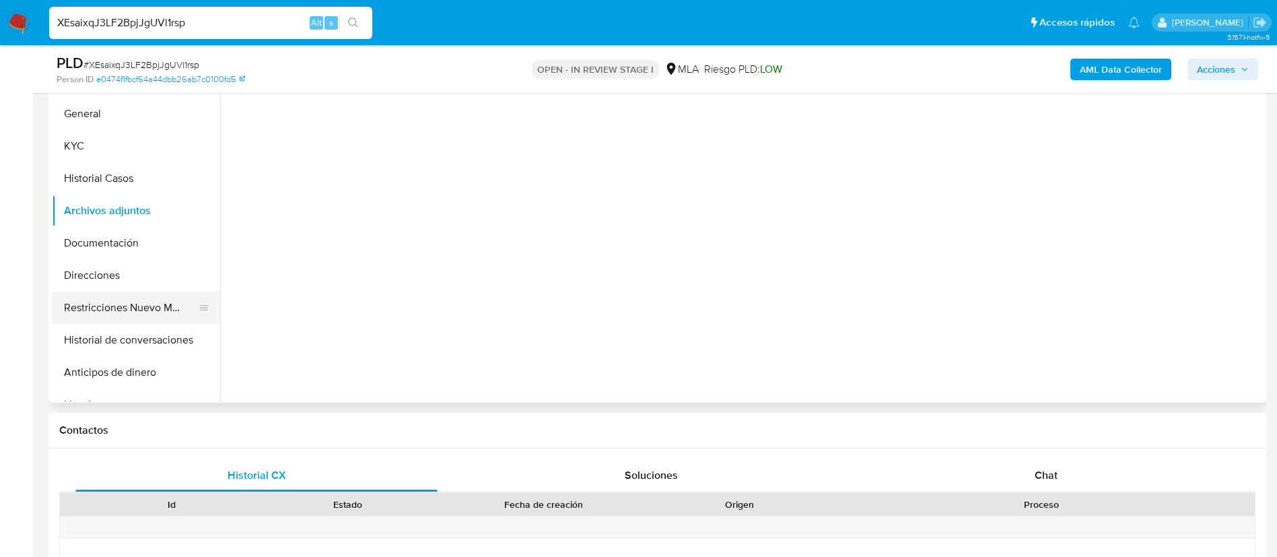
click at [101, 304] on button "Restricciones Nuevo Mundo" at bounding box center [131, 308] width 158 height 32
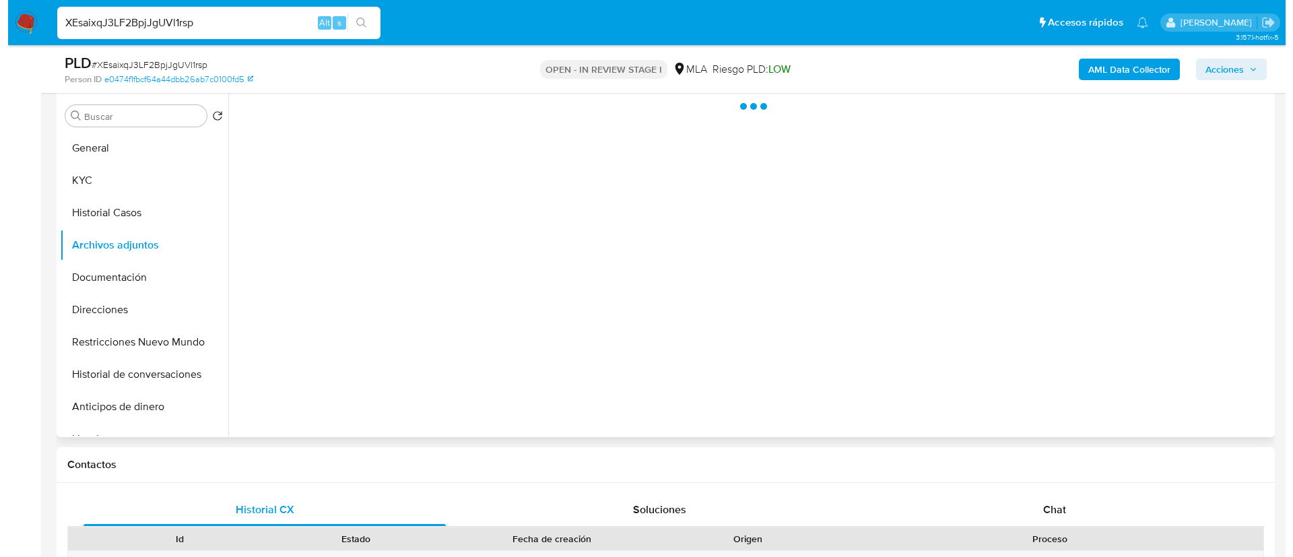
scroll to position [216, 0]
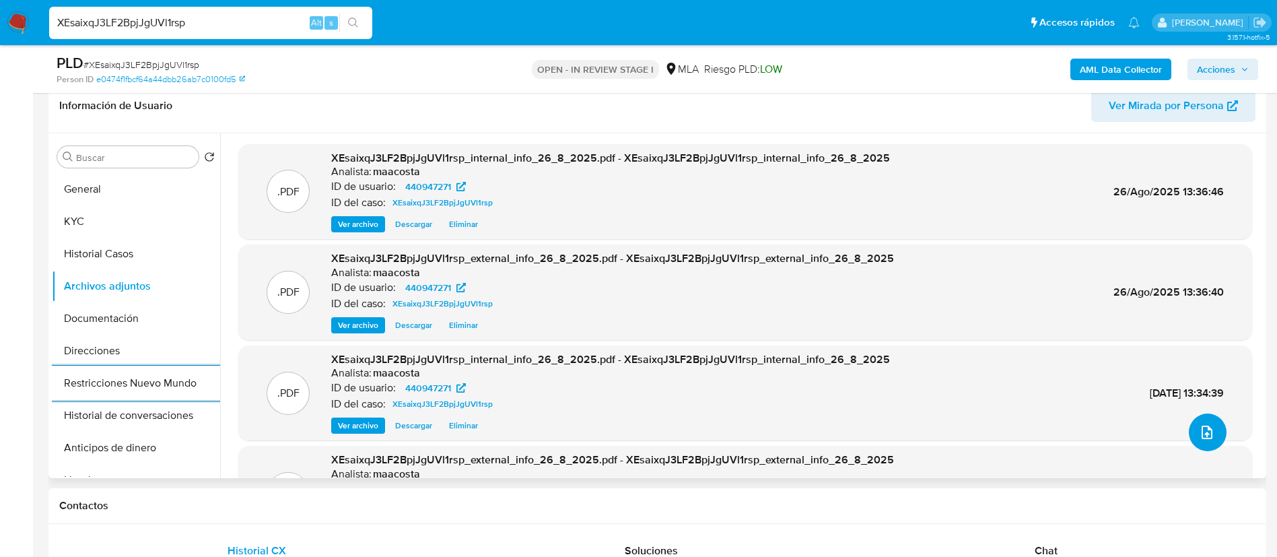
click at [1202, 430] on icon "upload-file" at bounding box center [1207, 432] width 16 height 16
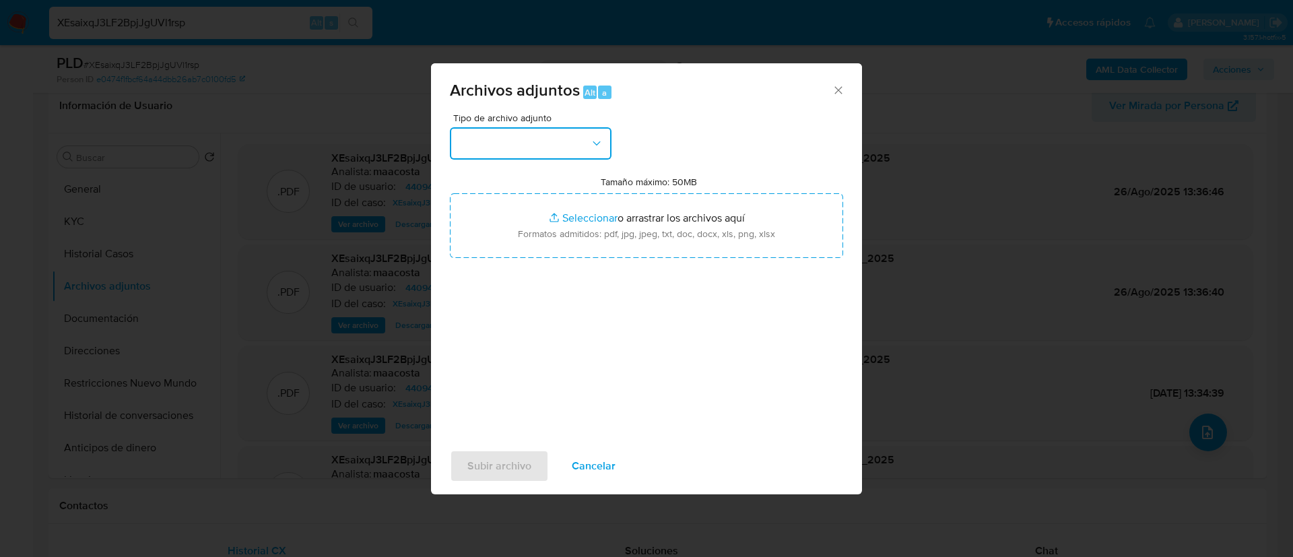
click at [513, 156] on button "button" at bounding box center [531, 143] width 162 height 32
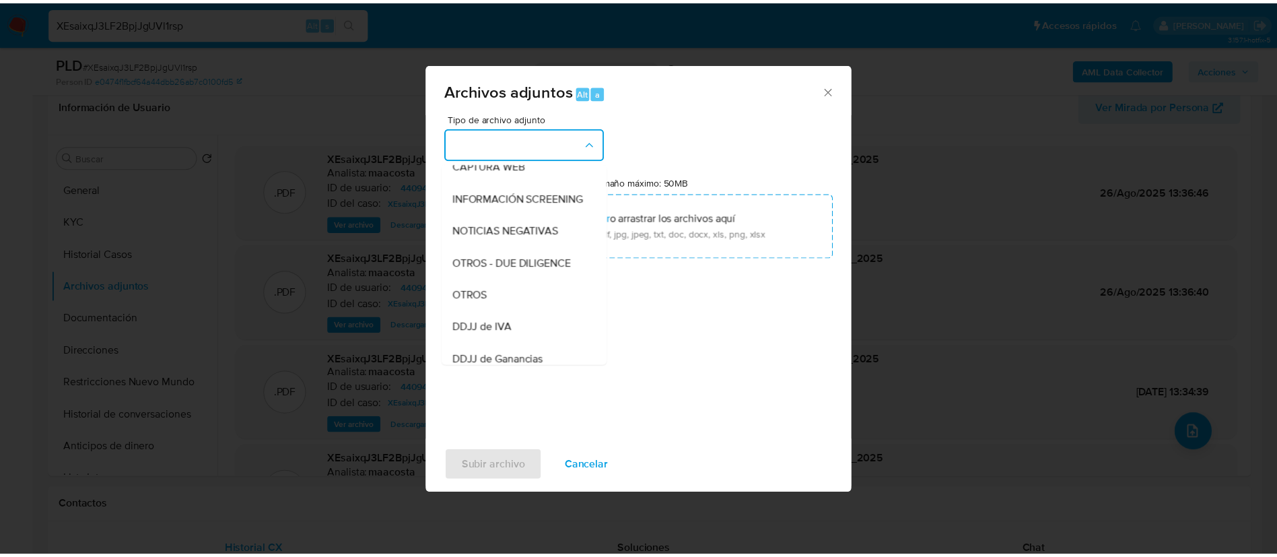
scroll to position [164, 0]
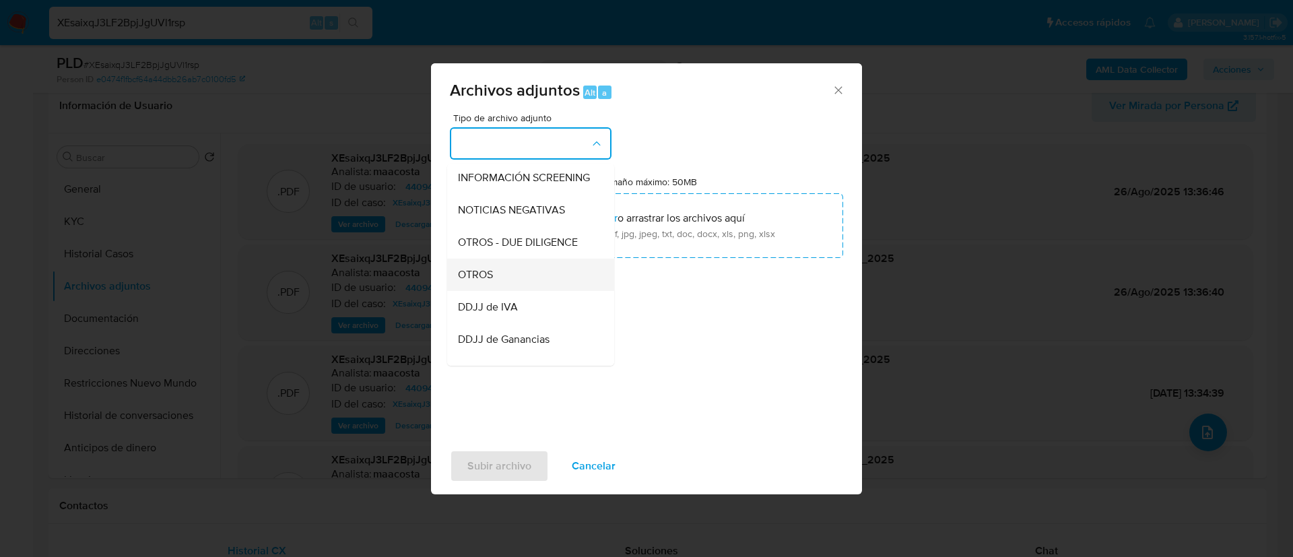
click at [478, 291] on div "OTROS" at bounding box center [526, 275] width 137 height 32
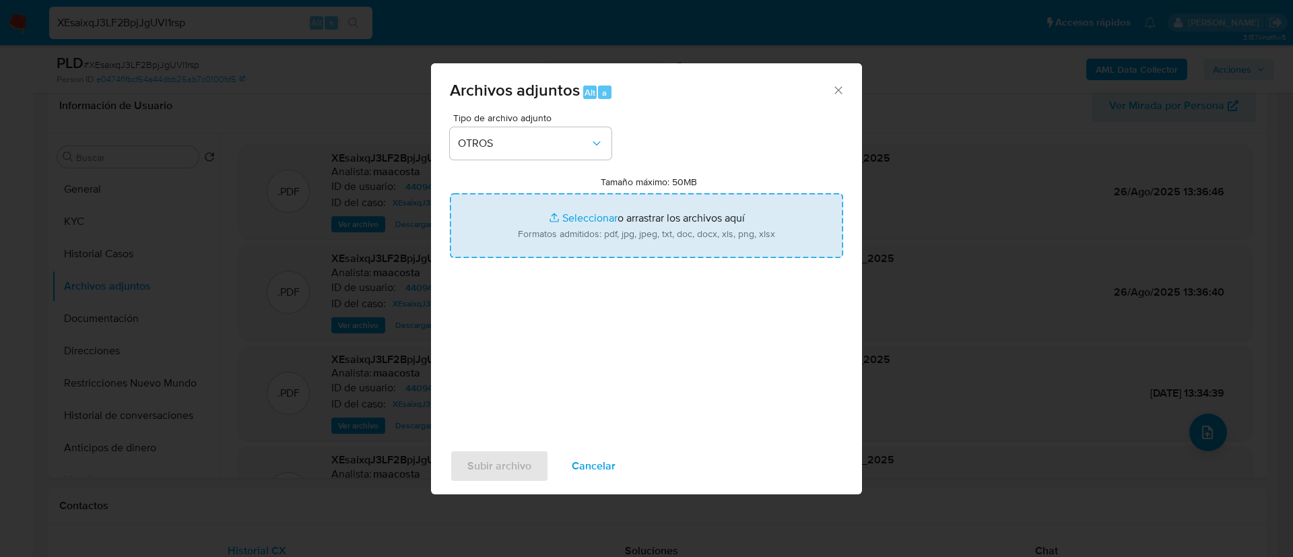
type input "C:\fakepath\Caselog XEsaixqJ3LF2BpjJgUVl1rsp_2025_07_17_23_15_30.docx"
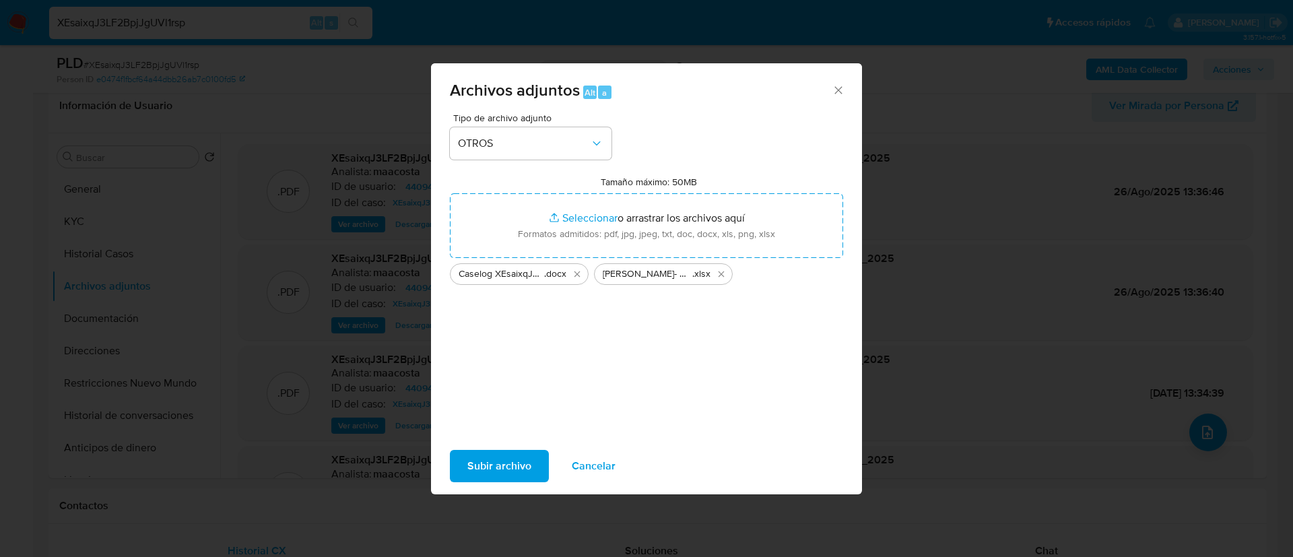
click at [506, 466] on span "Subir archivo" at bounding box center [499, 466] width 64 height 30
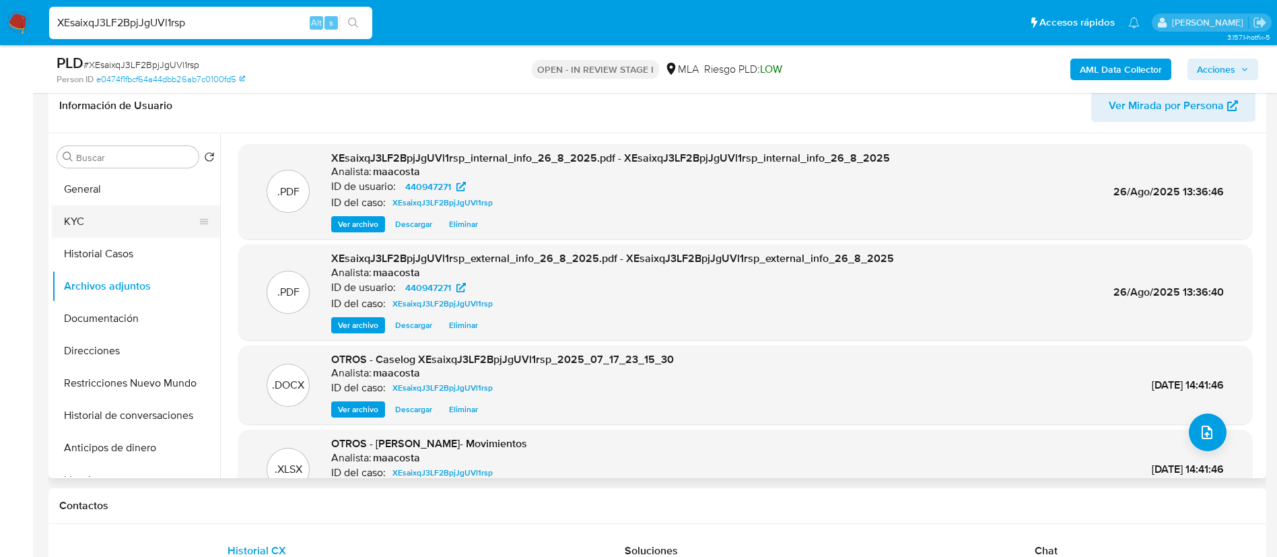
click at [114, 236] on button "KYC" at bounding box center [131, 221] width 158 height 32
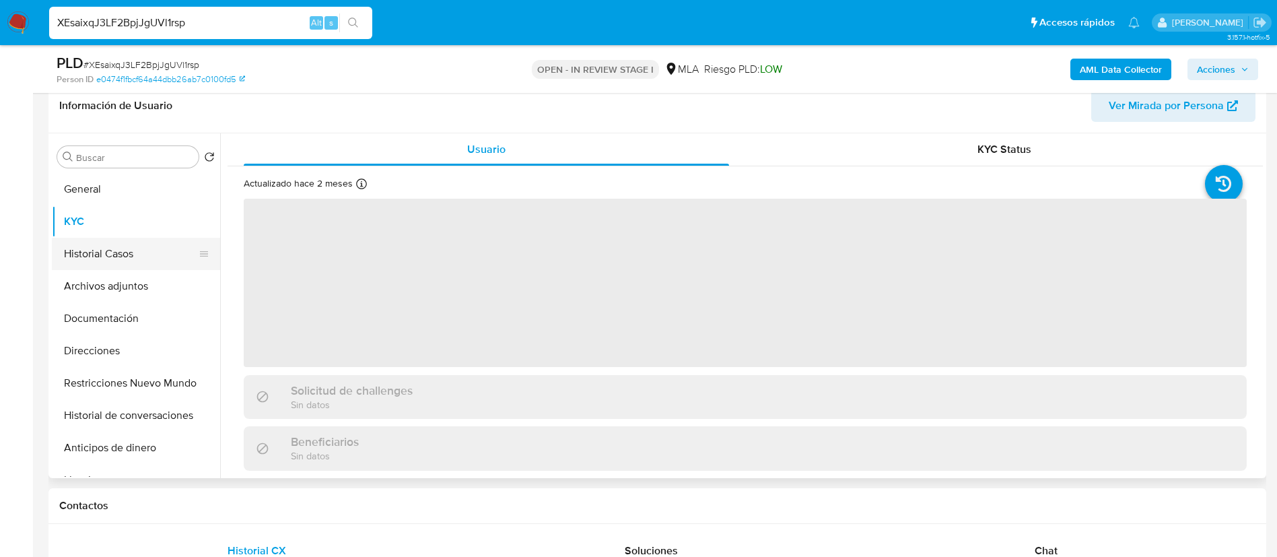
click at [114, 248] on button "Historial Casos" at bounding box center [131, 254] width 158 height 32
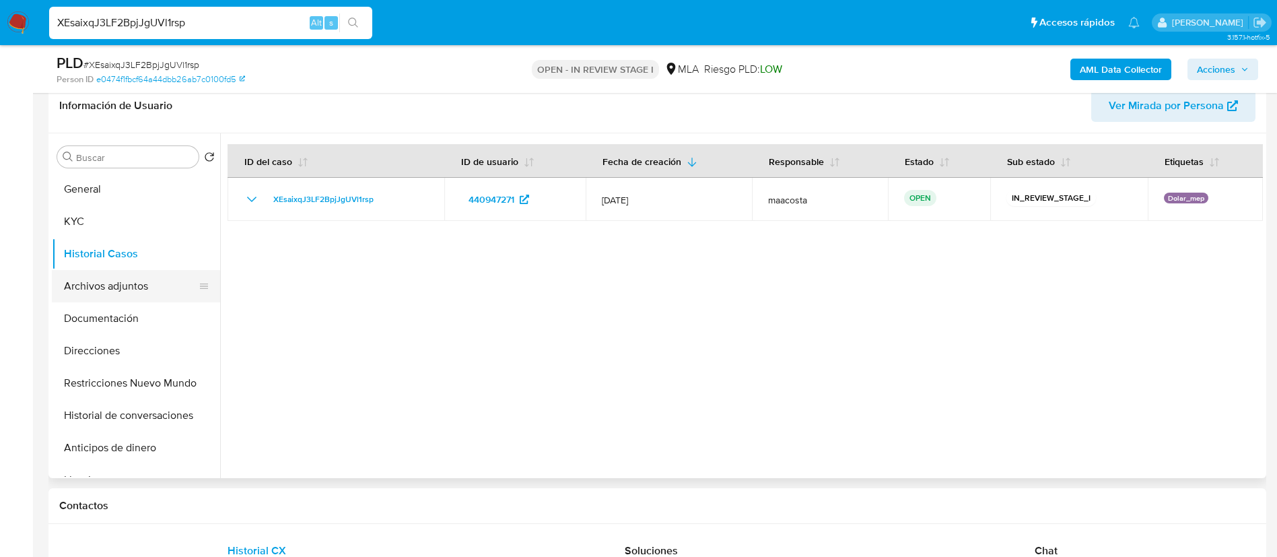
click at [146, 286] on button "Archivos adjuntos" at bounding box center [131, 286] width 158 height 32
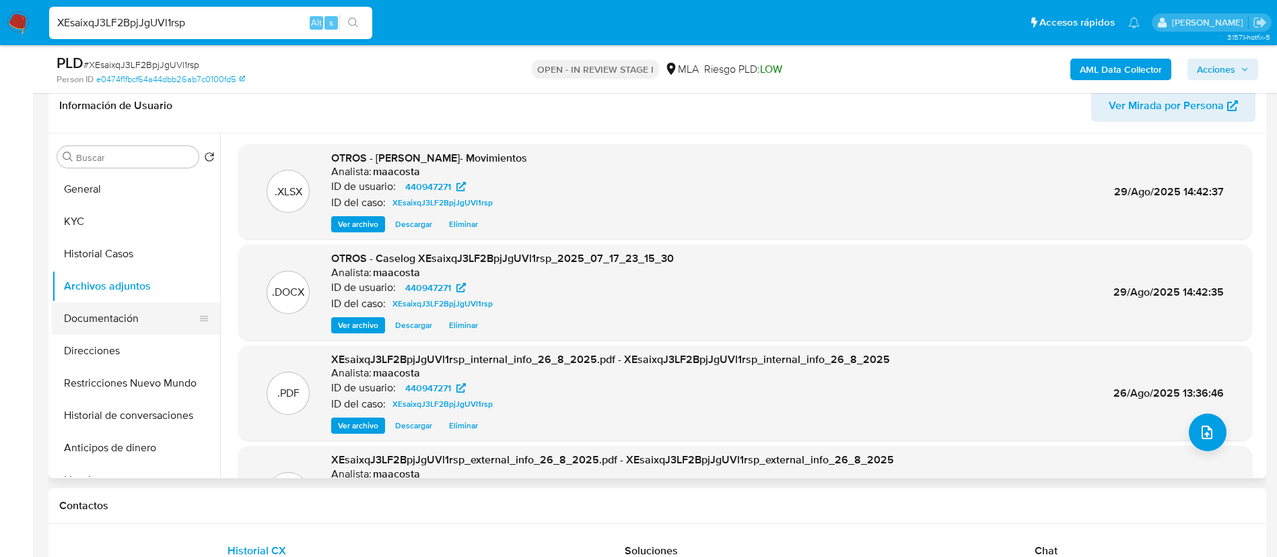
click at [103, 319] on button "Documentación" at bounding box center [131, 318] width 158 height 32
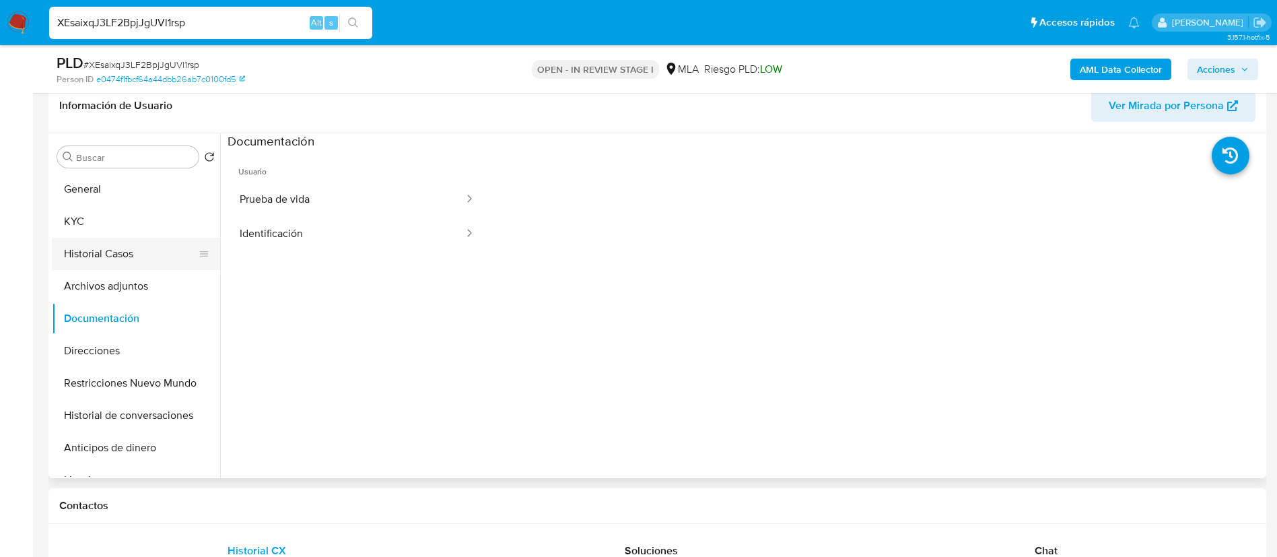
click at [114, 250] on button "Historial Casos" at bounding box center [131, 254] width 158 height 32
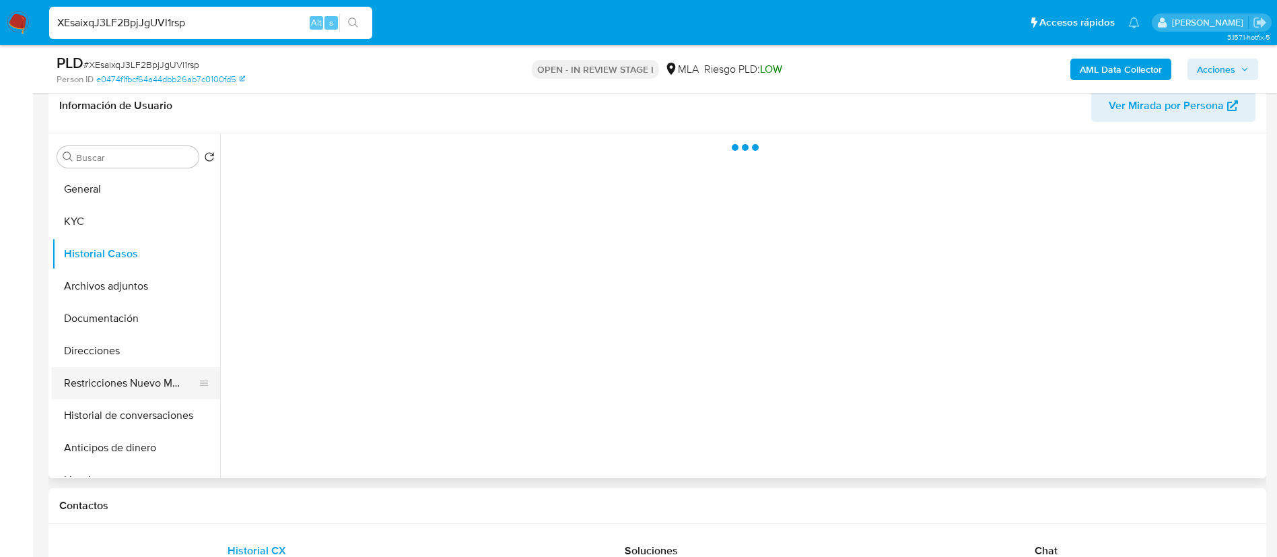
click at [156, 388] on button "Restricciones Nuevo Mundo" at bounding box center [131, 383] width 158 height 32
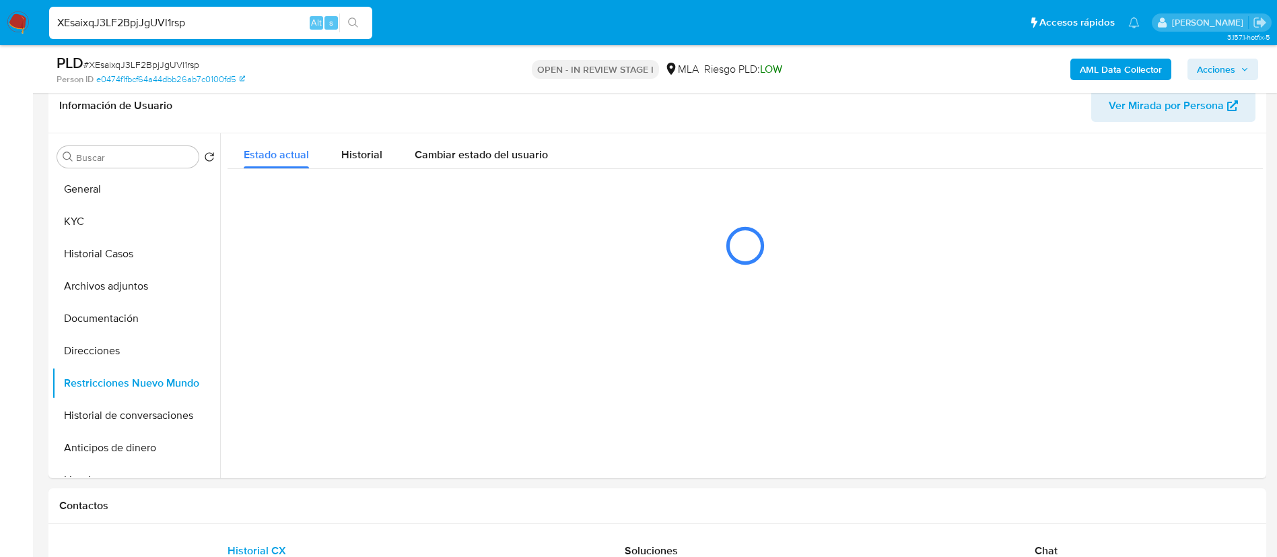
click at [1243, 61] on span "Acciones" at bounding box center [1223, 69] width 52 height 19
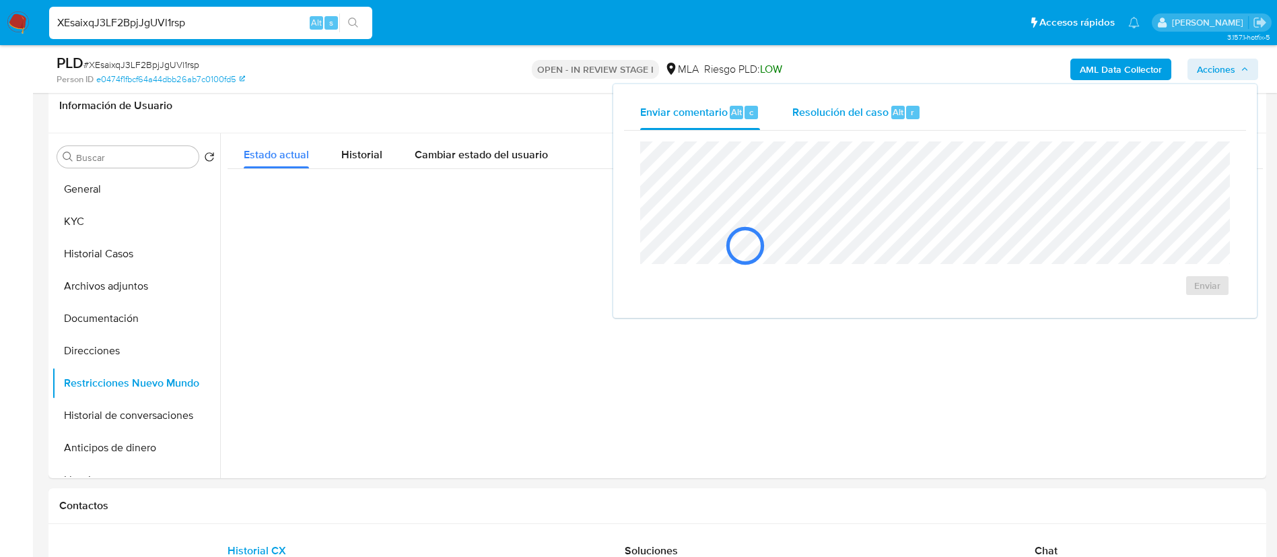
click at [870, 122] on div "Resolución del caso Alt r" at bounding box center [857, 112] width 129 height 35
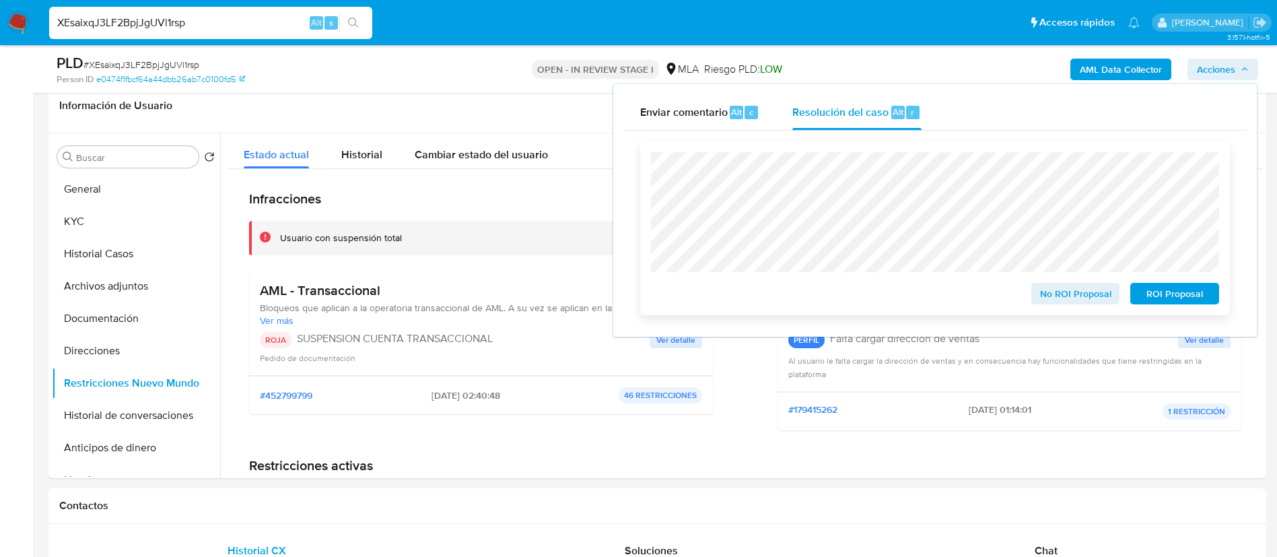
click at [1175, 299] on span "ROI Proposal" at bounding box center [1175, 293] width 70 height 19
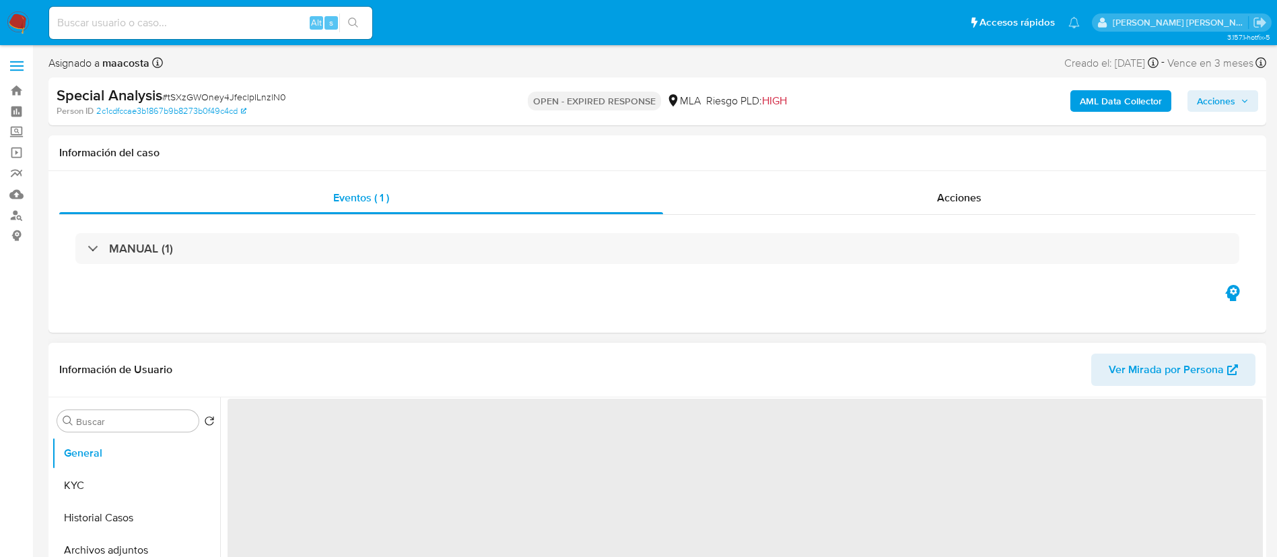
select select "10"
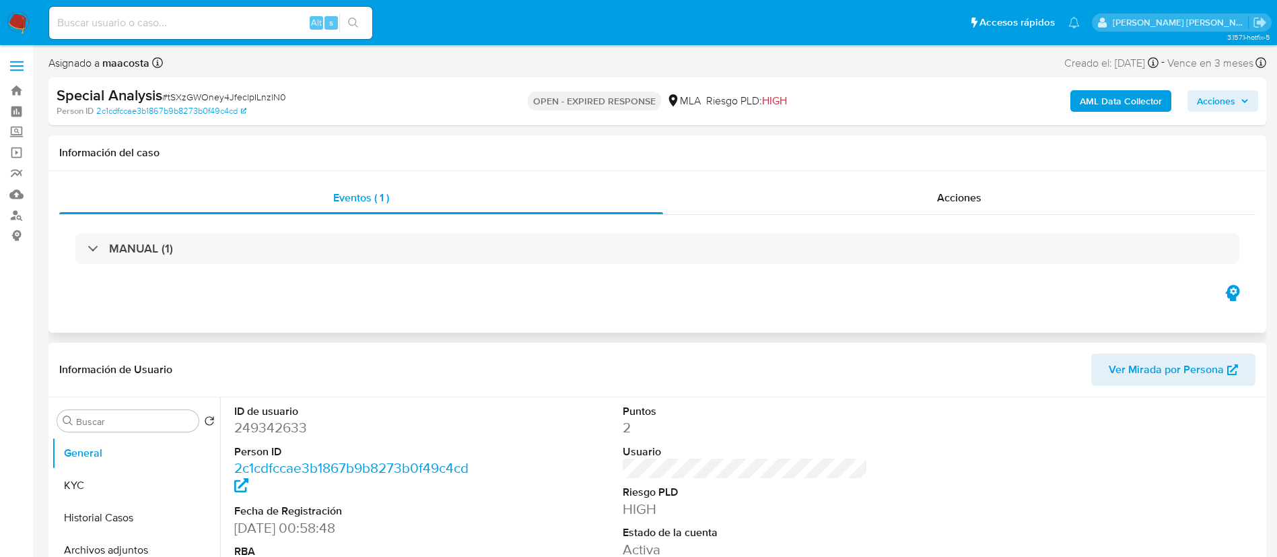
click at [144, 308] on div "Eventos ( 1 ) Acciones MANUAL (1)" at bounding box center [657, 252] width 1218 height 162
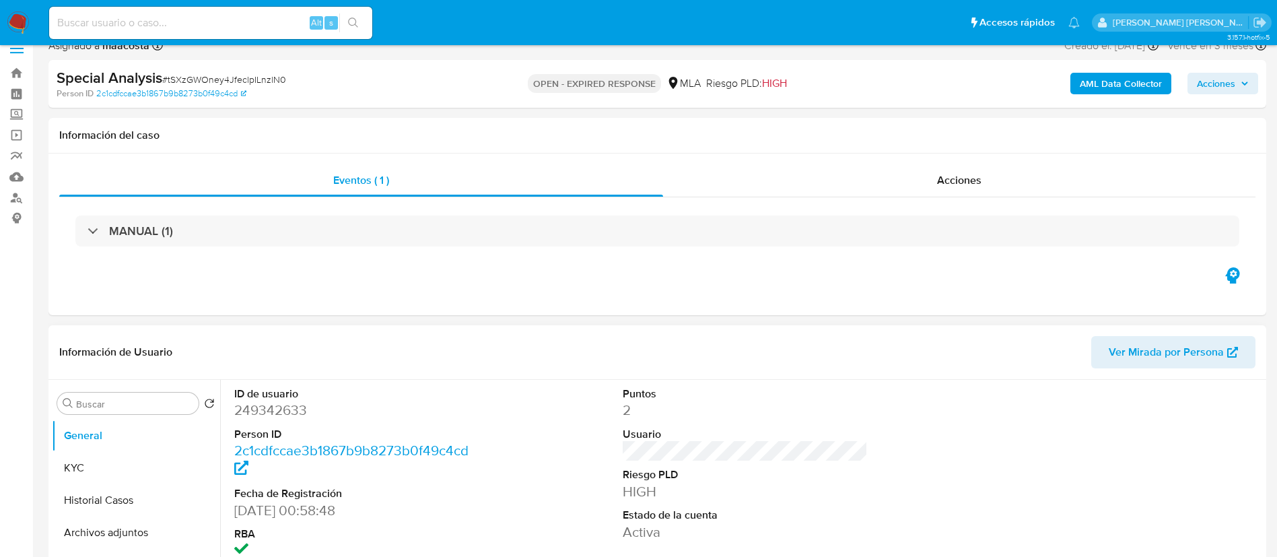
scroll to position [18, 0]
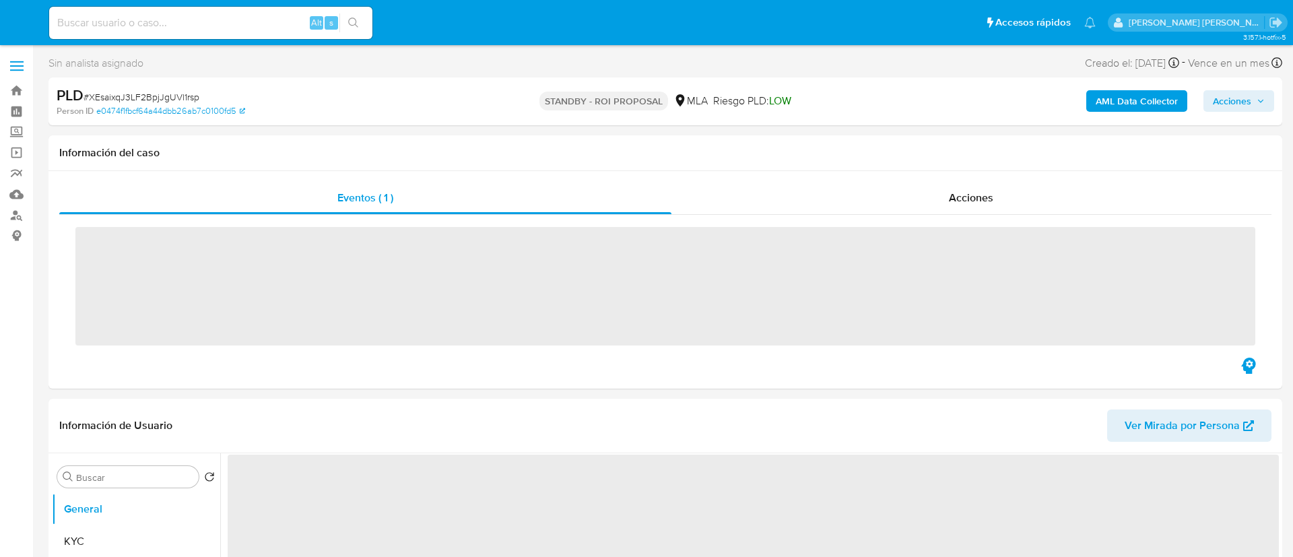
select select "10"
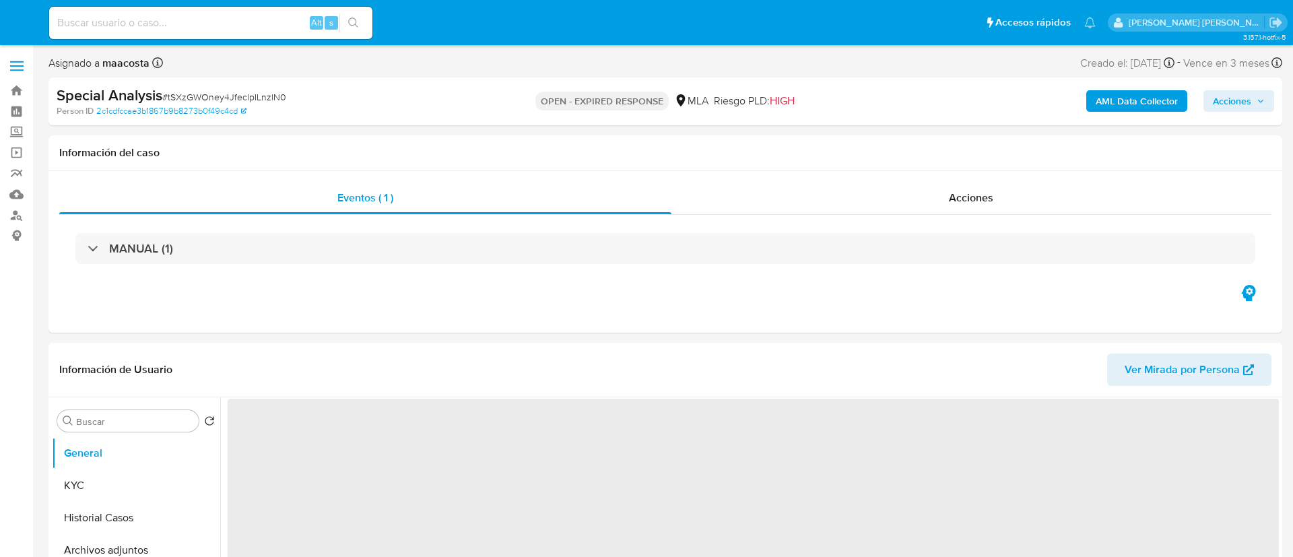
select select "10"
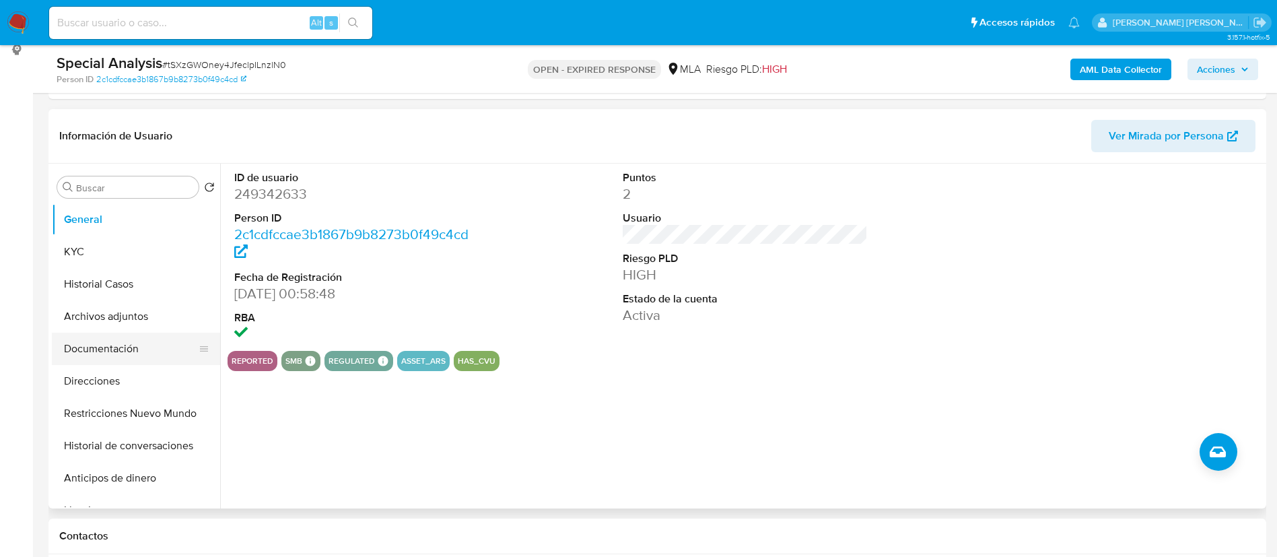
scroll to position [188, 0]
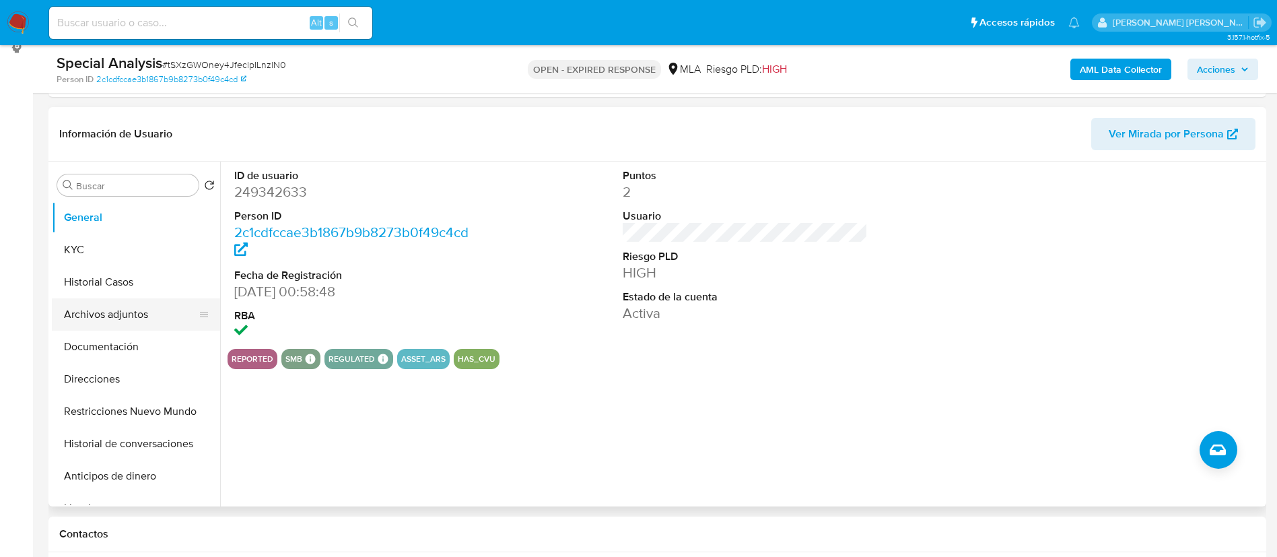
click at [123, 311] on button "Archivos adjuntos" at bounding box center [131, 314] width 158 height 32
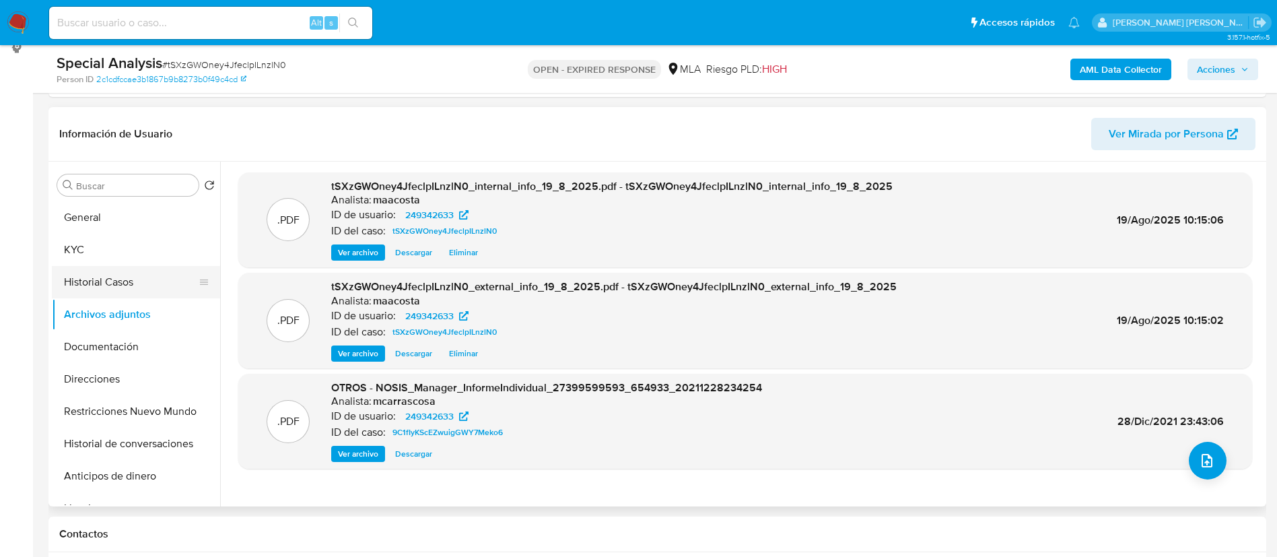
click at [90, 289] on button "Historial Casos" at bounding box center [131, 282] width 158 height 32
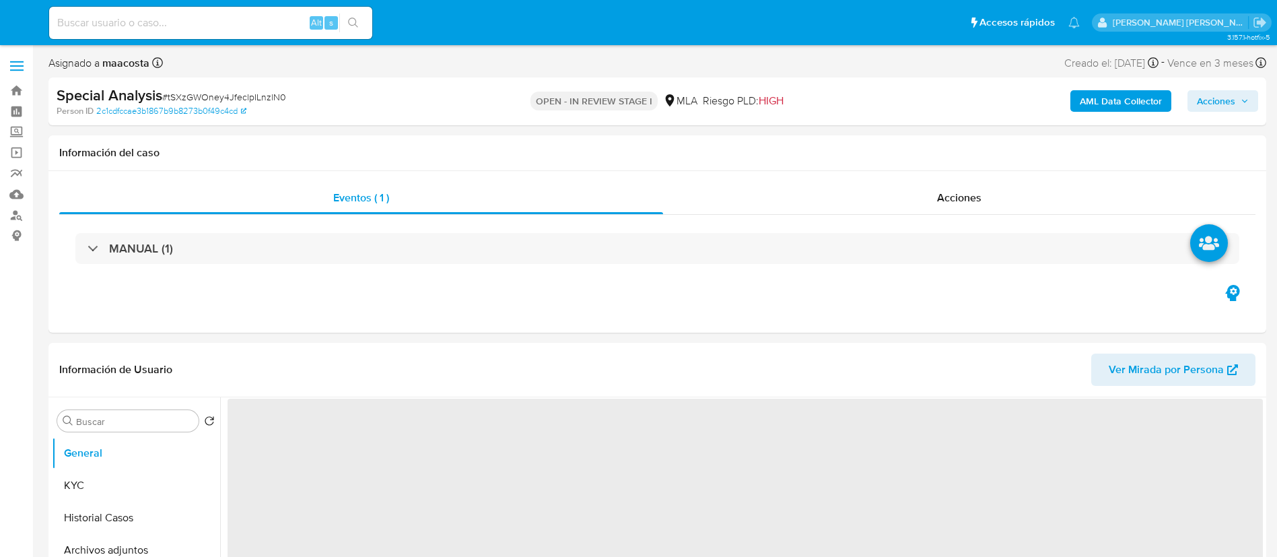
select select "10"
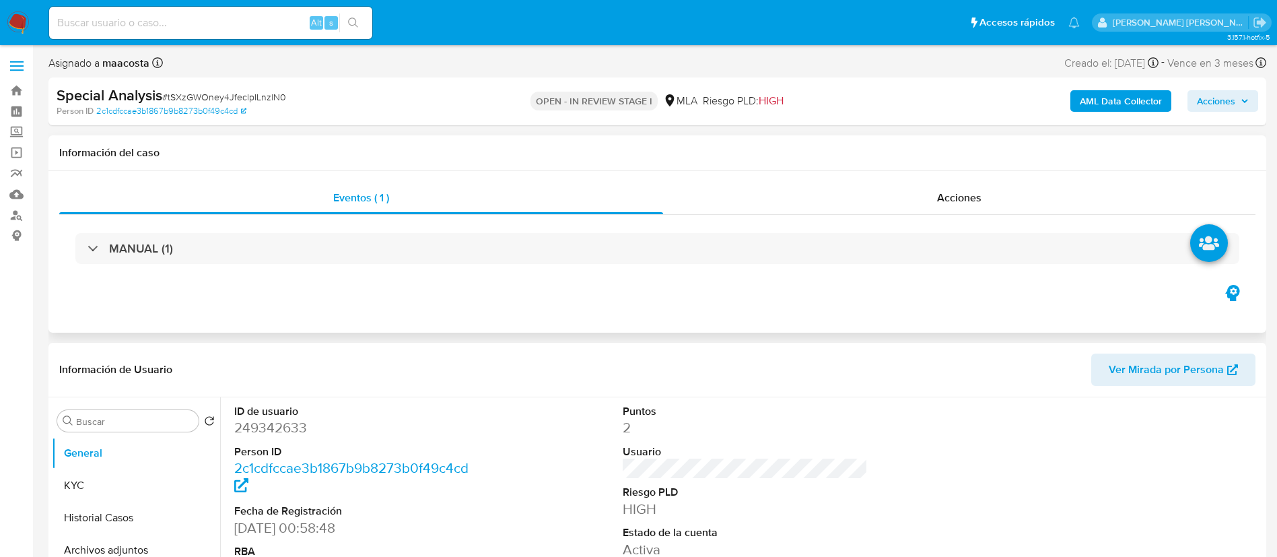
scroll to position [133, 0]
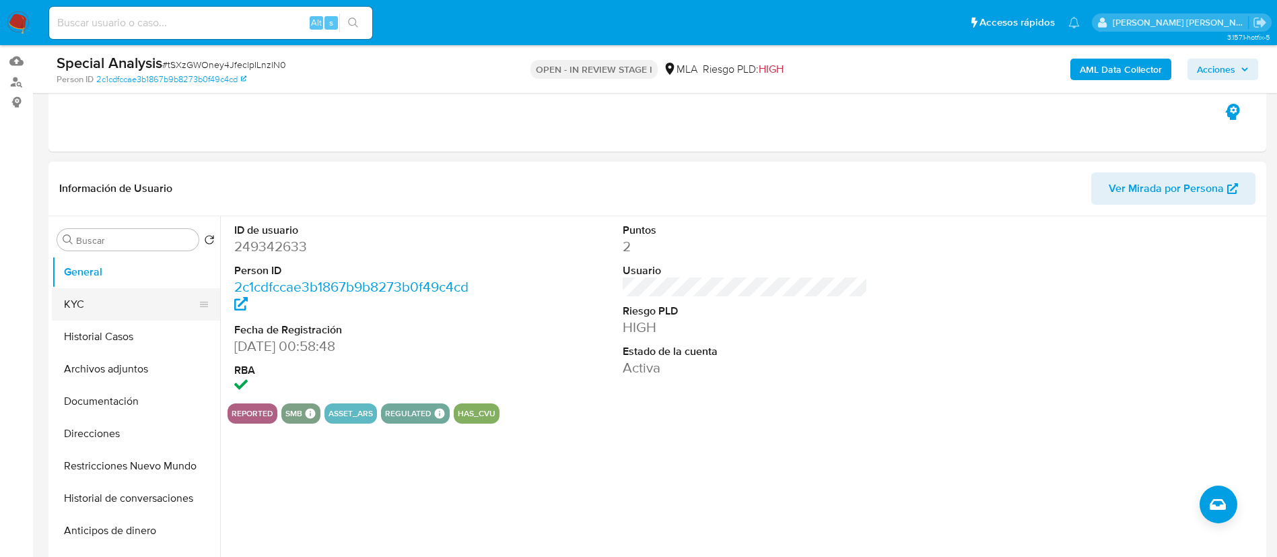
click at [138, 315] on button "KYC" at bounding box center [131, 304] width 158 height 32
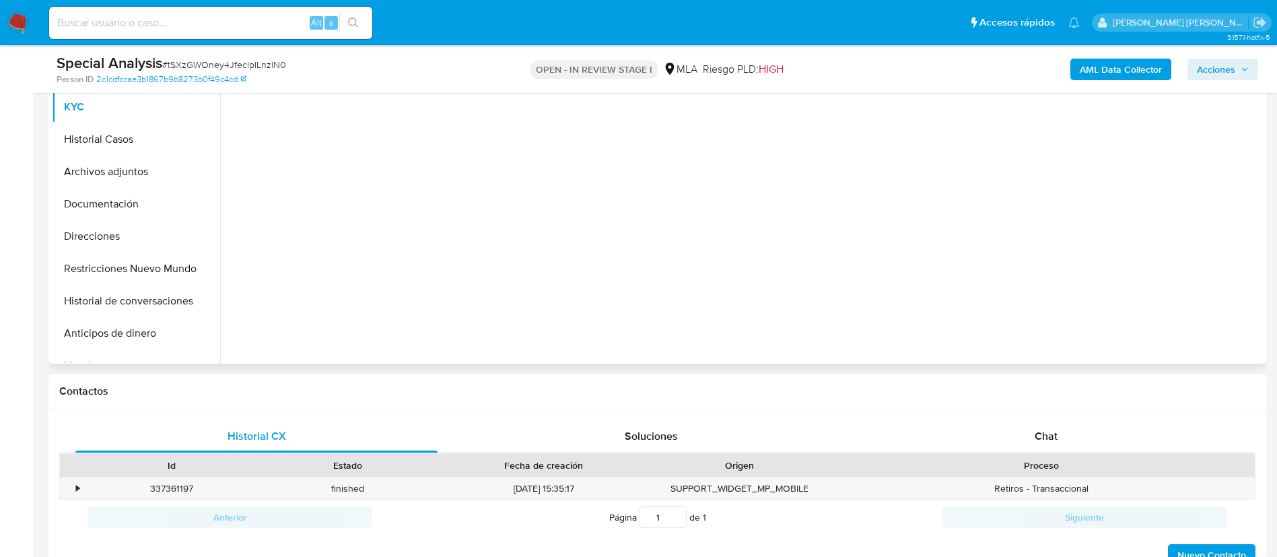
scroll to position [333, 0]
click at [1071, 457] on div "Proceso" at bounding box center [1042, 462] width 408 height 13
click at [1038, 436] on span "Chat" at bounding box center [1046, 433] width 23 height 15
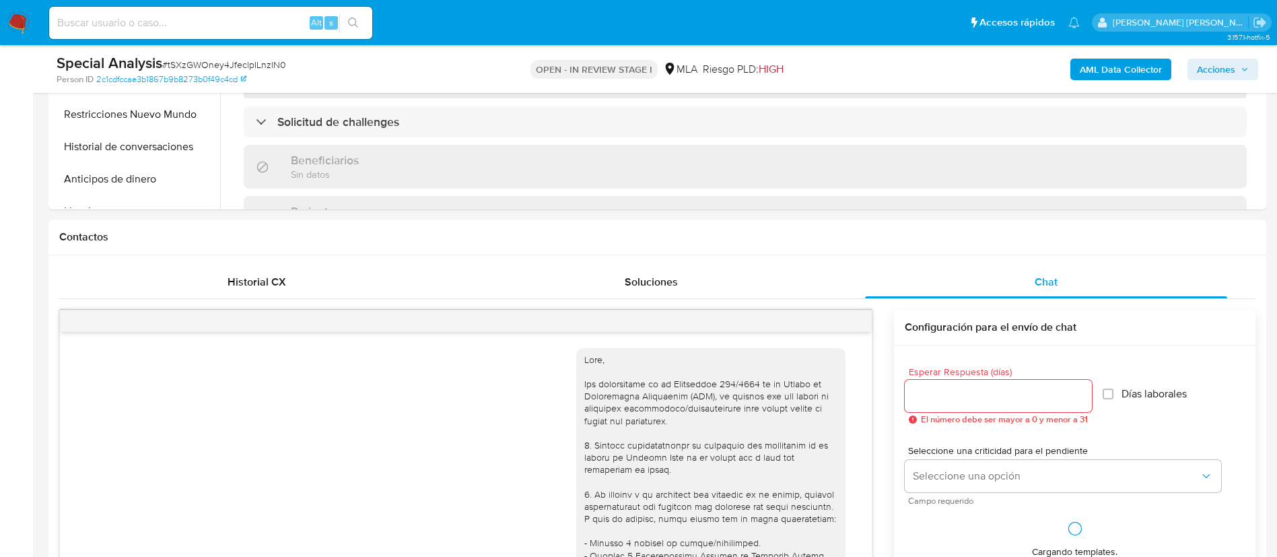
scroll to position [488, 0]
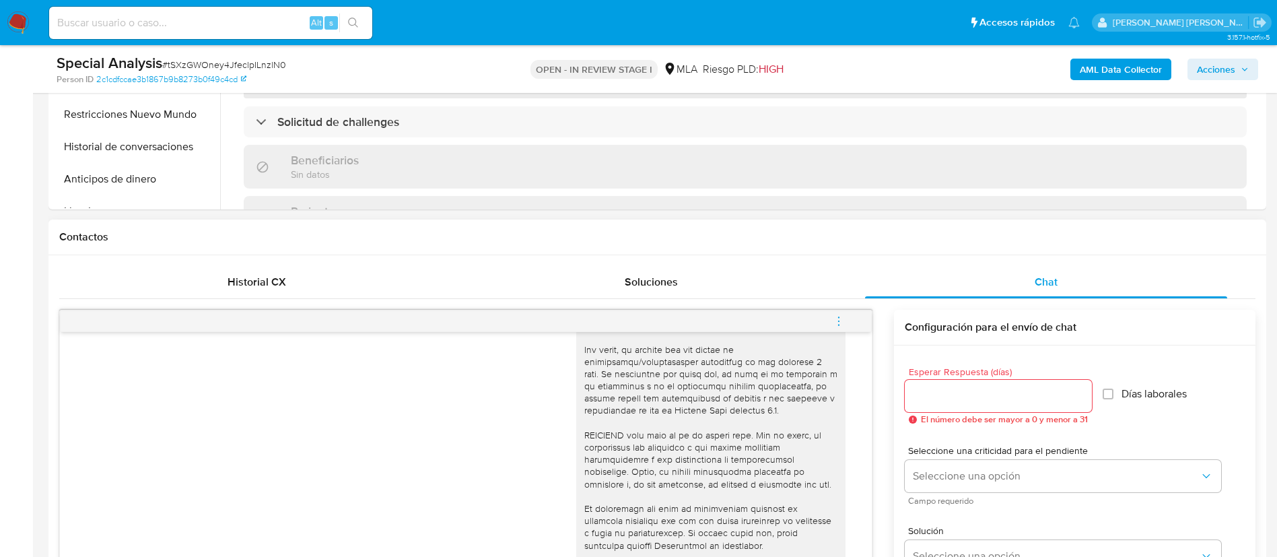
click at [842, 325] on icon "menu-action" at bounding box center [839, 321] width 12 height 12
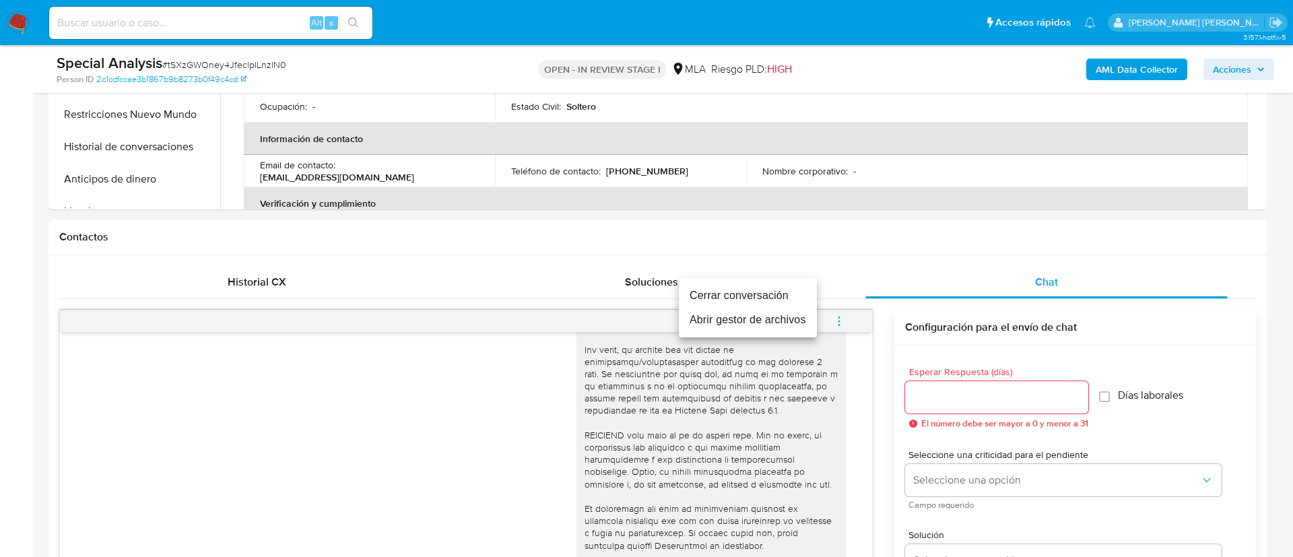
click at [767, 290] on li "Cerrar conversación" at bounding box center [748, 295] width 138 height 24
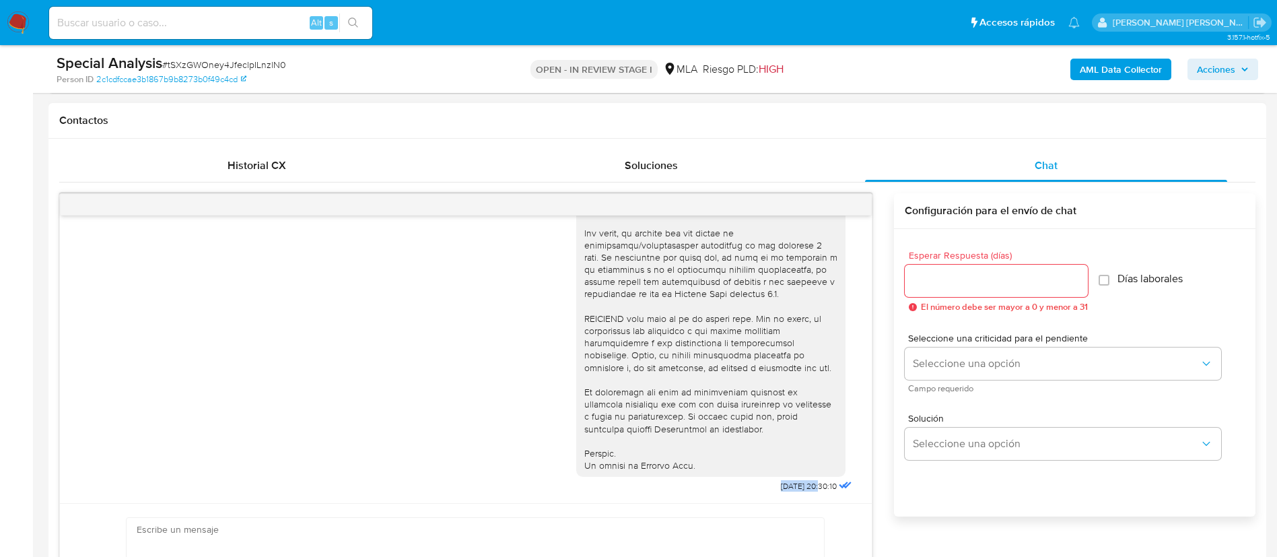
drag, startPoint x: 746, startPoint y: 481, endPoint x: 791, endPoint y: 483, distance: 44.5
click at [791, 483] on div "[DATE] 20:30:10" at bounding box center [715, 127] width 279 height 737
copy span "[DATE]"
